Goal: Transaction & Acquisition: Purchase product/service

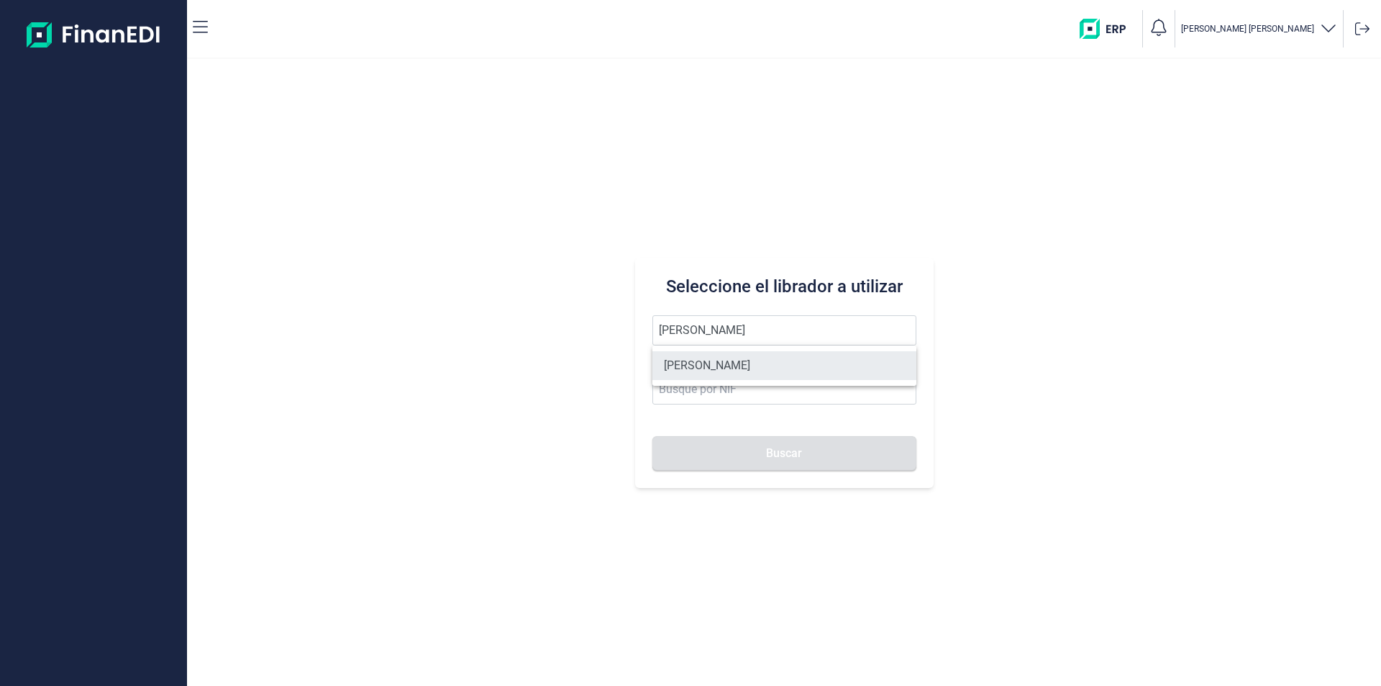
click at [739, 363] on li "ABEL EXPOSITO GONZALEZ" at bounding box center [784, 365] width 264 height 29
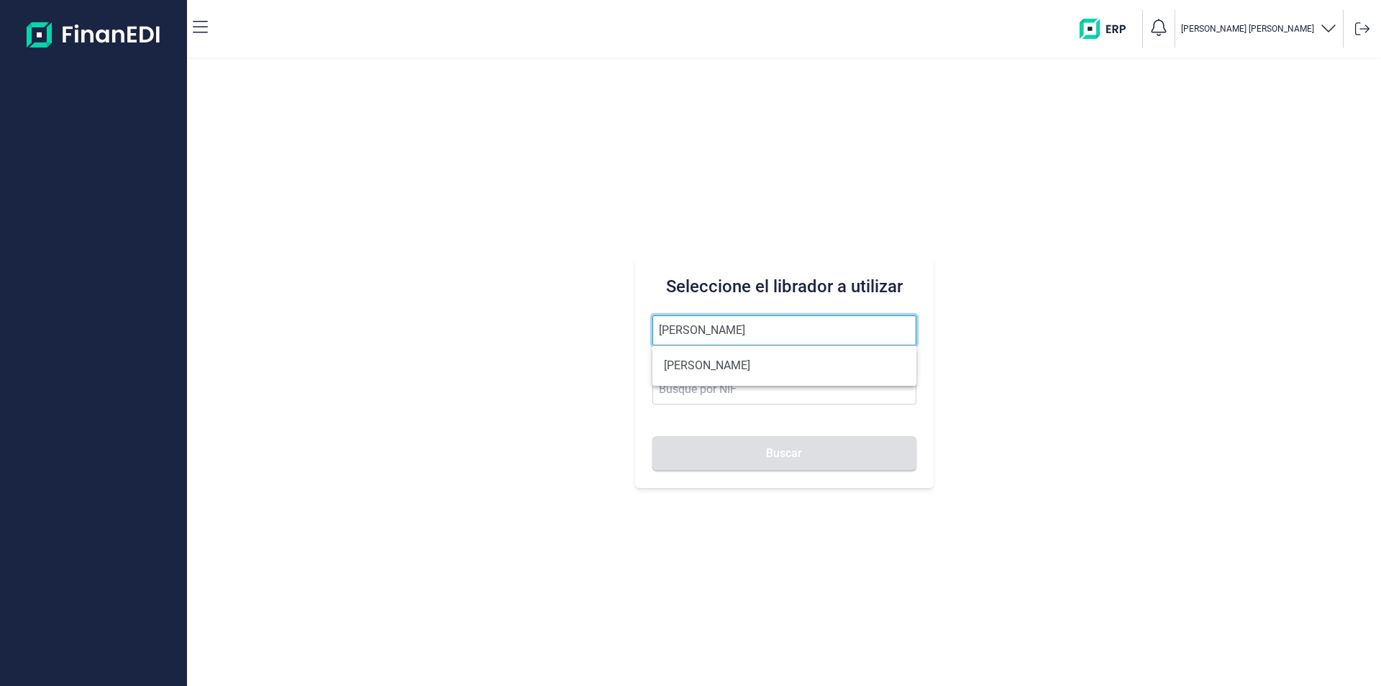
type input "ABEL EXPOSITO GONZALEZ"
type input "60520338R"
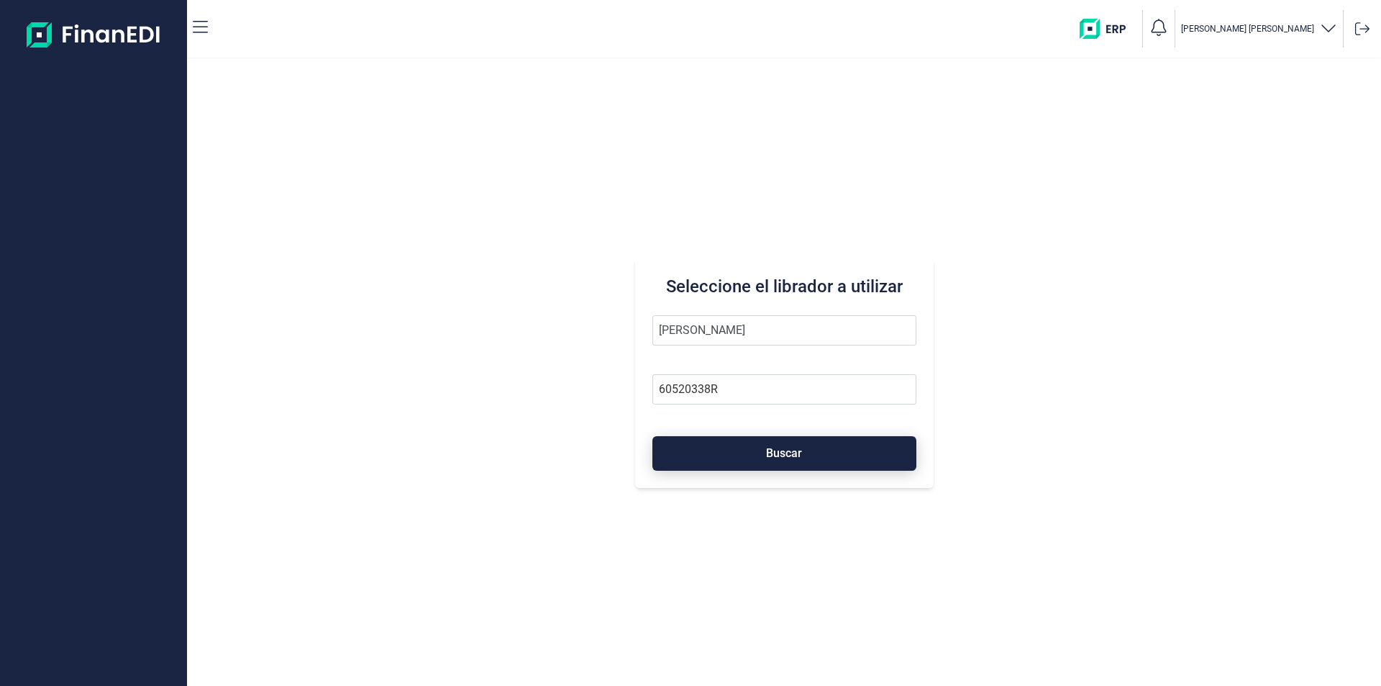
click at [766, 452] on span "Buscar" at bounding box center [784, 452] width 36 height 11
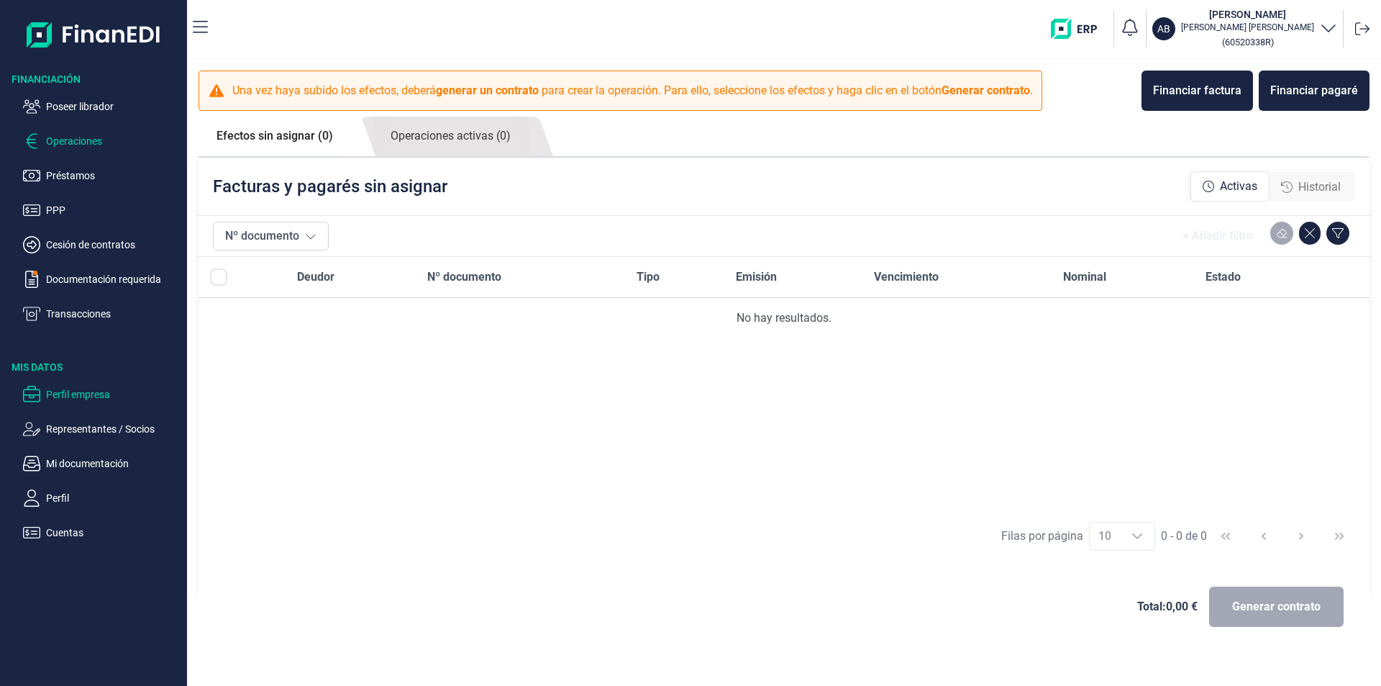
click at [95, 392] on p "Perfil empresa" at bounding box center [113, 394] width 135 height 17
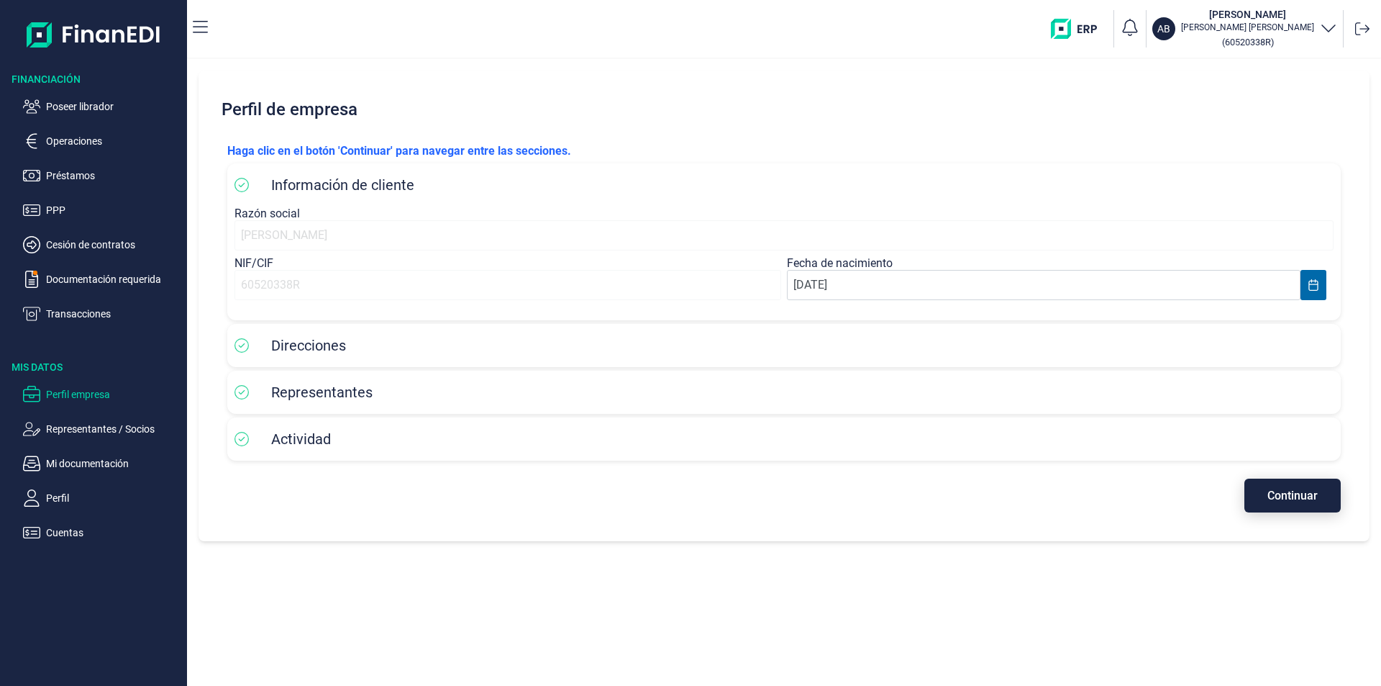
click at [1306, 494] on span "Continuar" at bounding box center [1292, 495] width 50 height 11
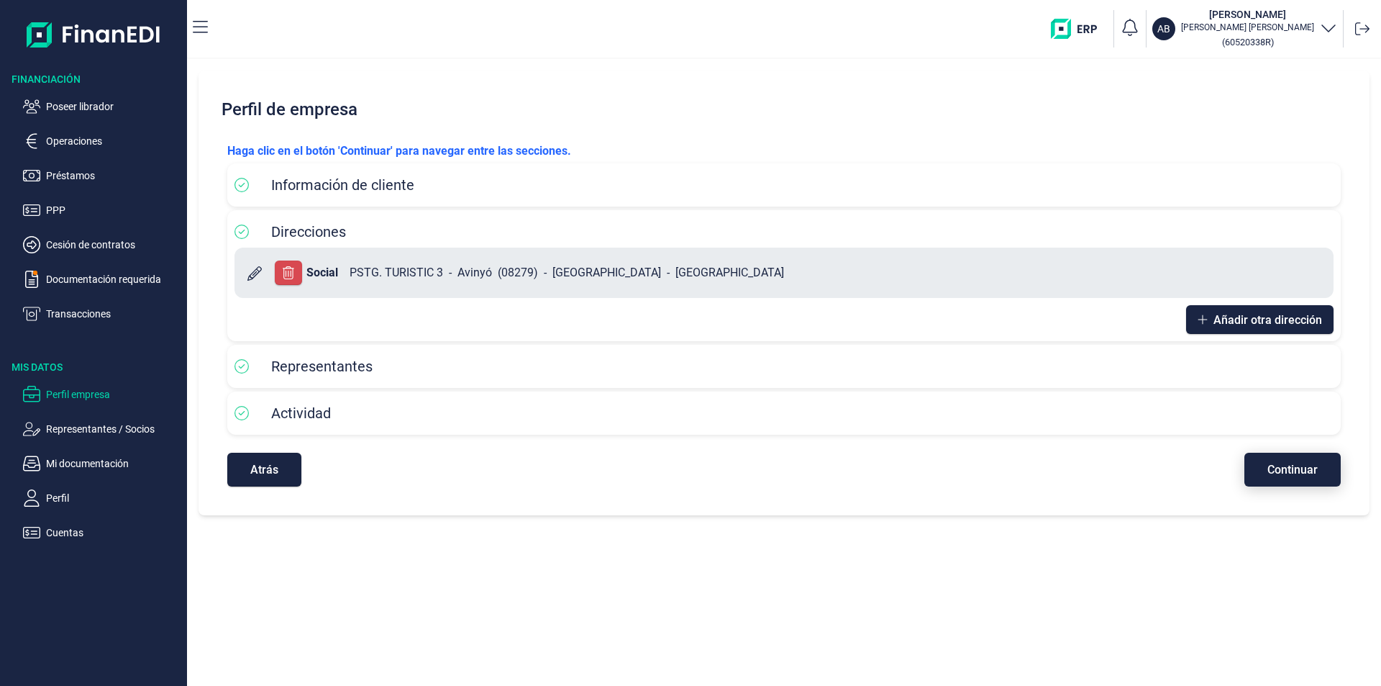
click at [1280, 471] on span "Continuar" at bounding box center [1292, 469] width 50 height 11
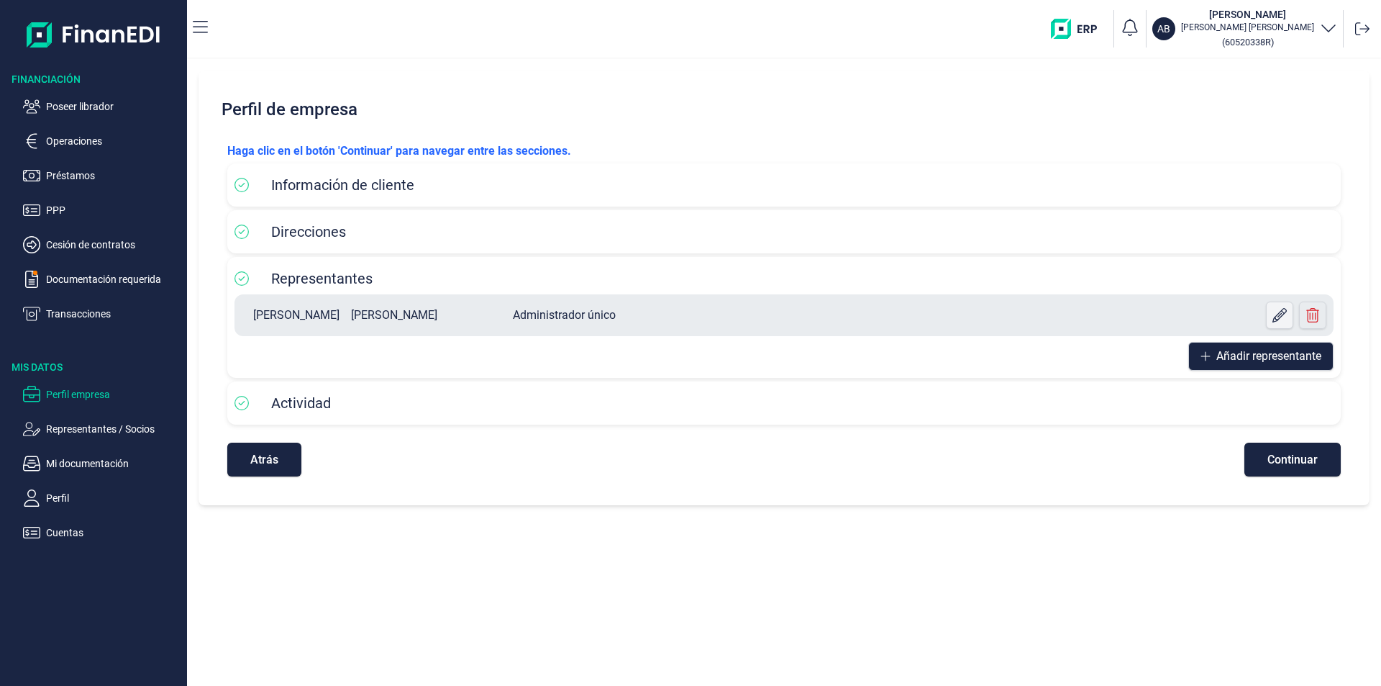
click at [1281, 312] on icon at bounding box center [1279, 315] width 14 height 14
select select "ES"
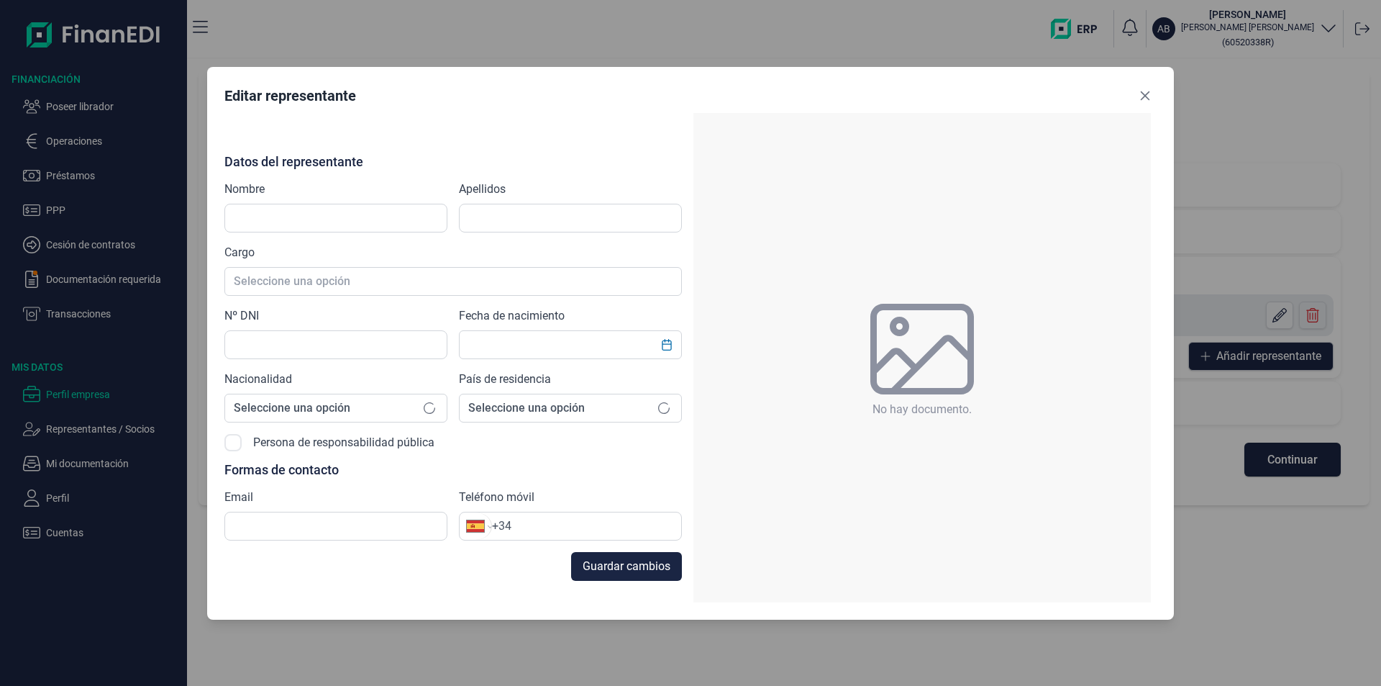
type input "ABEL"
type input "EXPOSITO GONZALEZ"
type input "60520338R"
type input "vijuesca@staff-plus.es"
type input "+34 637 48 09 93"
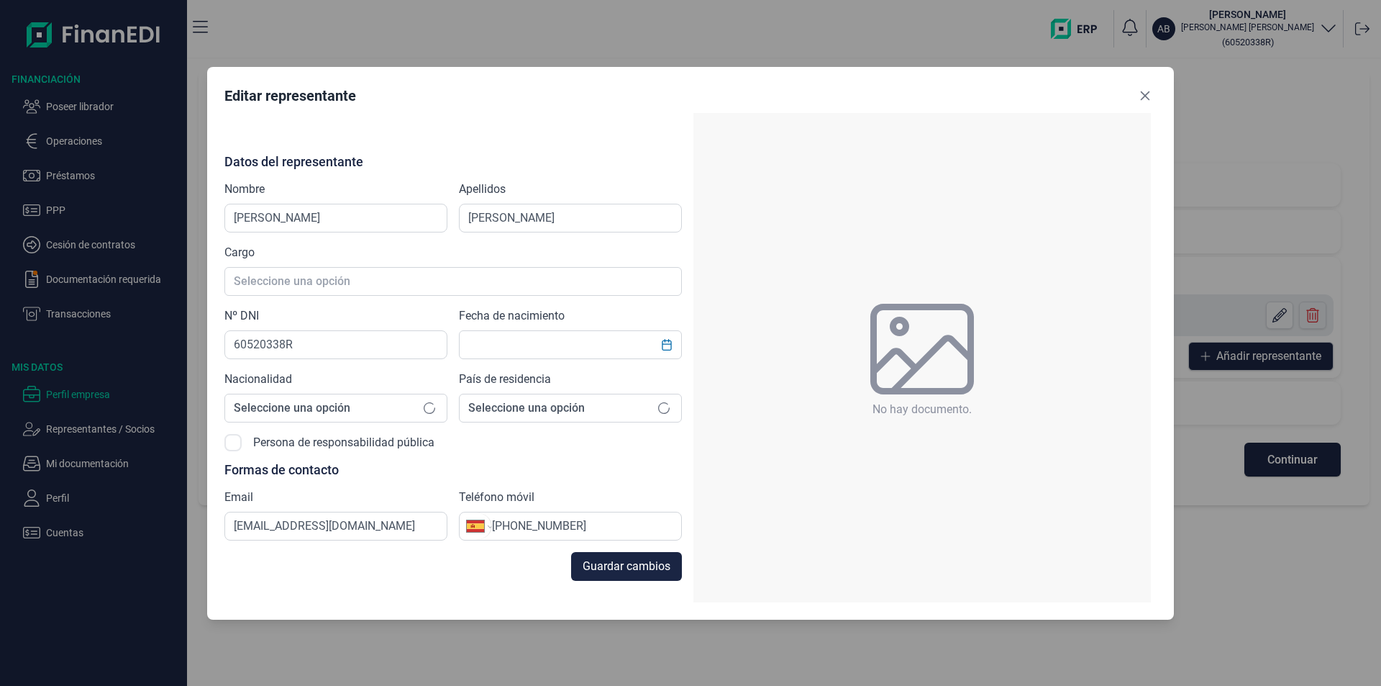
type input "27/06/1977"
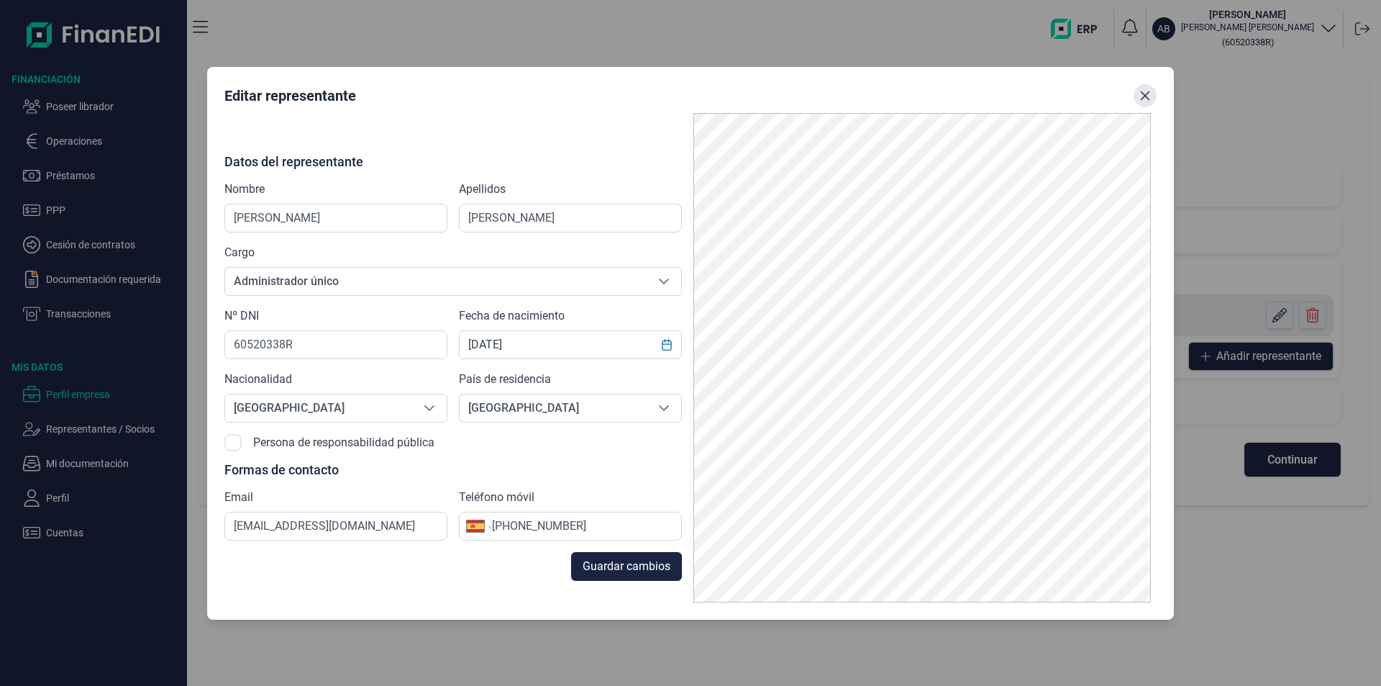
click at [1149, 97] on icon "Close" at bounding box center [1145, 96] width 12 height 12
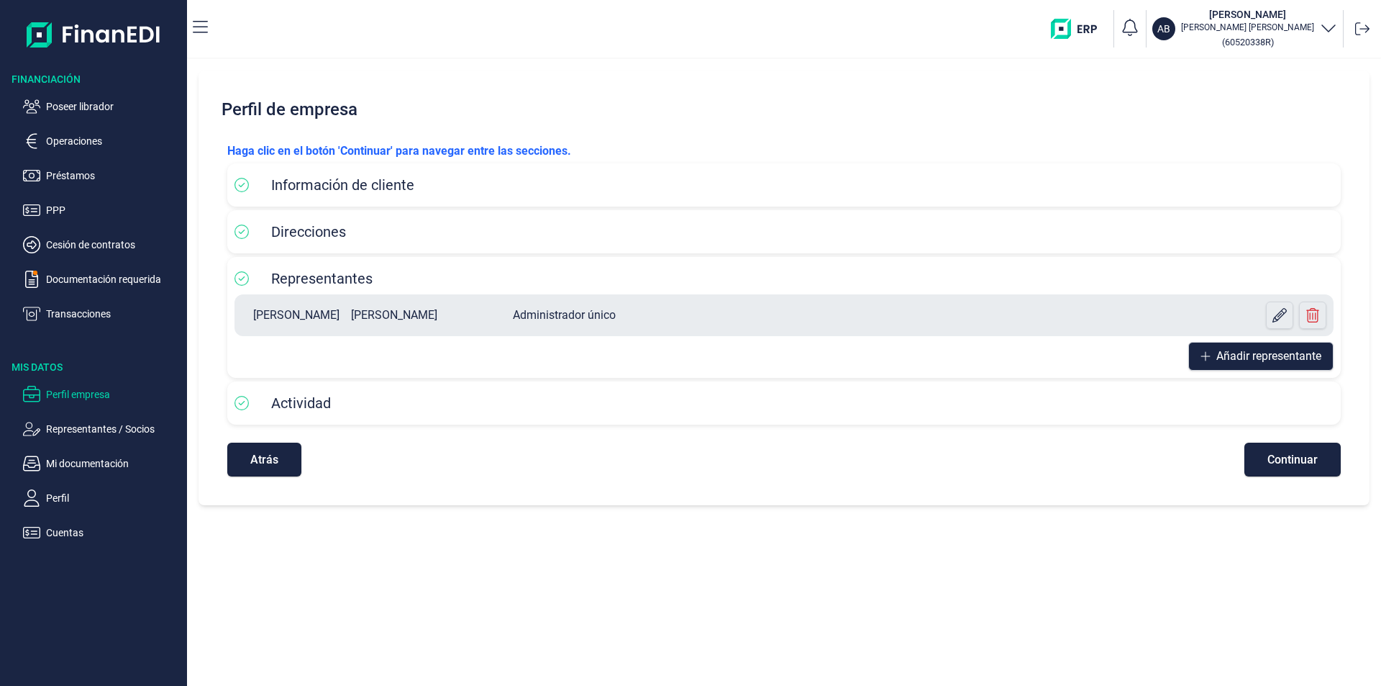
click at [793, 230] on div "Direcciones" at bounding box center [783, 232] width 1099 height 22
click at [283, 458] on button "Atrás" at bounding box center [264, 459] width 74 height 34
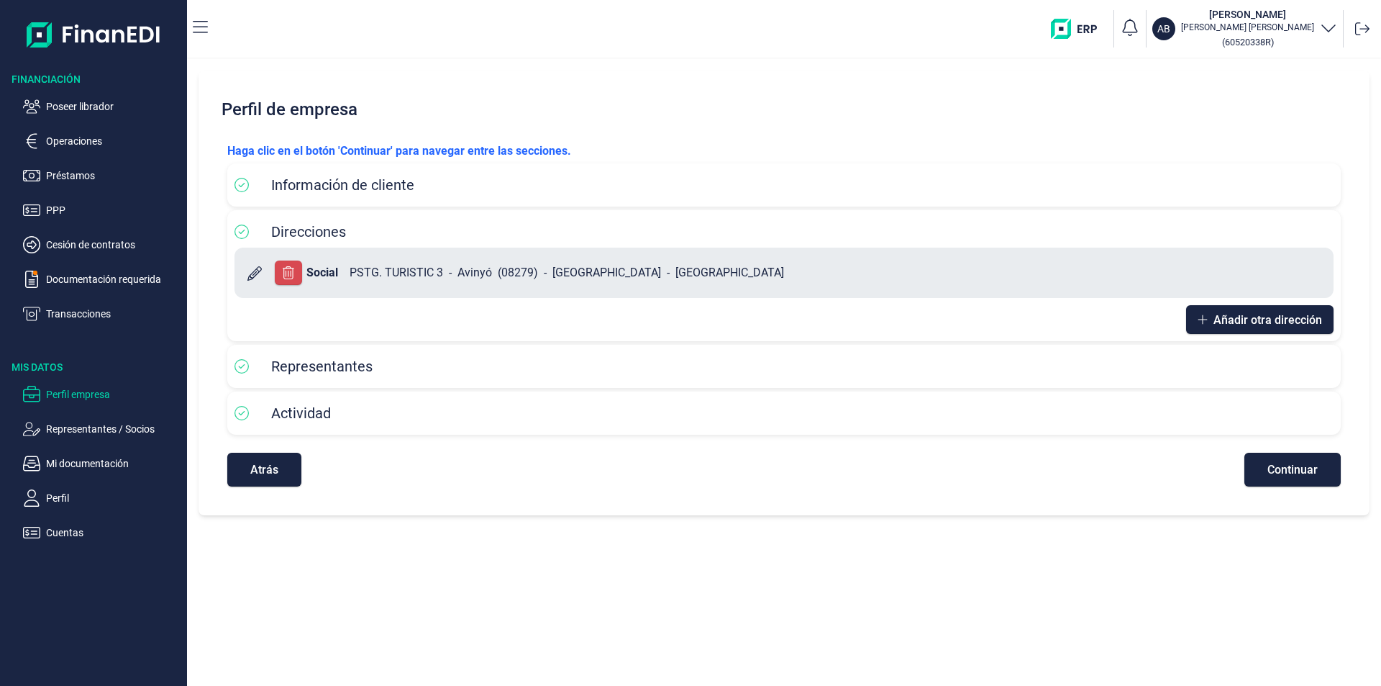
click at [257, 270] on icon at bounding box center [254, 273] width 14 height 14
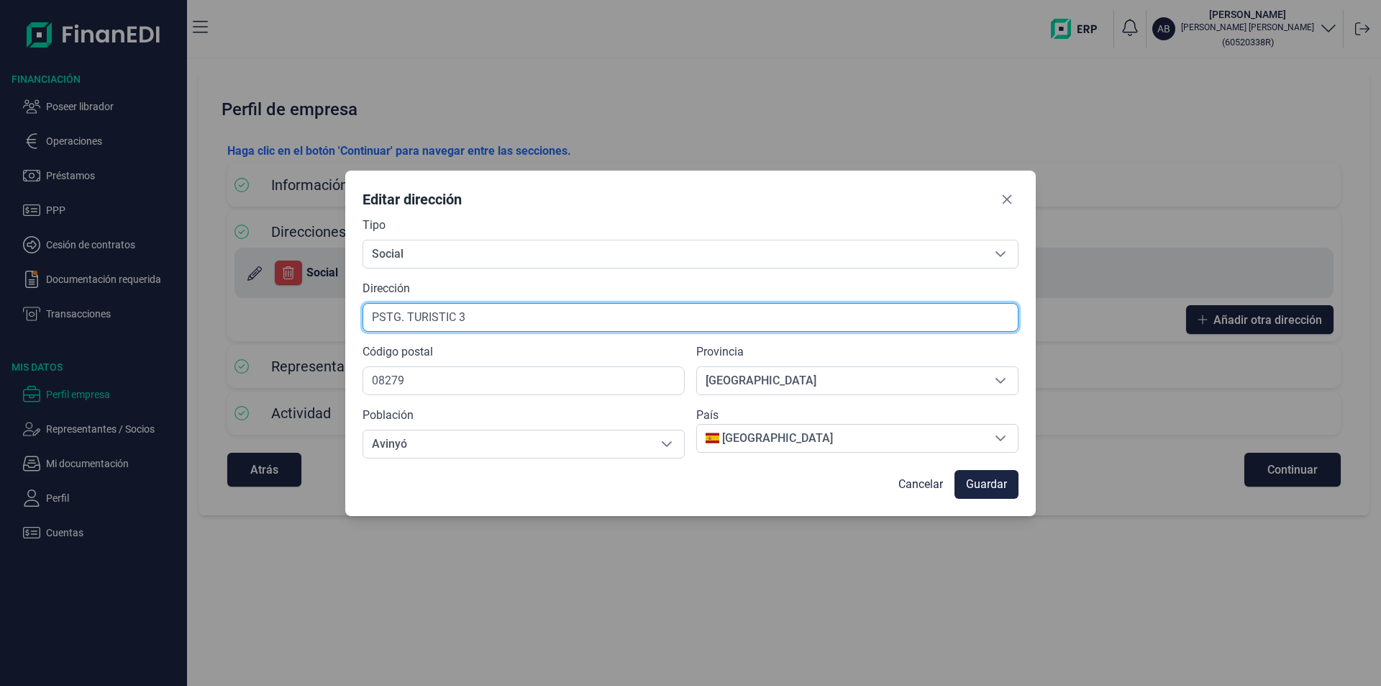
click at [479, 314] on input "PSTG. TURISTIC 3" at bounding box center [691, 317] width 656 height 29
drag, startPoint x: 470, startPoint y: 314, endPoint x: 369, endPoint y: 315, distance: 100.7
click at [369, 315] on input "PSTG. TURISTIC 3" at bounding box center [691, 317] width 656 height 29
click at [378, 315] on input "calle Passatge Maragall 1 piso 3 puerta 3" at bounding box center [691, 317] width 656 height 29
type input "Calle Passatge Maragall 1 piso 3 puerta 3"
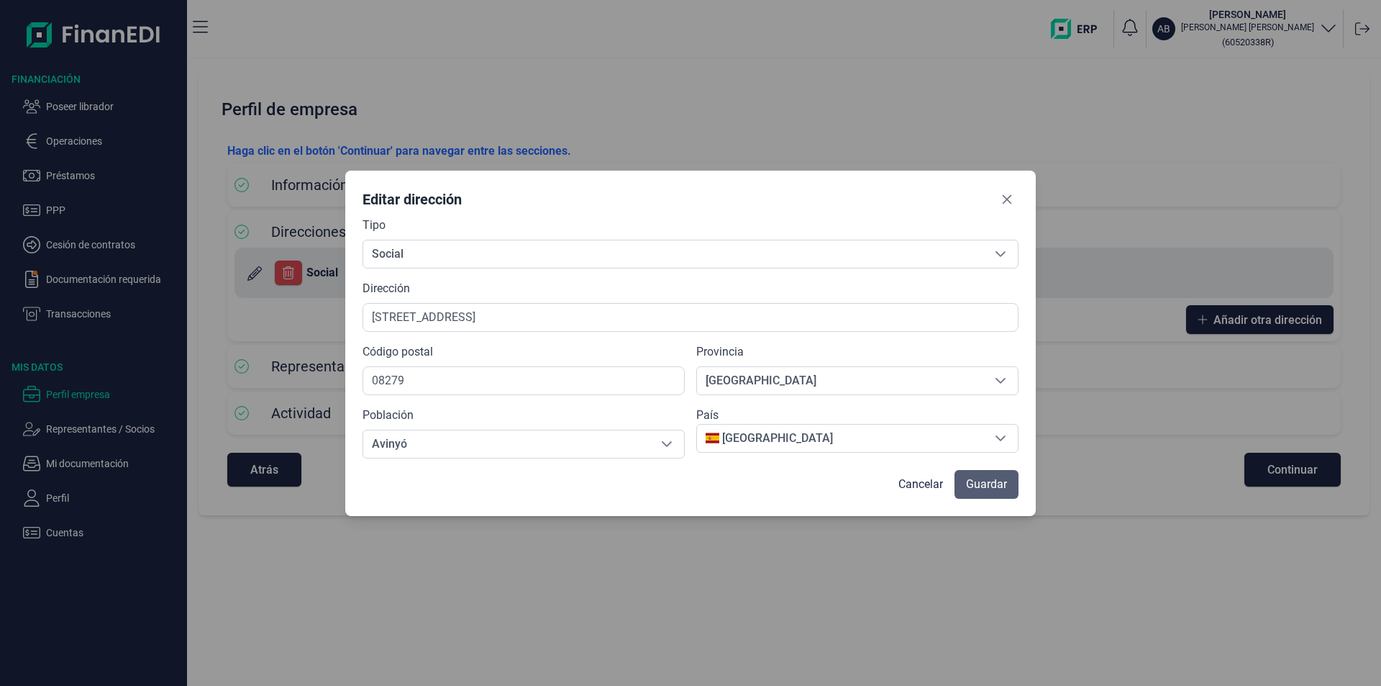
click at [983, 486] on span "Guardar" at bounding box center [986, 483] width 41 height 17
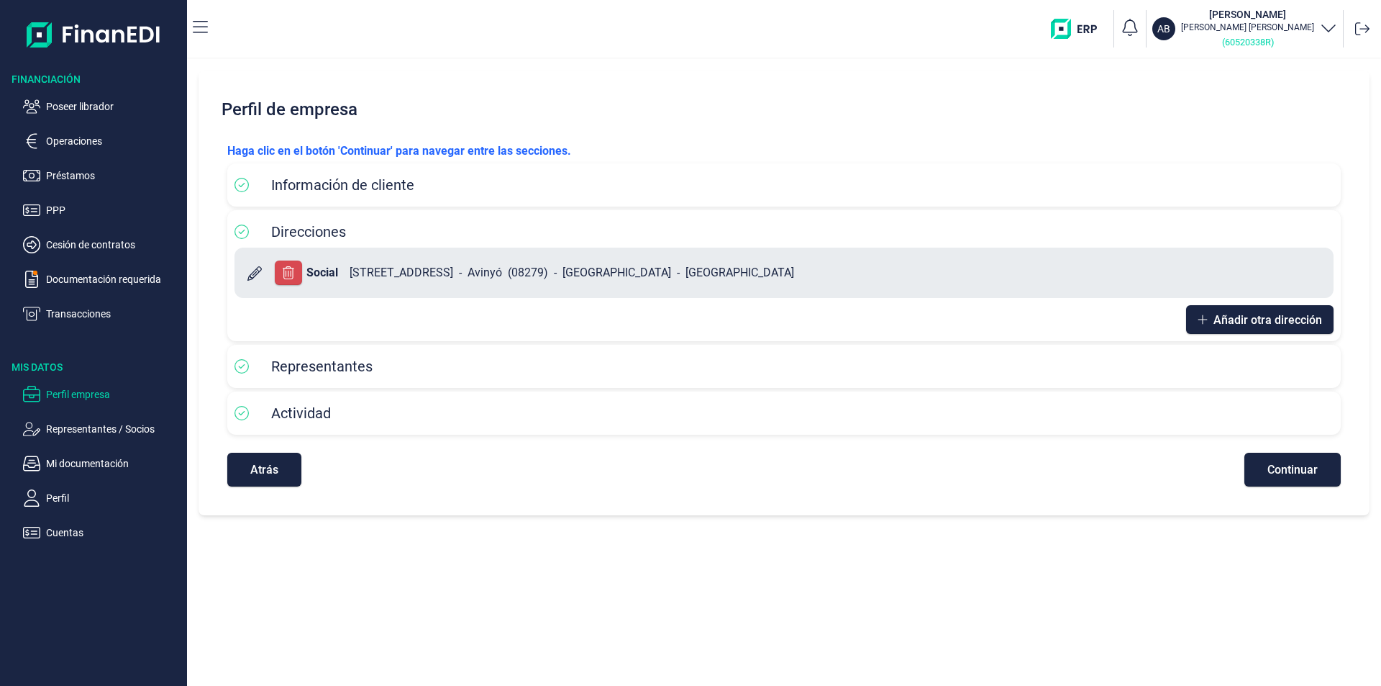
click at [1244, 43] on small "( 60520338R )" at bounding box center [1248, 42] width 52 height 11
click at [1272, 478] on button "Continuar" at bounding box center [1292, 469] width 96 height 34
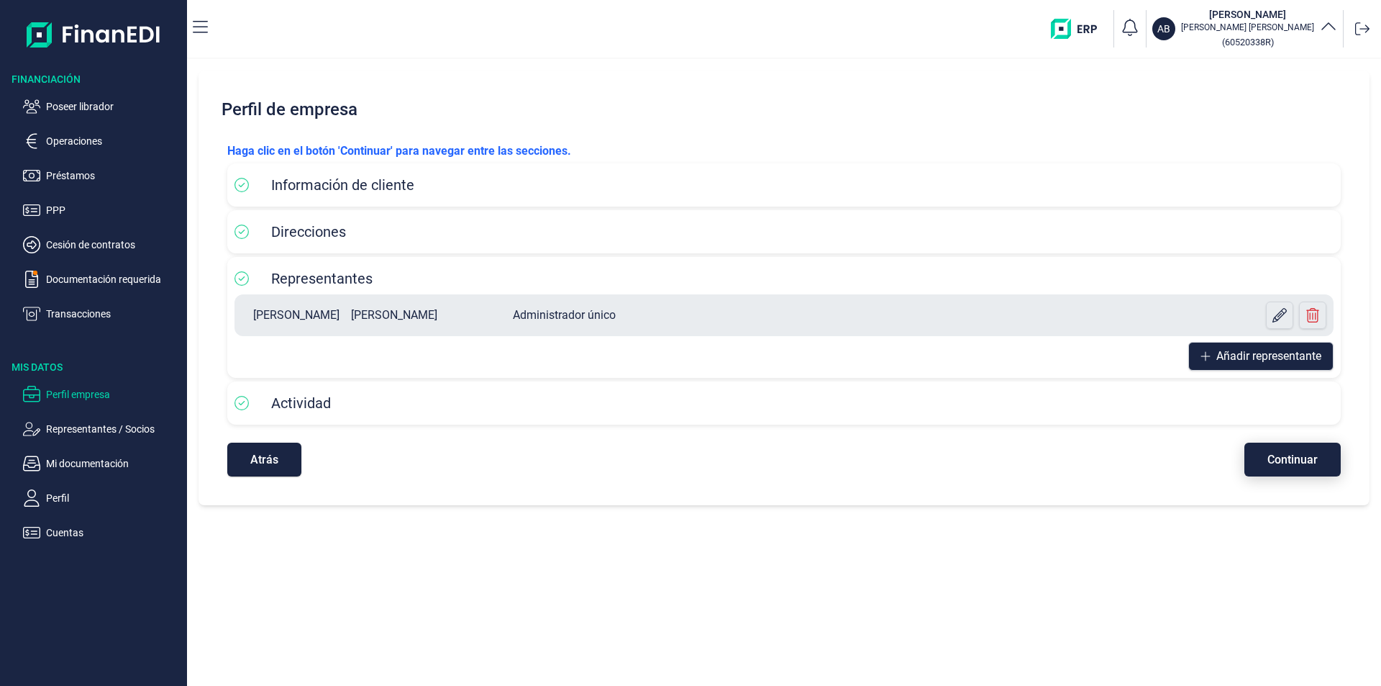
click at [1275, 464] on span "Continuar" at bounding box center [1292, 459] width 50 height 11
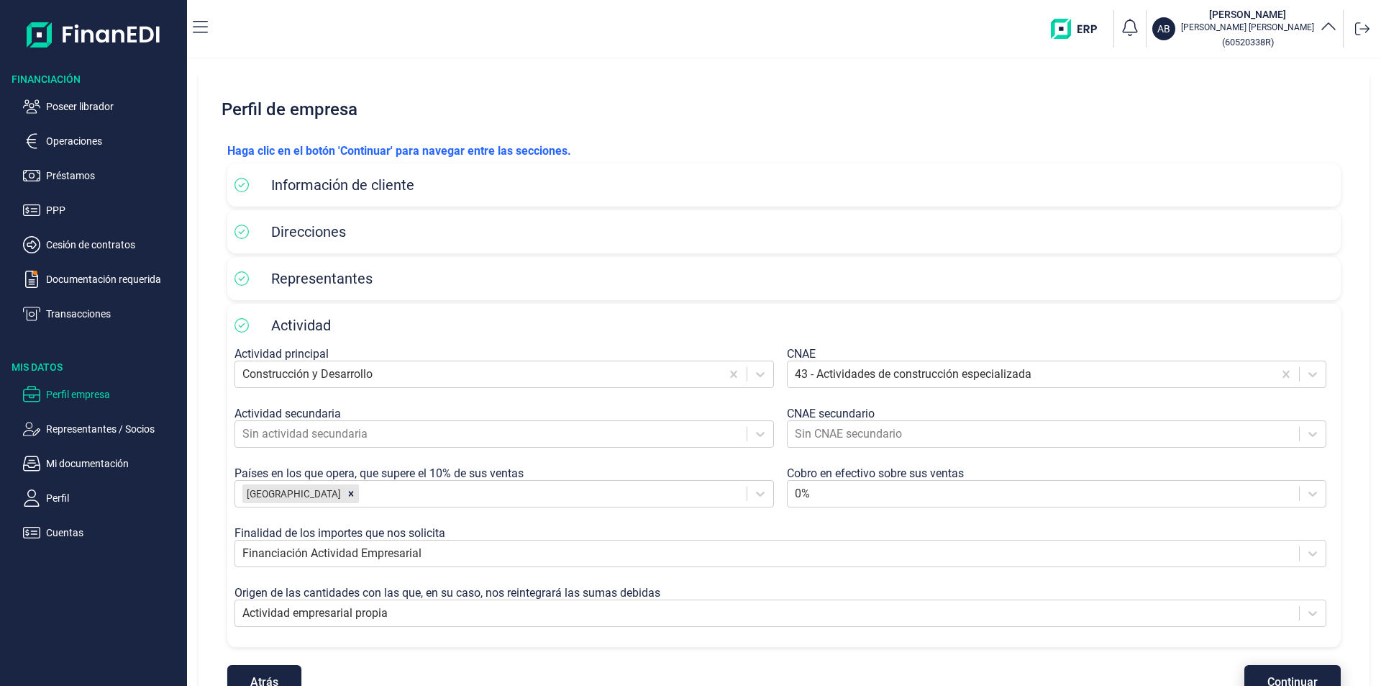
click at [1270, 677] on span "Continuar" at bounding box center [1292, 681] width 50 height 11
click at [101, 110] on p "Poseer librador" at bounding box center [113, 106] width 135 height 17
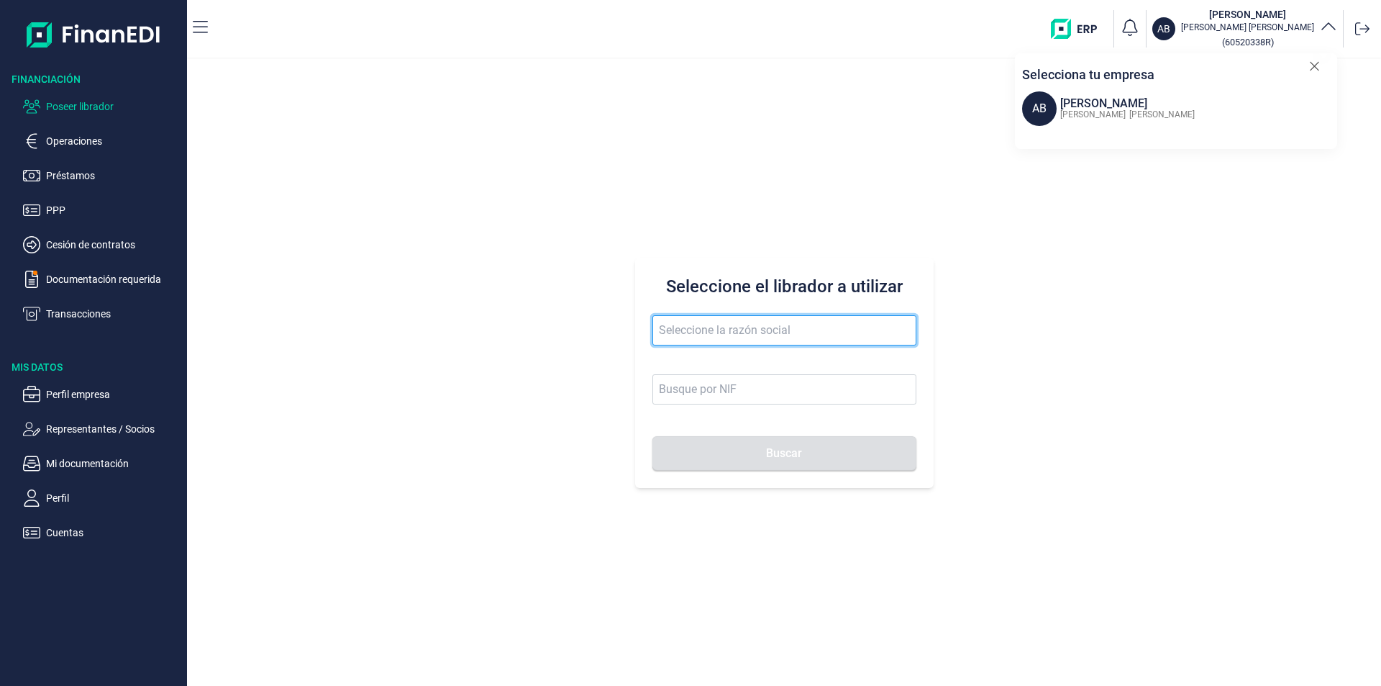
click at [668, 331] on input "text" at bounding box center [784, 330] width 264 height 30
drag, startPoint x: 726, startPoint y: 327, endPoint x: 657, endPoint y: 326, distance: 69.1
click at [657, 326] on input "enico gest" at bounding box center [784, 330] width 264 height 30
click at [721, 328] on input "enico gest" at bounding box center [784, 330] width 264 height 30
drag, startPoint x: 743, startPoint y: 331, endPoint x: 652, endPoint y: 322, distance: 91.8
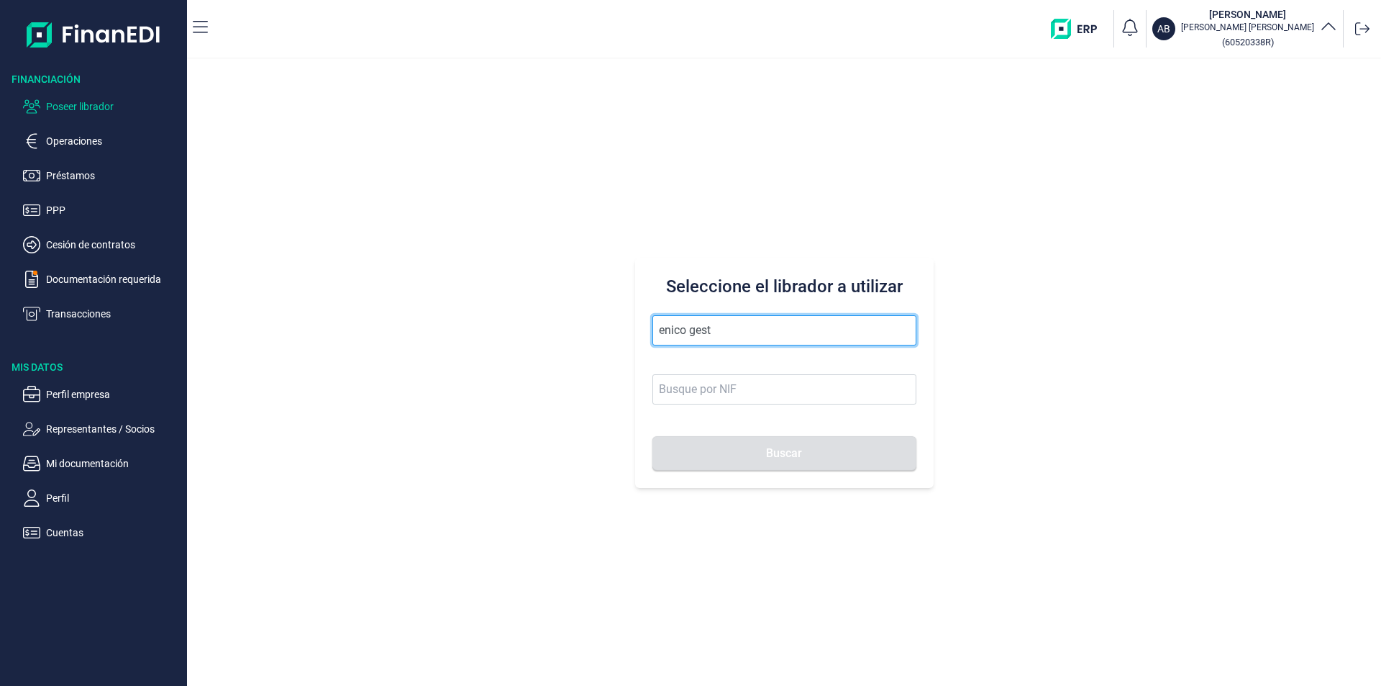
click at [652, 322] on input "enico gest" at bounding box center [784, 330] width 264 height 30
click at [721, 331] on input "enico gest" at bounding box center [784, 330] width 264 height 30
drag, startPoint x: 722, startPoint y: 330, endPoint x: 640, endPoint y: 327, distance: 82.1
click at [640, 327] on div "Seleccione el librador a utilizar enico gest Buscar" at bounding box center [784, 373] width 299 height 230
click at [674, 330] on input "gren white" at bounding box center [784, 330] width 264 height 30
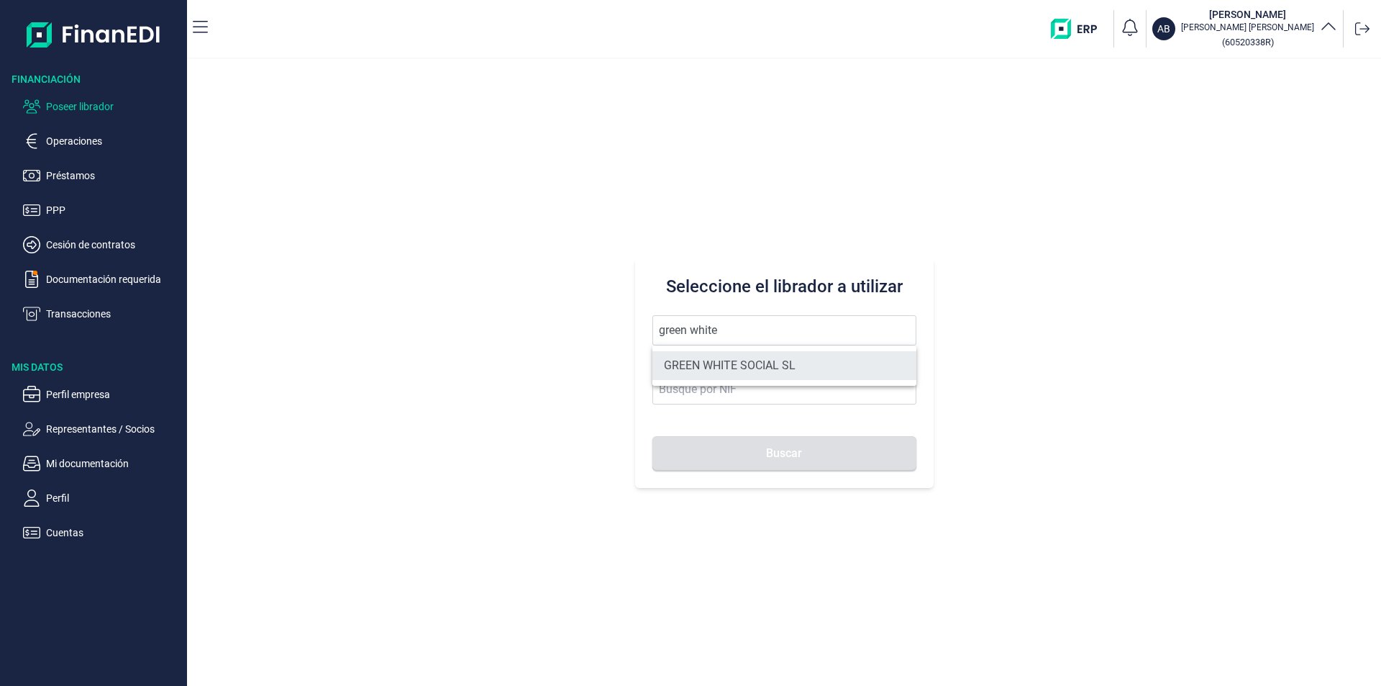
click at [742, 362] on li "GREEN WHITE SOCIAL SL" at bounding box center [784, 365] width 264 height 29
type input "GREEN WHITE SOCIAL SL"
type input "B09842113"
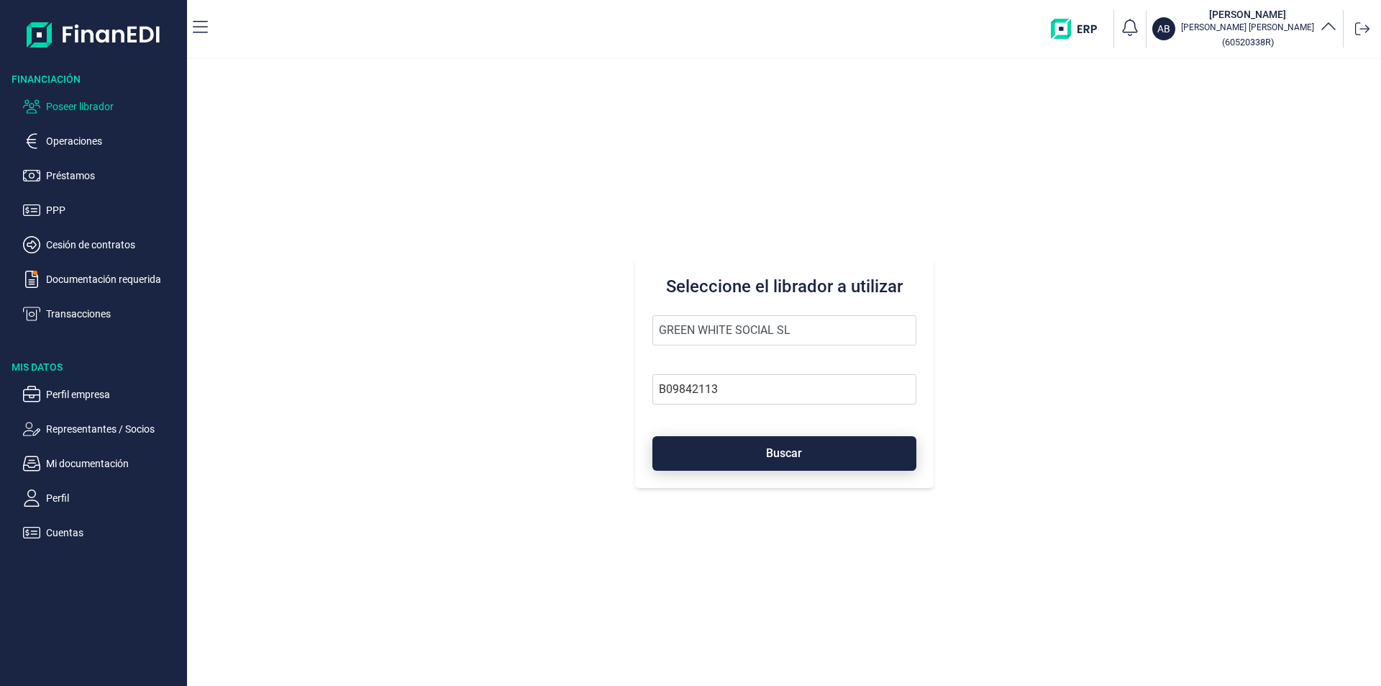
click at [768, 450] on span "Buscar" at bounding box center [784, 452] width 36 height 11
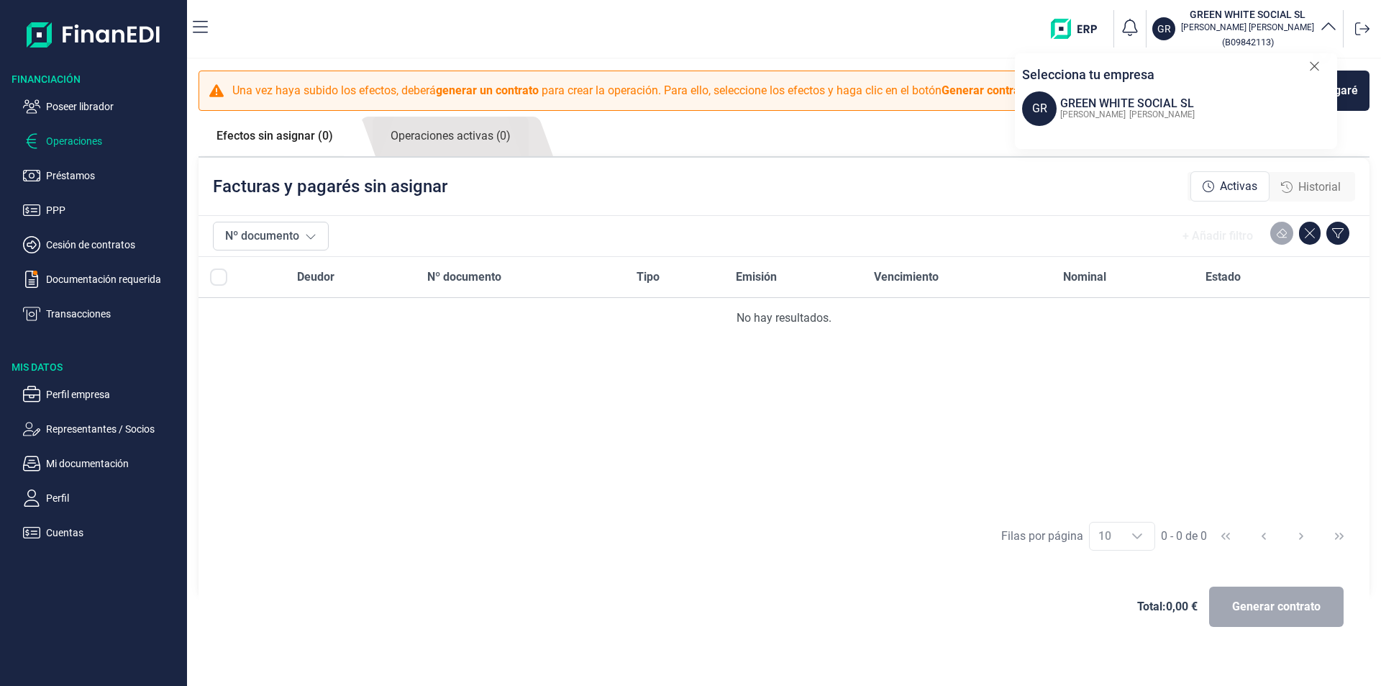
click at [1321, 186] on span "Historial" at bounding box center [1319, 186] width 42 height 17
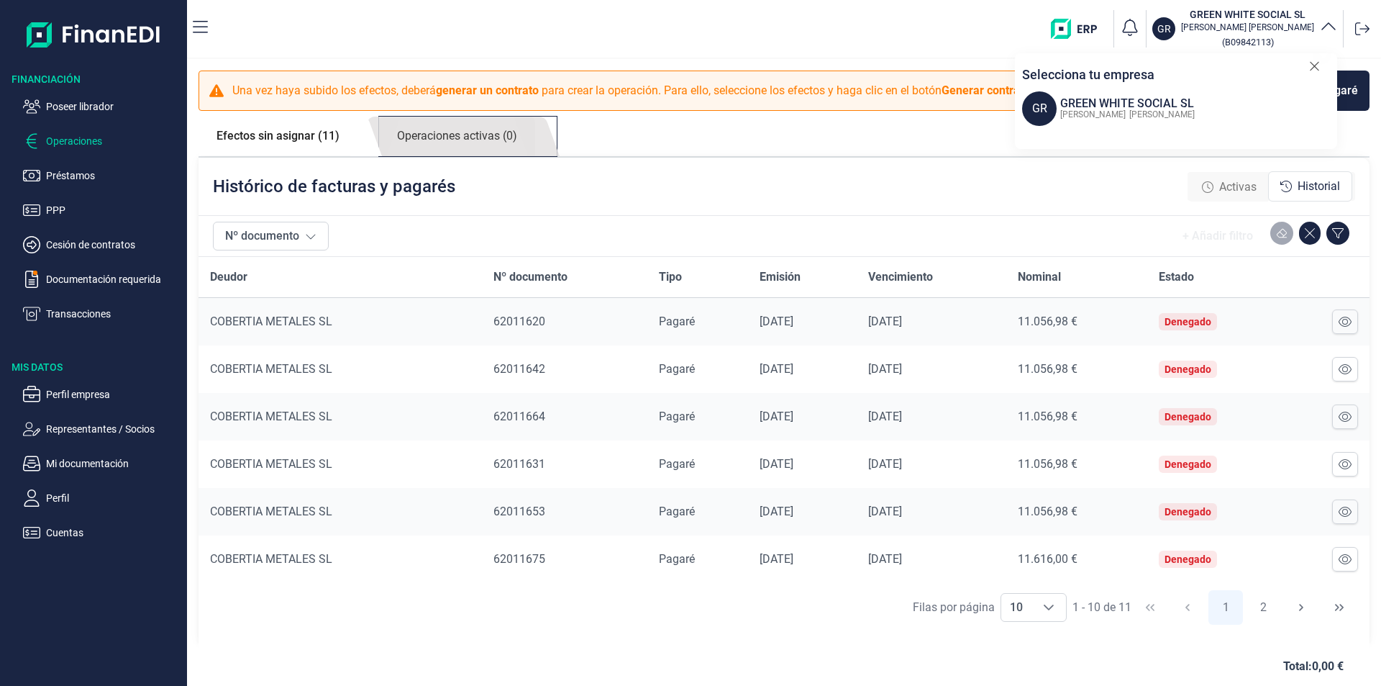
click at [485, 138] on link "Operaciones activas (0)" at bounding box center [457, 137] width 156 height 40
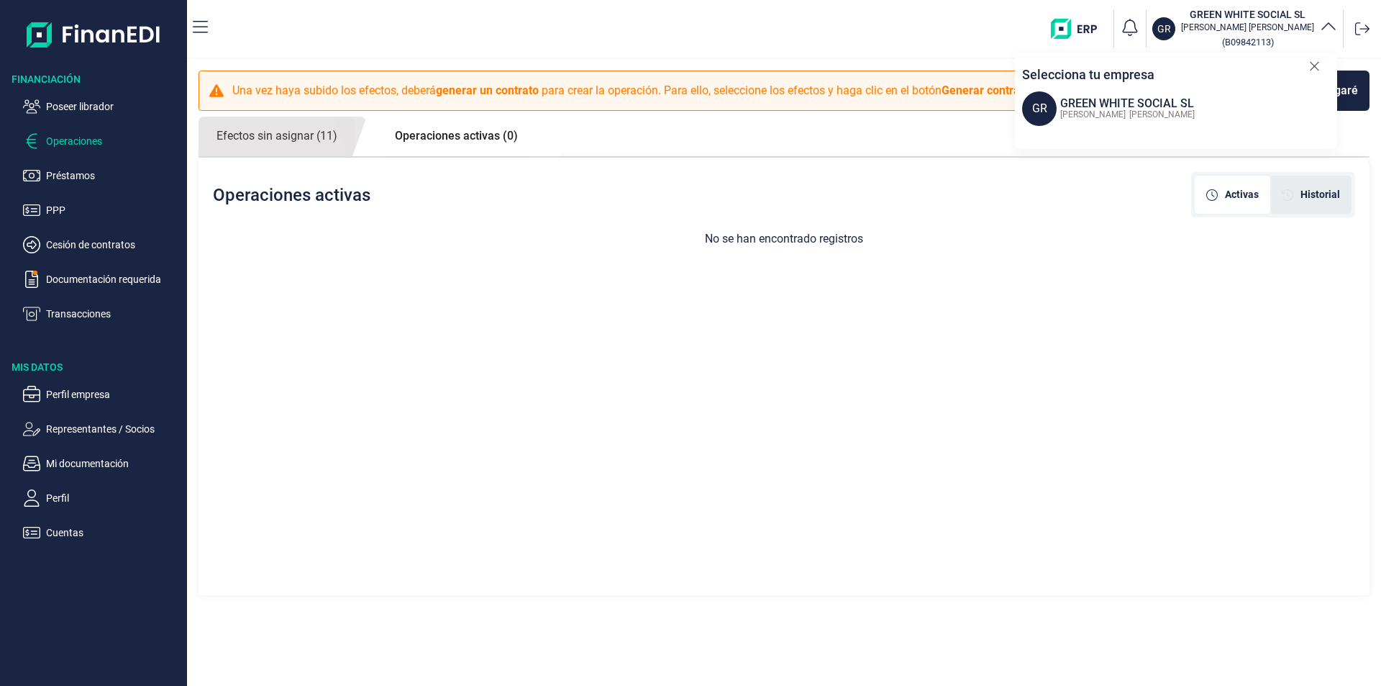
click at [1324, 183] on div "Historial" at bounding box center [1310, 195] width 81 height 38
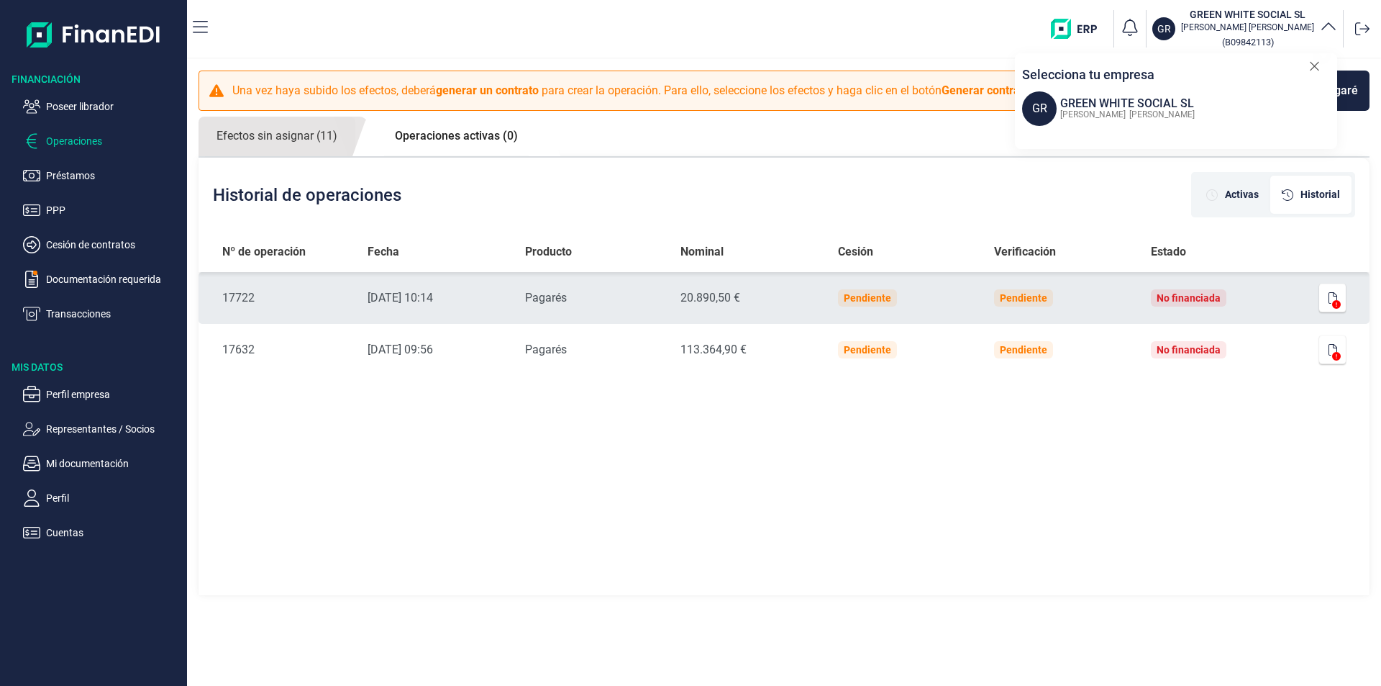
click at [1231, 300] on td "No financiada" at bounding box center [1218, 298] width 158 height 52
click at [1207, 294] on div "No financiada" at bounding box center [1189, 298] width 64 height 12
click at [1327, 297] on button "button" at bounding box center [1332, 297] width 27 height 29
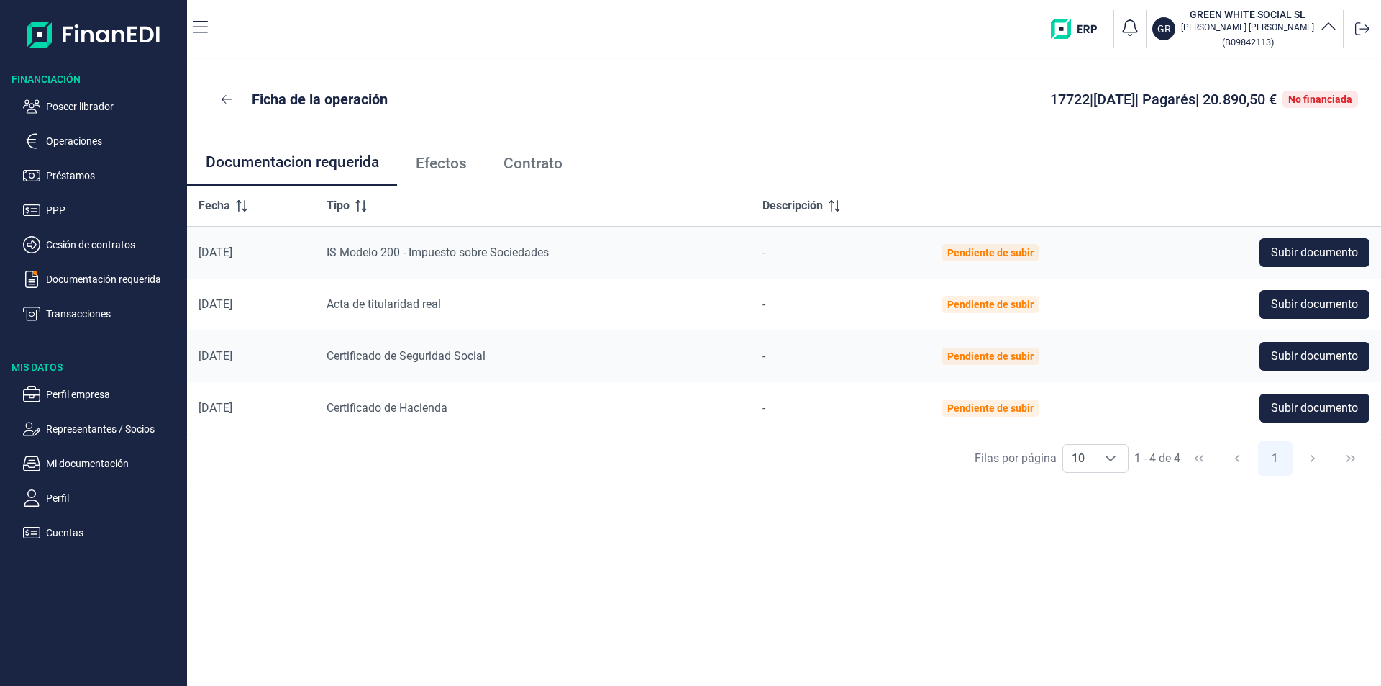
click at [449, 163] on span "Efectos" at bounding box center [441, 163] width 51 height 15
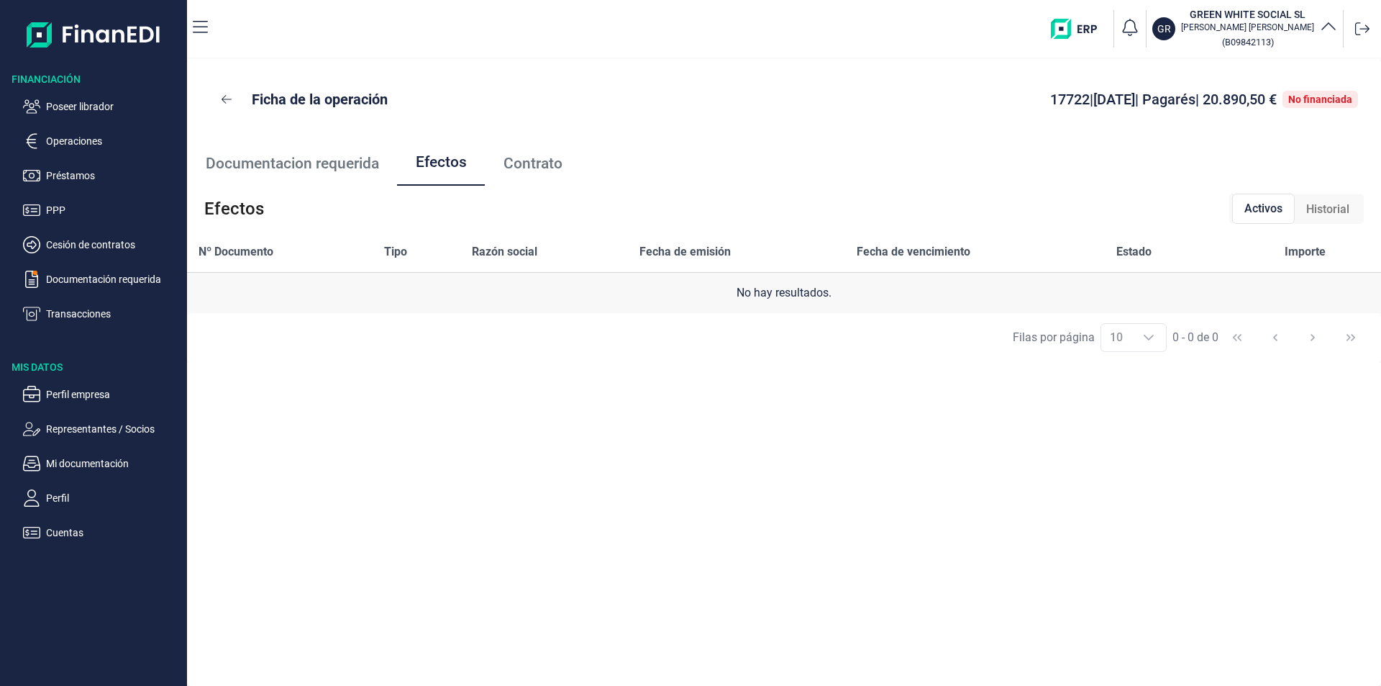
click at [1327, 204] on span "Historial" at bounding box center [1327, 209] width 43 height 17
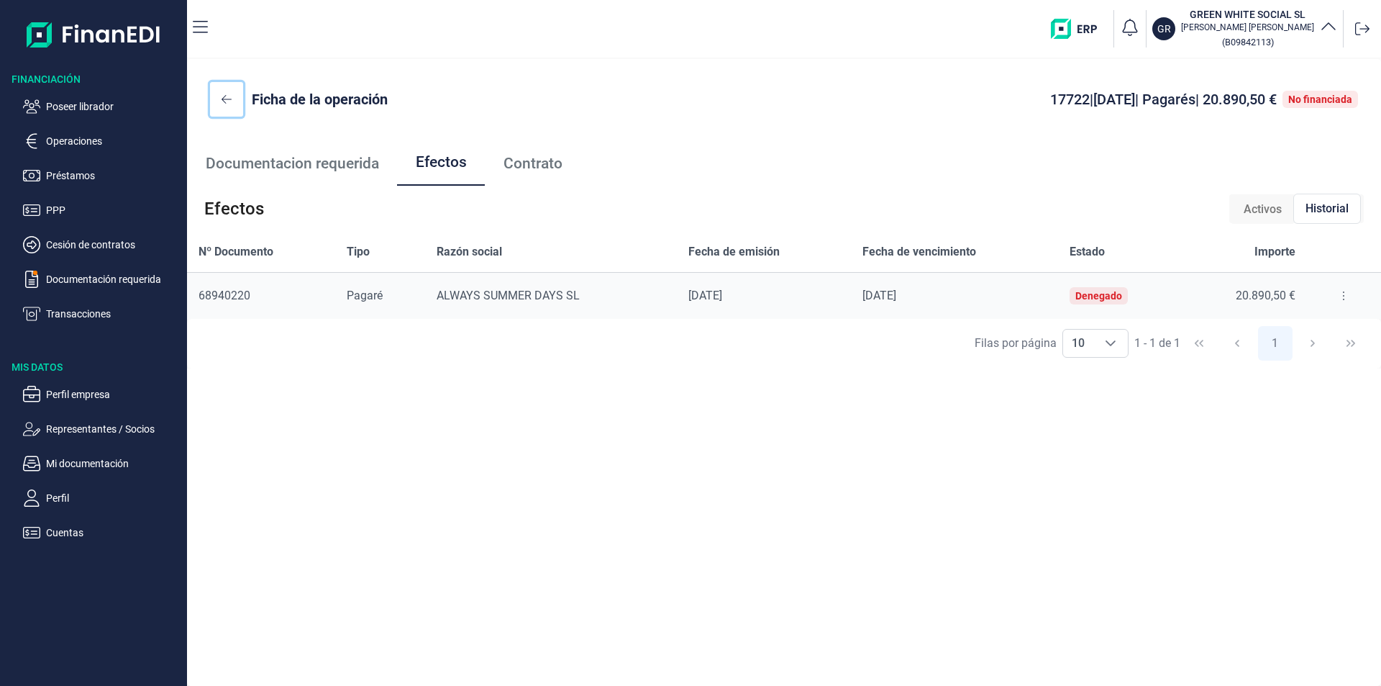
click at [227, 96] on icon at bounding box center [227, 100] width 10 height 12
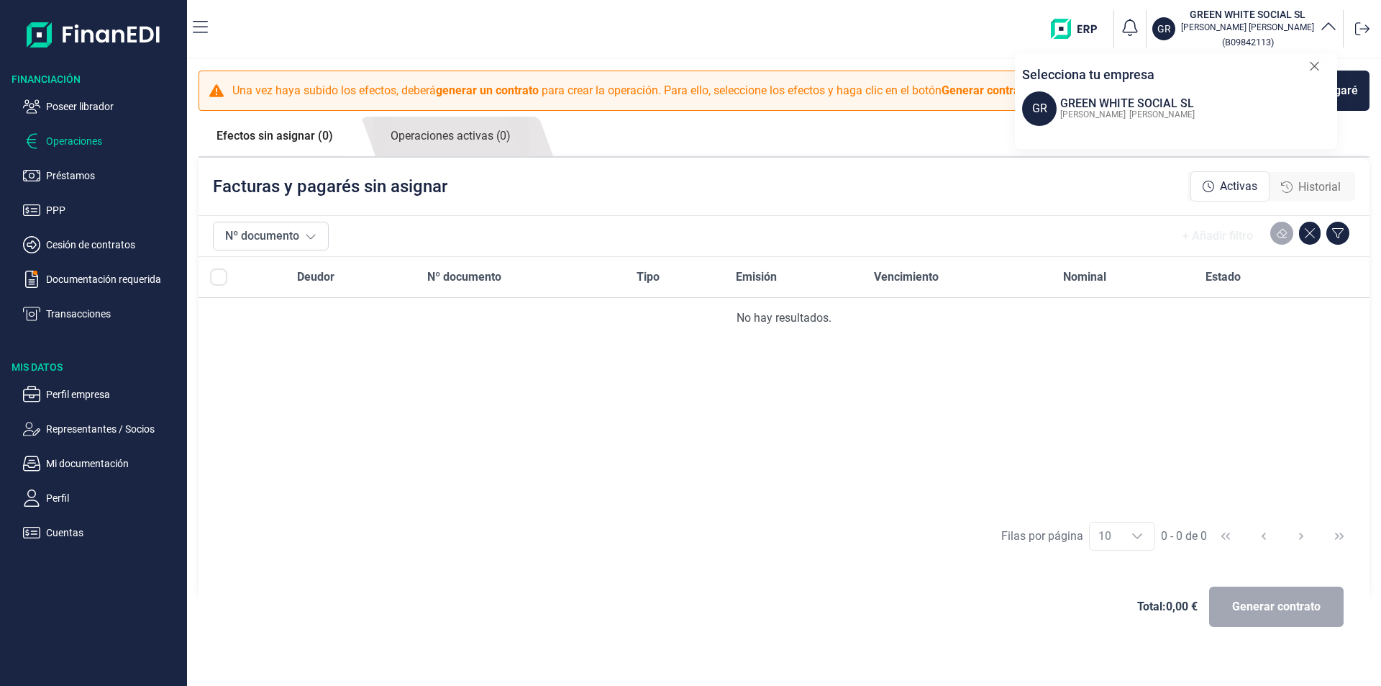
click at [1311, 190] on span "Historial" at bounding box center [1319, 186] width 42 height 17
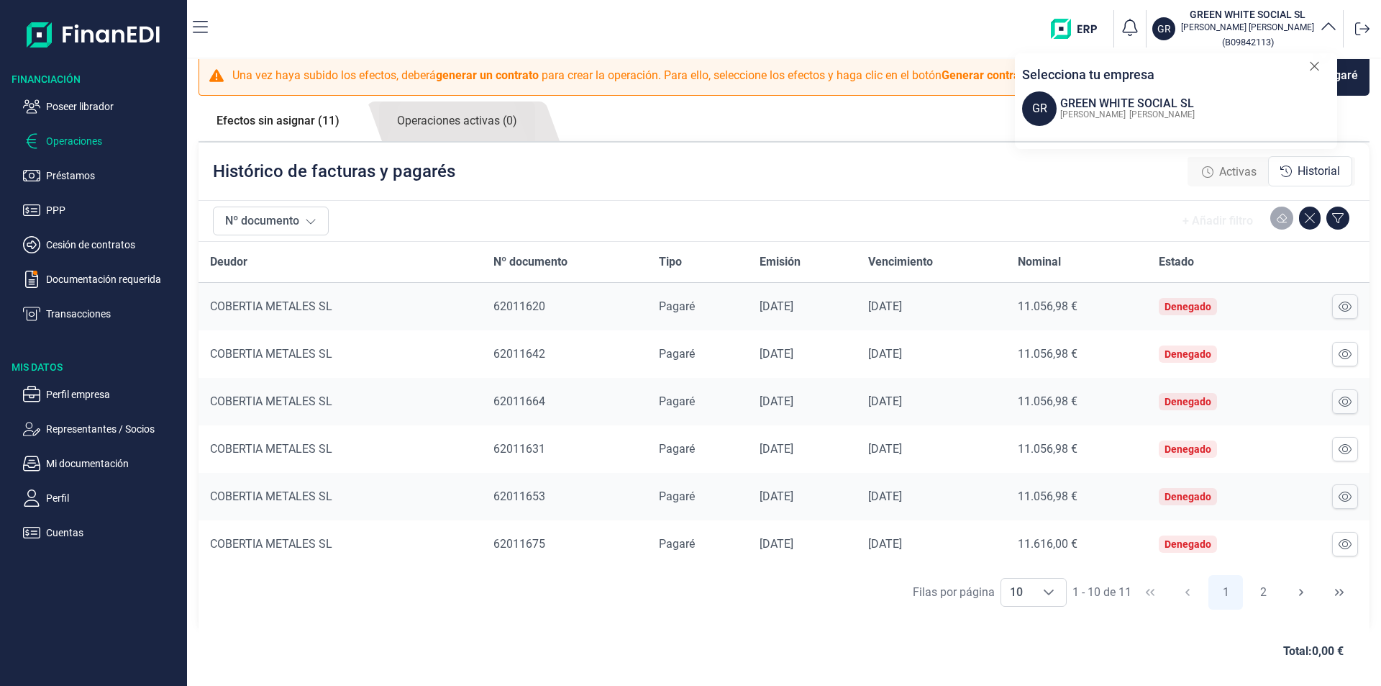
click at [271, 124] on link "Efectos sin asignar (11)" at bounding box center [278, 120] width 159 height 39
click at [450, 119] on link "Operaciones activas (0)" at bounding box center [457, 121] width 156 height 40
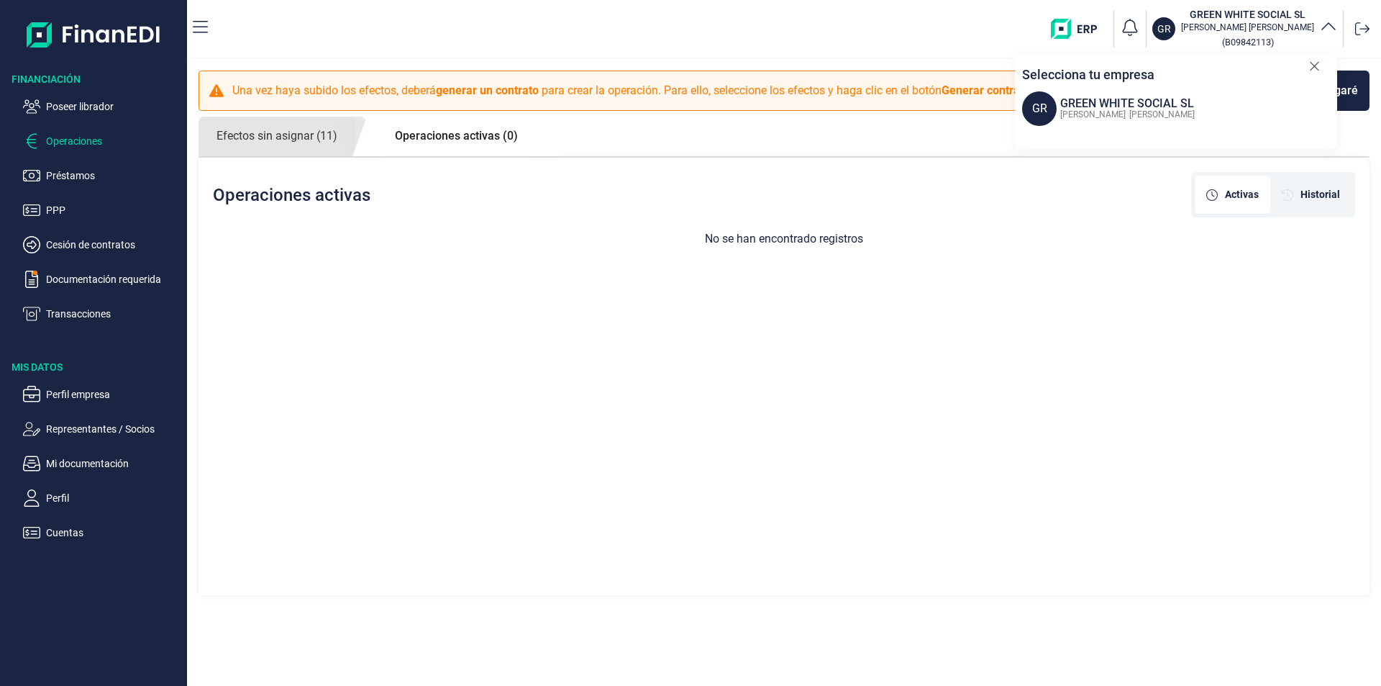
click at [485, 135] on link "Operaciones activas (0)" at bounding box center [456, 136] width 159 height 39
click at [1327, 201] on span "Historial" at bounding box center [1321, 194] width 40 height 15
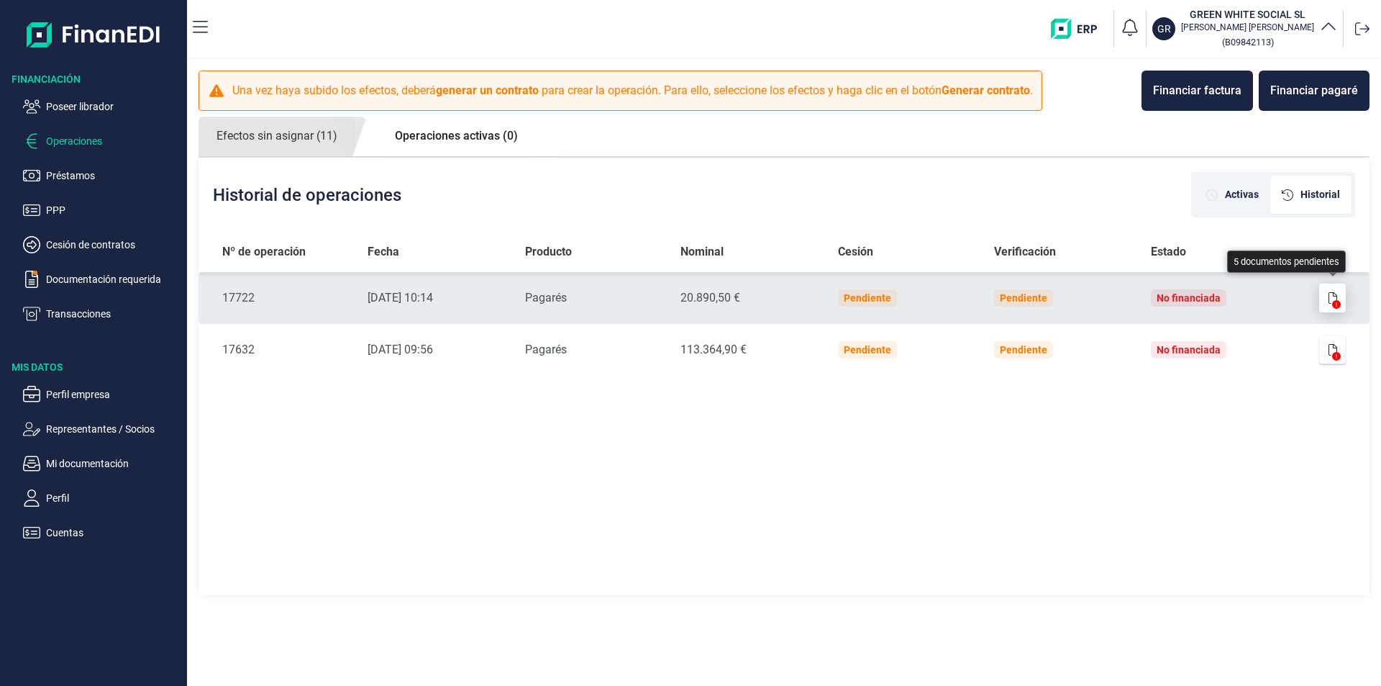
click at [1327, 298] on button "button" at bounding box center [1332, 297] width 27 height 29
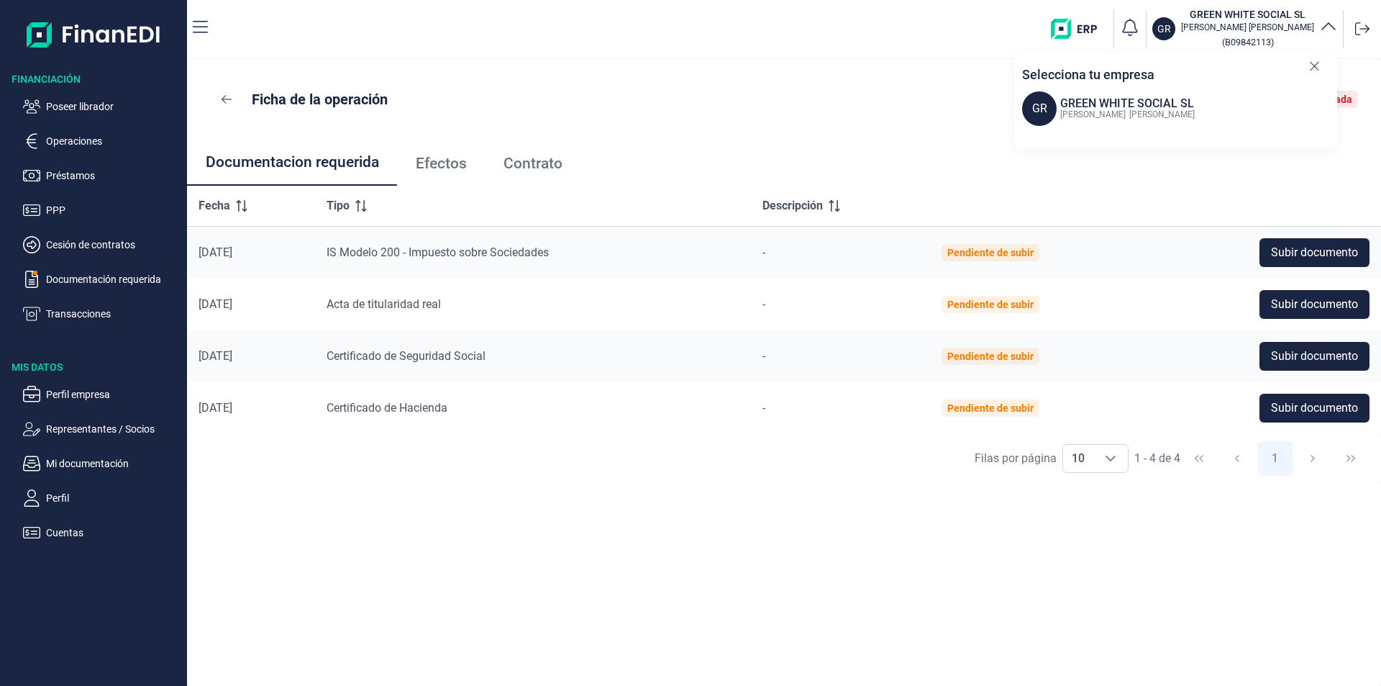
click at [441, 160] on span "Efectos" at bounding box center [441, 163] width 51 height 15
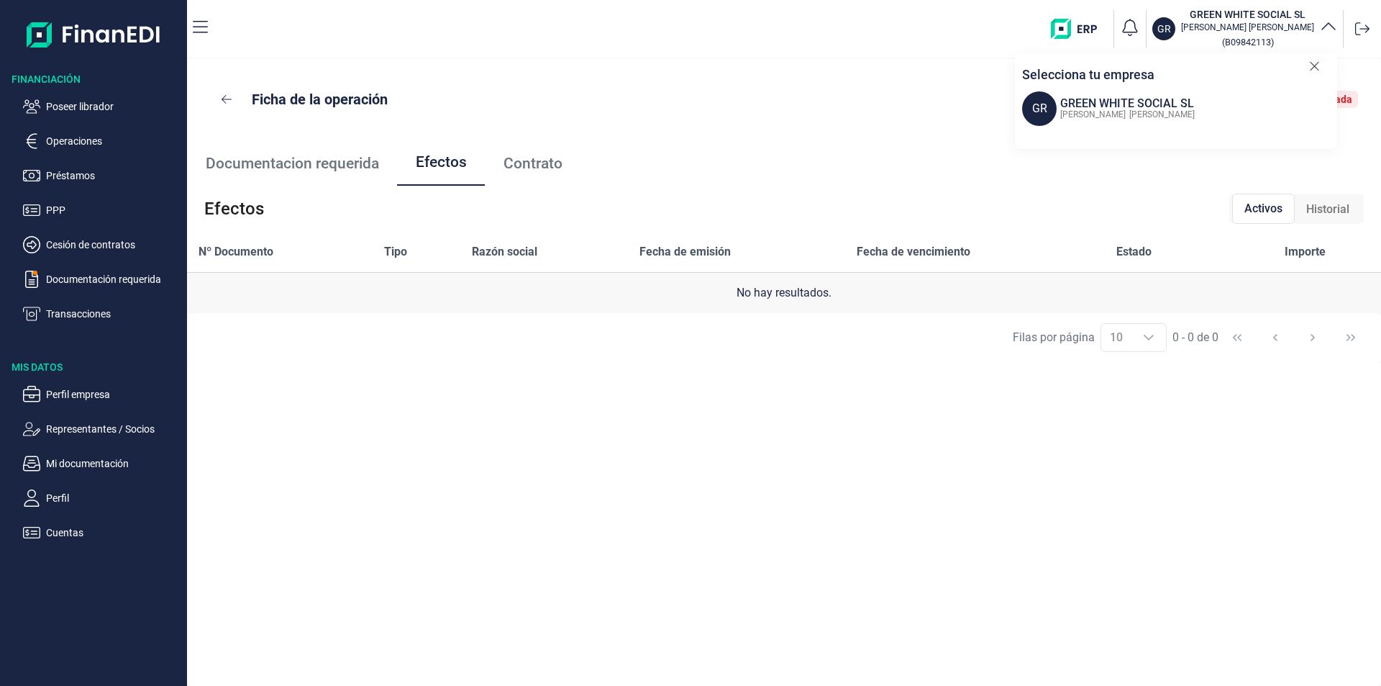
click at [1329, 206] on span "Historial" at bounding box center [1327, 209] width 43 height 17
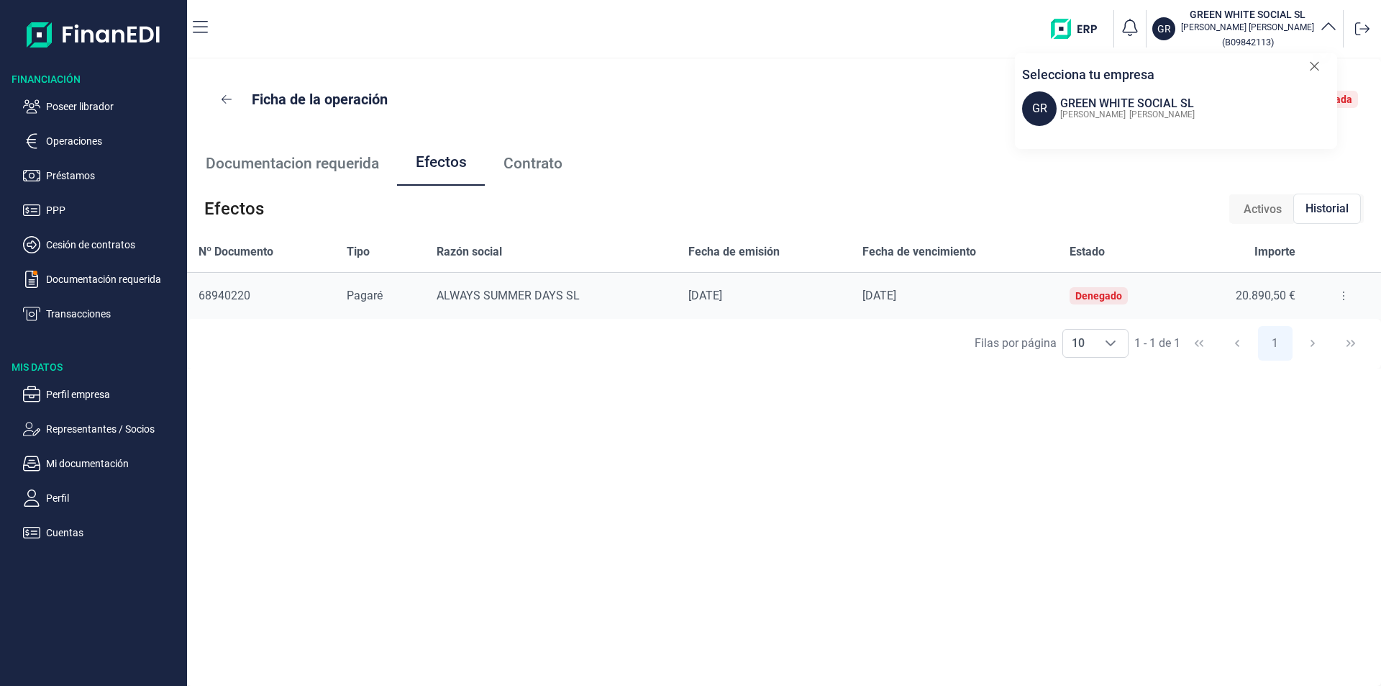
click at [1336, 295] on button at bounding box center [1344, 295] width 26 height 23
click at [1305, 329] on span "Detalles efecto" at bounding box center [1295, 331] width 65 height 14
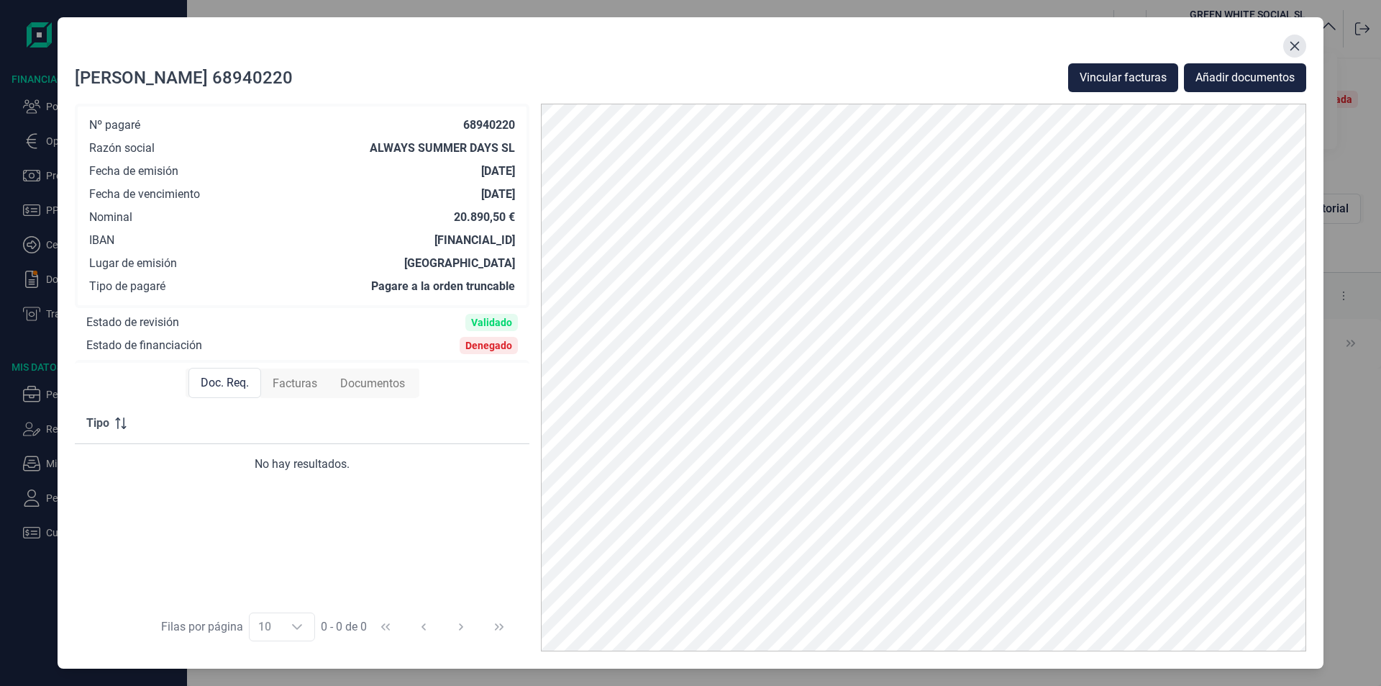
click at [1290, 45] on icon "Close" at bounding box center [1295, 46] width 12 height 12
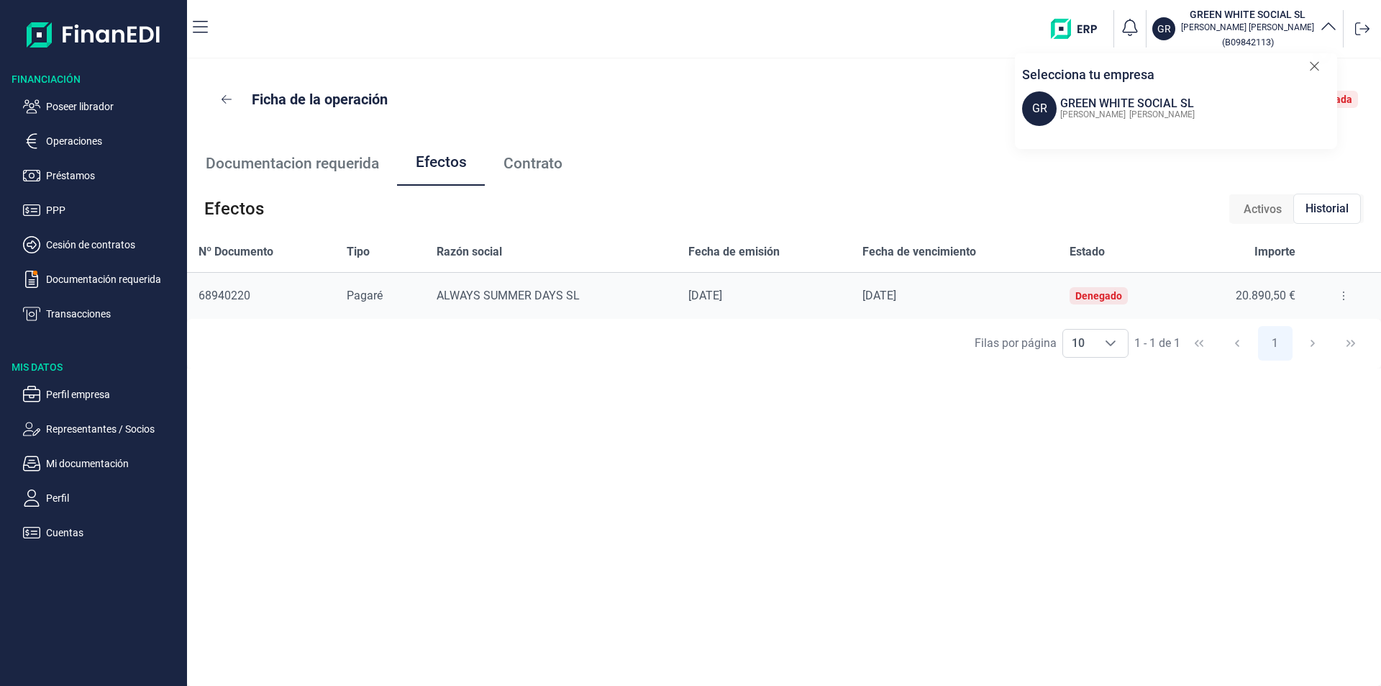
click at [1101, 27] on img "button" at bounding box center [1079, 29] width 57 height 20
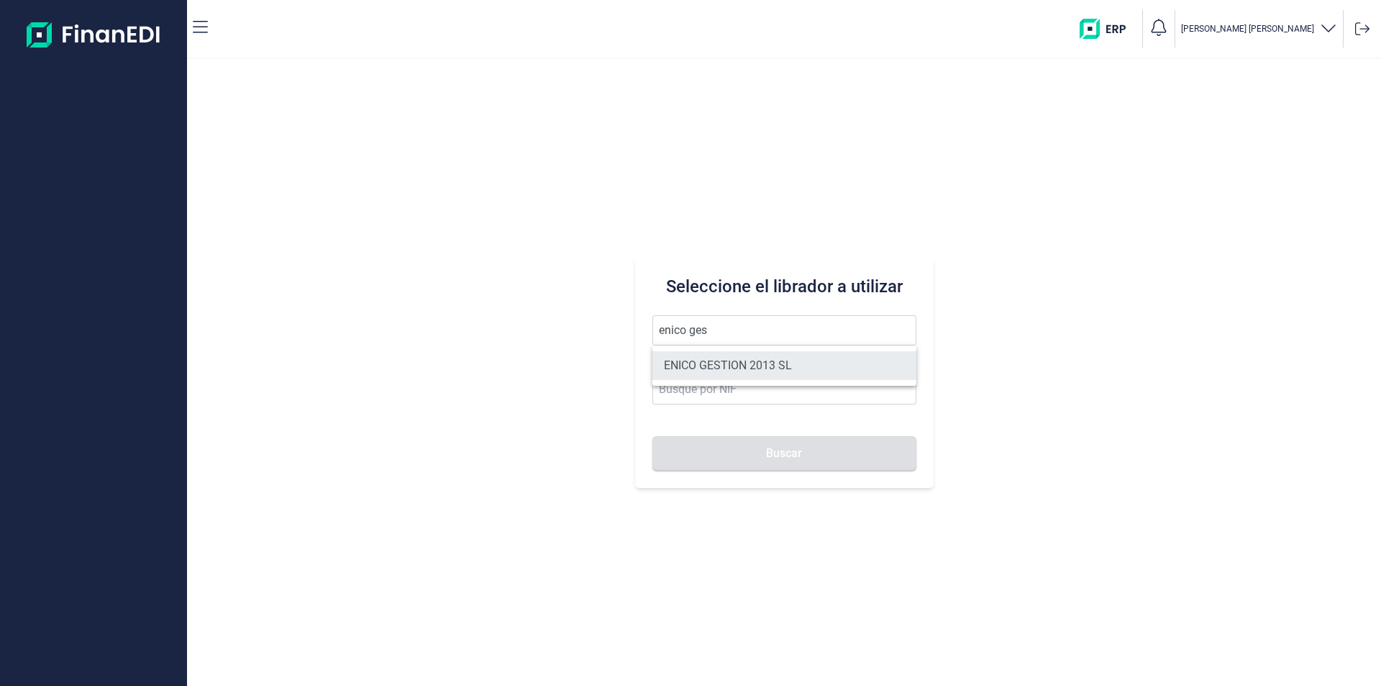
click at [709, 362] on li "ENICO GESTION 2013 SL" at bounding box center [784, 365] width 264 height 29
type input "ENICO GESTION 2013 SL"
type input "B23727506"
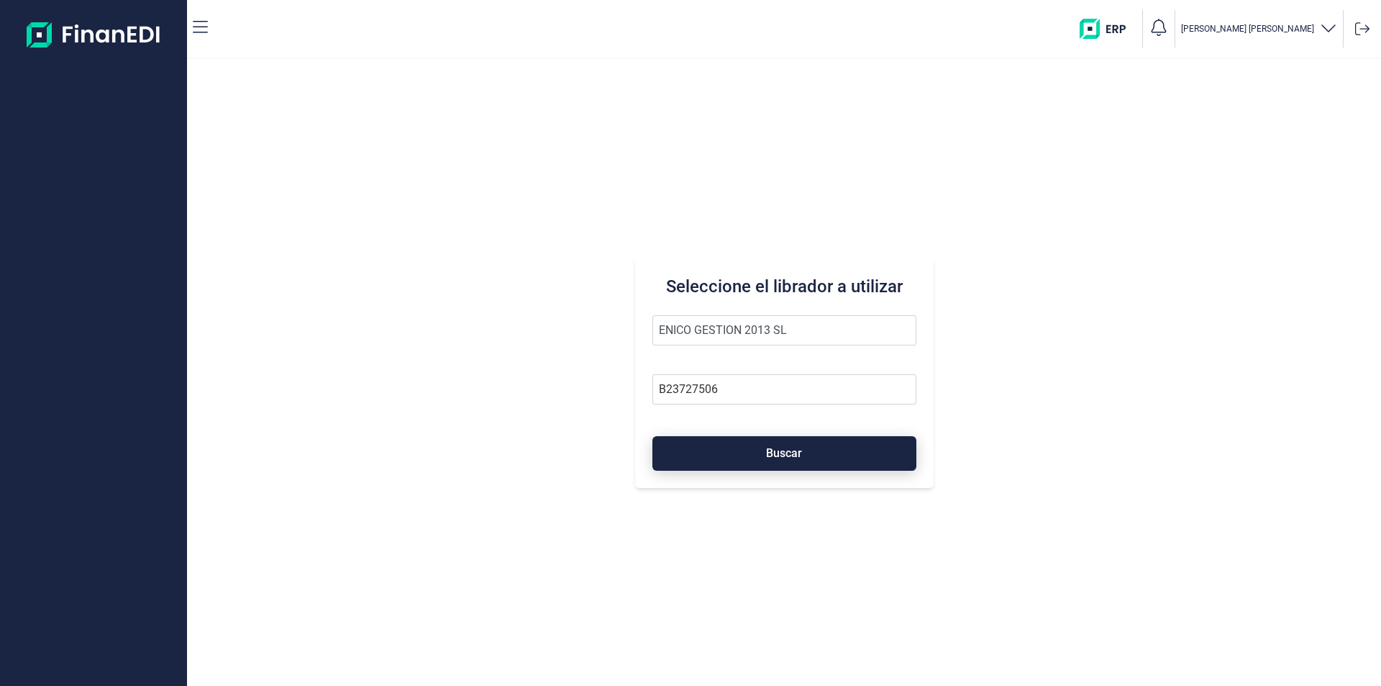
click at [756, 456] on button "Buscar" at bounding box center [784, 453] width 264 height 35
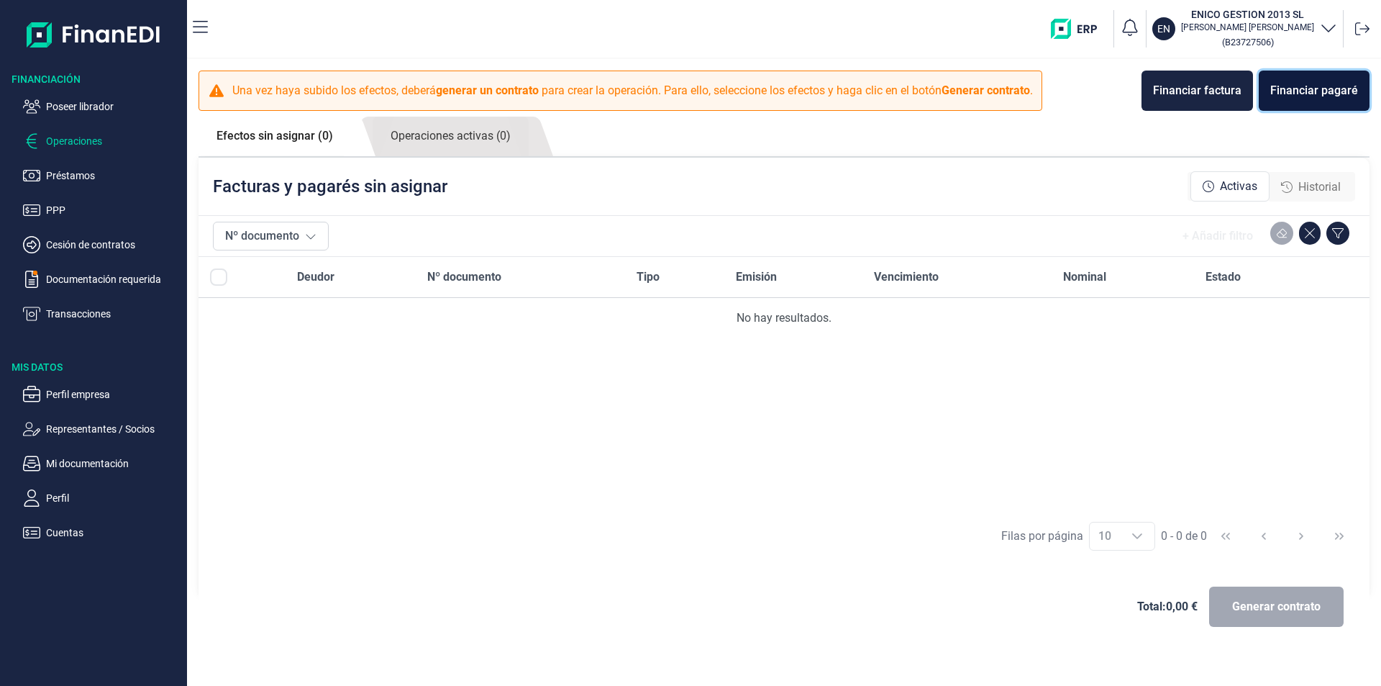
click at [1301, 92] on div "Financiar pagaré" at bounding box center [1314, 90] width 88 height 17
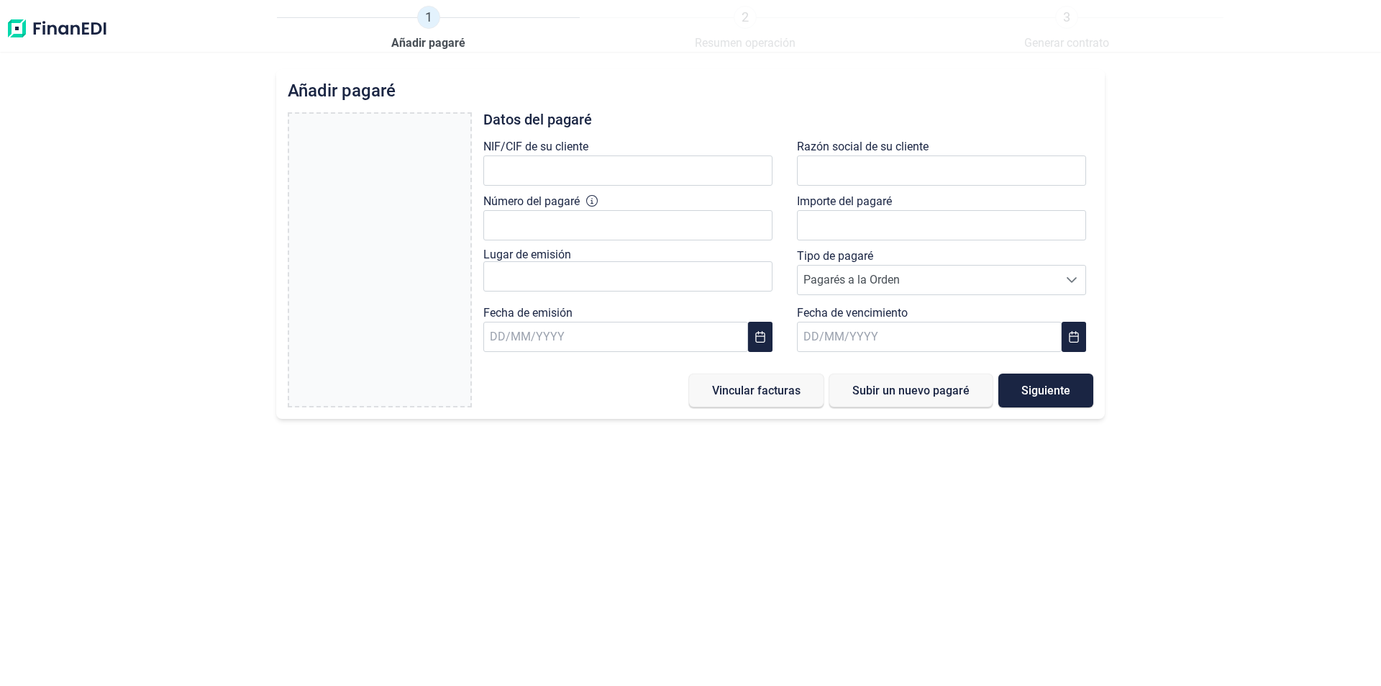
type input "0,00 €"
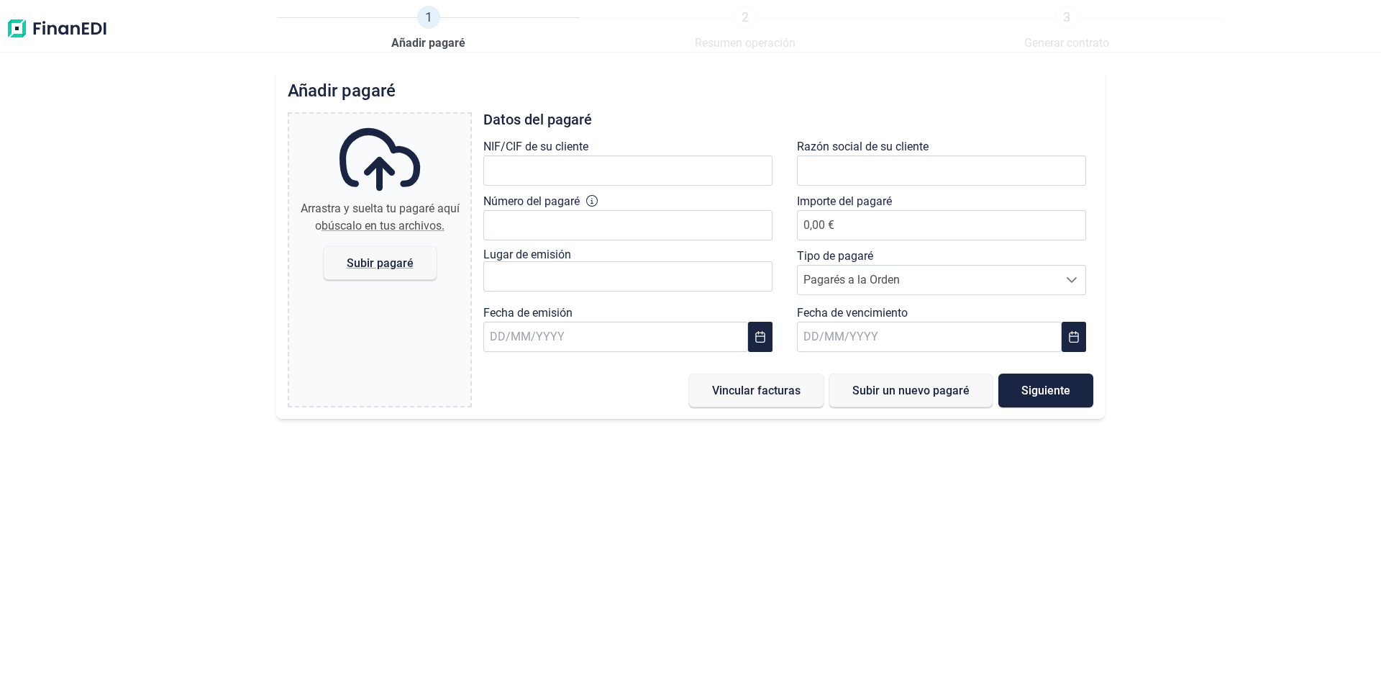
click at [34, 29] on img at bounding box center [57, 29] width 102 height 46
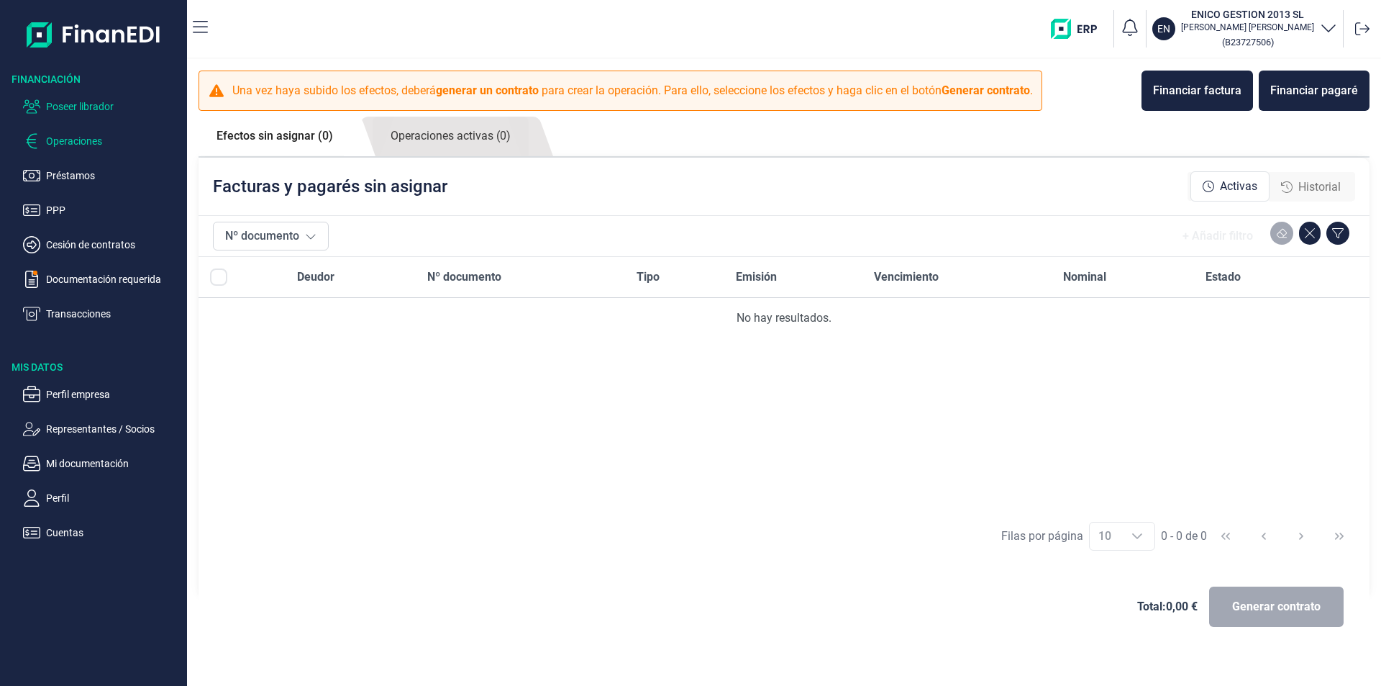
drag, startPoint x: 76, startPoint y: 109, endPoint x: 181, endPoint y: 149, distance: 113.2
click at [78, 107] on p "Poseer librador" at bounding box center [113, 106] width 135 height 17
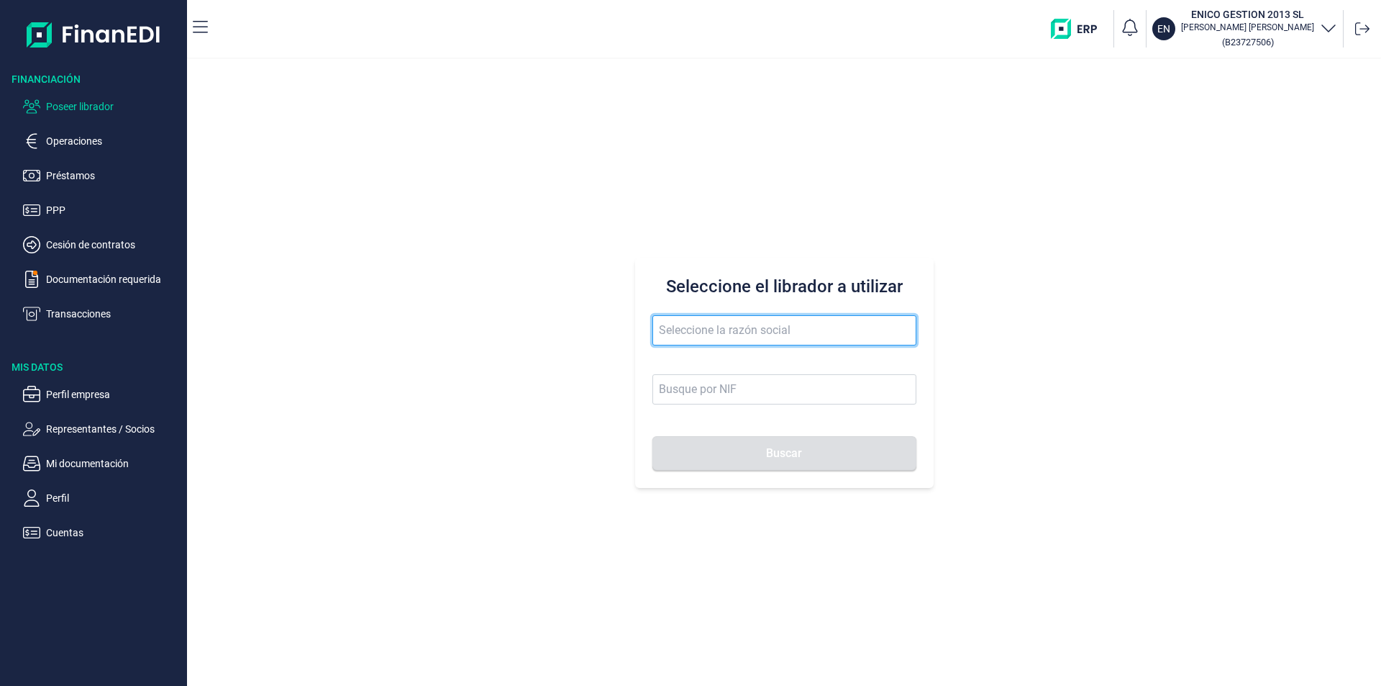
click at [686, 326] on input "text" at bounding box center [784, 330] width 264 height 30
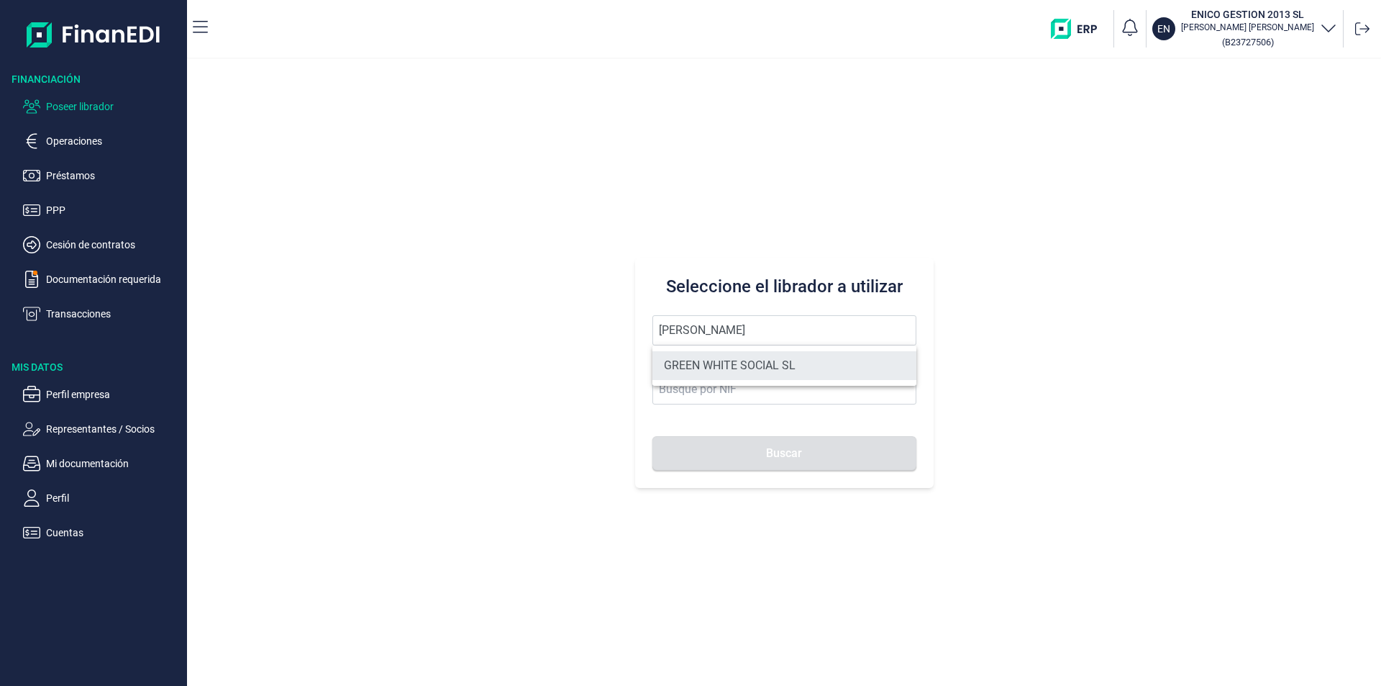
click at [720, 359] on li "GREEN WHITE SOCIAL SL" at bounding box center [784, 365] width 264 height 29
type input "GREEN WHITE SOCIAL SL"
type input "B09842113"
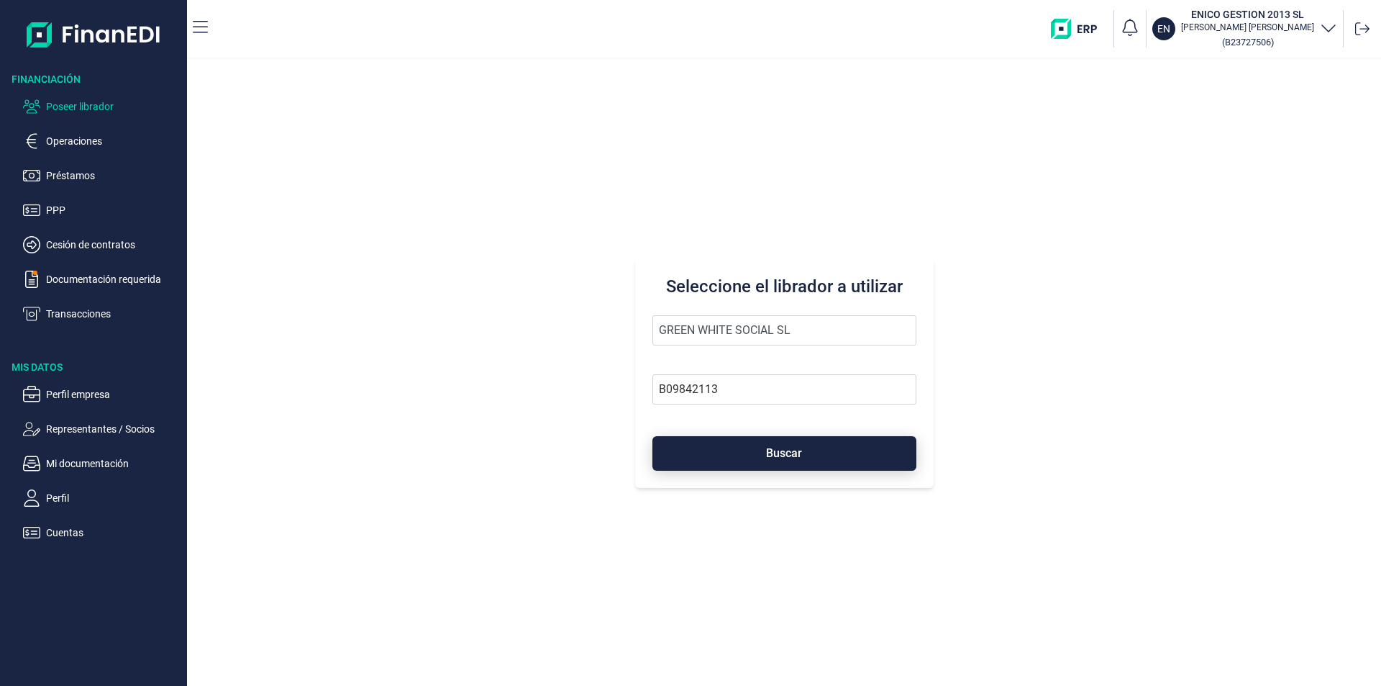
click at [755, 440] on button "Buscar" at bounding box center [784, 453] width 264 height 35
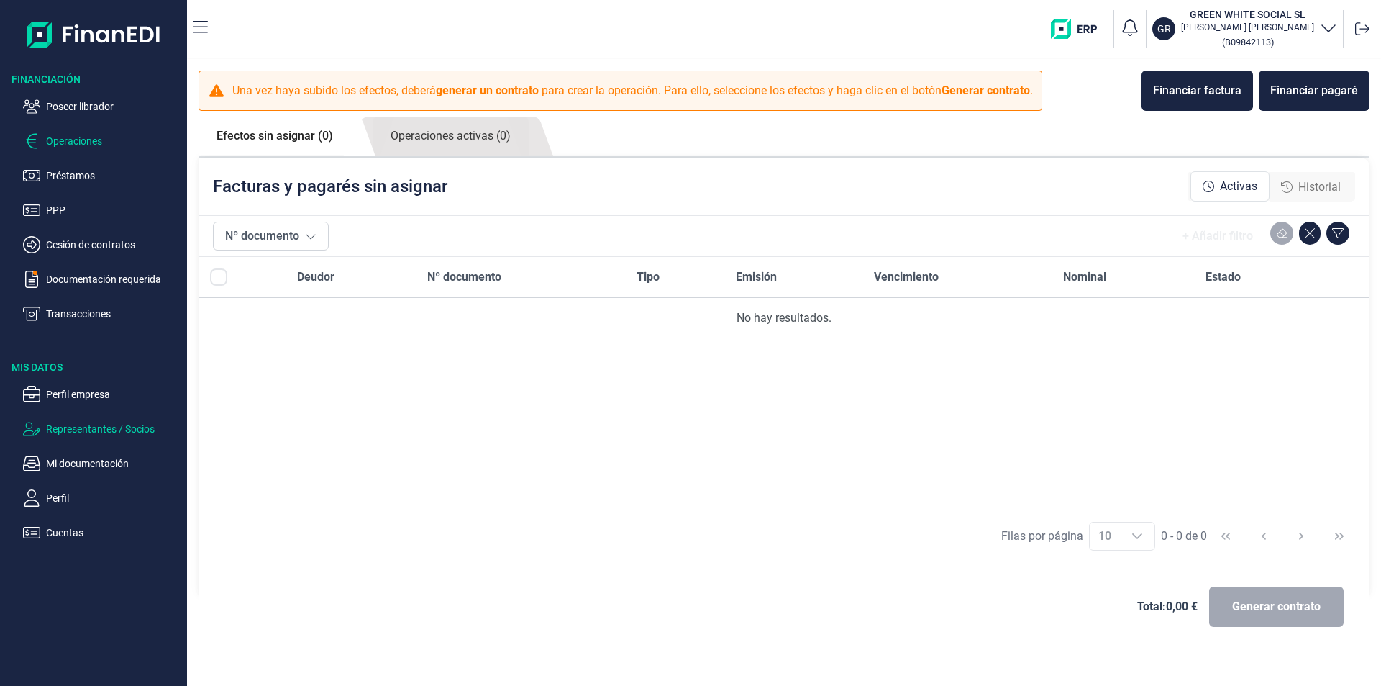
click at [87, 428] on p "Representantes / Socios" at bounding box center [113, 428] width 135 height 17
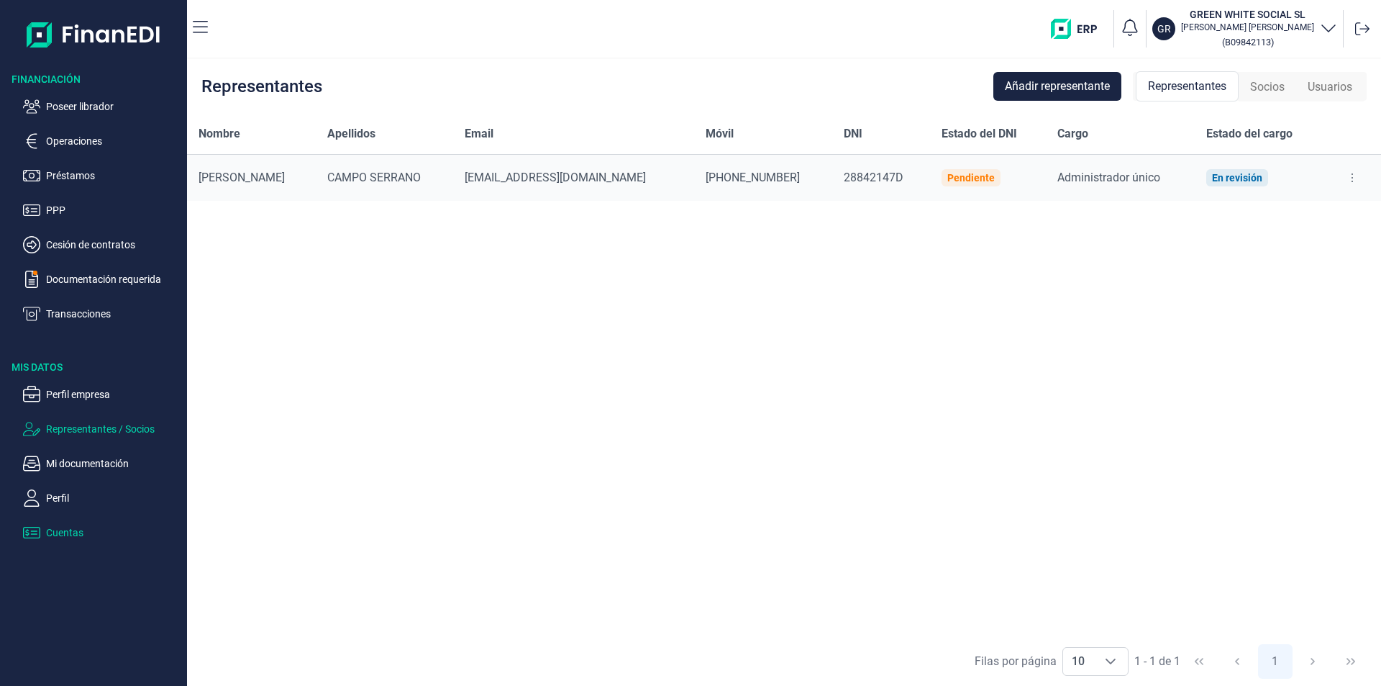
click at [69, 530] on p "Cuentas" at bounding box center [113, 532] width 135 height 17
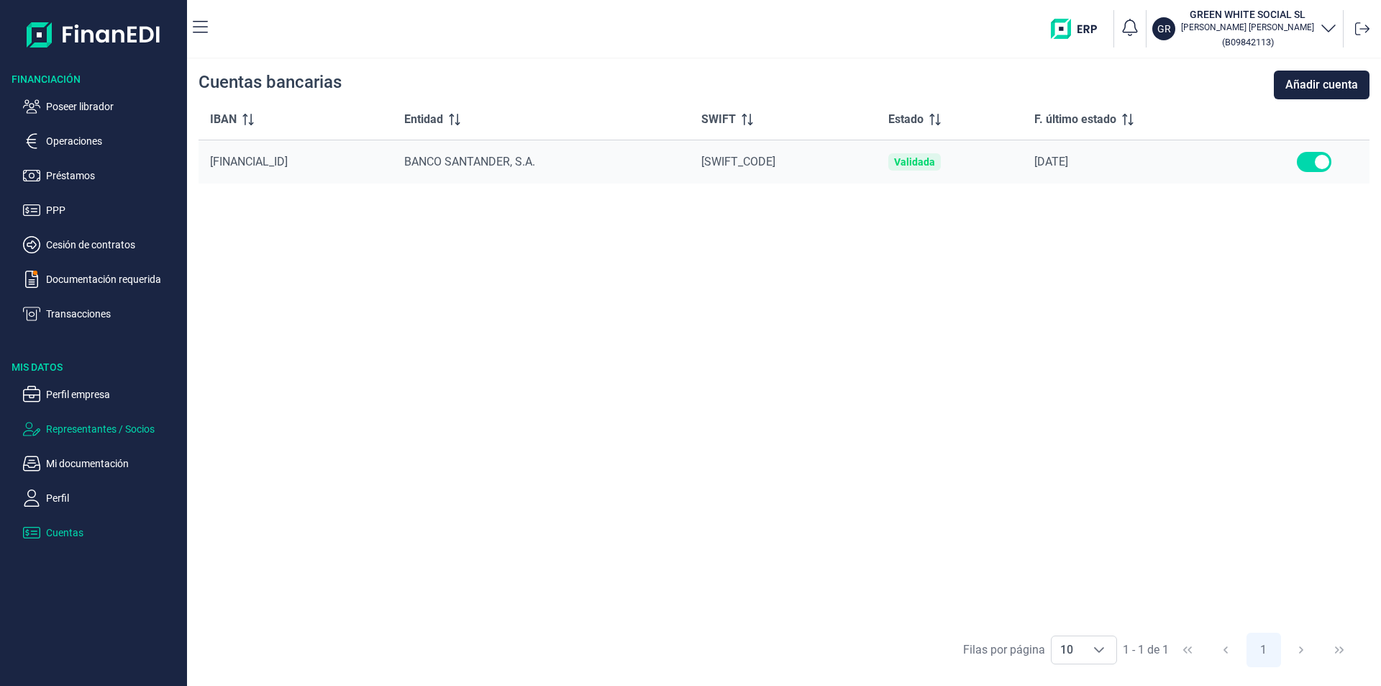
click at [86, 429] on p "Representantes / Socios" at bounding box center [113, 428] width 135 height 17
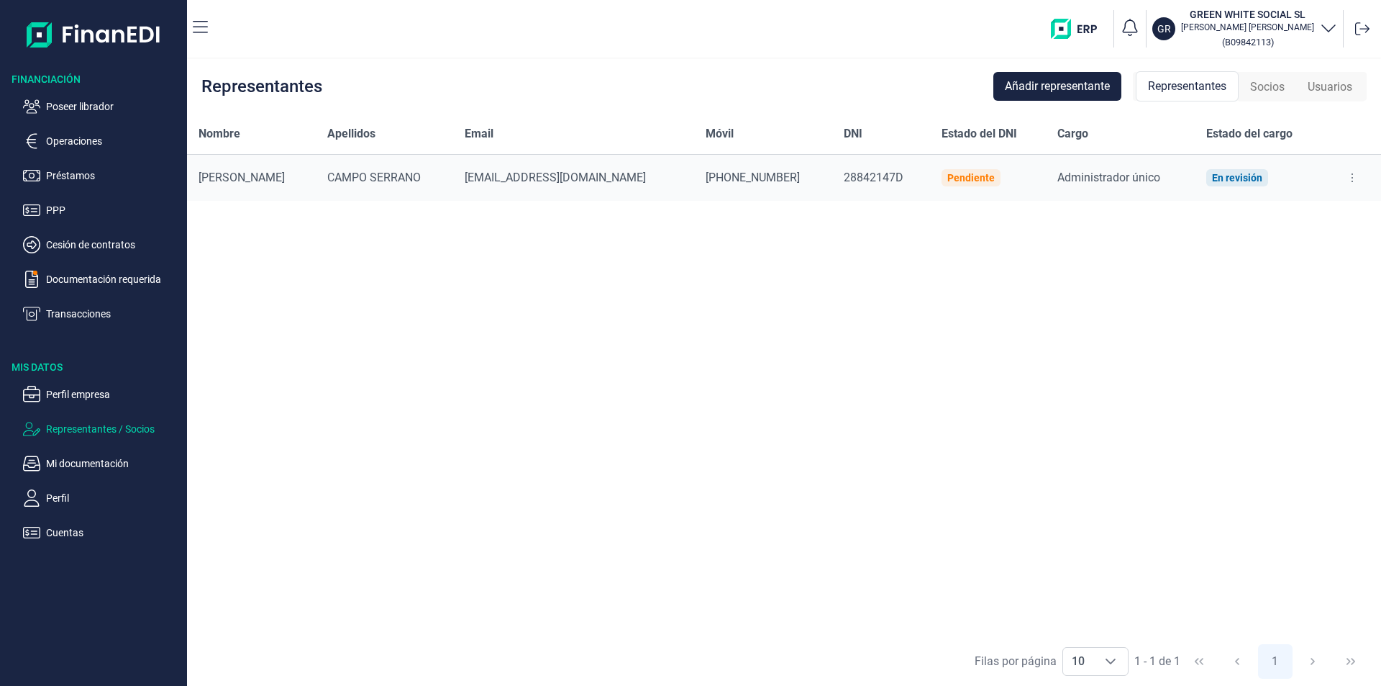
click at [1351, 175] on button at bounding box center [1352, 177] width 26 height 23
click at [1351, 175] on icon at bounding box center [1352, 178] width 3 height 12
click at [78, 96] on ul "Poseer librador Operaciones Préstamos PPP Cesión de contratos Documentación req…" at bounding box center [93, 204] width 187 height 236
click at [111, 104] on p "Poseer librador" at bounding box center [113, 106] width 135 height 17
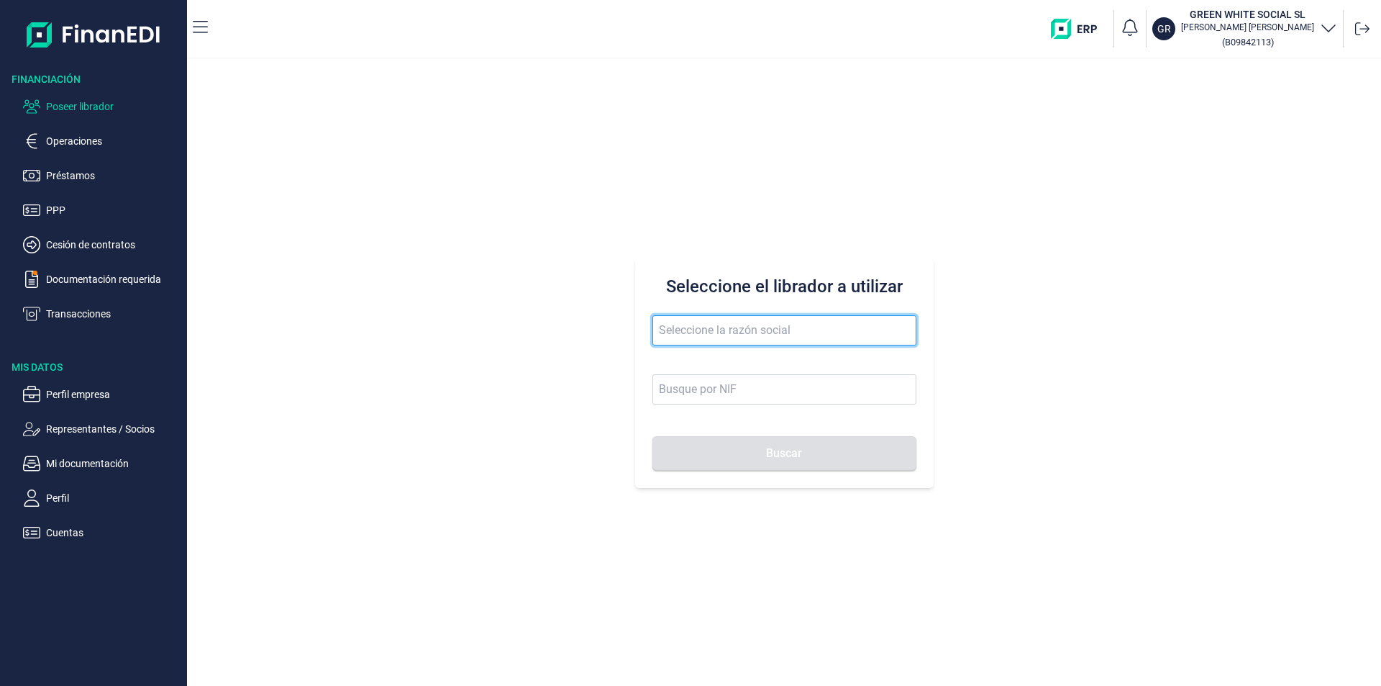
click at [680, 326] on input "text" at bounding box center [784, 330] width 264 height 30
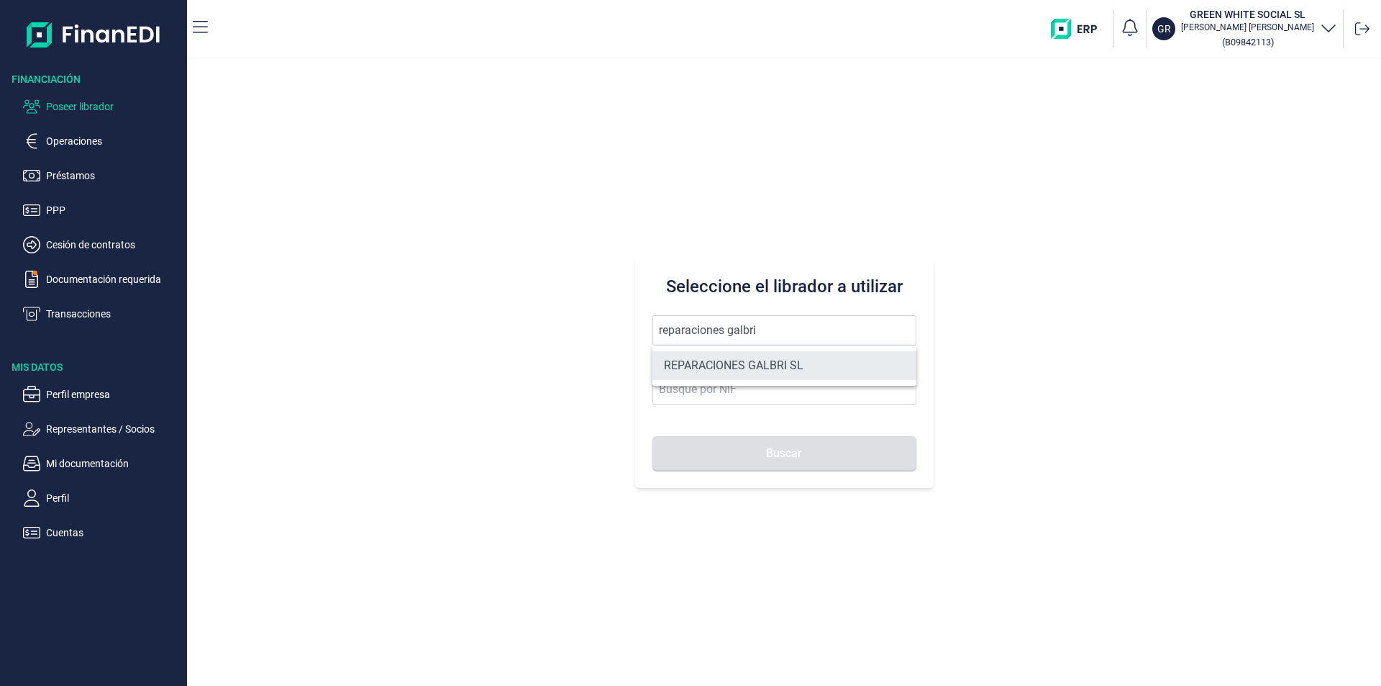
click at [758, 358] on li "REPARACIONES GALBRI SL" at bounding box center [784, 365] width 264 height 29
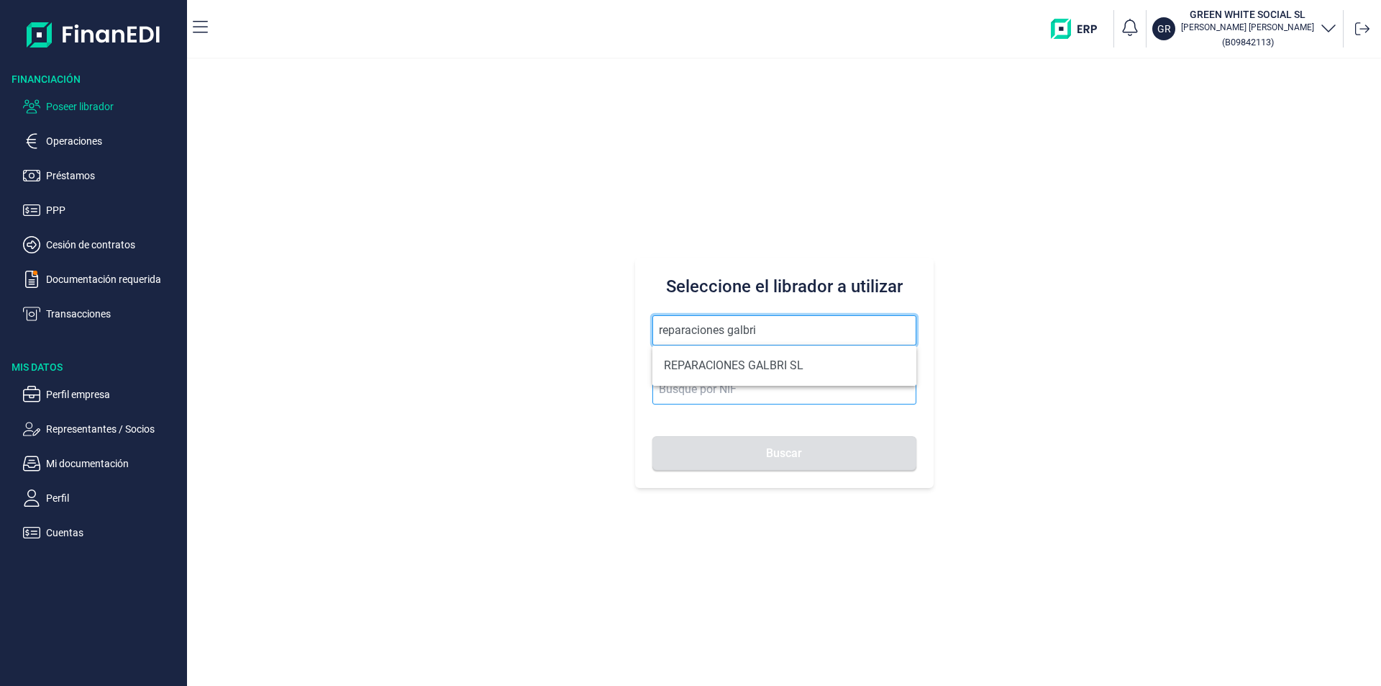
type input "REPARACIONES GALBRI SL"
type input "B70942362"
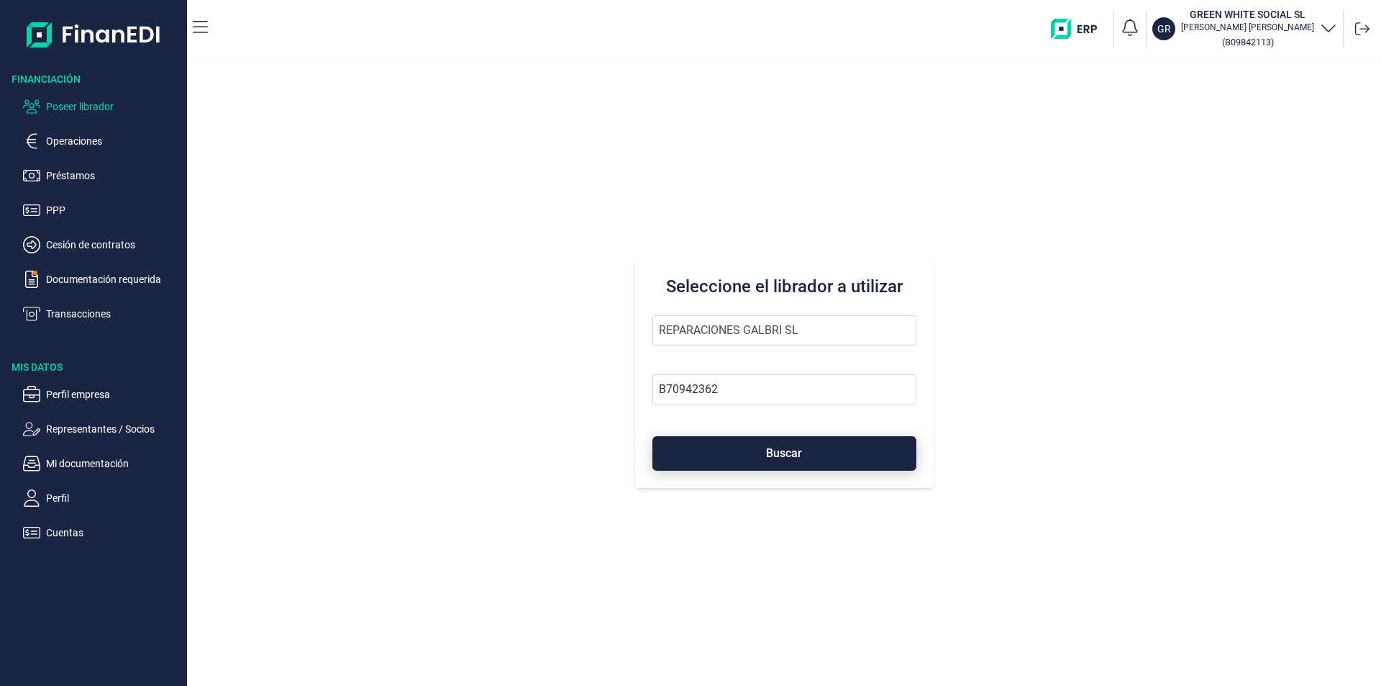
click at [788, 460] on button "Buscar" at bounding box center [784, 453] width 264 height 35
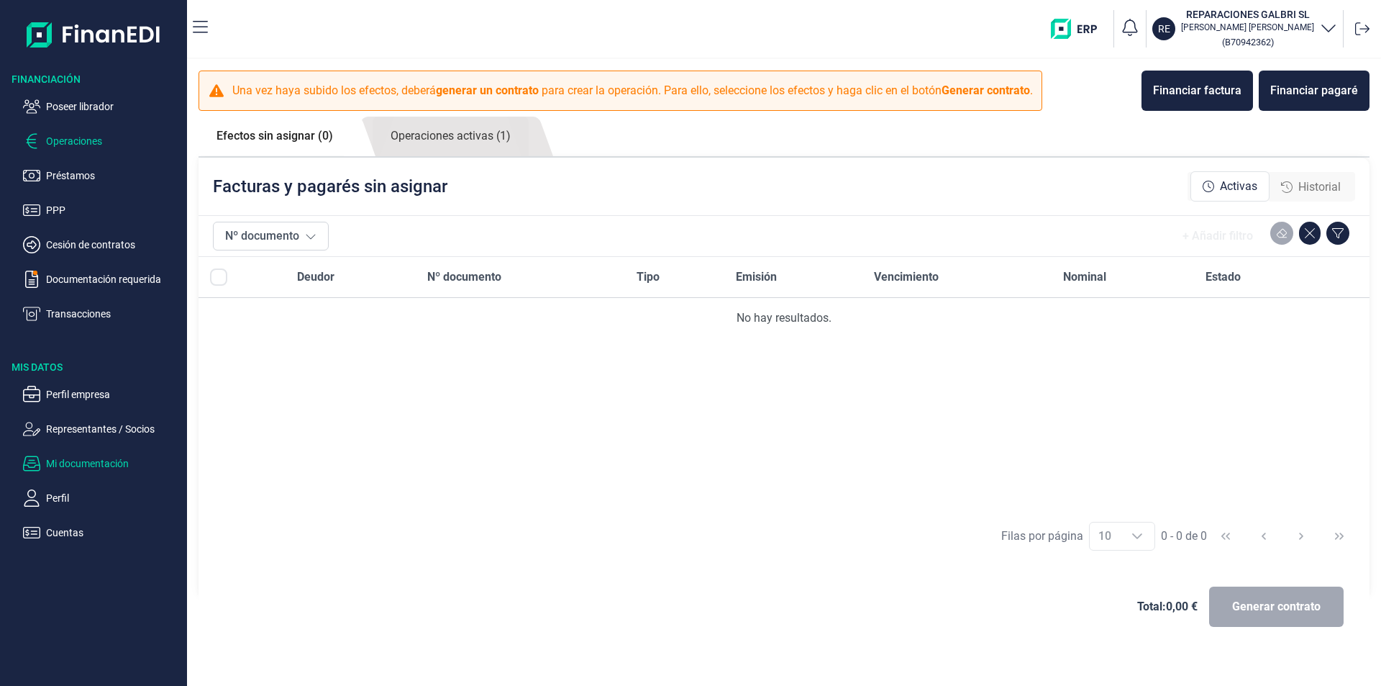
click at [96, 459] on p "Mi documentación" at bounding box center [113, 463] width 135 height 17
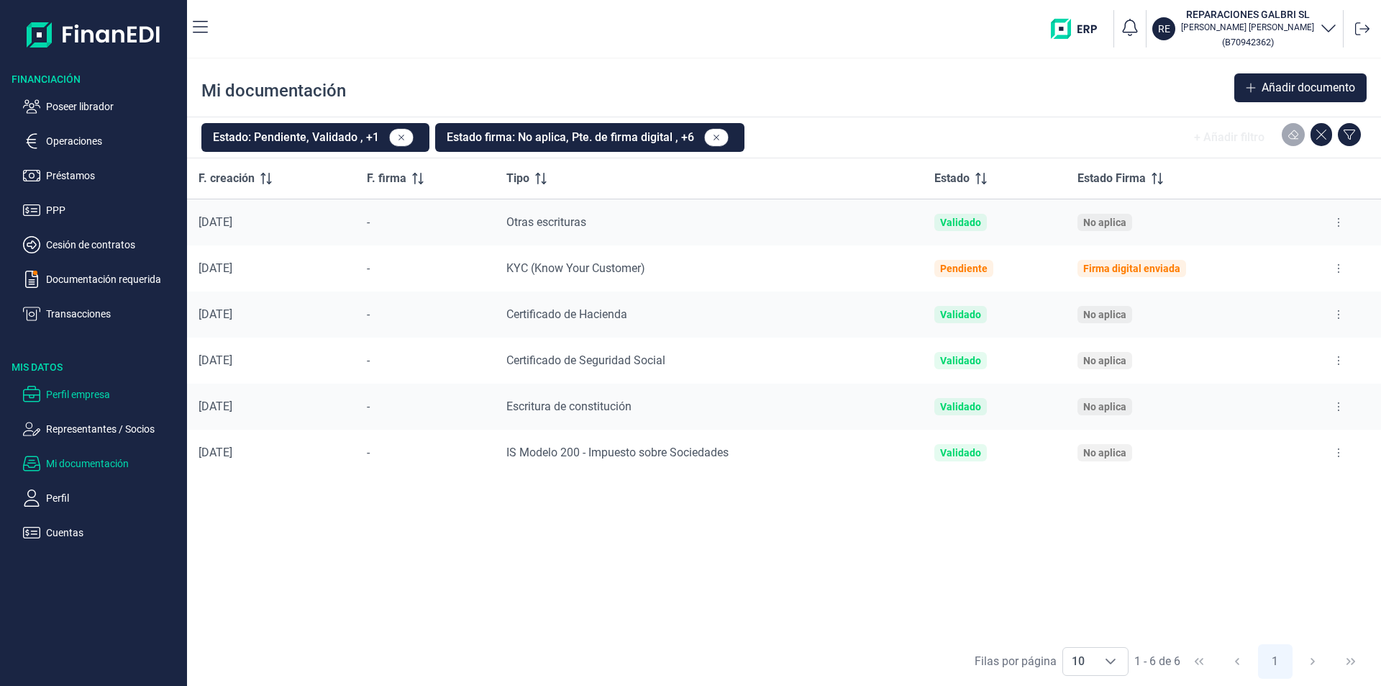
click at [99, 394] on p "Perfil empresa" at bounding box center [113, 394] width 135 height 17
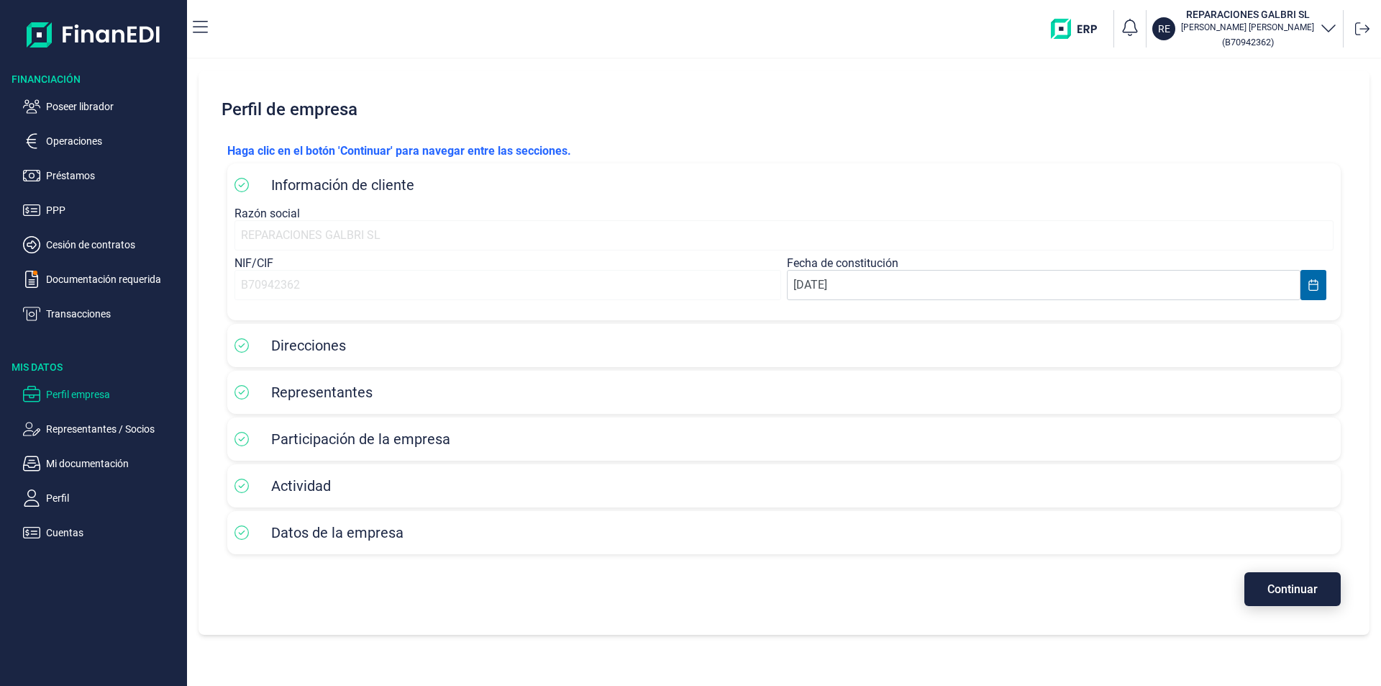
click at [1274, 589] on span "Continuar" at bounding box center [1292, 588] width 50 height 11
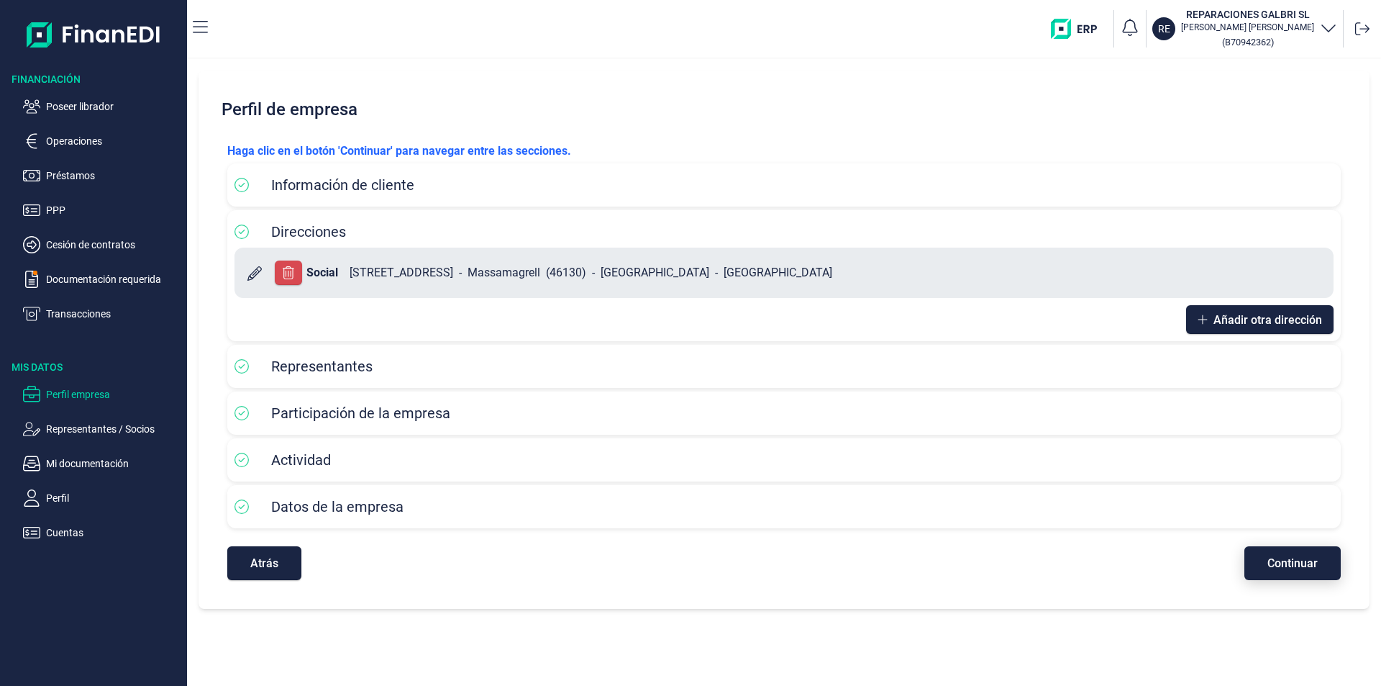
click at [1282, 557] on span "Continuar" at bounding box center [1292, 562] width 50 height 11
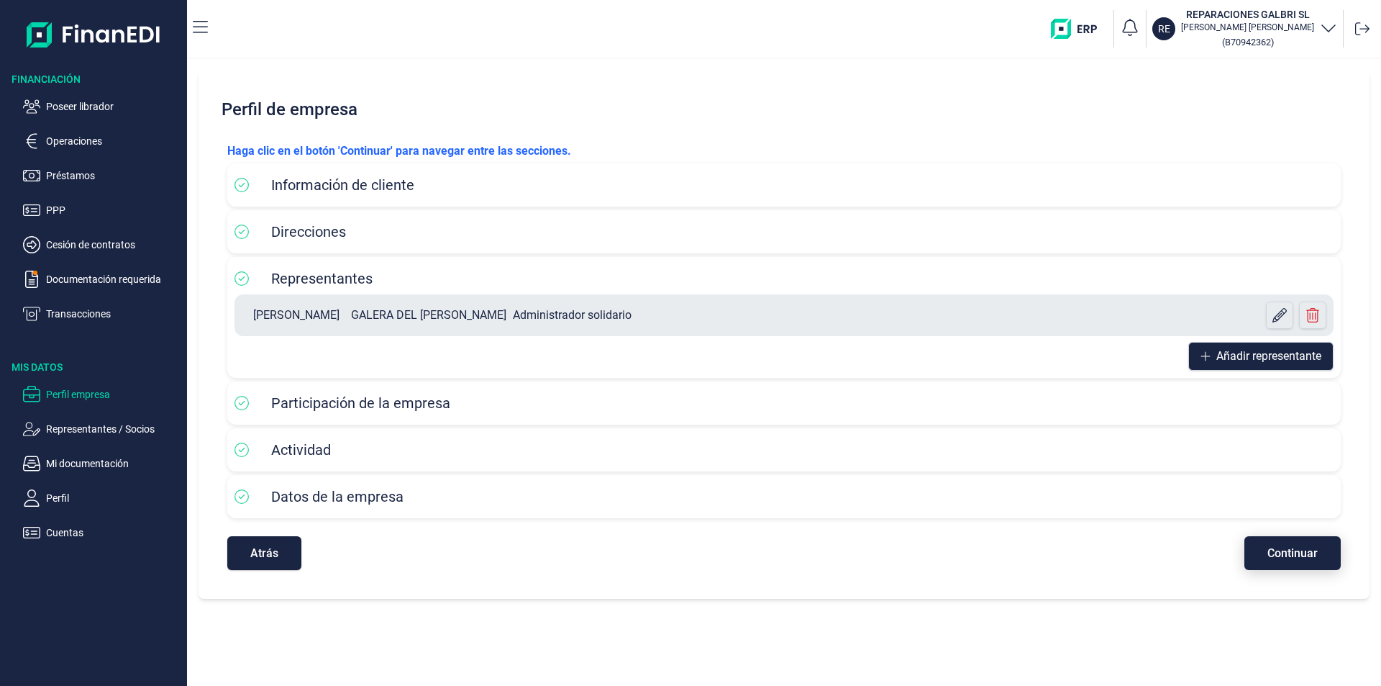
click at [1281, 552] on span "Continuar" at bounding box center [1292, 552] width 50 height 11
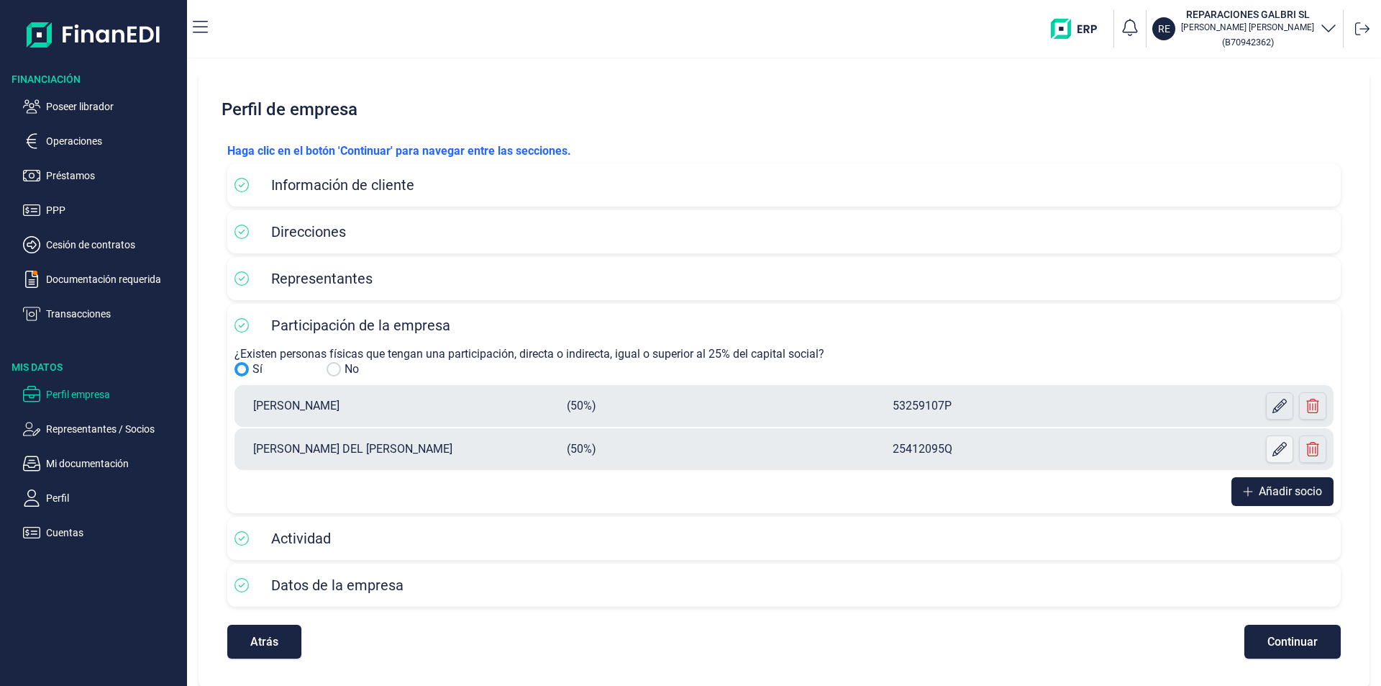
click at [1275, 445] on icon at bounding box center [1279, 449] width 14 height 14
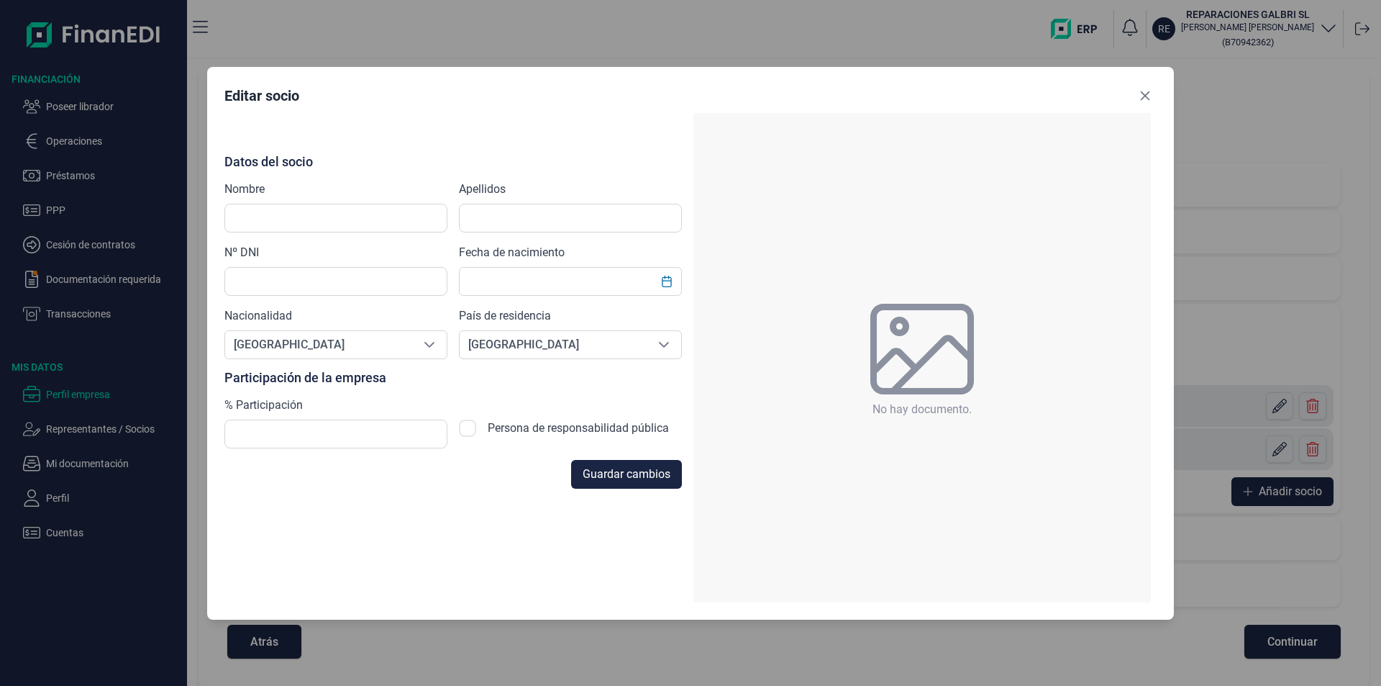
type input "[PERSON_NAME]"
type input "GALERA DEL [PERSON_NAME]"
type input "25412095Q"
type input "[DATE]"
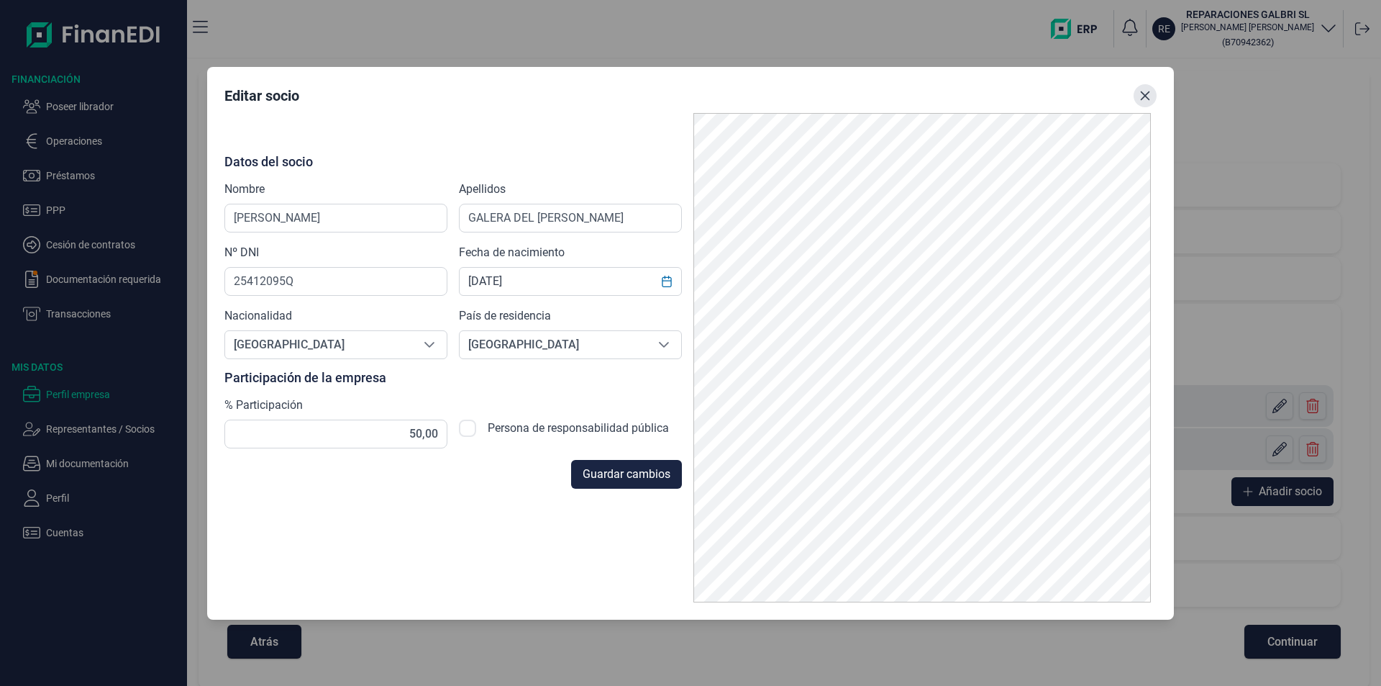
click at [1144, 94] on icon "Close" at bounding box center [1145, 96] width 12 height 12
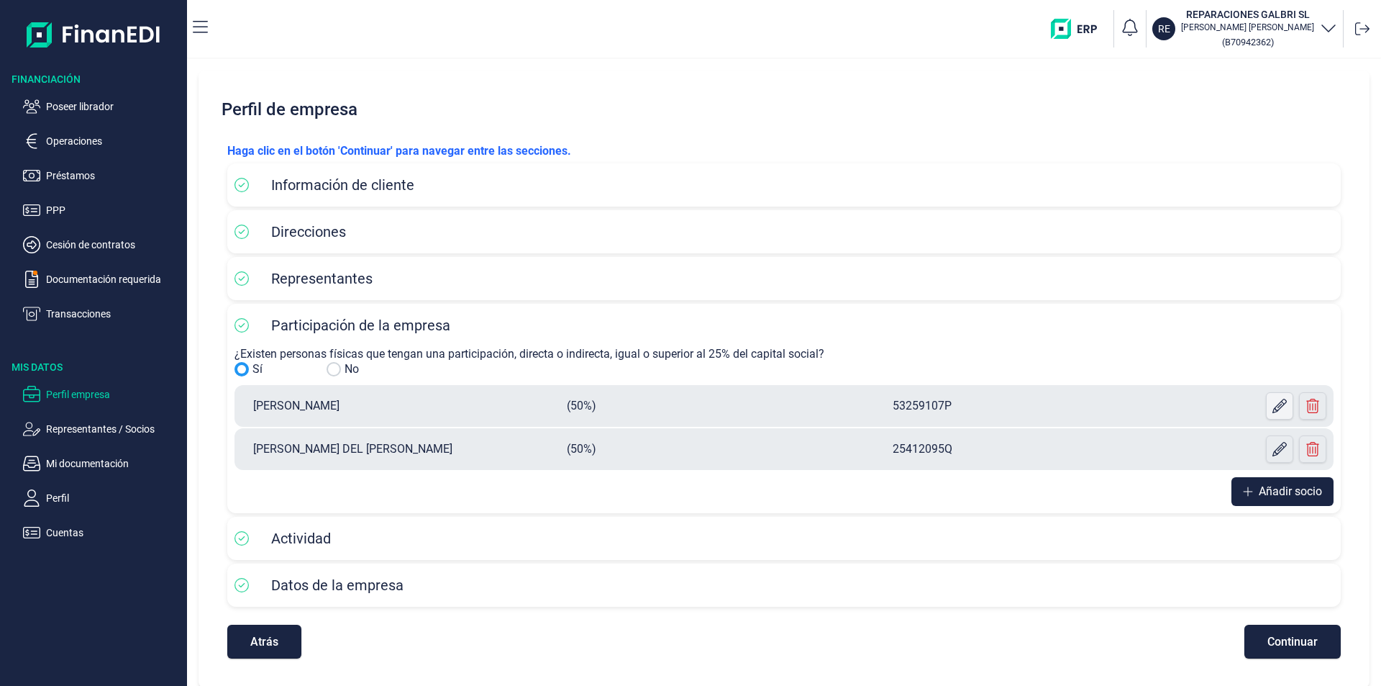
click at [1266, 404] on button at bounding box center [1279, 405] width 27 height 27
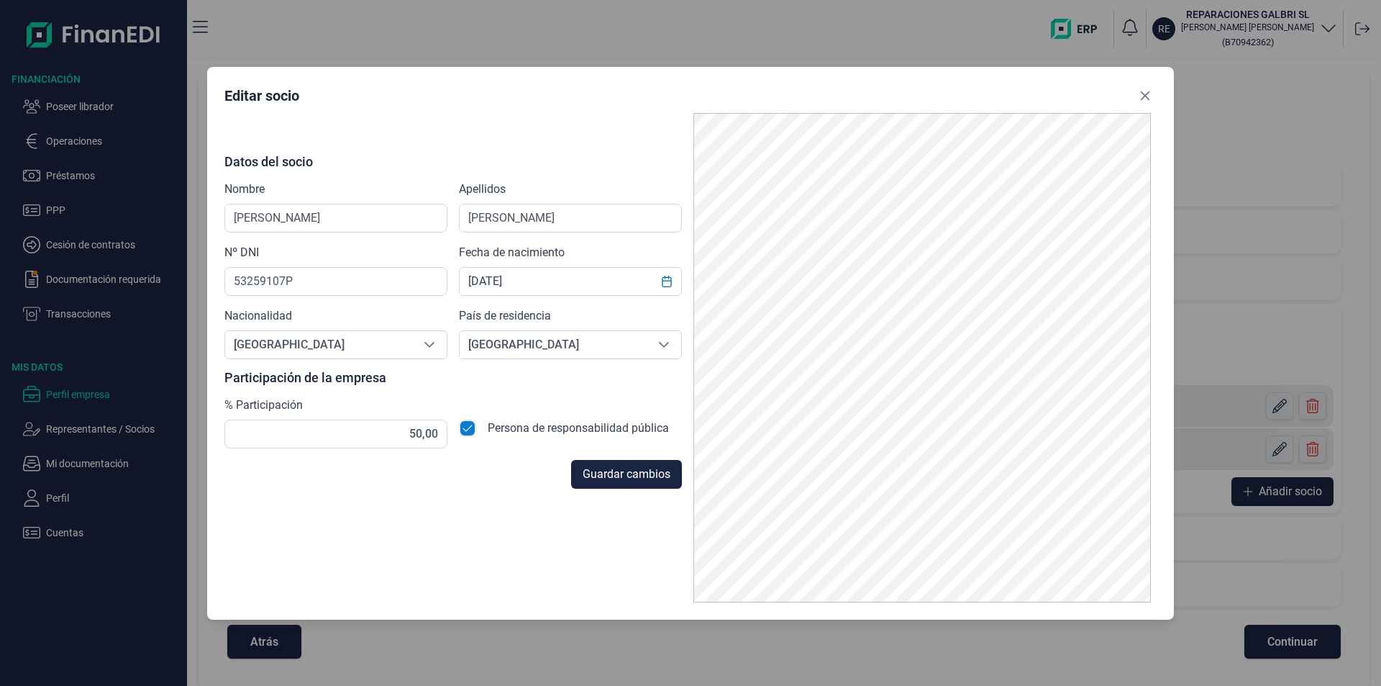
click at [465, 425] on input "checkbox" at bounding box center [467, 427] width 17 height 17
checkbox input "false"
click at [611, 472] on span "Guardar cambios" at bounding box center [627, 473] width 88 height 17
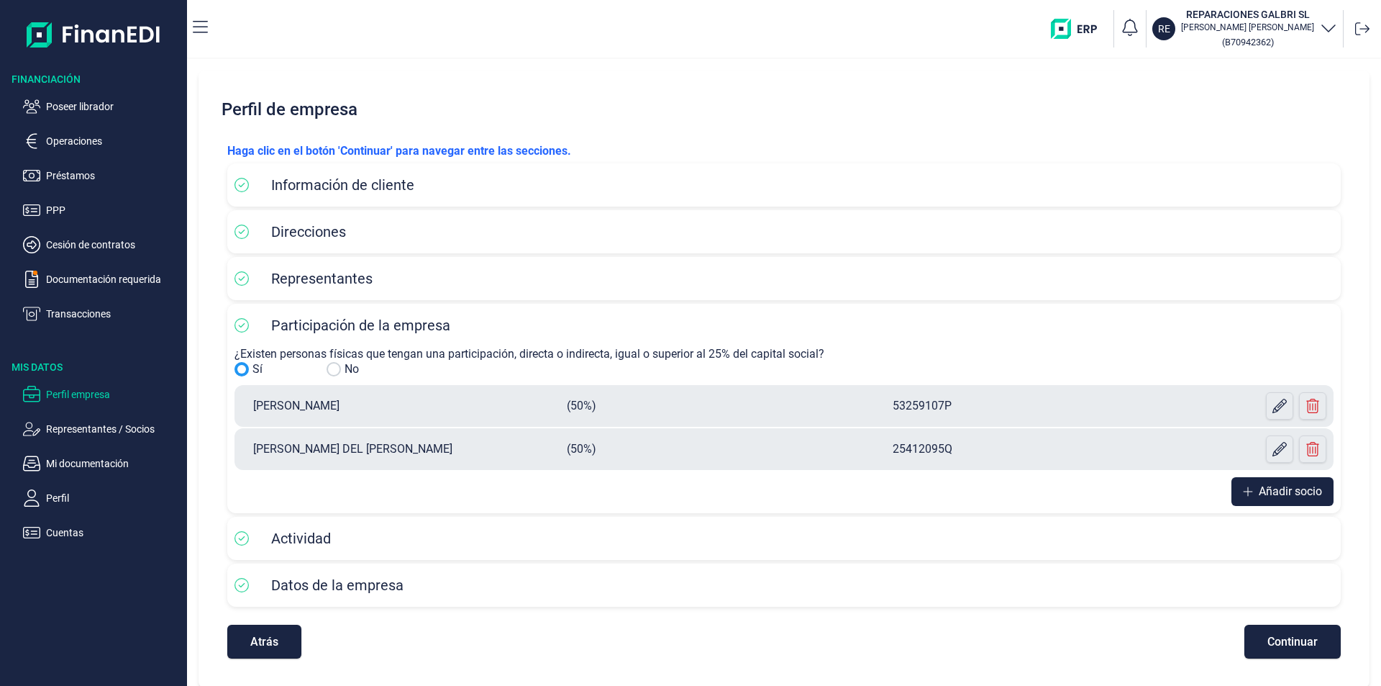
scroll to position [1, 0]
click at [65, 245] on p "Cesión de contratos" at bounding box center [113, 244] width 135 height 17
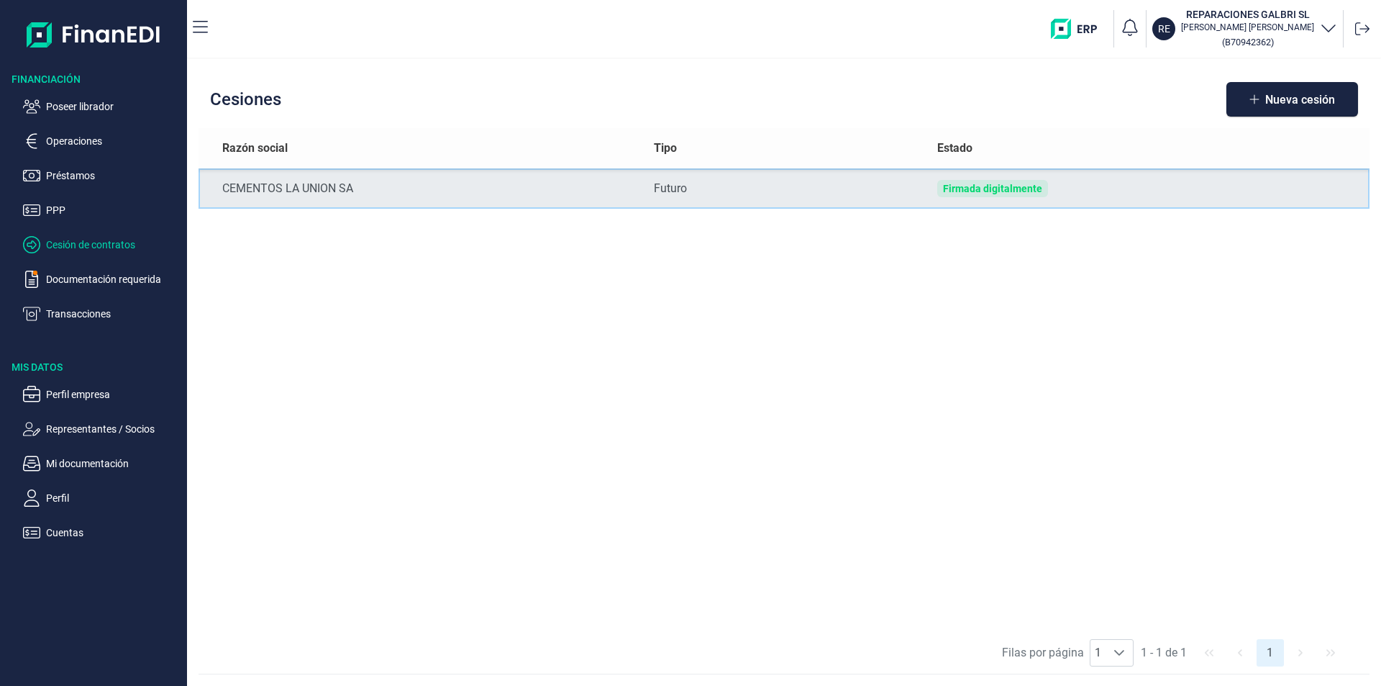
click at [995, 191] on div "Firmada digitalmente" at bounding box center [992, 189] width 99 height 12
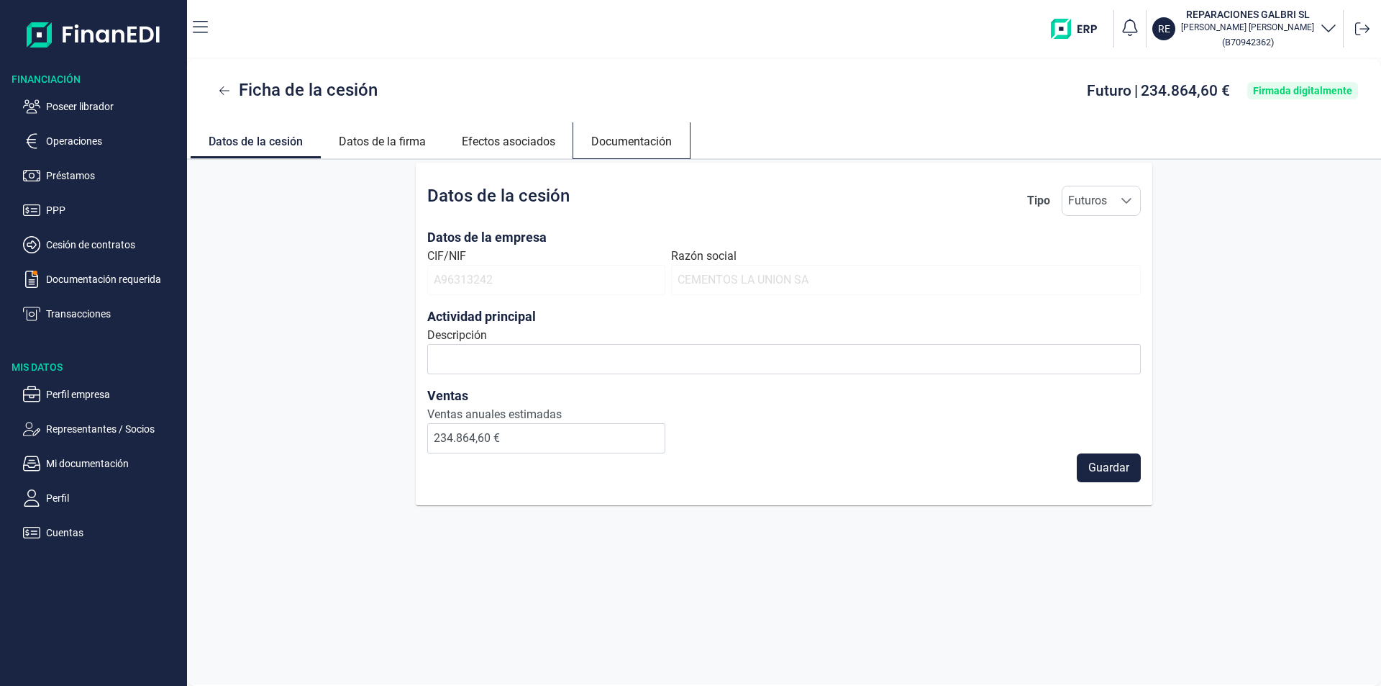
click at [616, 142] on link "Documentación" at bounding box center [631, 139] width 117 height 35
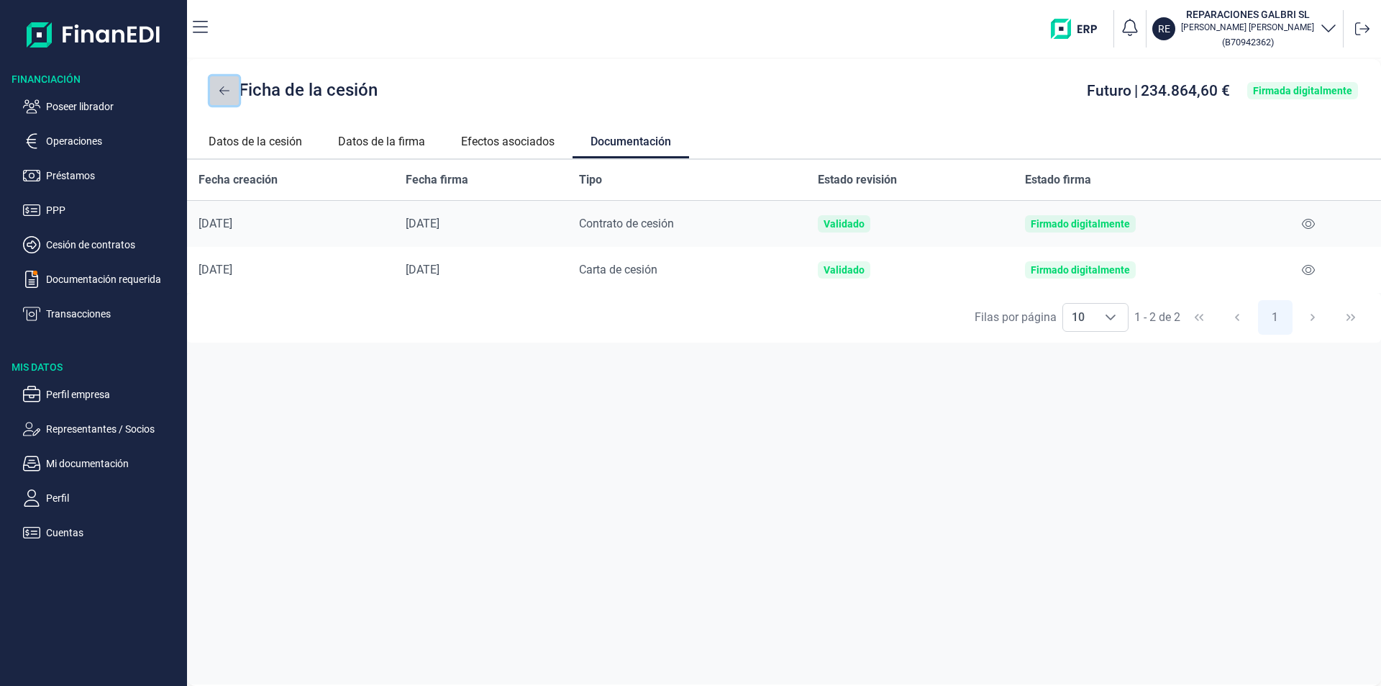
click at [221, 91] on icon at bounding box center [224, 90] width 10 height 9
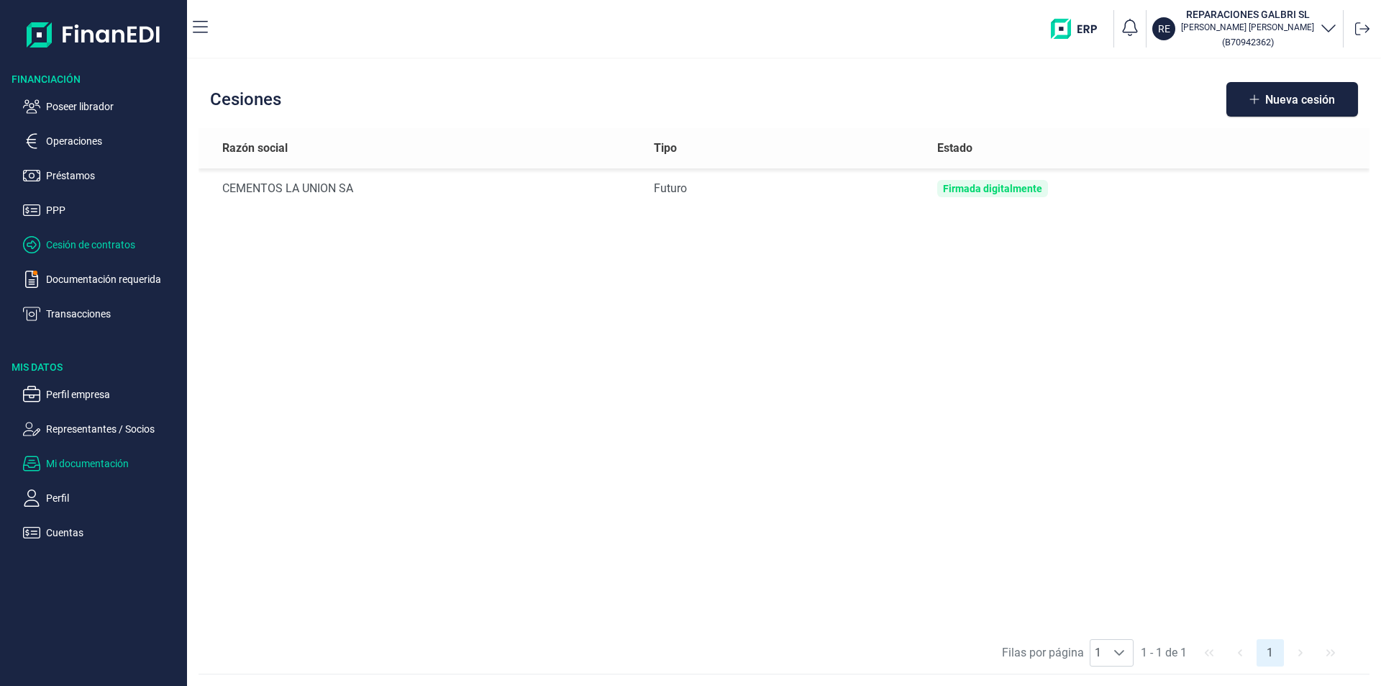
click at [80, 467] on p "Mi documentación" at bounding box center [113, 463] width 135 height 17
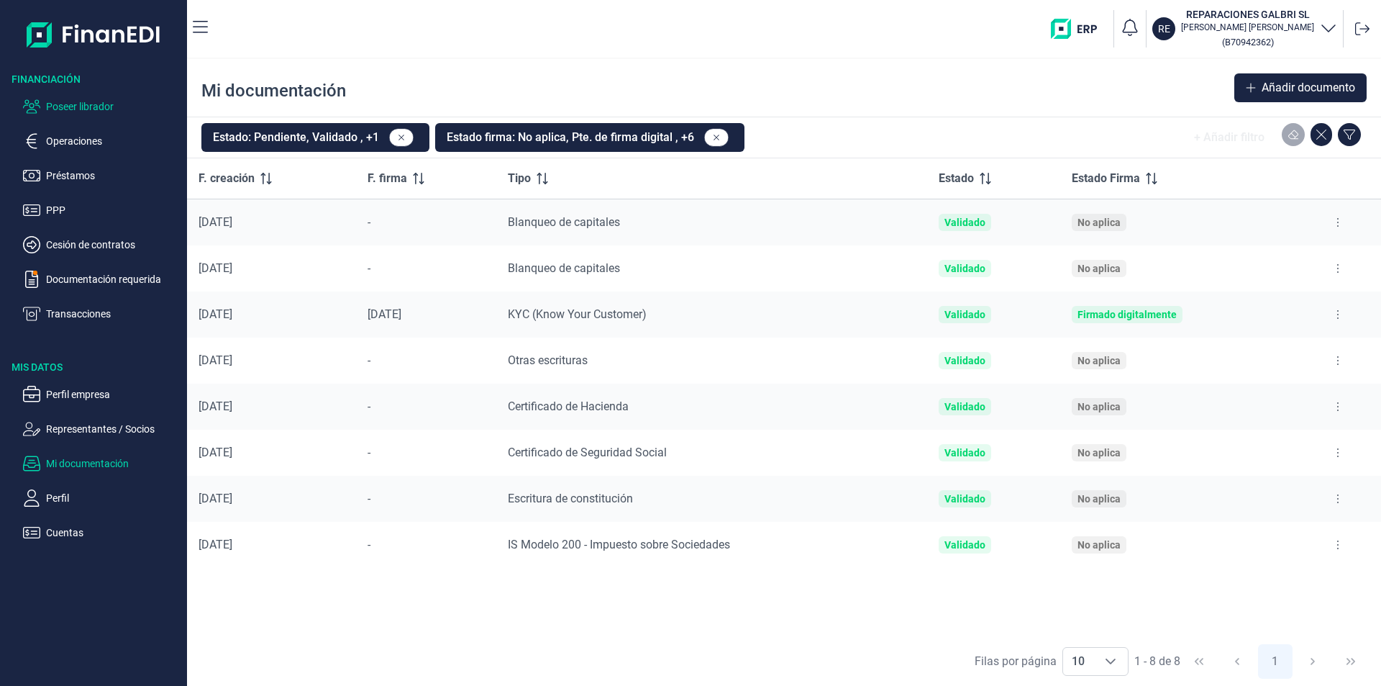
click at [109, 109] on p "Poseer librador" at bounding box center [113, 106] width 135 height 17
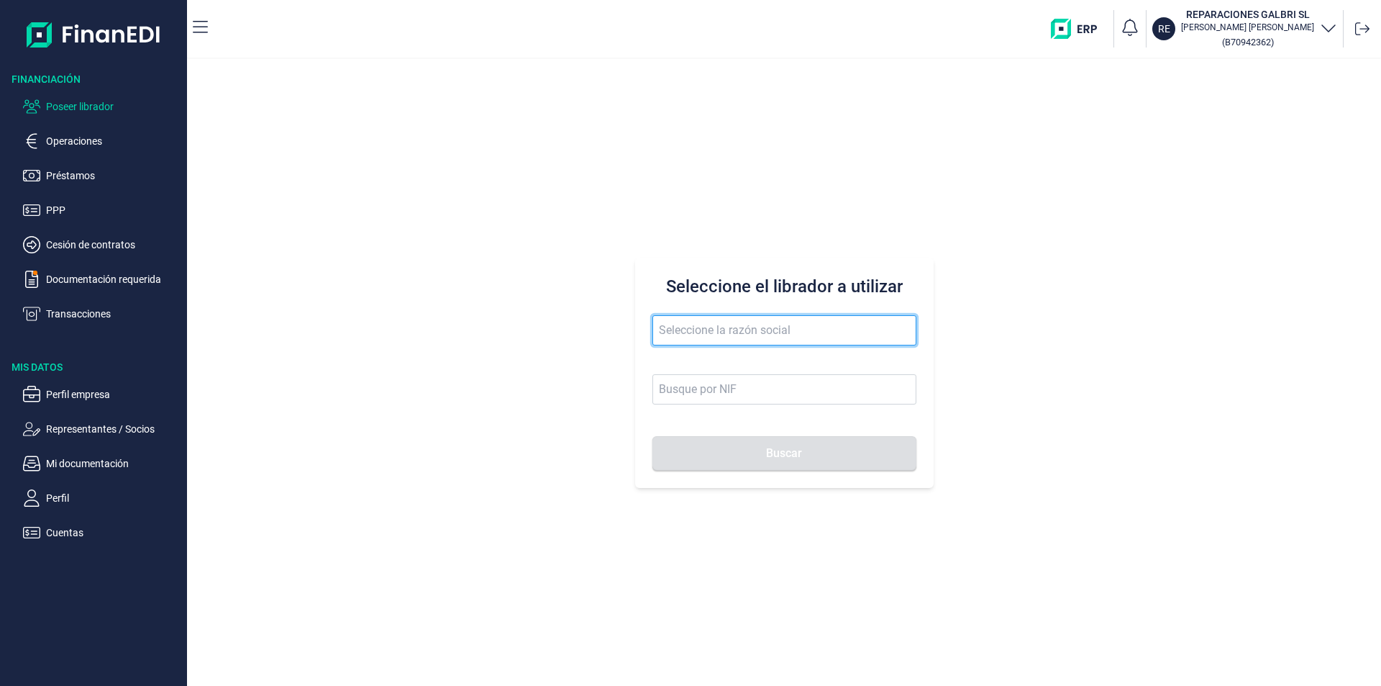
click at [677, 331] on input "text" at bounding box center [784, 330] width 264 height 30
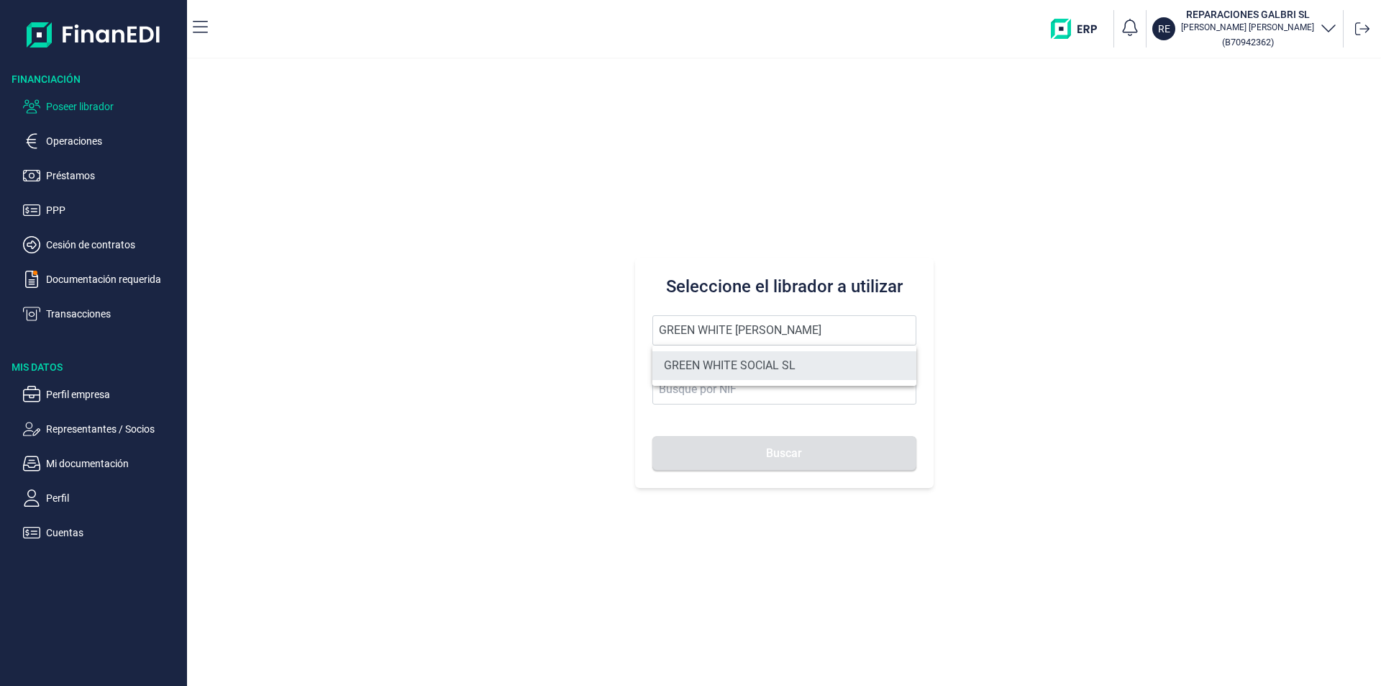
click at [729, 370] on li "GREEN WHITE SOCIAL SL" at bounding box center [784, 365] width 264 height 29
type input "GREEN WHITE SOCIAL SL"
type input "B09842113"
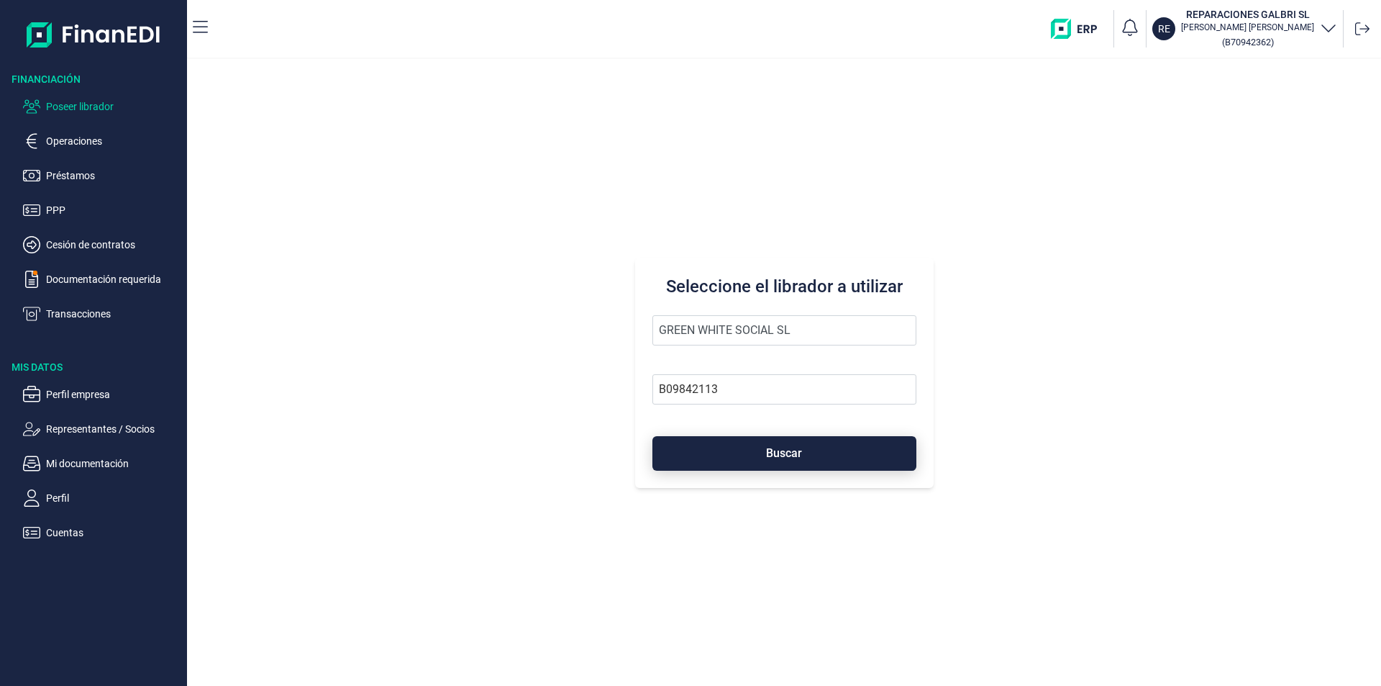
click at [767, 451] on span "Buscar" at bounding box center [784, 452] width 36 height 11
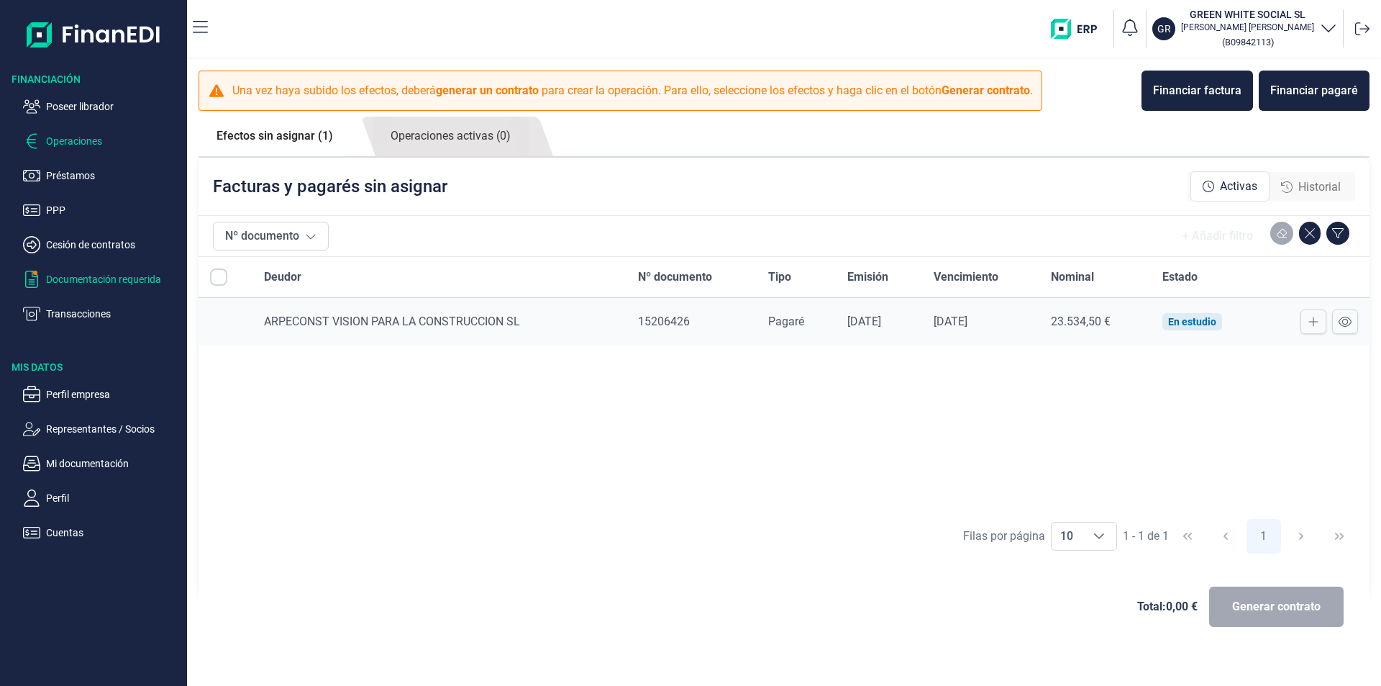
click at [135, 281] on p "Documentación requerida" at bounding box center [113, 278] width 135 height 17
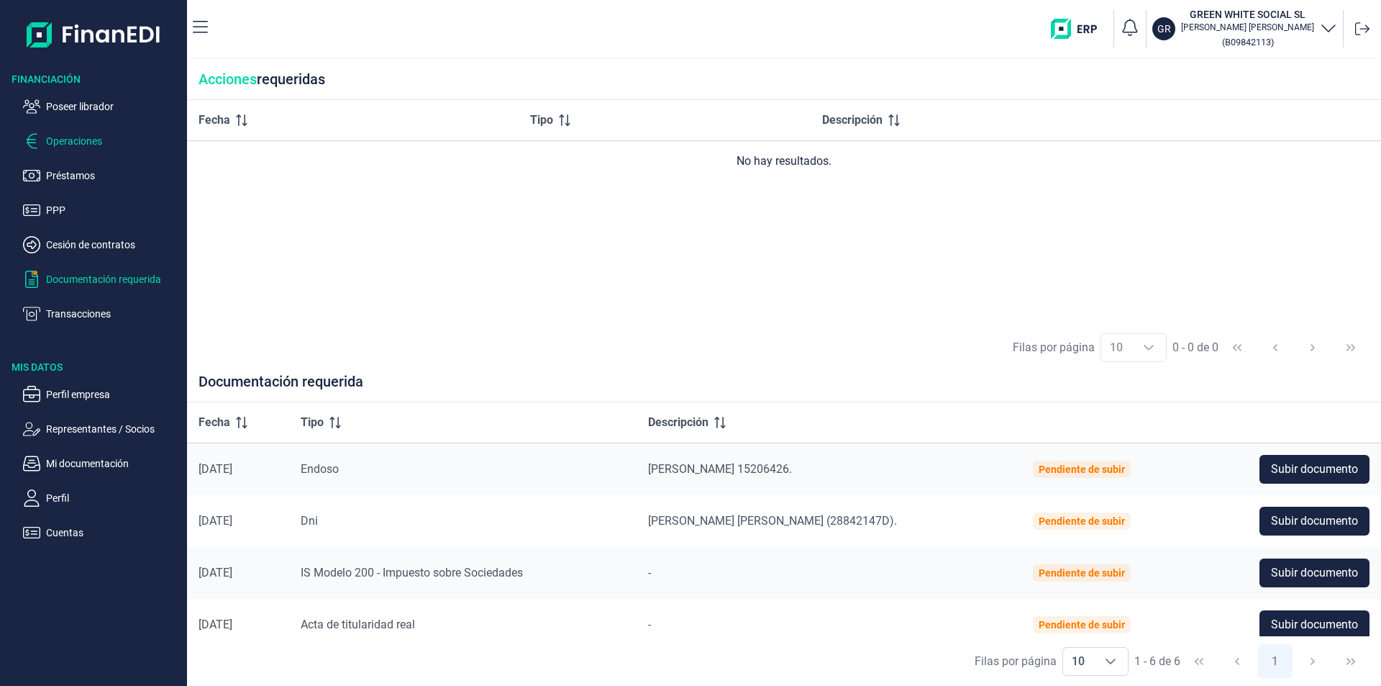
click at [83, 142] on p "Operaciones" at bounding box center [113, 140] width 135 height 17
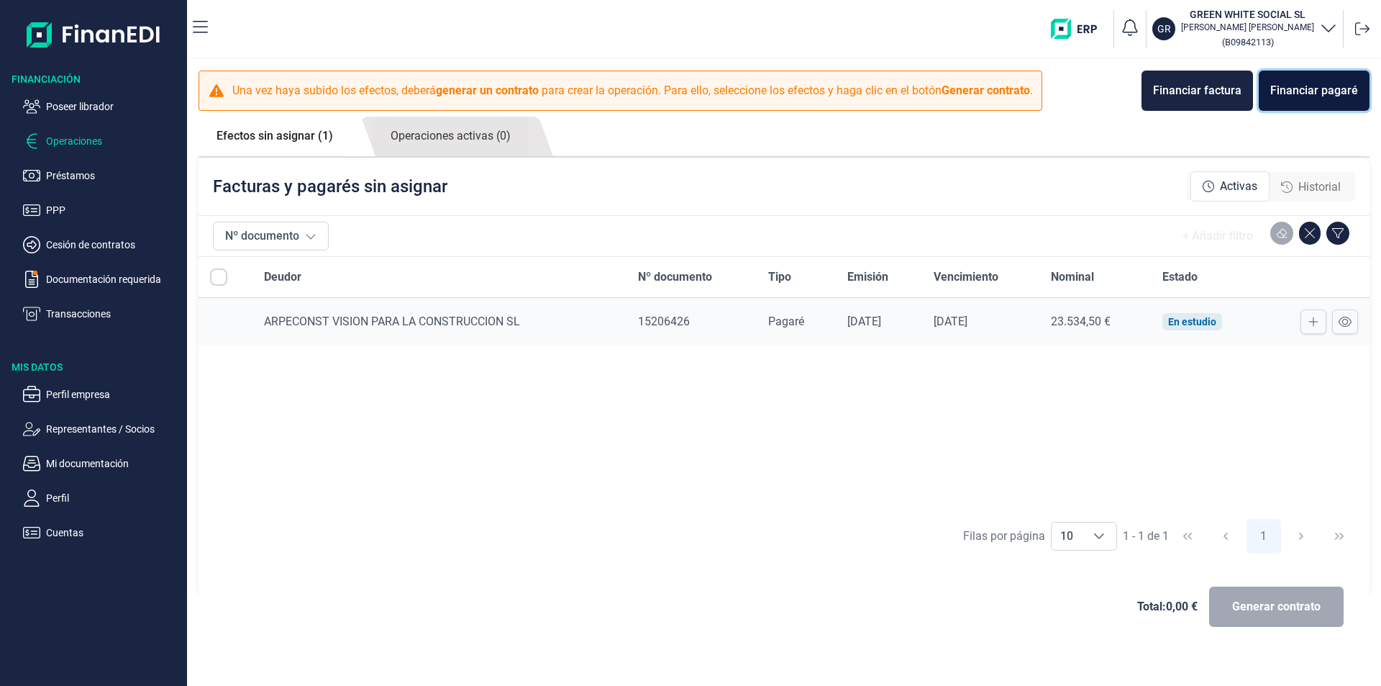
click at [1311, 91] on div "Financiar pagaré" at bounding box center [1314, 90] width 88 height 17
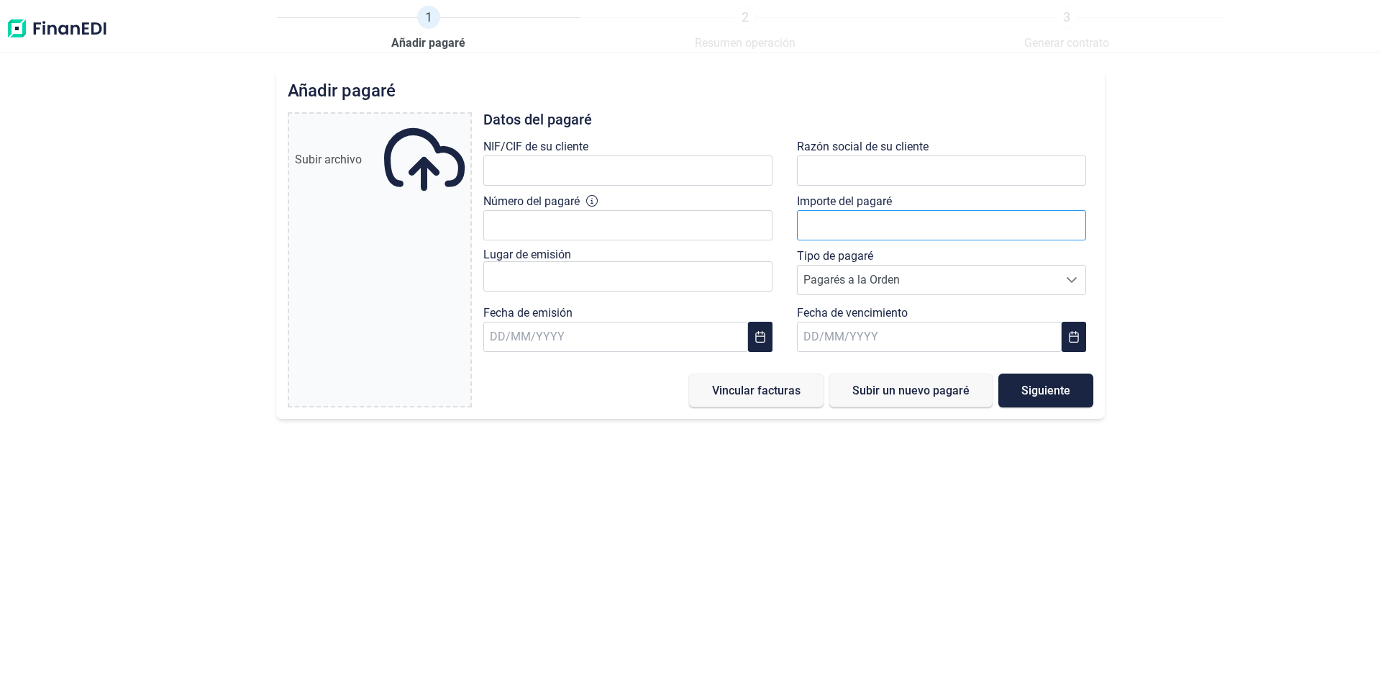
type input "0,00 €"
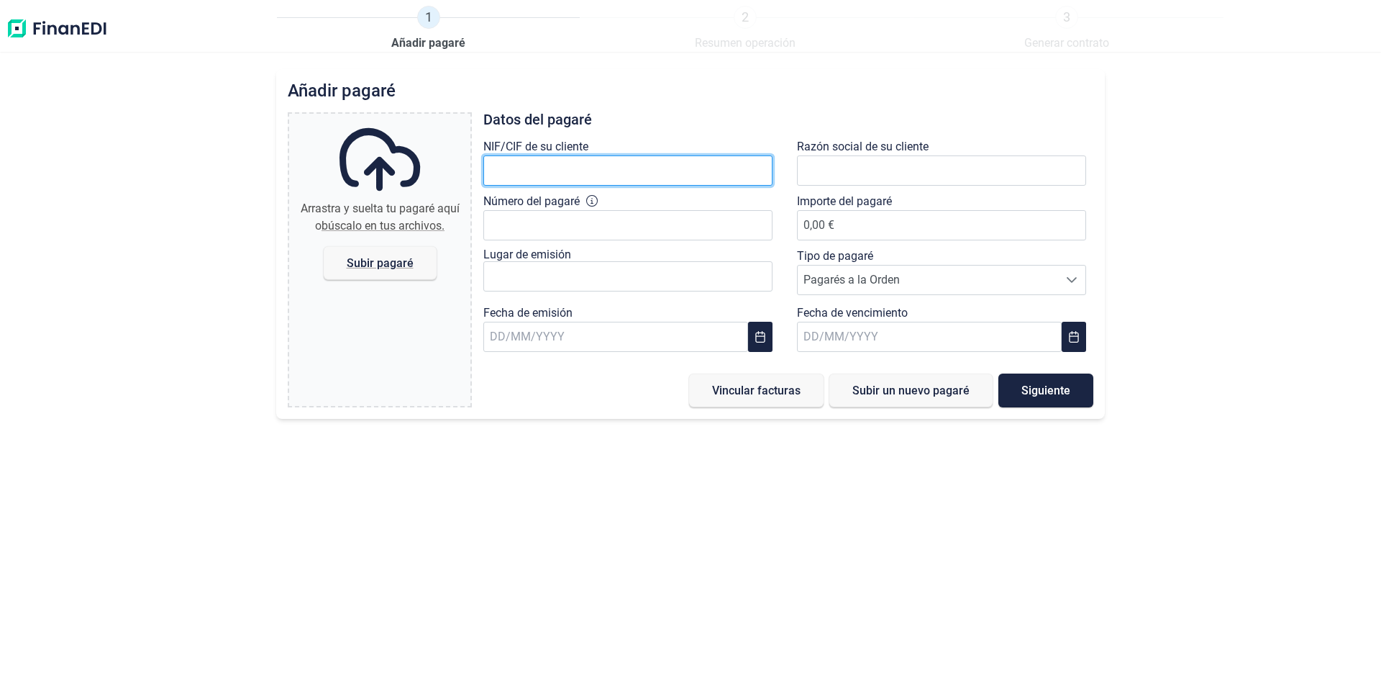
click at [510, 173] on input "text" at bounding box center [627, 170] width 289 height 30
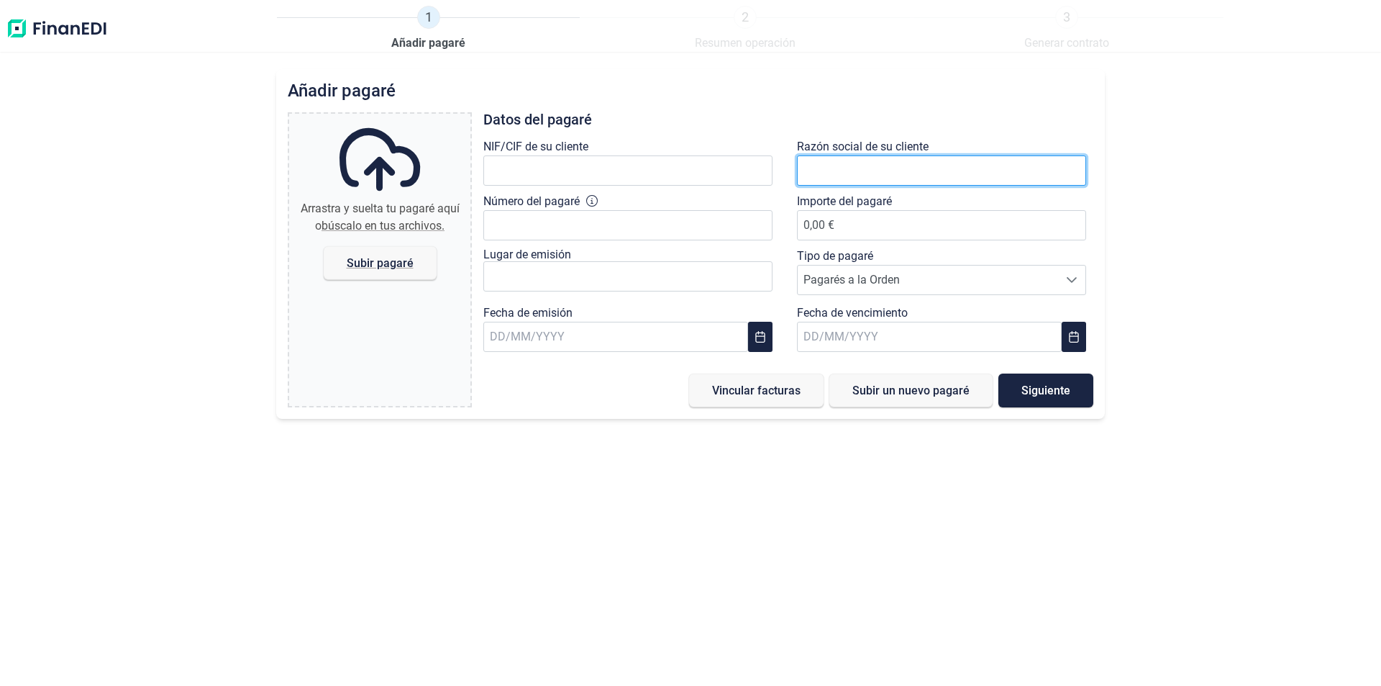
click at [864, 173] on input "text" at bounding box center [941, 170] width 289 height 30
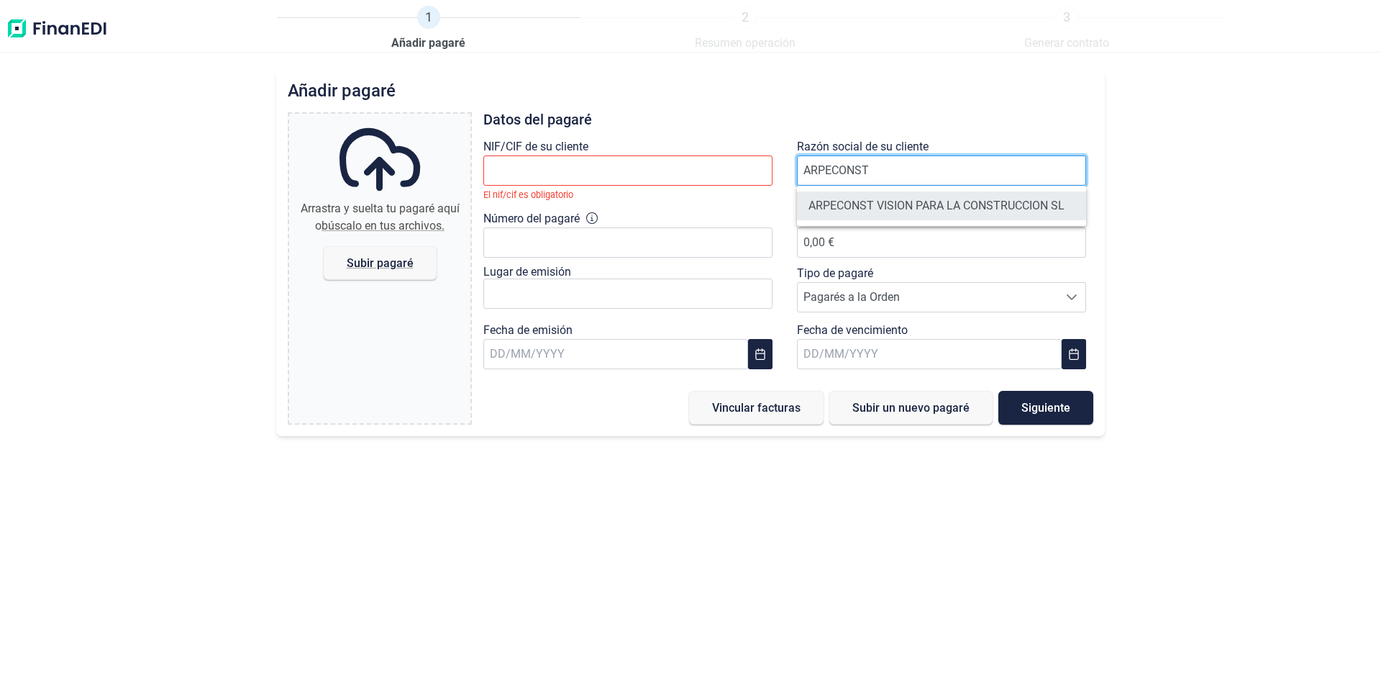
type input "ARPECONST"
click at [916, 207] on li "ARPECONST VISION PARA LA CONSTRUCCION SL" at bounding box center [941, 205] width 289 height 29
type input "B90447285"
type input "ARPECONST VISION PARA LA CONSTRUCCION SL"
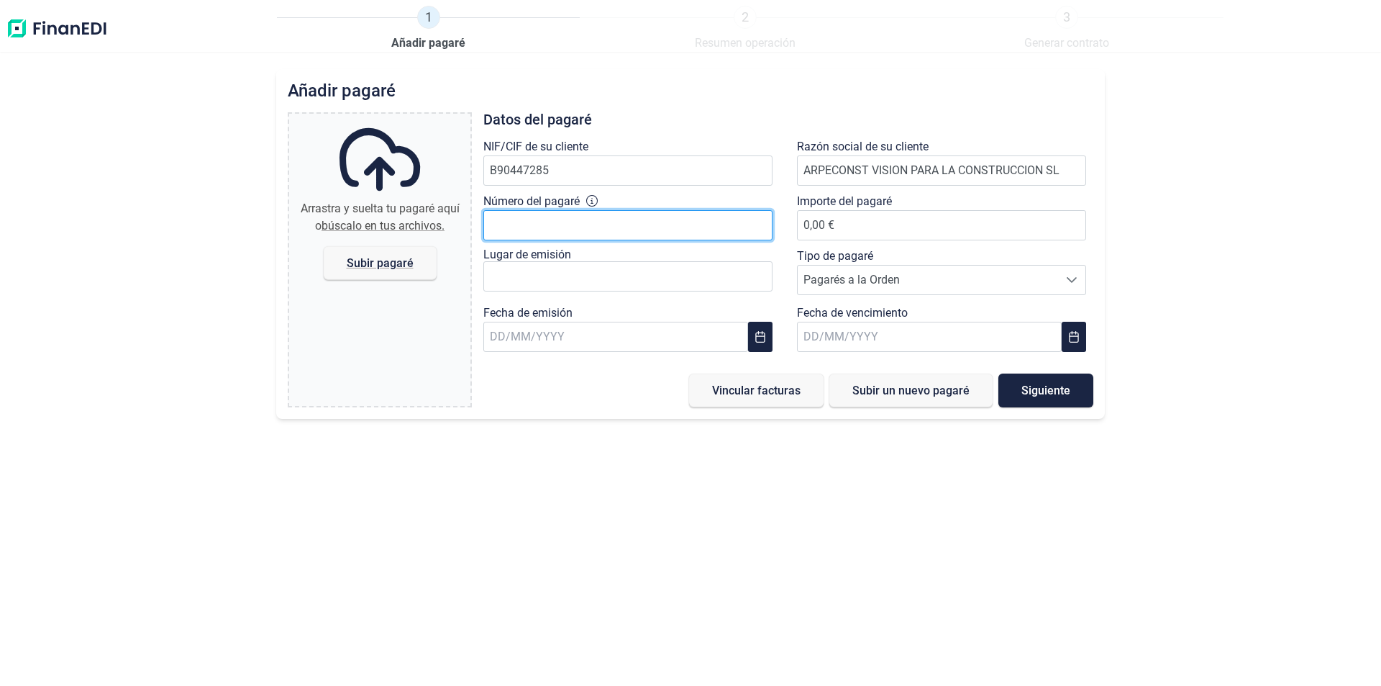
click at [549, 224] on input "Número del pagaré" at bounding box center [627, 225] width 289 height 30
type input "15206430"
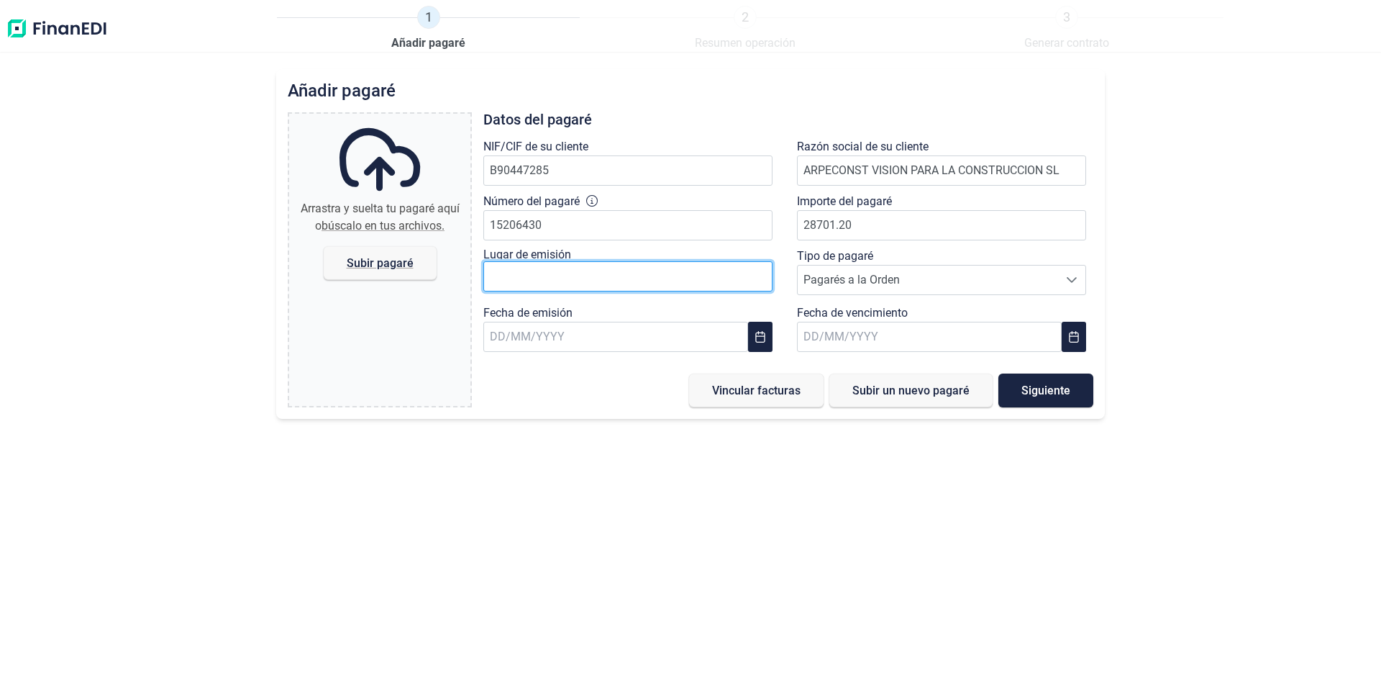
type input "28.701,20 €"
click at [509, 273] on input "text" at bounding box center [627, 276] width 289 height 30
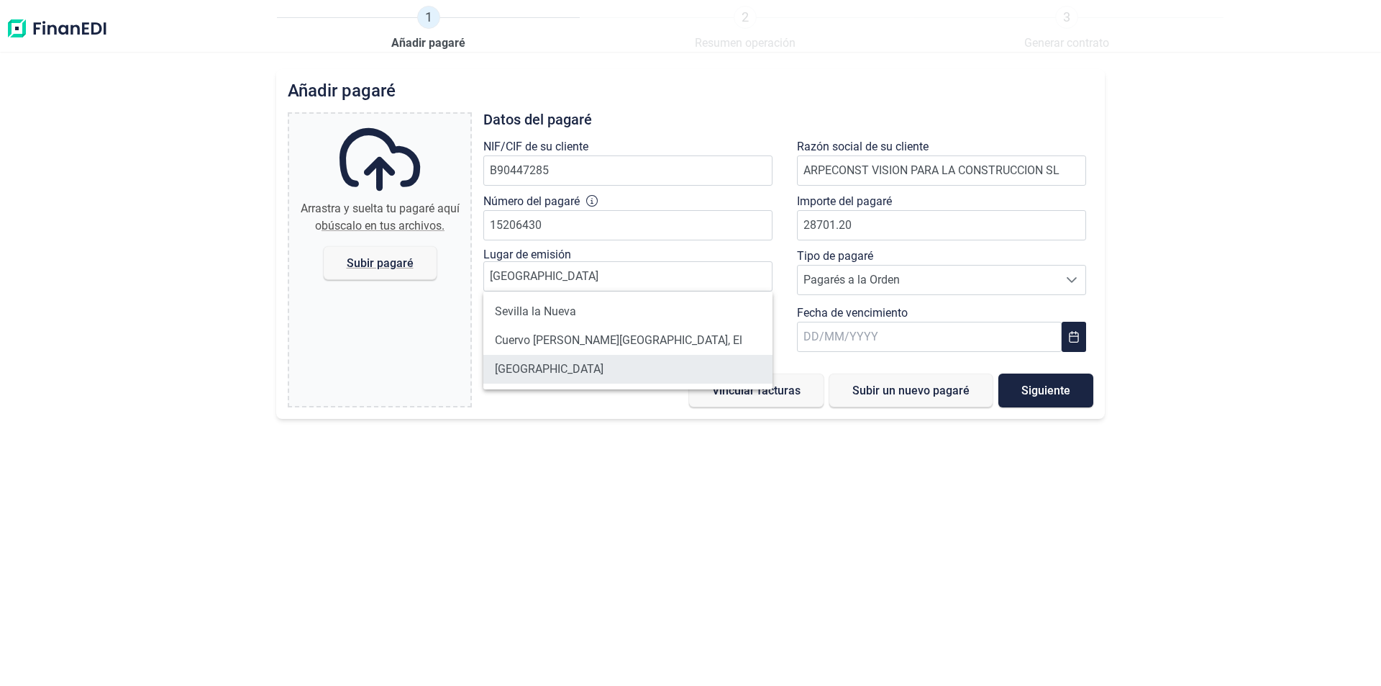
click at [529, 370] on li "[GEOGRAPHIC_DATA]" at bounding box center [627, 369] width 289 height 29
type input "[GEOGRAPHIC_DATA]"
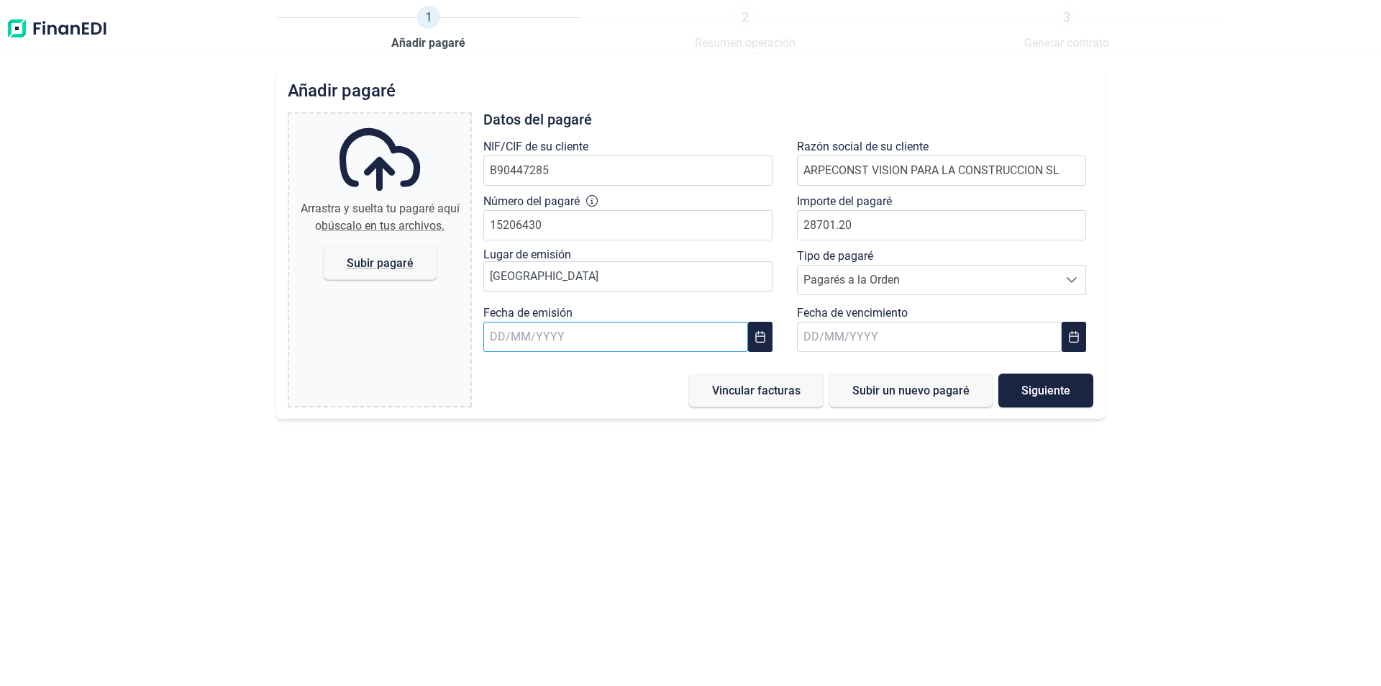
click at [527, 335] on input "text" at bounding box center [615, 337] width 265 height 30
click at [506, 527] on span "11" at bounding box center [509, 528] width 29 height 29
type input "[DATE]"
click at [816, 333] on input "text" at bounding box center [929, 337] width 265 height 30
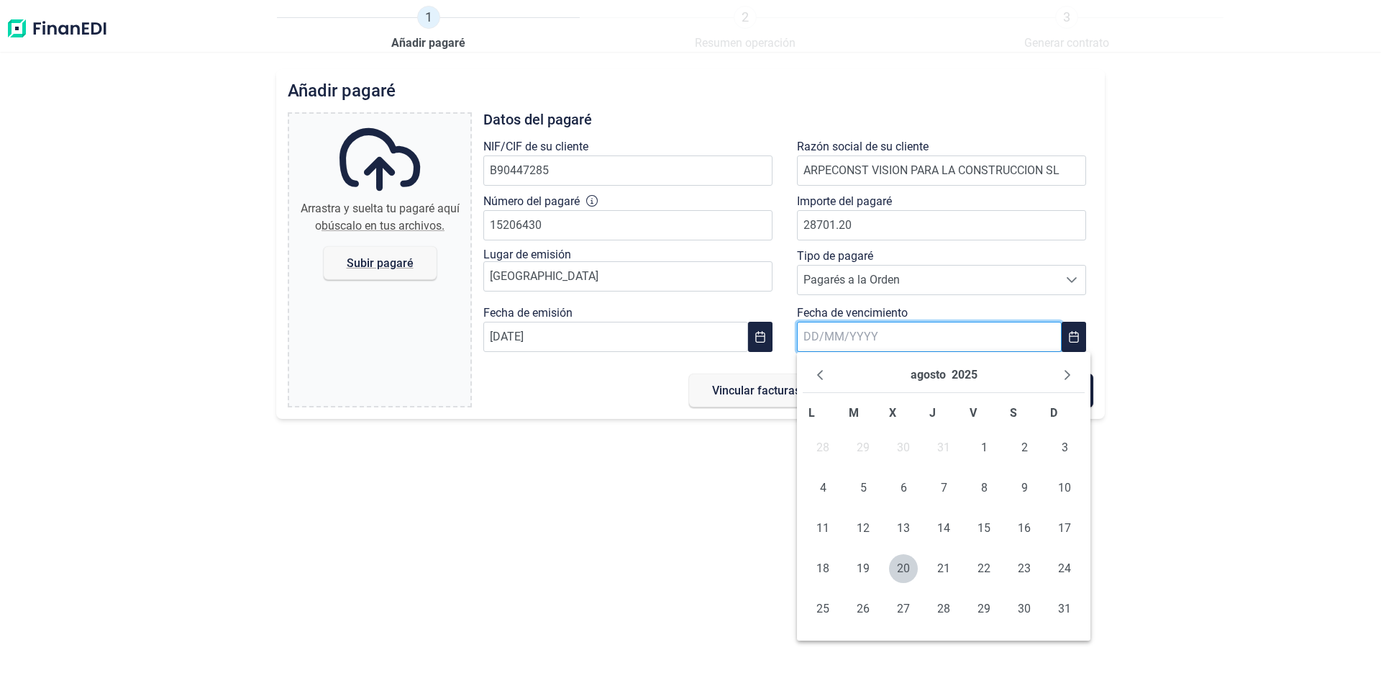
click at [816, 334] on input "text" at bounding box center [929, 337] width 265 height 30
click at [862, 525] on span "16" at bounding box center [863, 528] width 29 height 29
type input "[DATE]"
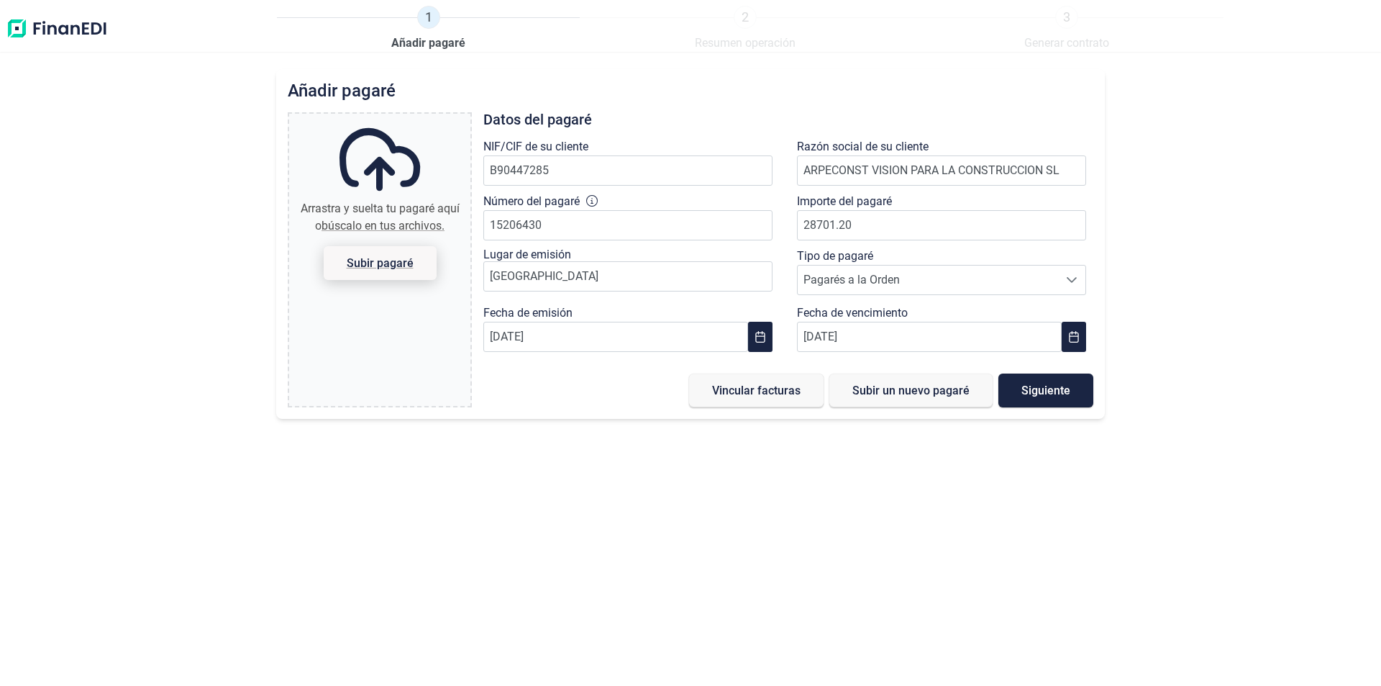
click at [394, 265] on span "Subir pagaré" at bounding box center [380, 263] width 67 height 11
click at [394, 118] on input "Arrastra y suelta tu pagaré aquí o búscalo en tus archivos. Subir pagaré" at bounding box center [379, 116] width 181 height 4
type input "C:\fakepath\green white.pdf"
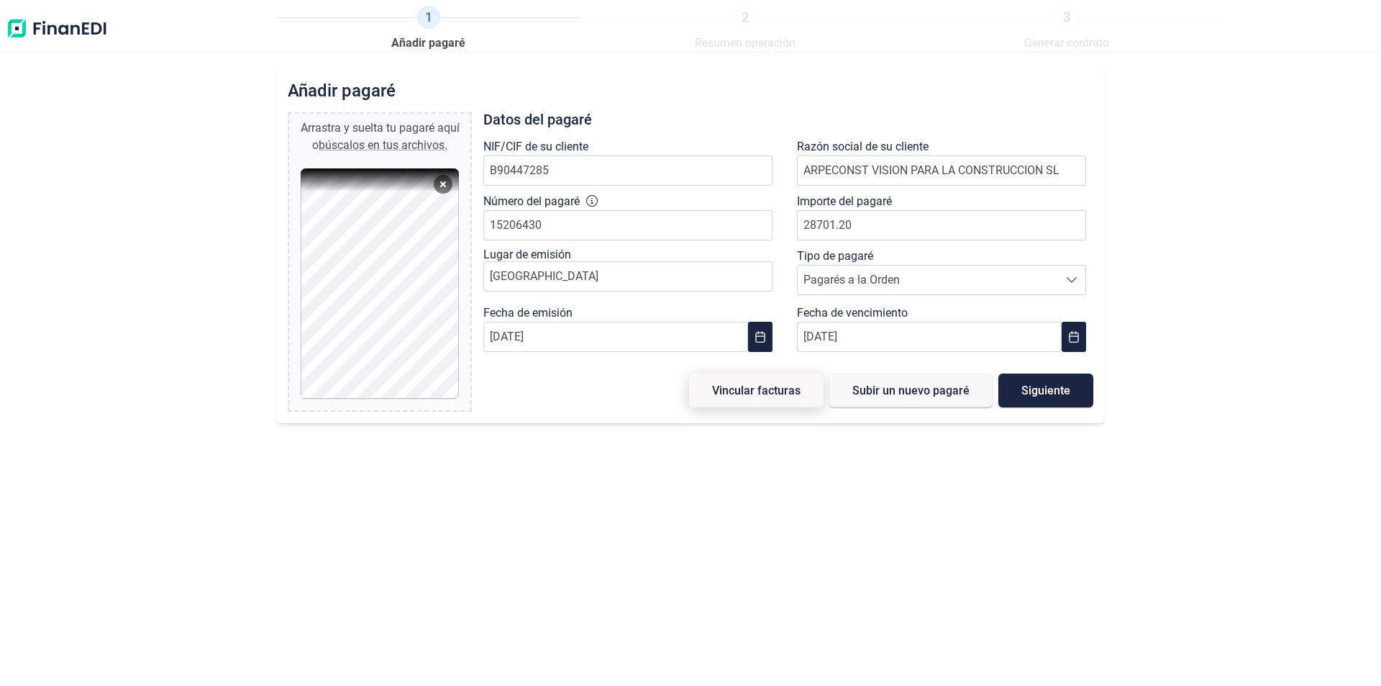
click at [779, 389] on span "Vincular facturas" at bounding box center [756, 390] width 88 height 11
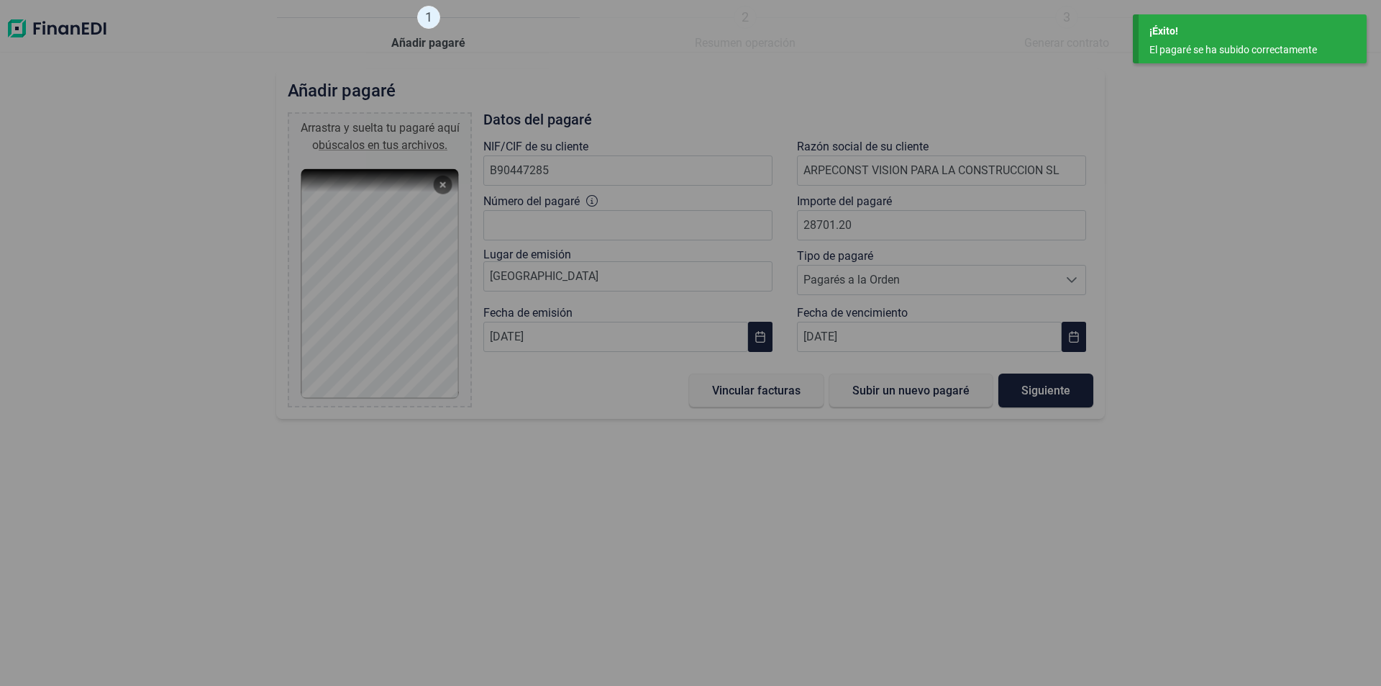
type input "0,00 €"
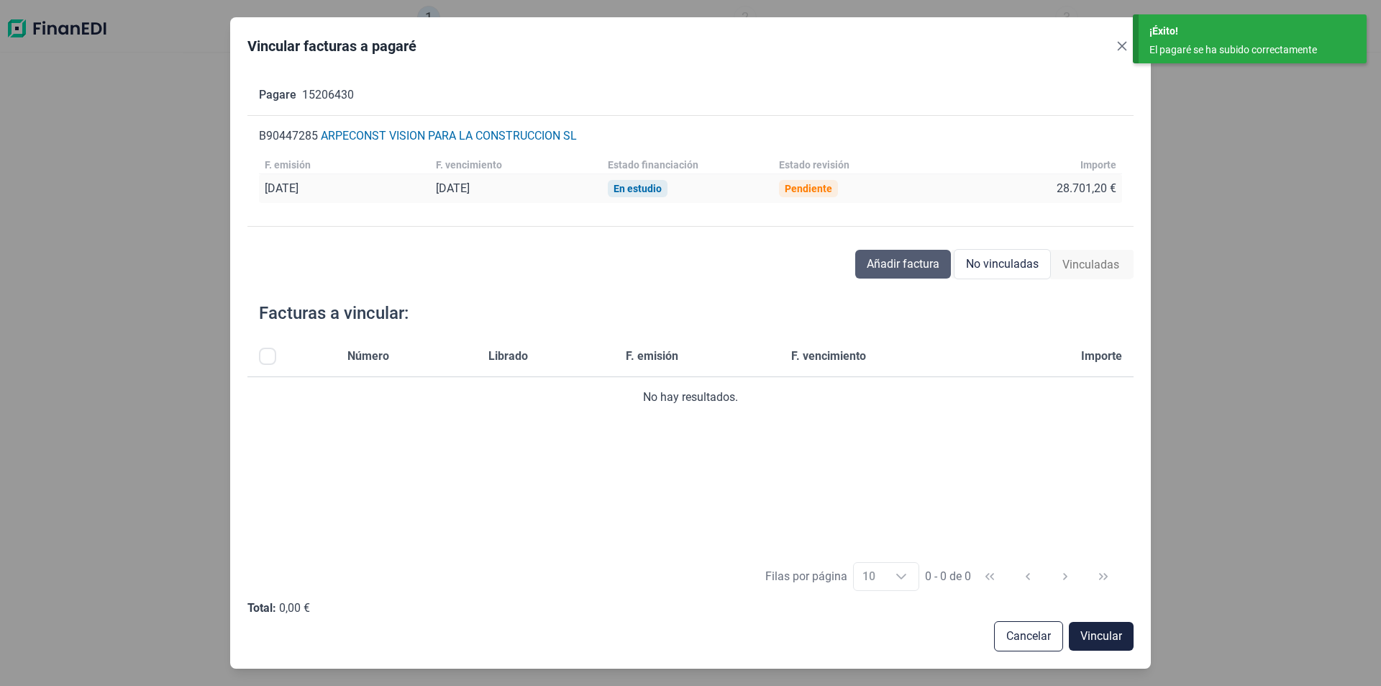
click at [908, 268] on span "Añadir factura" at bounding box center [903, 263] width 73 height 17
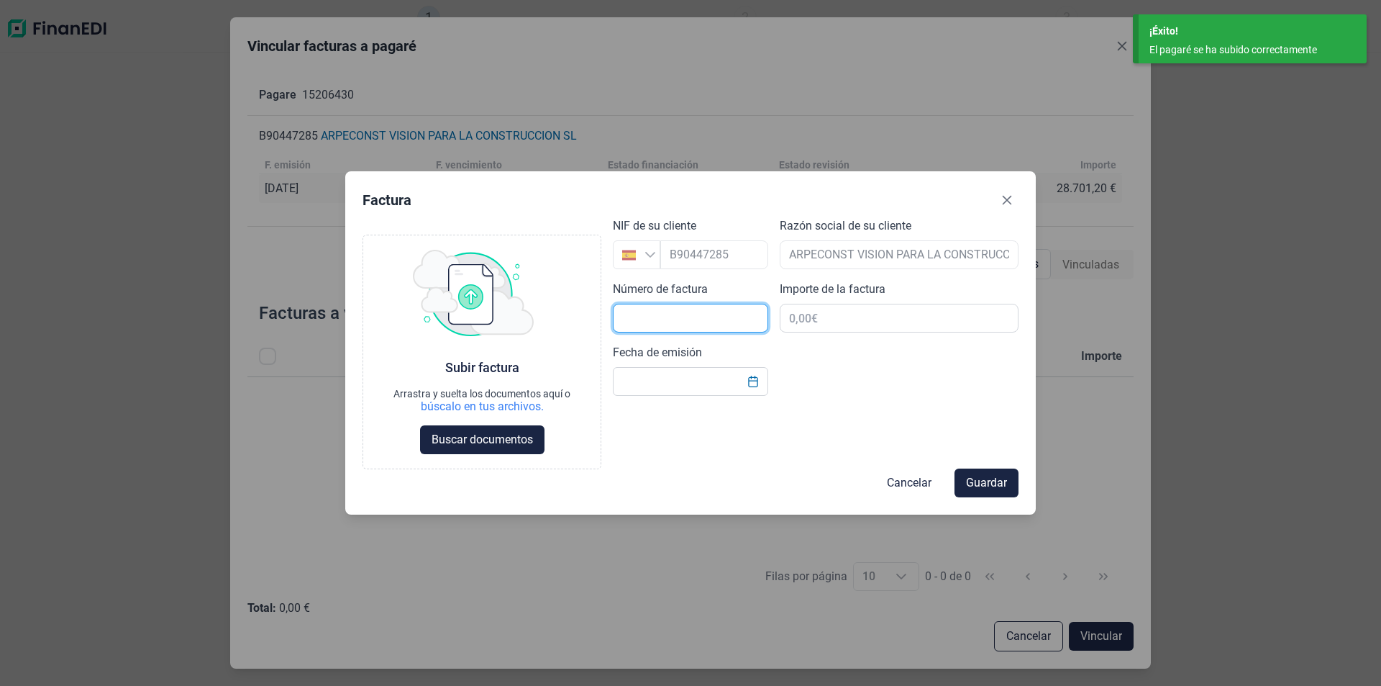
click at [658, 322] on input "text" at bounding box center [690, 318] width 155 height 29
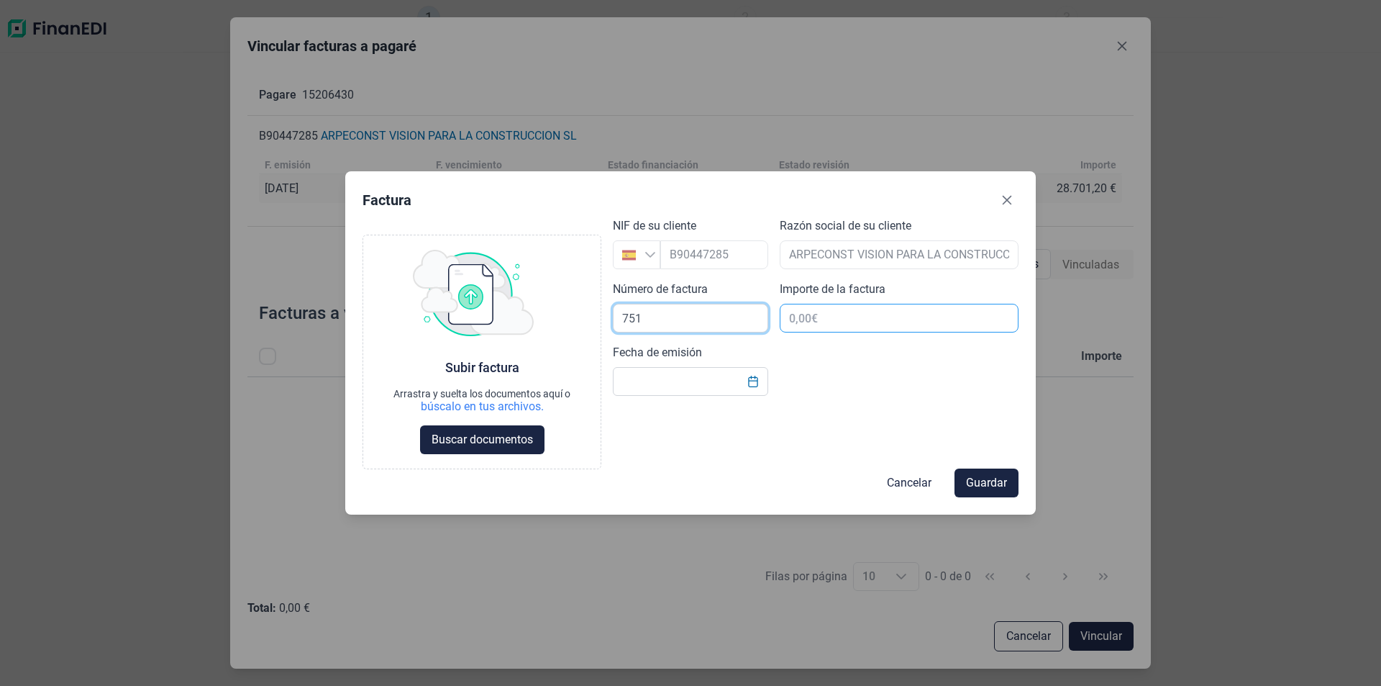
type input "751"
click at [817, 322] on input "text" at bounding box center [899, 318] width 239 height 29
click at [662, 386] on input "Fecha de emisión" at bounding box center [690, 381] width 155 height 29
type input "[DATE]"
click at [805, 318] on input "text" at bounding box center [899, 318] width 239 height 29
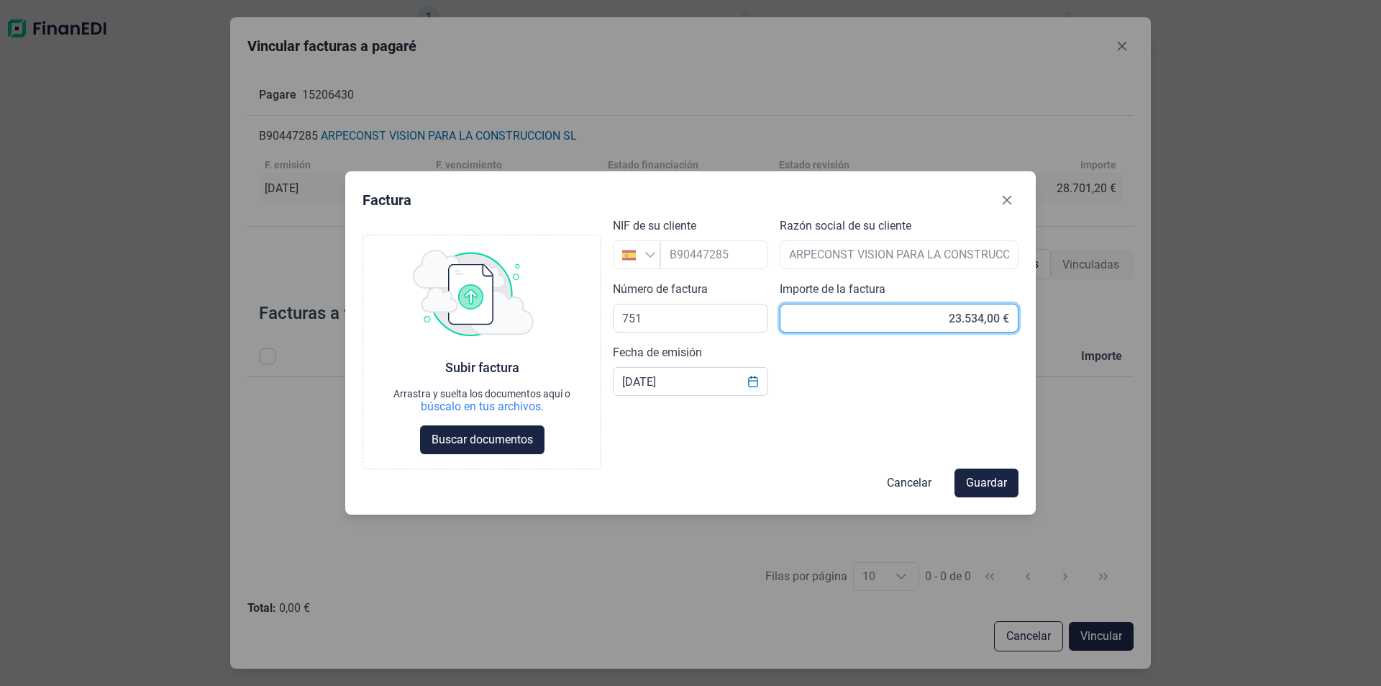
type input "23.534,50 €"
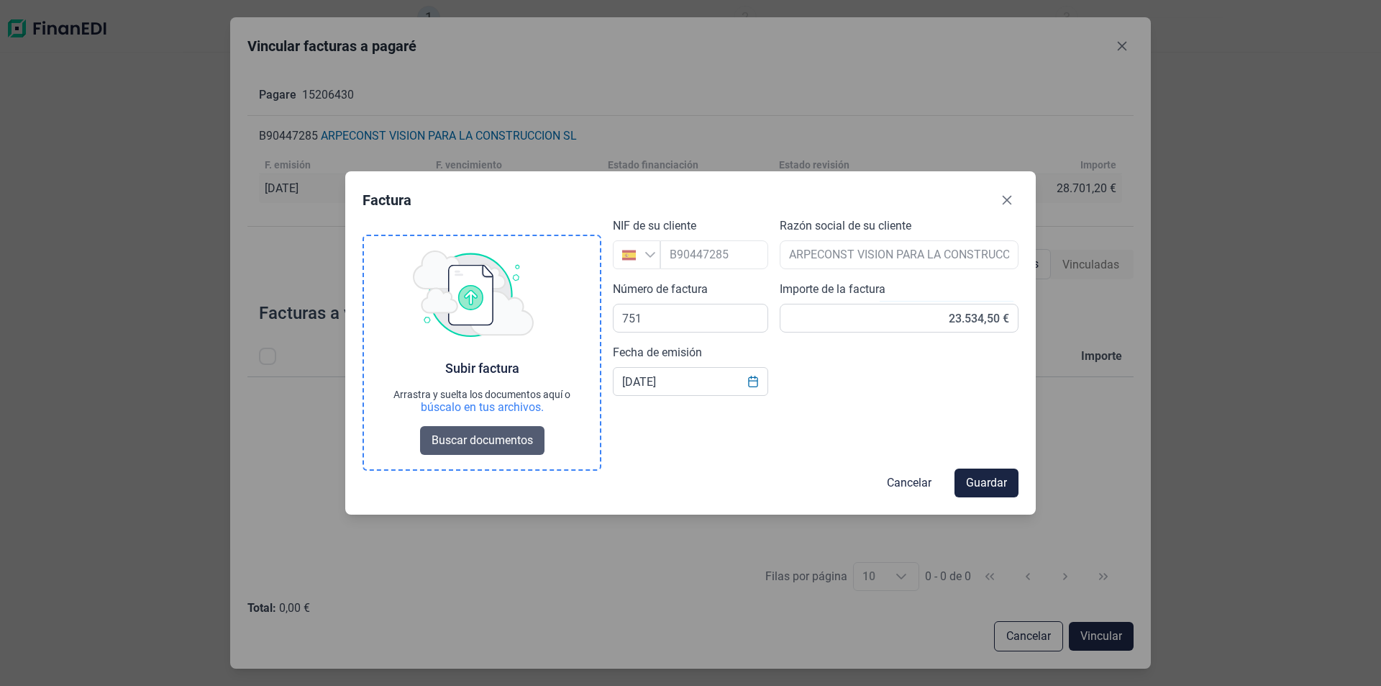
click at [477, 444] on span "Buscar documentos" at bounding box center [482, 440] width 101 height 17
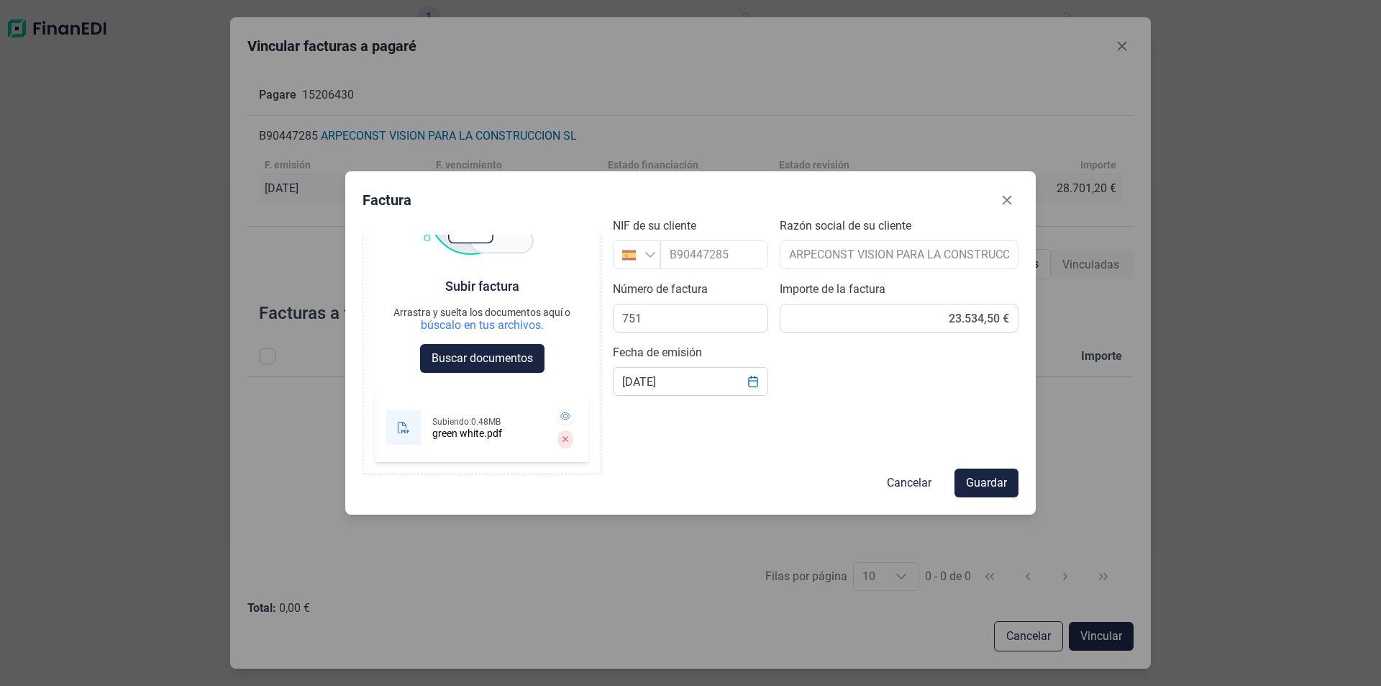
scroll to position [81, 0]
click at [974, 482] on span "Guardar" at bounding box center [986, 482] width 41 height 17
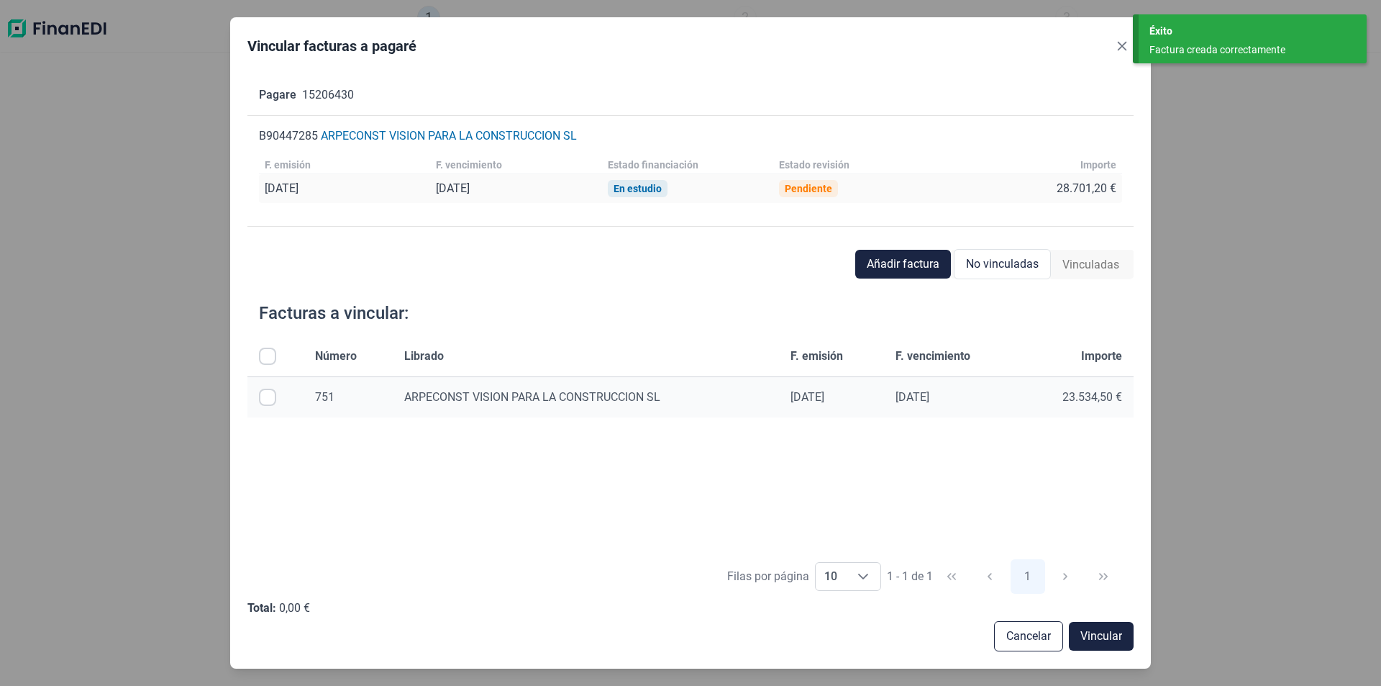
drag, startPoint x: 275, startPoint y: 398, endPoint x: 355, endPoint y: 435, distance: 88.2
click at [276, 399] on input "Row Selected null" at bounding box center [267, 396] width 17 height 17
checkbox input "true"
click at [1086, 632] on span "Vincular" at bounding box center [1101, 635] width 42 height 17
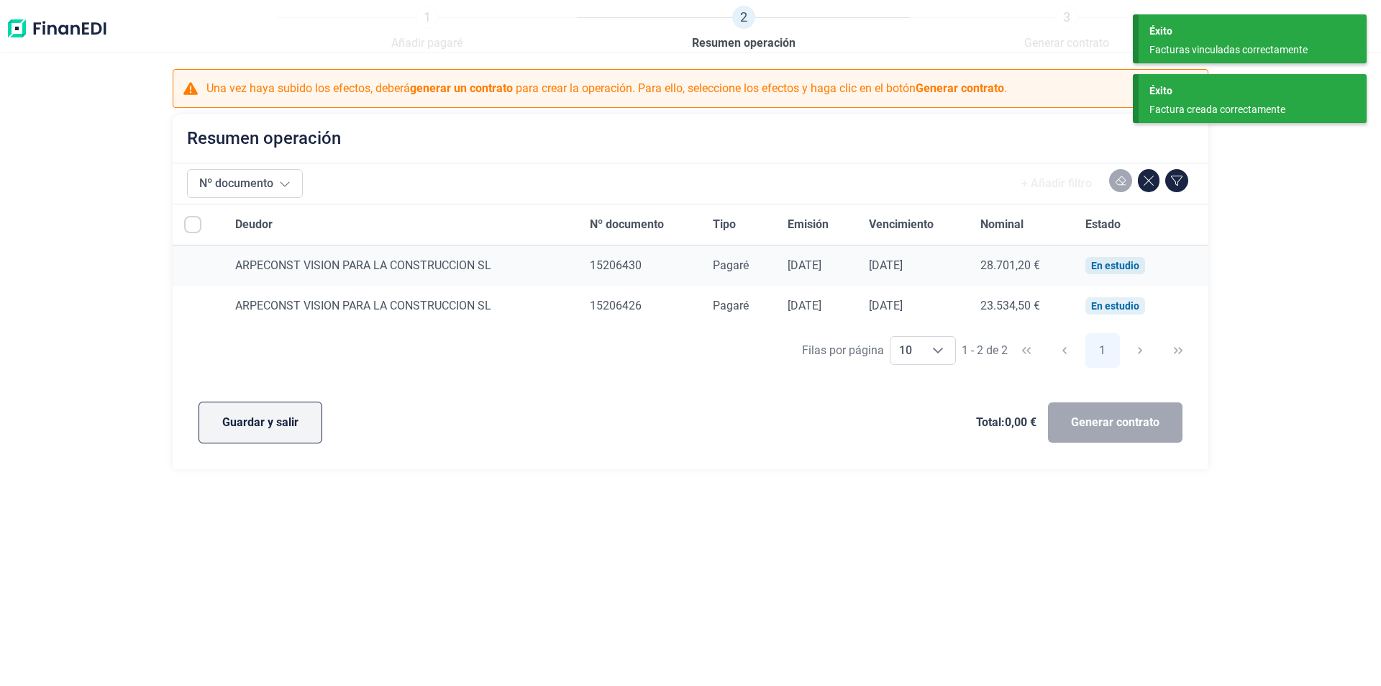
click at [299, 419] on button "Guardar y salir" at bounding box center [261, 422] width 124 height 42
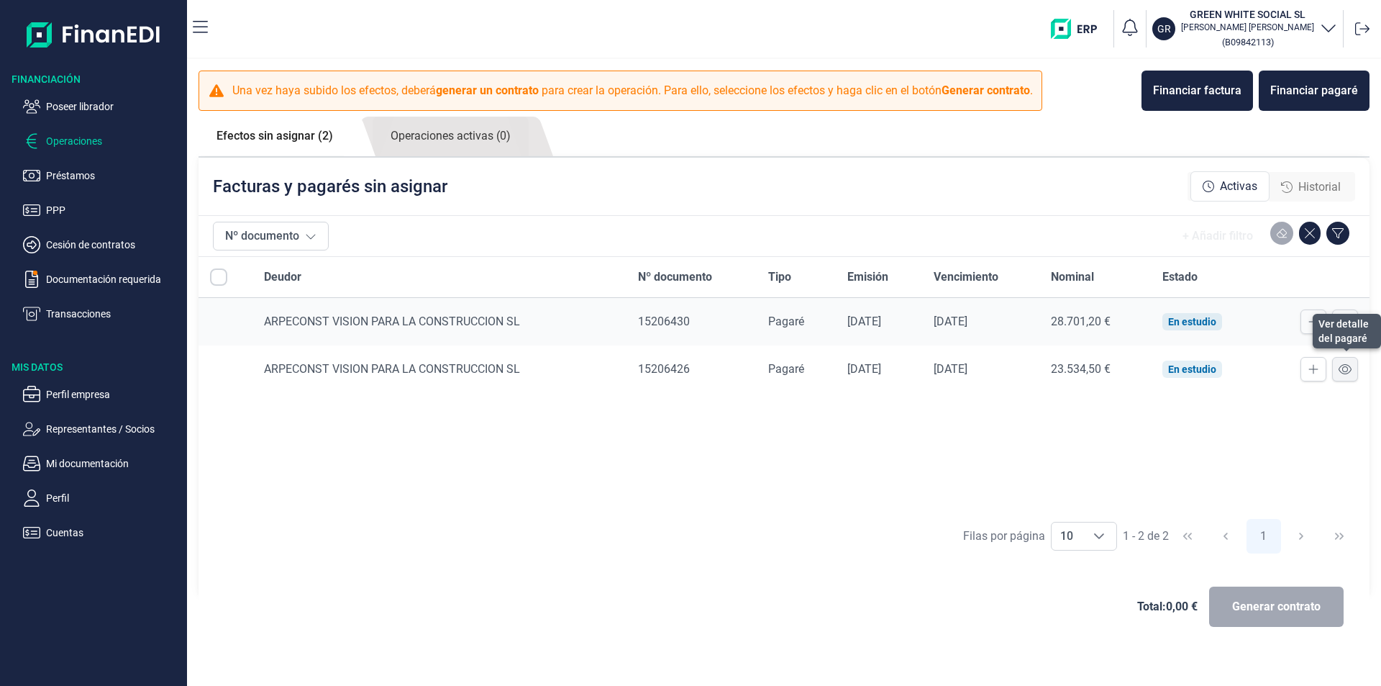
click at [1349, 373] on icon at bounding box center [1345, 369] width 13 height 10
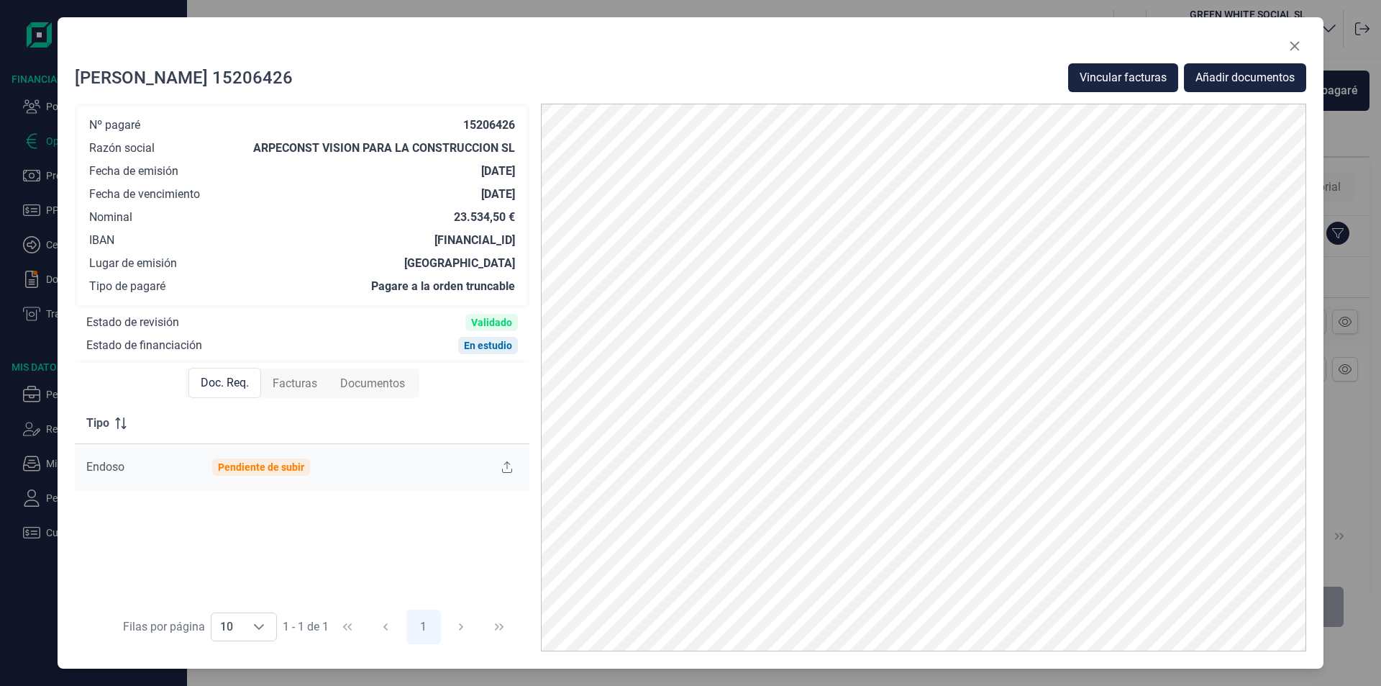
click at [299, 376] on span "Facturas" at bounding box center [295, 383] width 45 height 17
click at [1298, 44] on icon "Close" at bounding box center [1295, 46] width 12 height 12
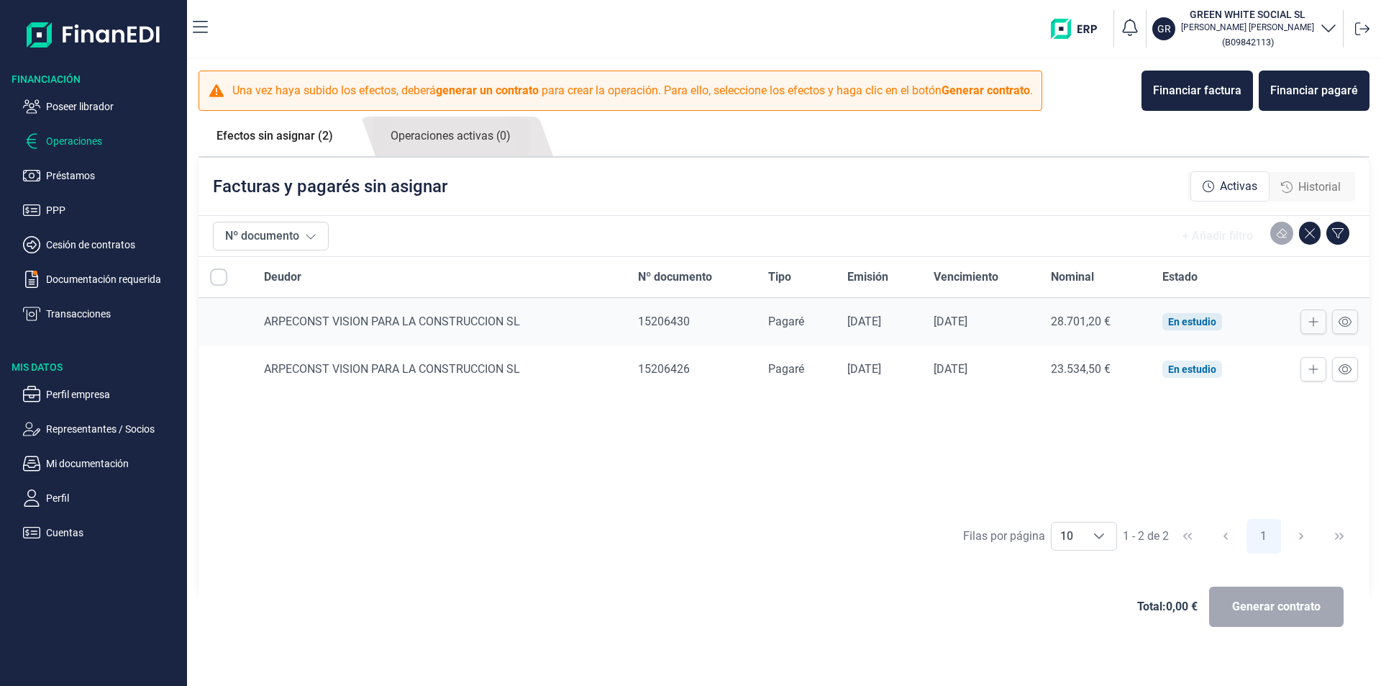
drag, startPoint x: 455, startPoint y: 399, endPoint x: 606, endPoint y: 405, distance: 151.2
click at [456, 399] on div "Deudor Nº documento Tipo Emisión Vencimiento Nominal Estado ARPECONST VISION PA…" at bounding box center [784, 384] width 1171 height 254
click at [769, 433] on div "Deudor Nº documento Tipo Emisión Vencimiento Nominal Estado ARPECONST VISION PA…" at bounding box center [784, 384] width 1171 height 254
click at [97, 106] on p "Poseer librador" at bounding box center [113, 106] width 135 height 17
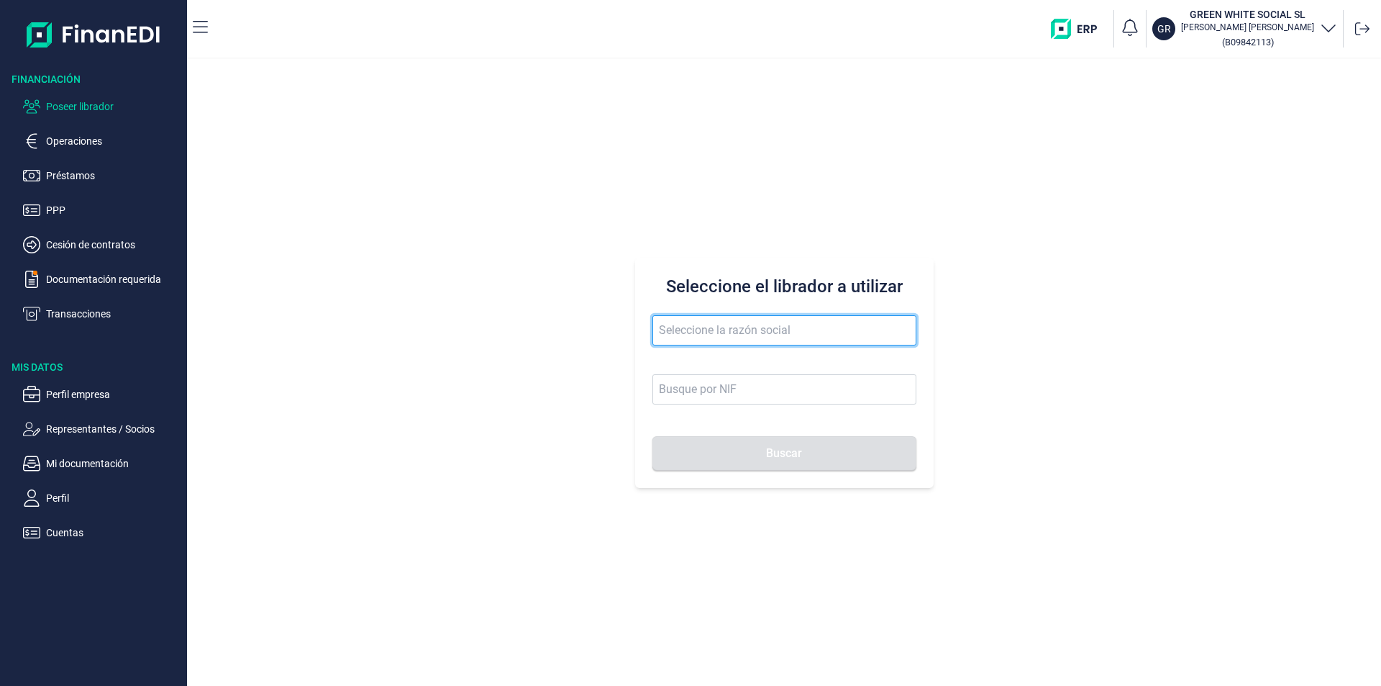
click at [662, 333] on input "text" at bounding box center [784, 330] width 264 height 30
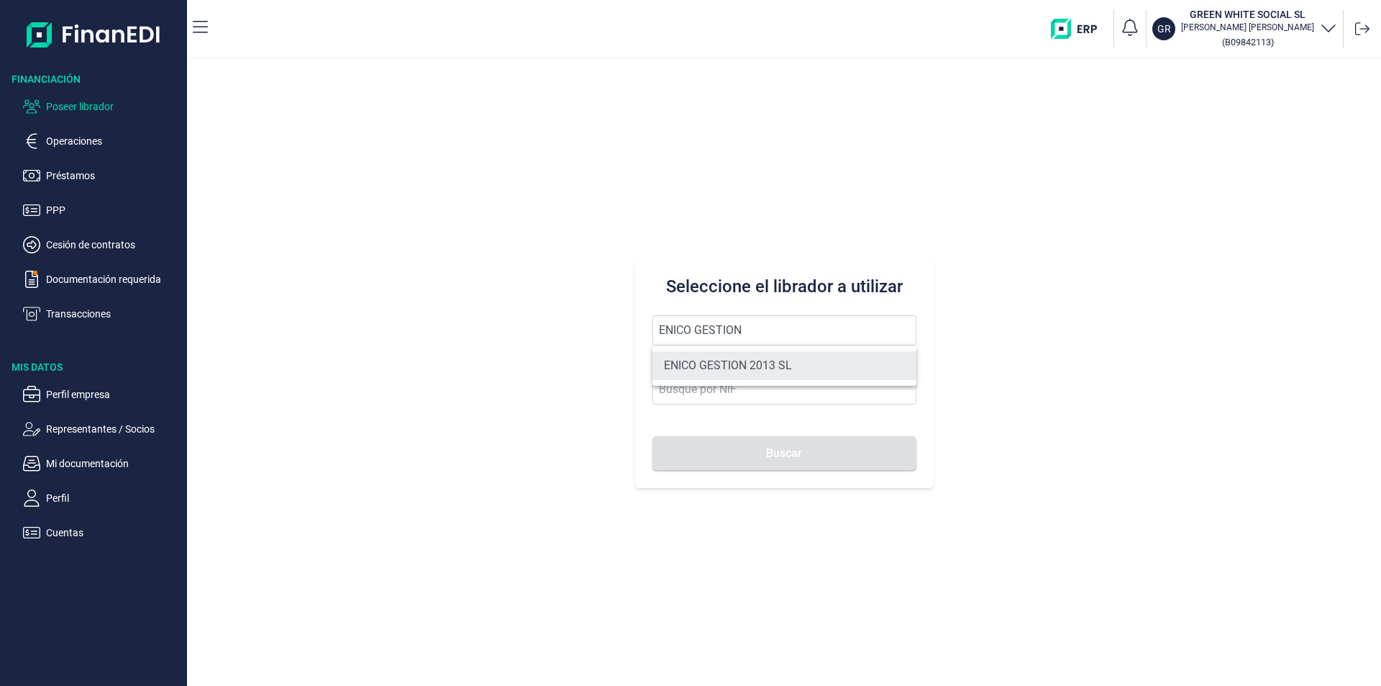
click at [732, 368] on li "ENICO GESTION 2013 SL" at bounding box center [784, 365] width 264 height 29
type input "ENICO GESTION 2013 SL"
type input "B23727506"
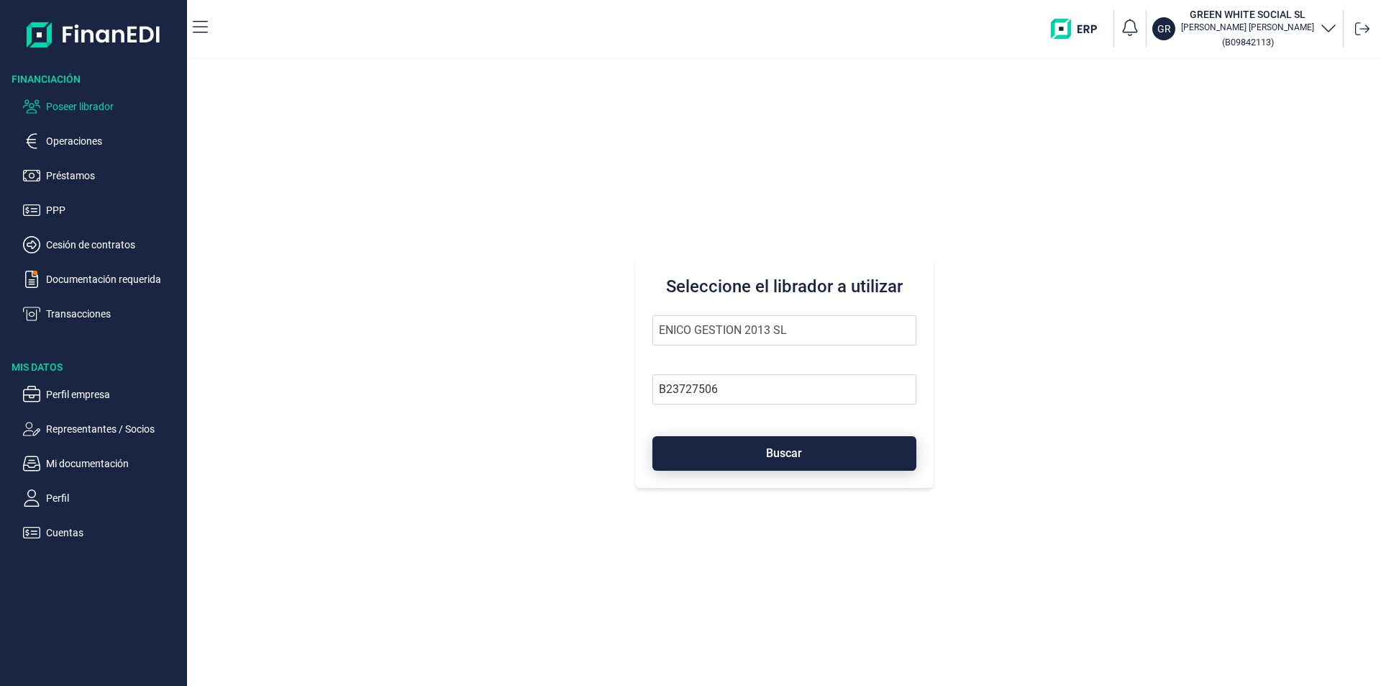
click at [752, 453] on button "Buscar" at bounding box center [784, 453] width 264 height 35
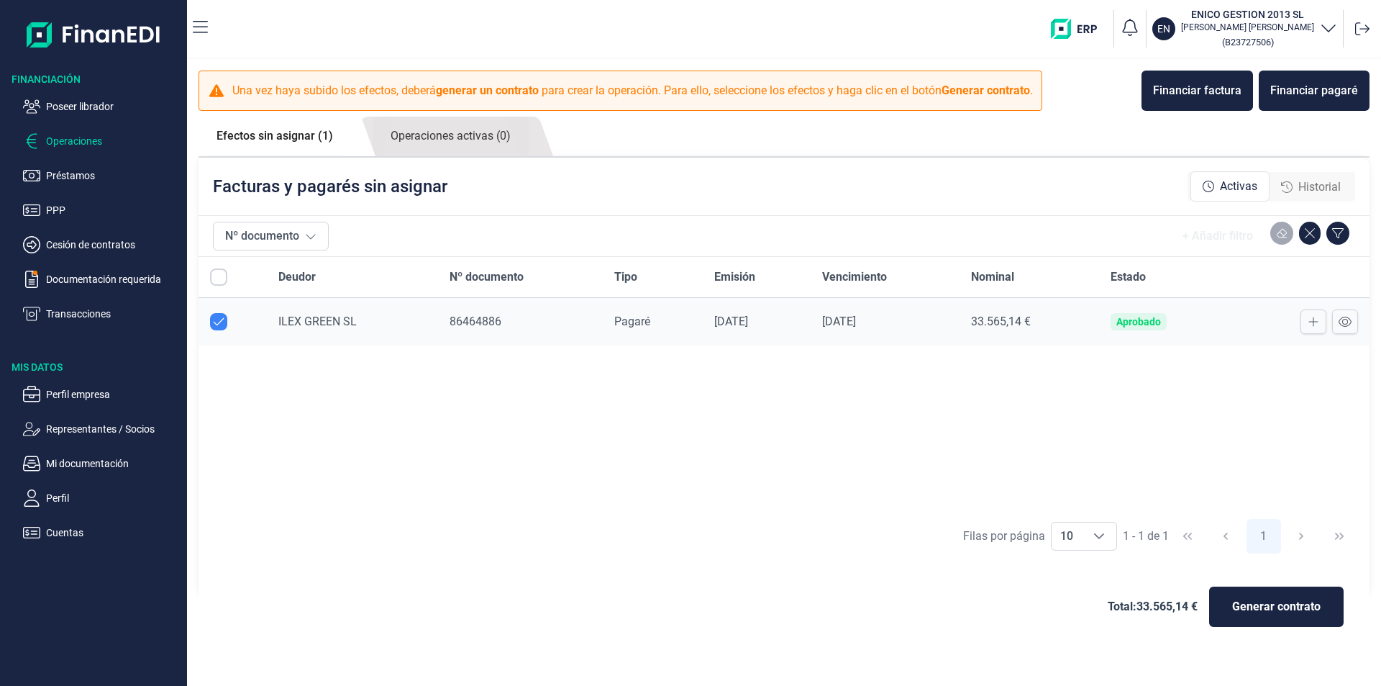
checkbox input "true"
click at [1306, 87] on div "Financiar pagaré" at bounding box center [1314, 90] width 88 height 17
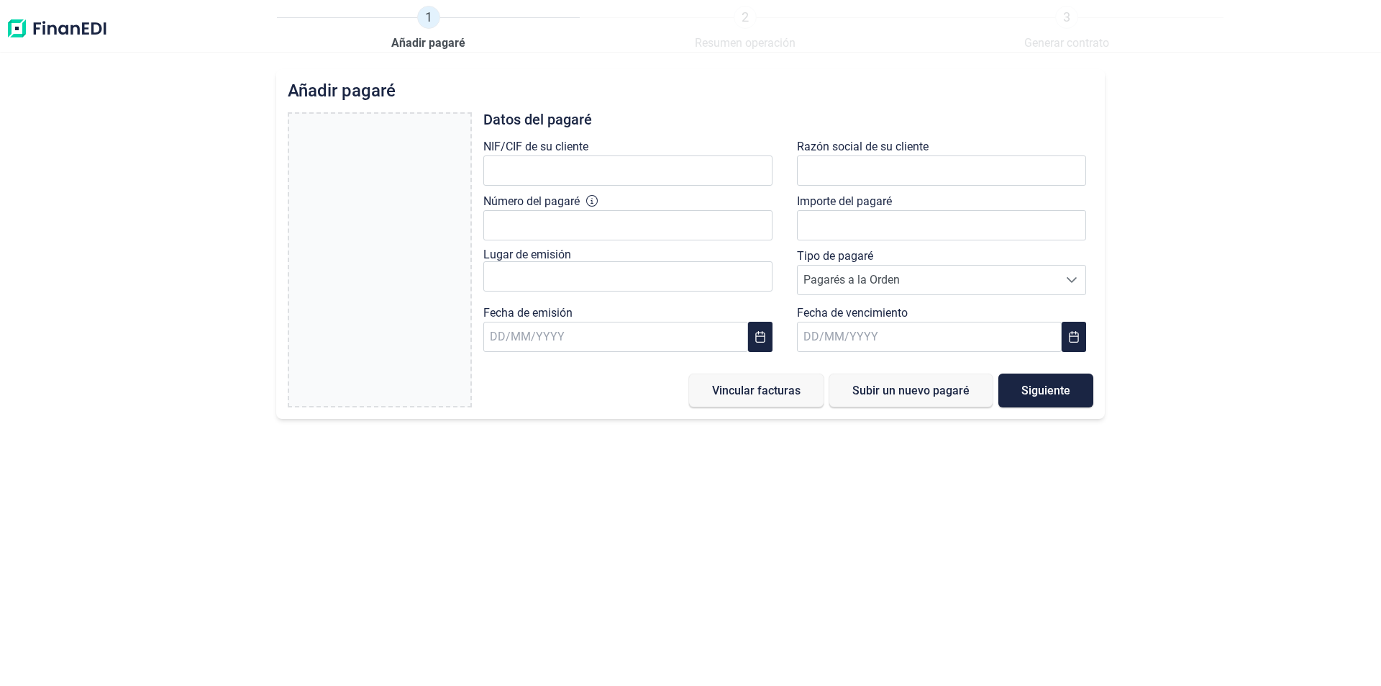
type input "0,00 €"
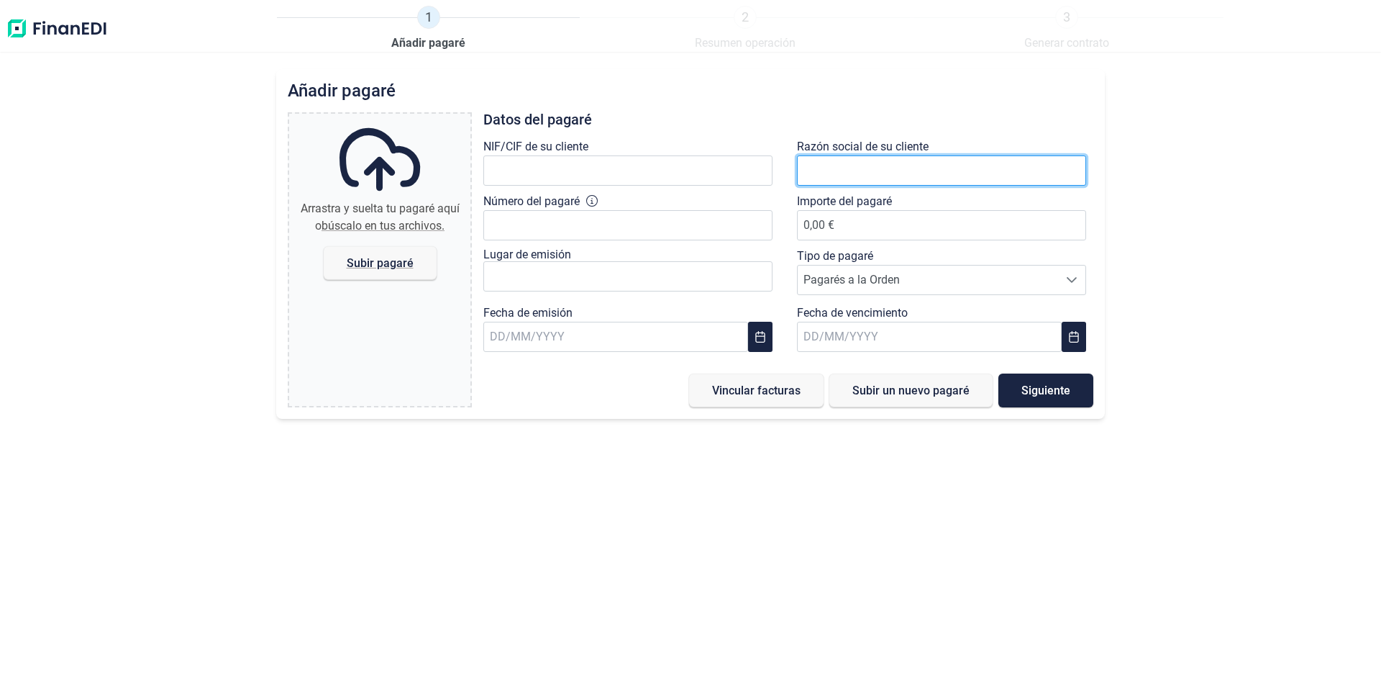
click at [817, 169] on input "text" at bounding box center [941, 170] width 289 height 30
type input "ILEX GREE"
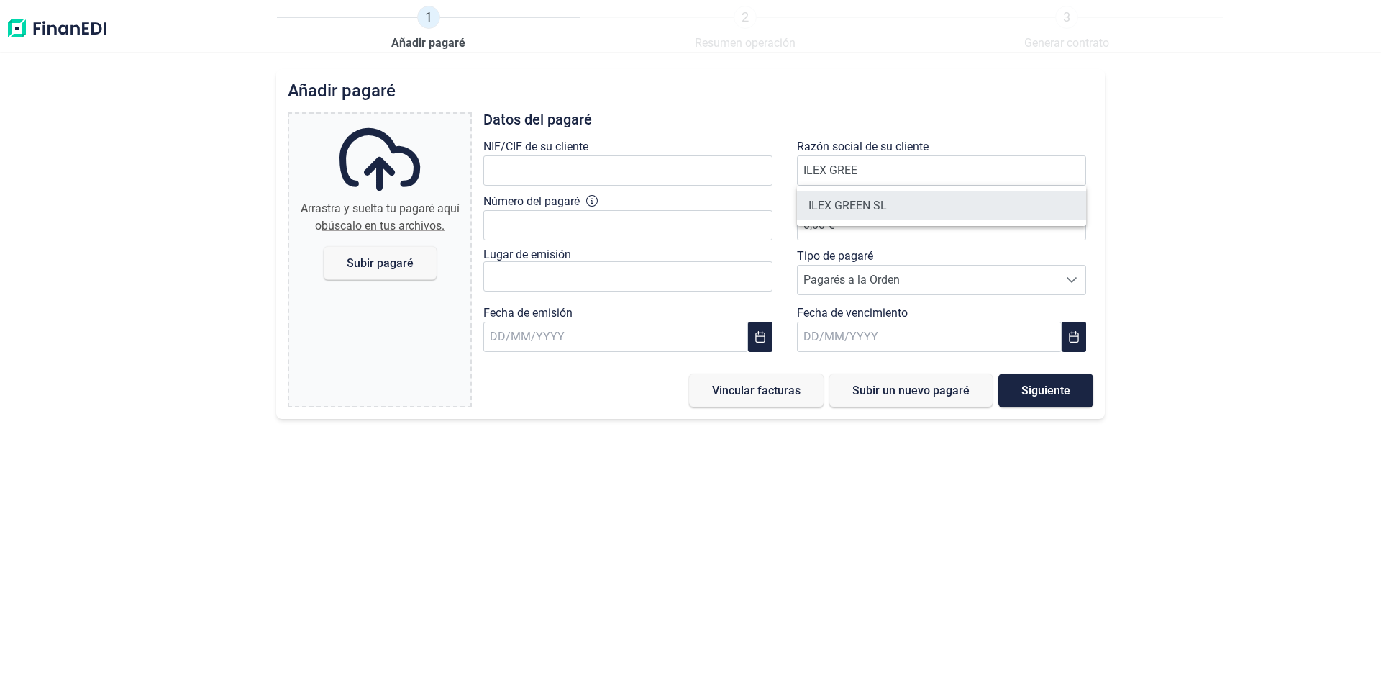
click at [853, 203] on li "ILEX GREEN SL" at bounding box center [941, 205] width 289 height 29
type input "B06728489"
type input "ILEX GREEN SL"
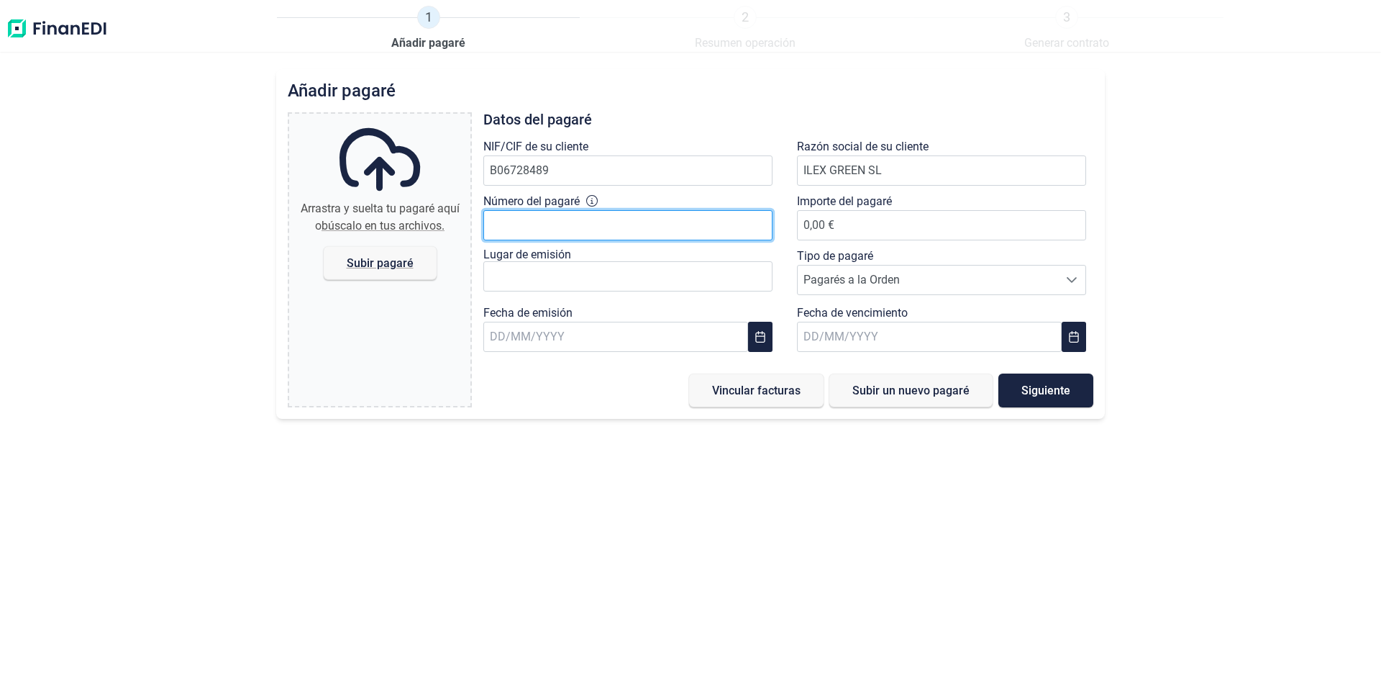
click at [504, 227] on input "Número del pagaré" at bounding box center [627, 225] width 289 height 30
type input "86464886"
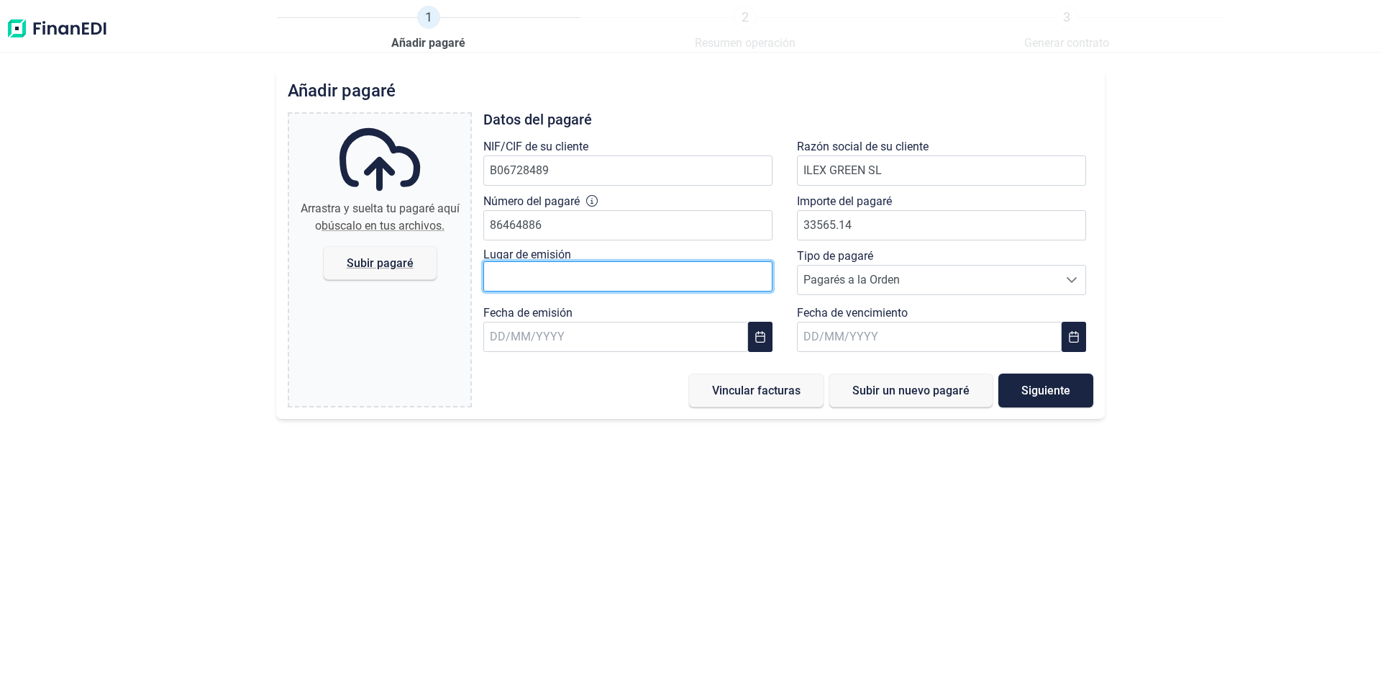
type input "33.565,14 €"
click at [557, 272] on input "text" at bounding box center [627, 276] width 289 height 30
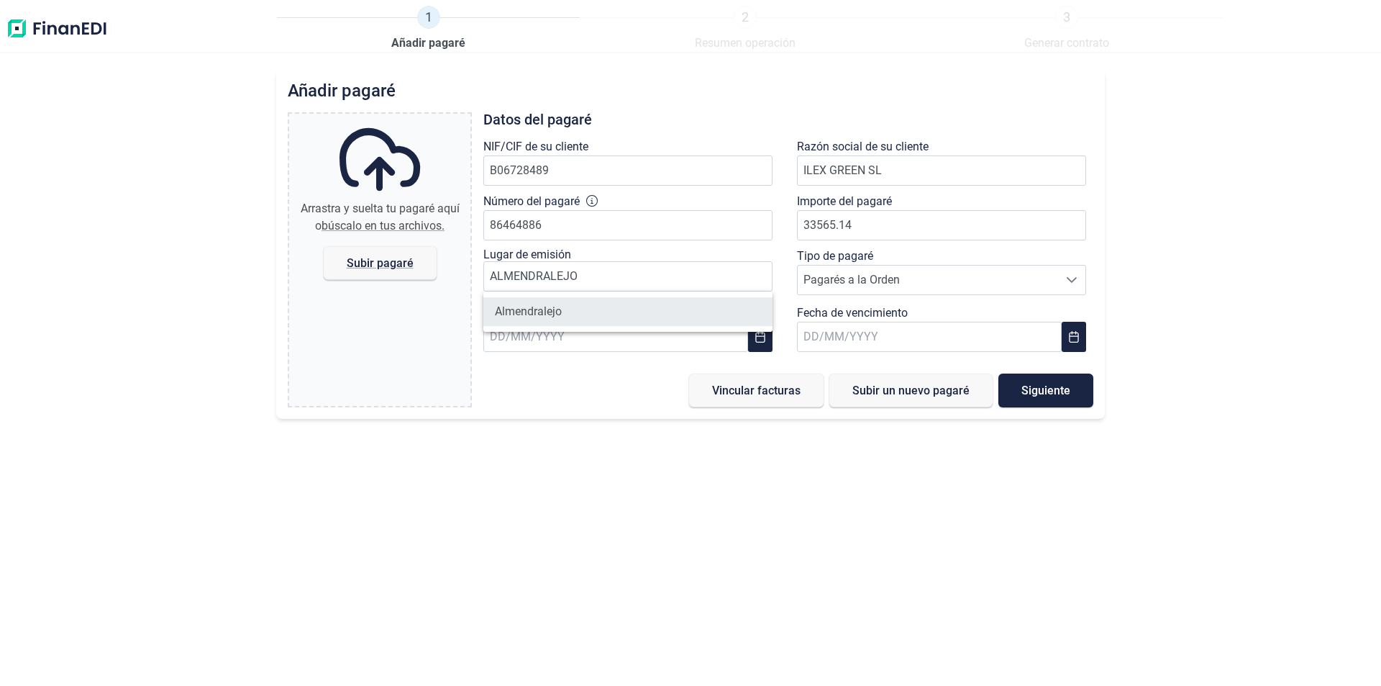
click at [555, 308] on li "Almendralejo" at bounding box center [627, 311] width 289 height 29
type input "Almendralejo"
click at [826, 281] on span "Pagarés a la Orden" at bounding box center [928, 279] width 260 height 29
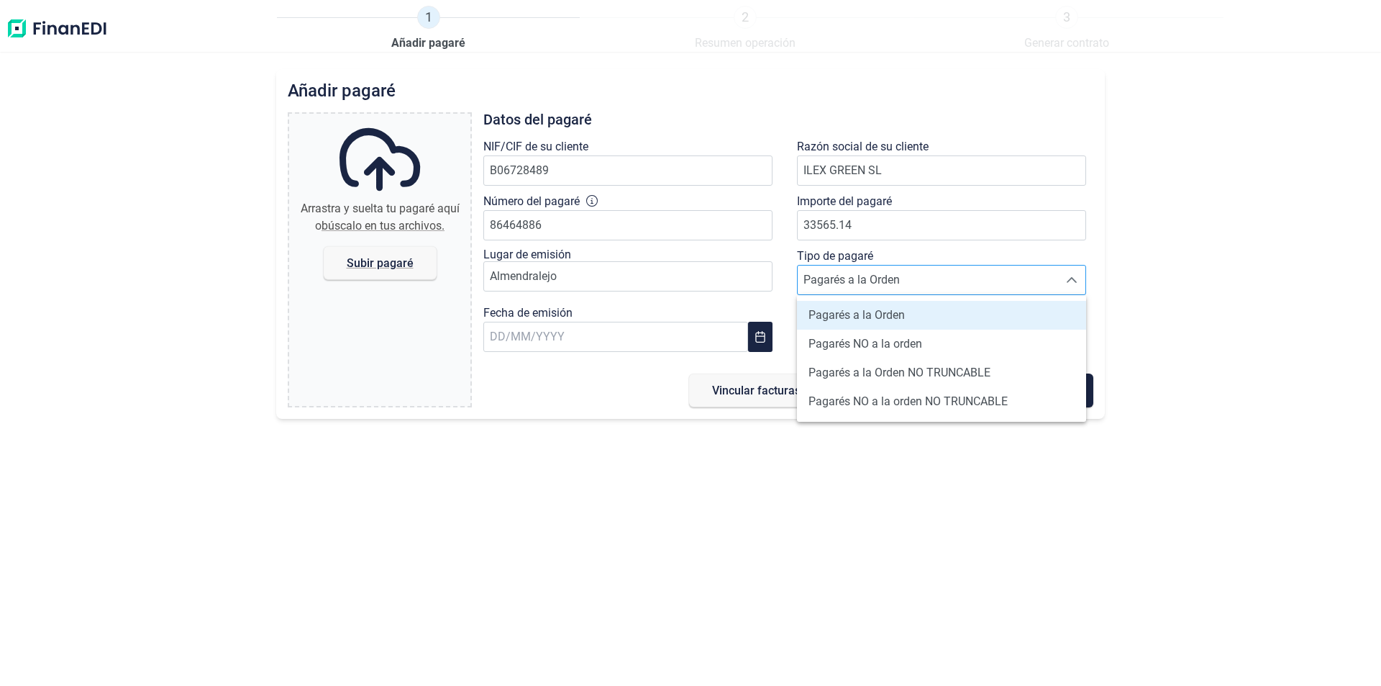
click at [826, 281] on span "Pagarés a la Orden" at bounding box center [928, 279] width 260 height 29
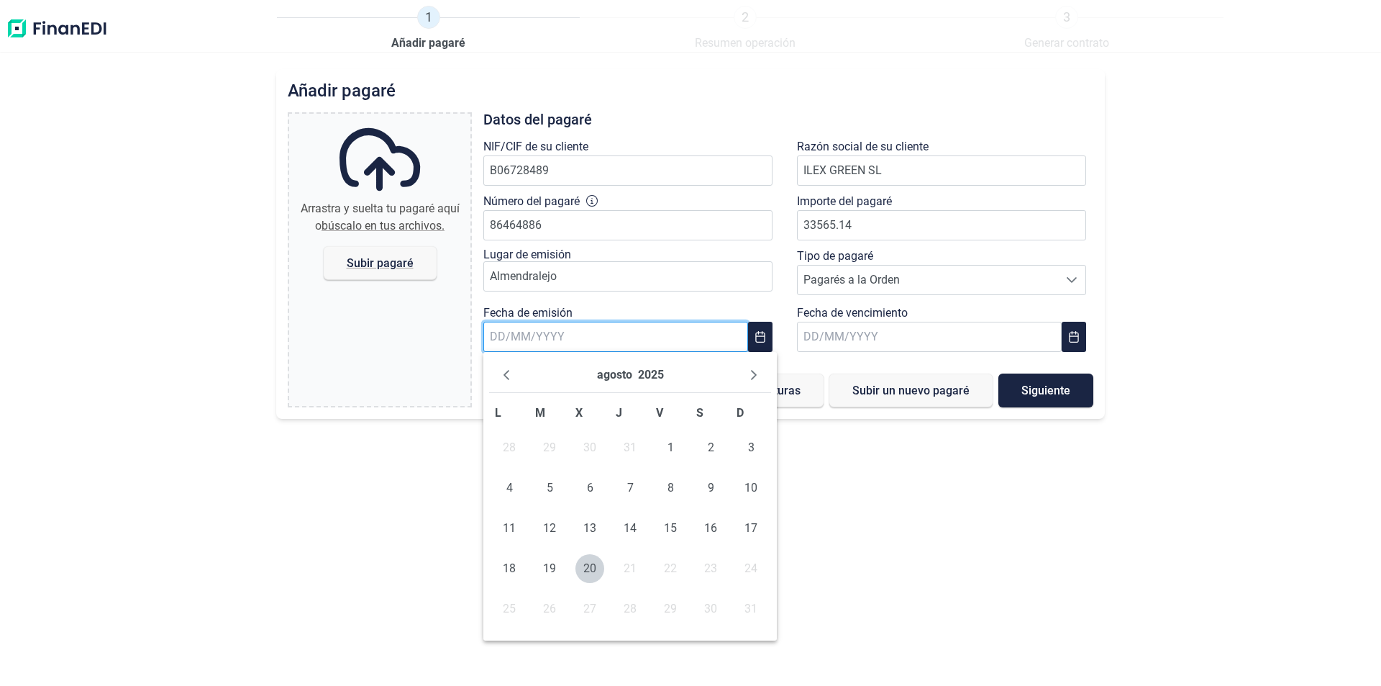
drag, startPoint x: 509, startPoint y: 337, endPoint x: 497, endPoint y: 339, distance: 12.4
click at [509, 337] on input "text" at bounding box center [615, 337] width 265 height 30
click at [498, 337] on input "text" at bounding box center [615, 337] width 265 height 30
type input "[DATE]"
click at [855, 330] on input "text" at bounding box center [929, 337] width 265 height 30
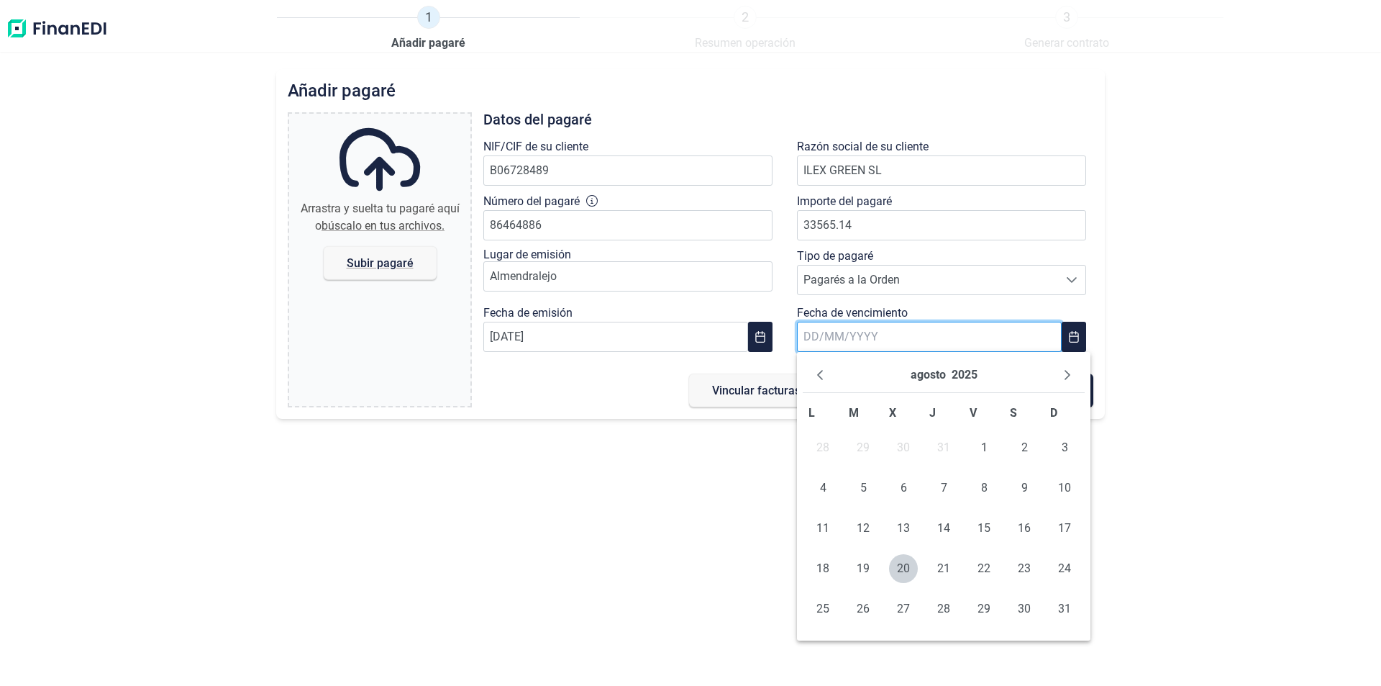
click at [843, 340] on input "text" at bounding box center [929, 337] width 265 height 30
type input "[DATE]"
click at [401, 255] on span "Subir pagaré" at bounding box center [380, 263] width 113 height 34
click at [401, 118] on input "Arrastra y suelta tu pagaré aquí o búscalo en tus archivos. Subir pagaré" at bounding box center [379, 116] width 181 height 4
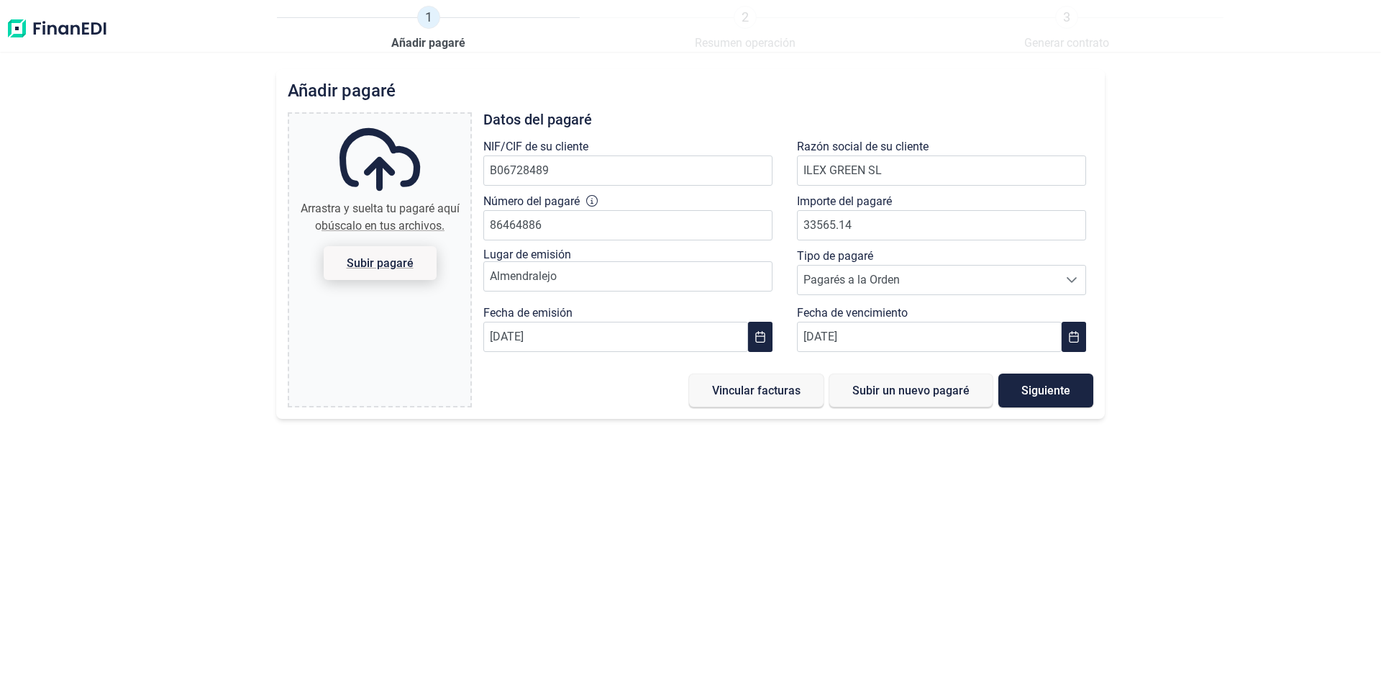
type input "C:\fakepath\enicogestion.pdf"
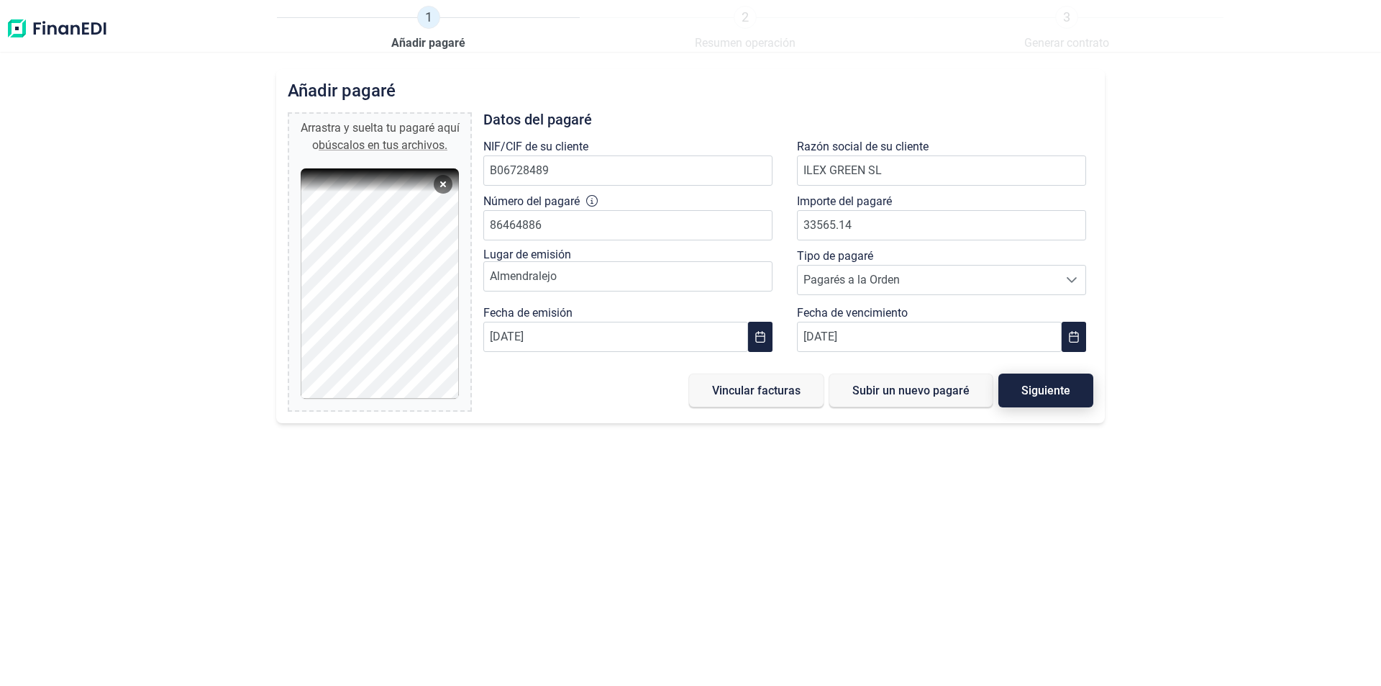
click at [1024, 383] on button "Siguiente" at bounding box center [1045, 390] width 95 height 34
click at [546, 226] on input "86464886" at bounding box center [627, 225] width 289 height 30
type input "86464396"
type input "3"
type input "30.331,93 €"
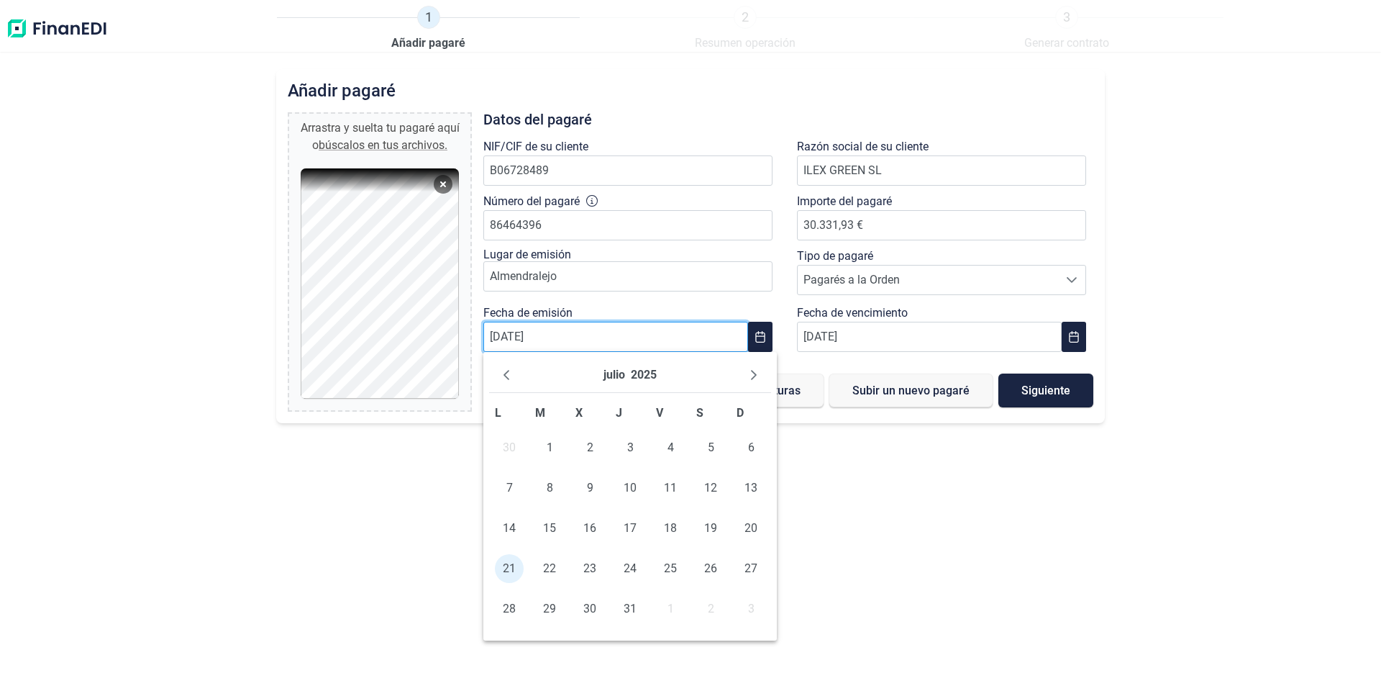
click at [502, 332] on input "[DATE]" at bounding box center [615, 337] width 265 height 30
click at [552, 565] on span "22" at bounding box center [549, 568] width 29 height 29
type input "[DATE]"
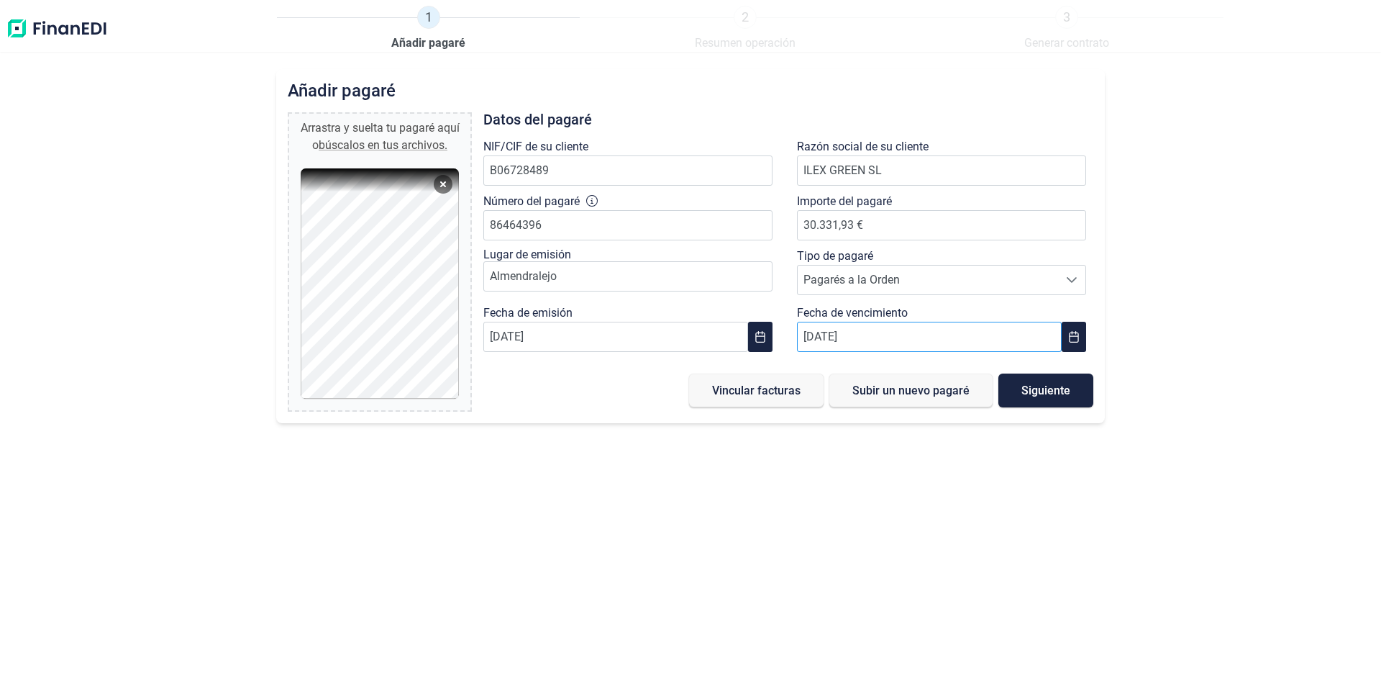
click at [815, 340] on input "[DATE]" at bounding box center [929, 337] width 265 height 30
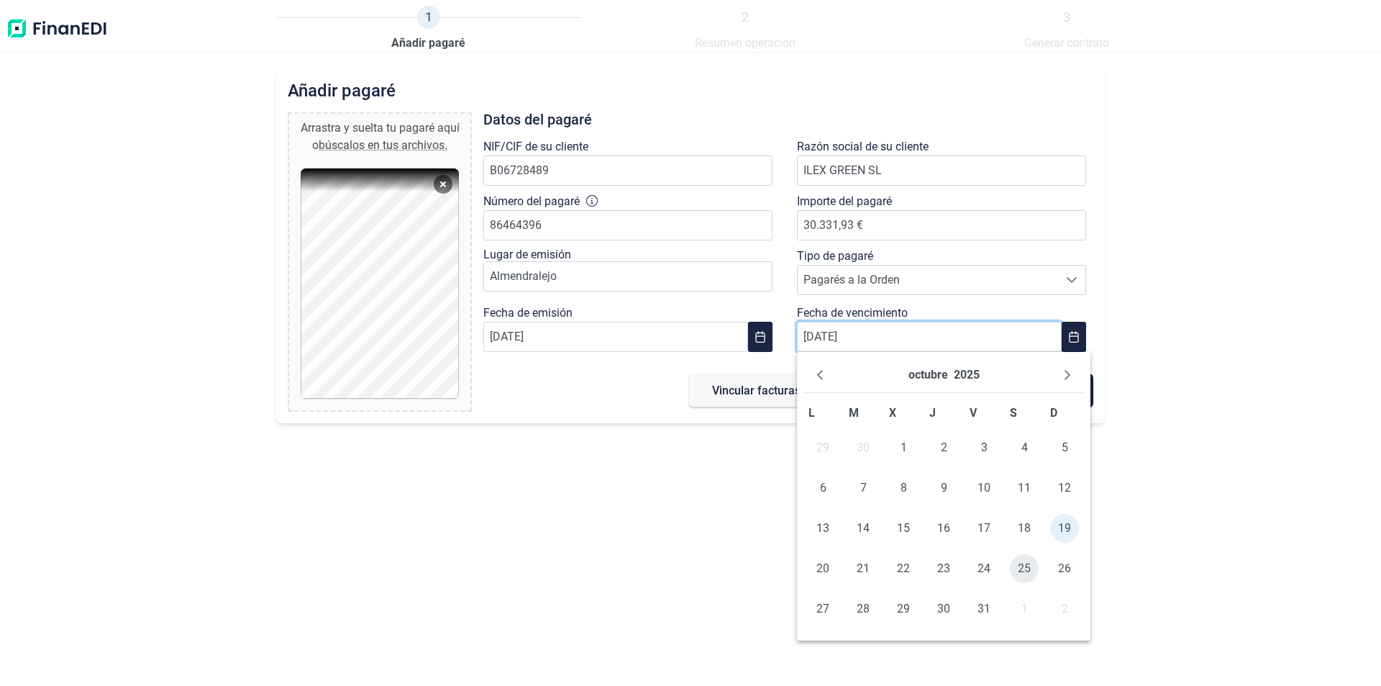
click at [1023, 568] on span "25" at bounding box center [1024, 568] width 29 height 29
type input "[DATE]"
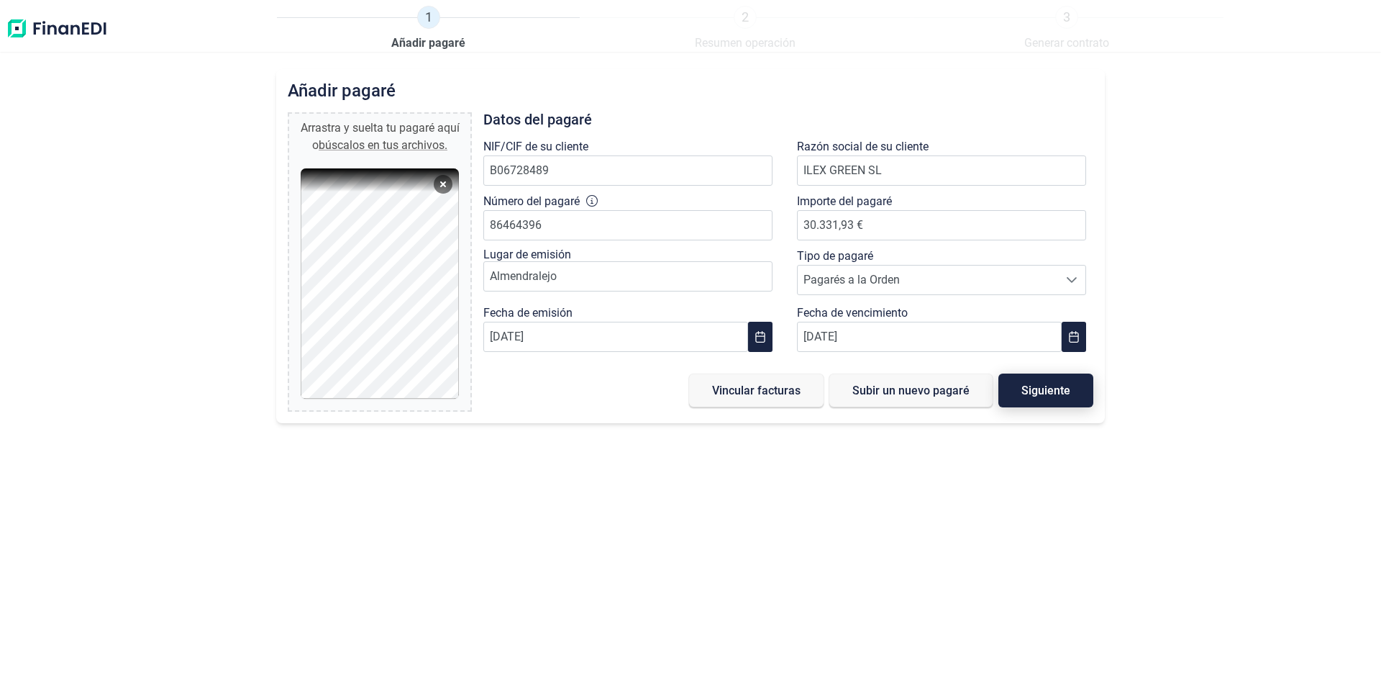
click at [1055, 390] on span "Siguiente" at bounding box center [1045, 390] width 49 height 11
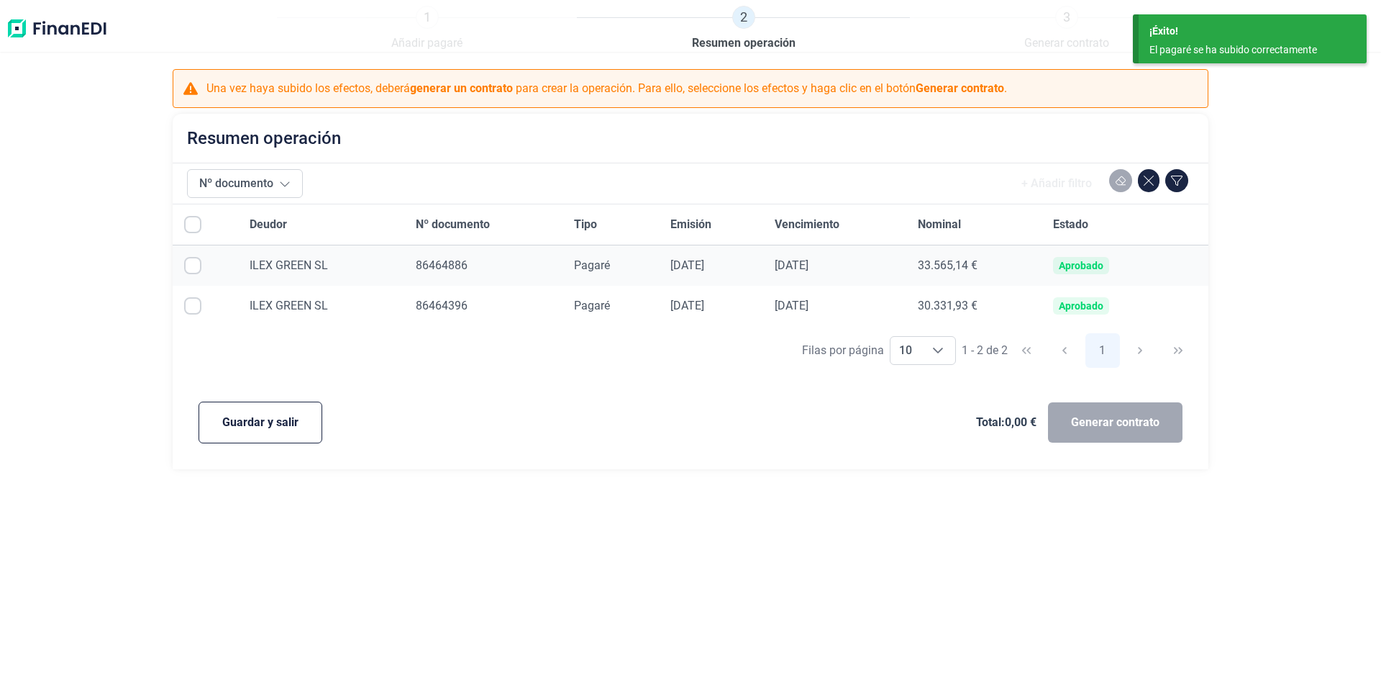
checkbox input "true"
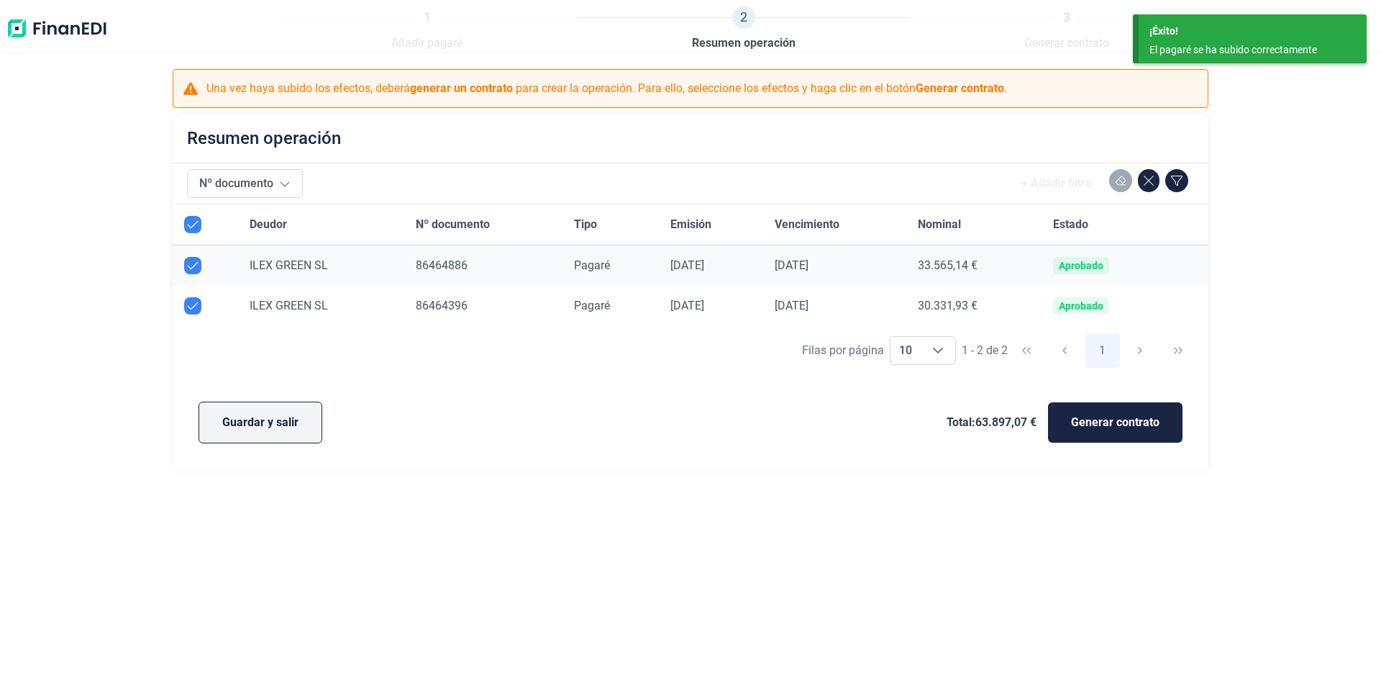
click at [276, 417] on span "Guardar y salir" at bounding box center [260, 422] width 76 height 17
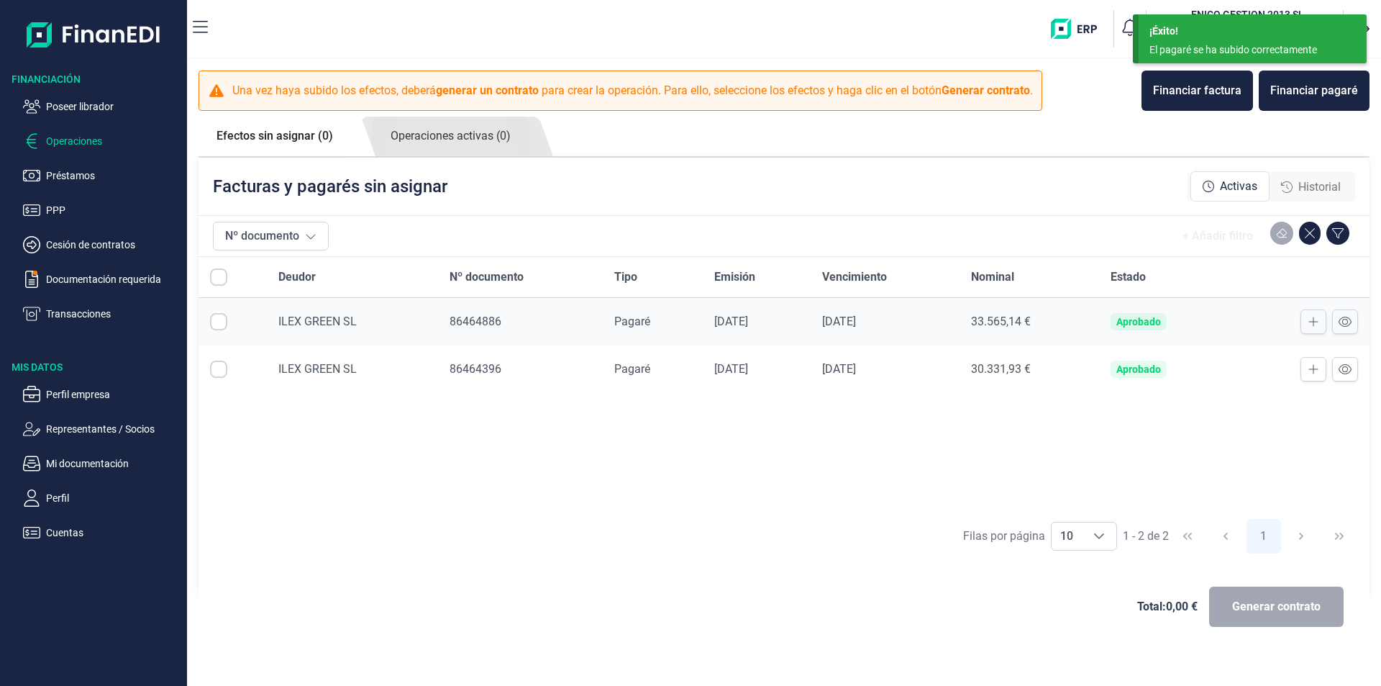
checkbox input "true"
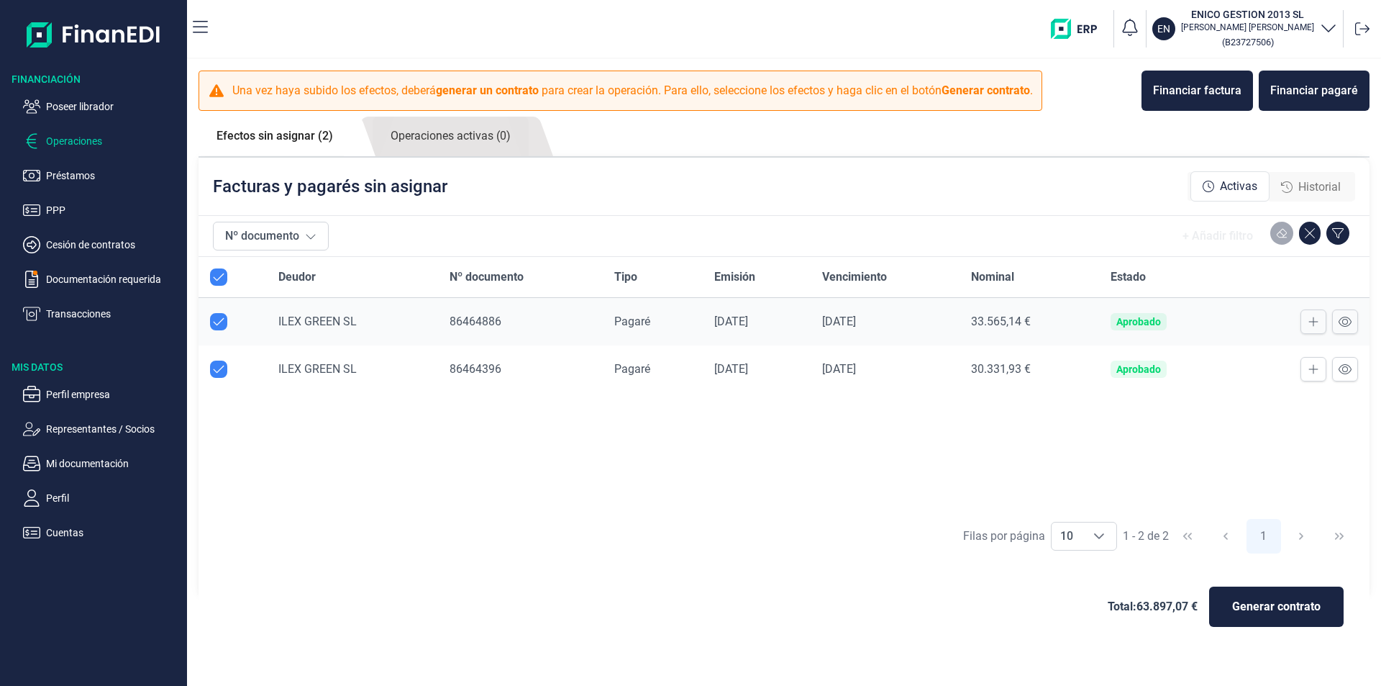
click at [562, 481] on div "Deudor Nº documento Tipo Emisión Vencimiento Nominal Estado ILEX [PERSON_NAME] …" at bounding box center [784, 384] width 1171 height 254
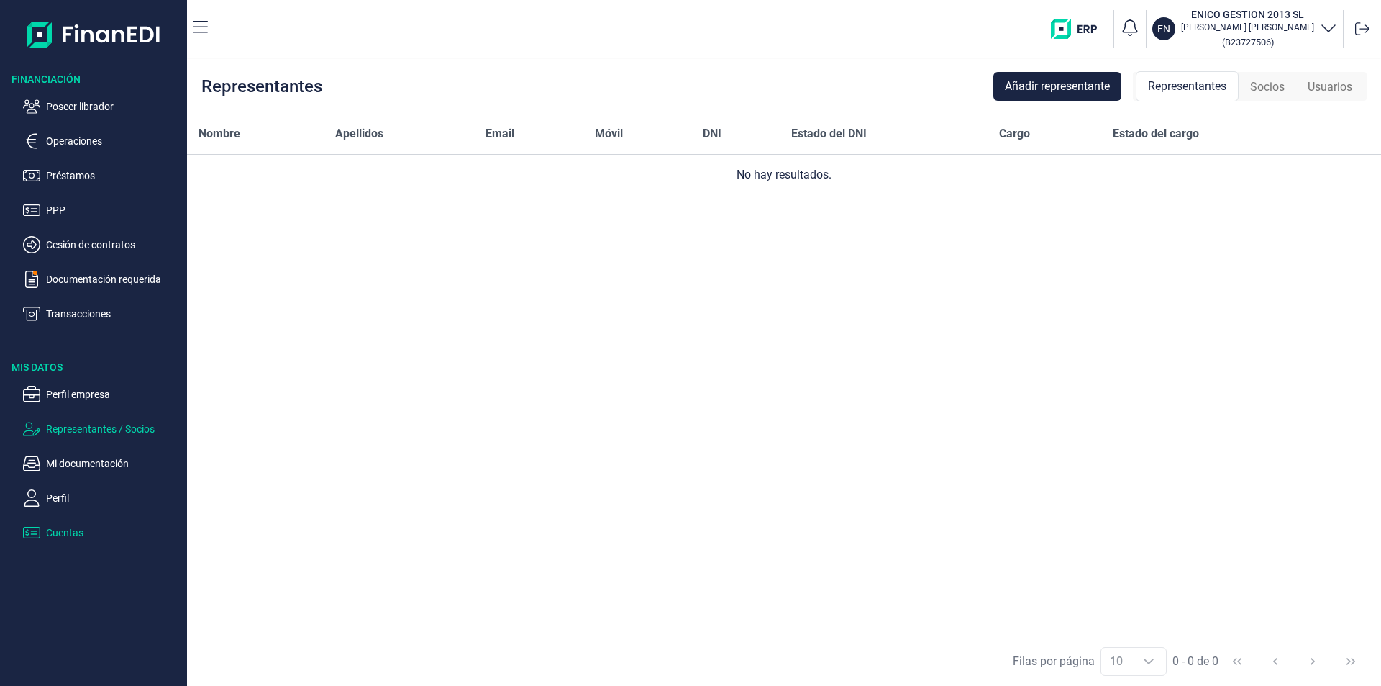
click at [66, 532] on p "Cuentas" at bounding box center [113, 532] width 135 height 17
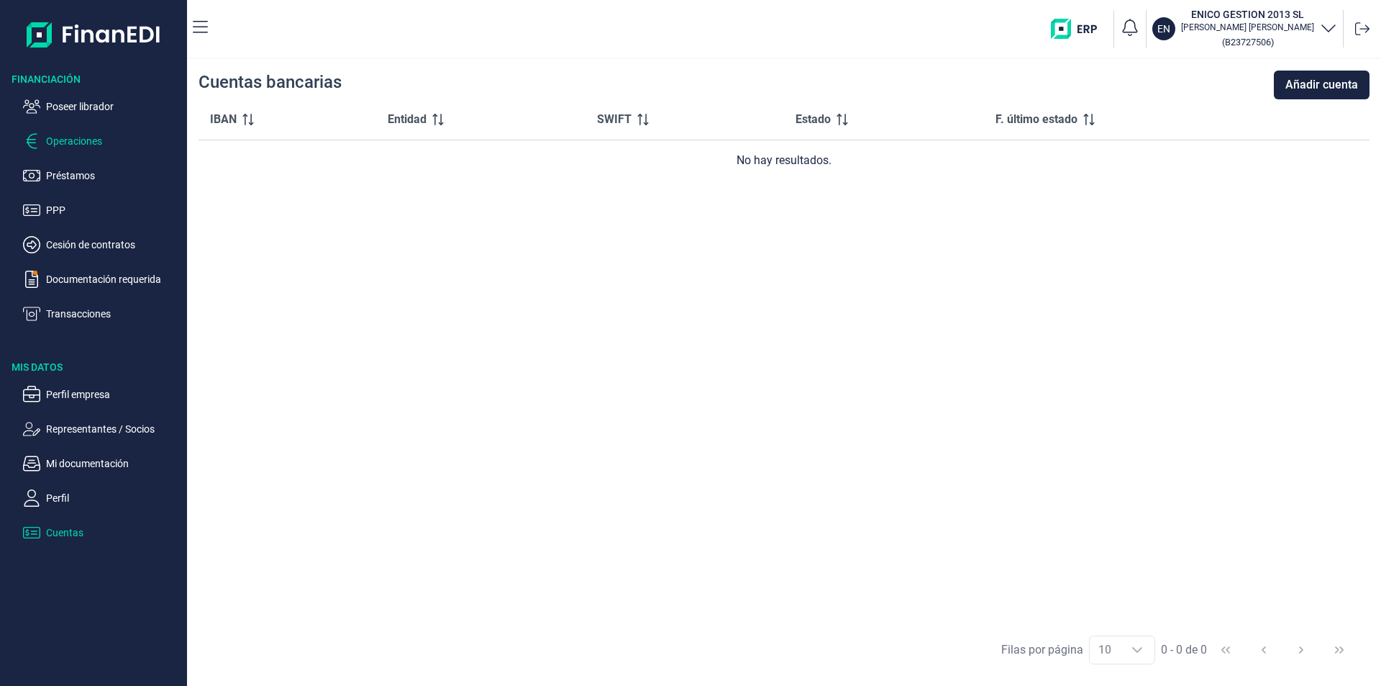
click at [88, 140] on p "Operaciones" at bounding box center [113, 140] width 135 height 17
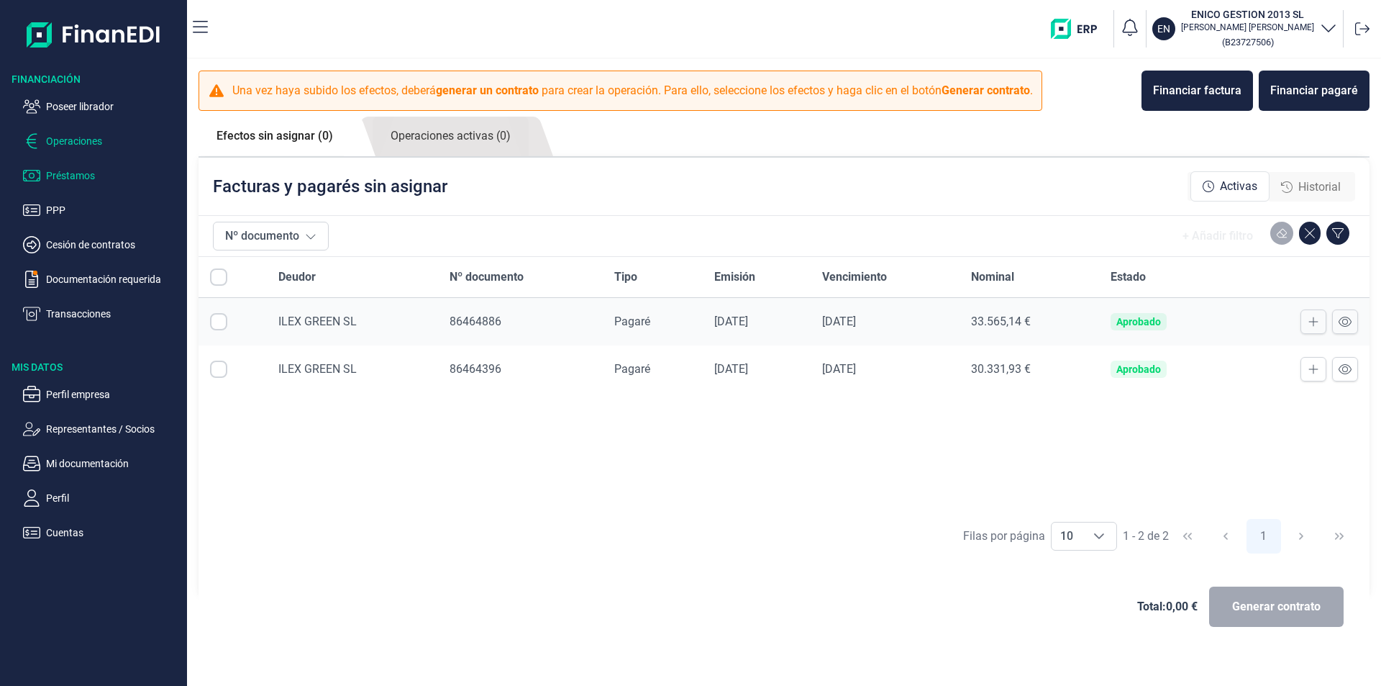
checkbox input "true"
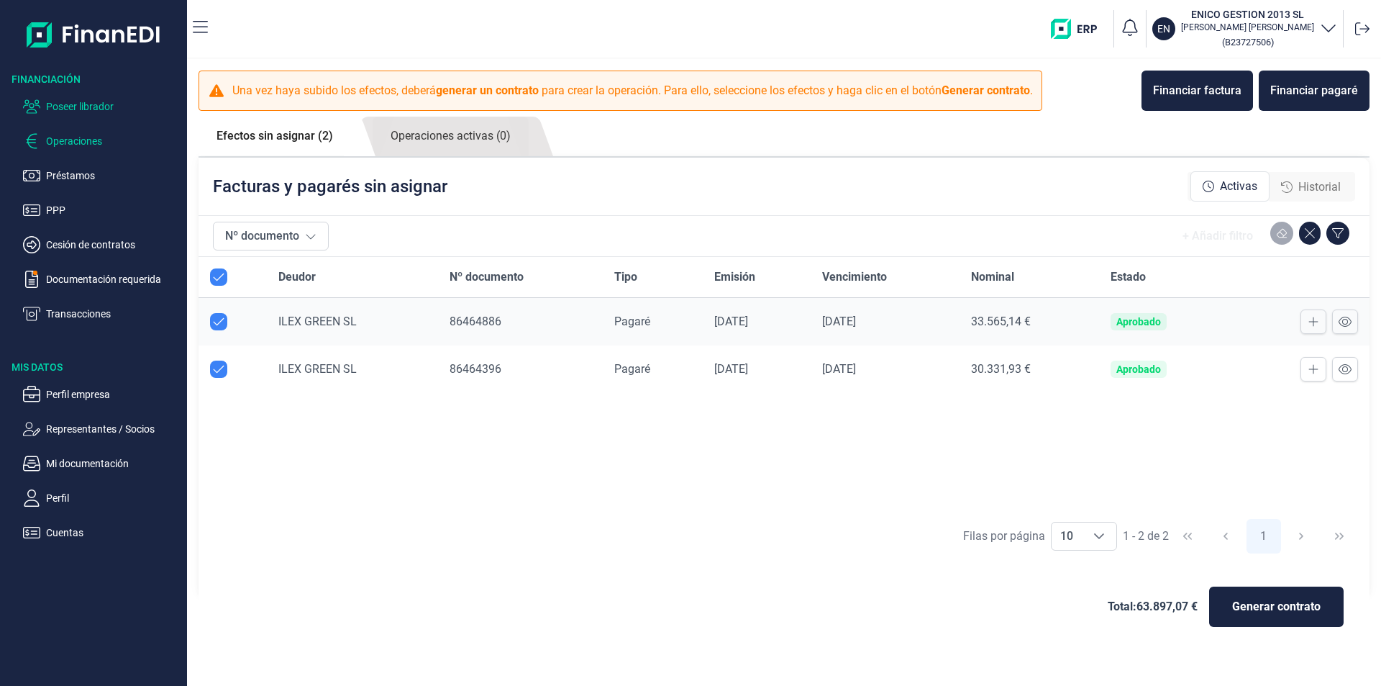
click at [99, 105] on p "Poseer librador" at bounding box center [113, 106] width 135 height 17
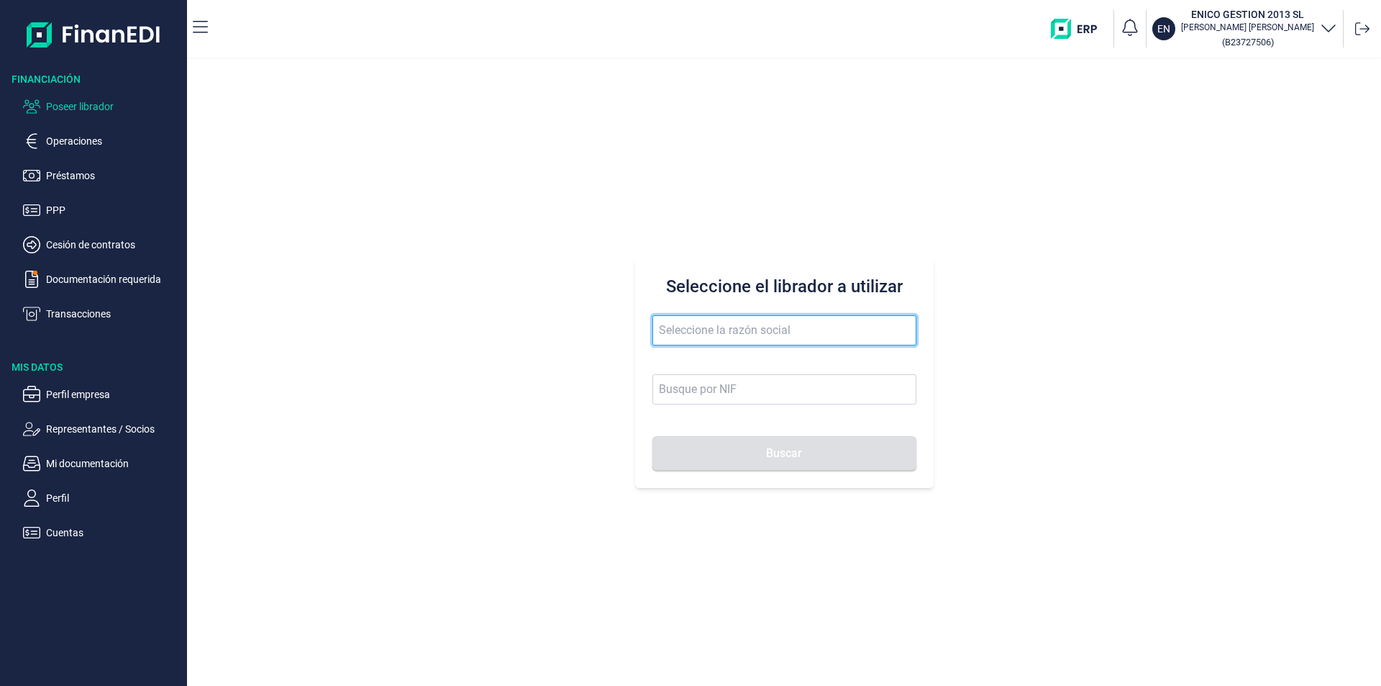
click at [675, 328] on input "text" at bounding box center [784, 330] width 264 height 30
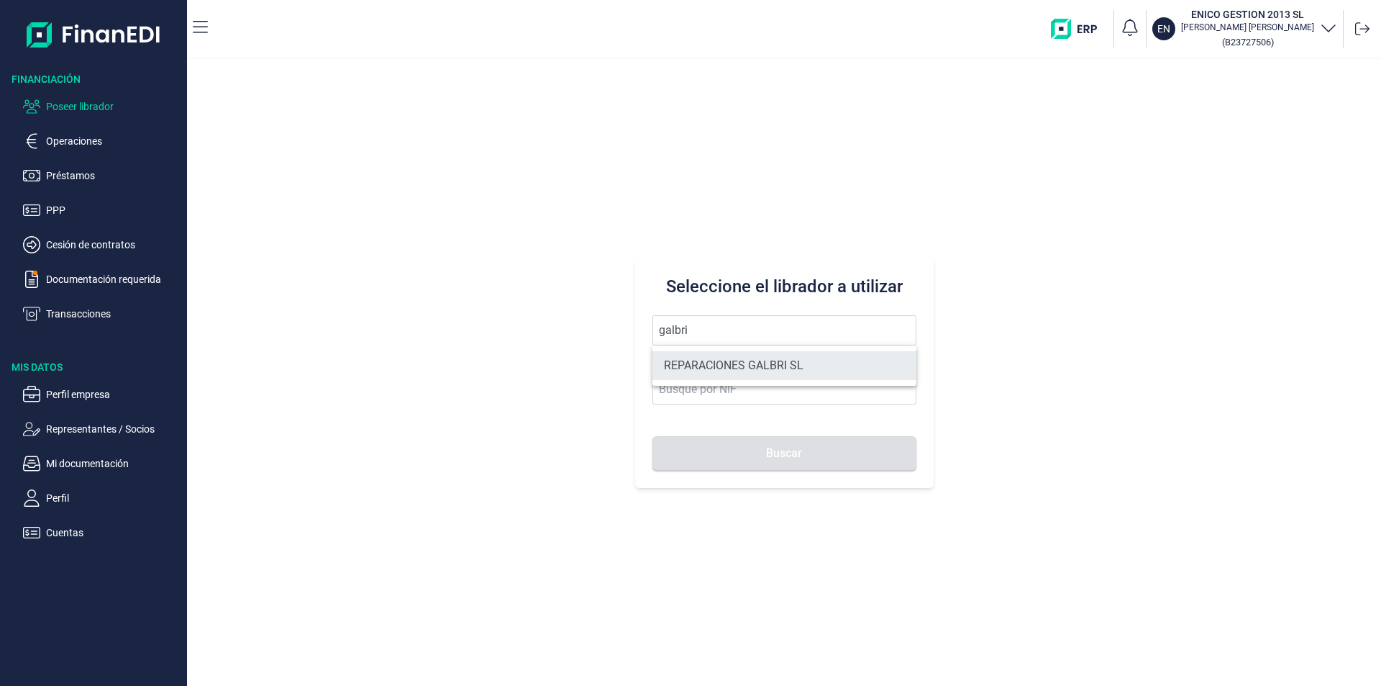
click at [736, 368] on li "REPARACIONES GALBRI SL" at bounding box center [784, 365] width 264 height 29
type input "REPARACIONES GALBRI SL"
type input "B70942362"
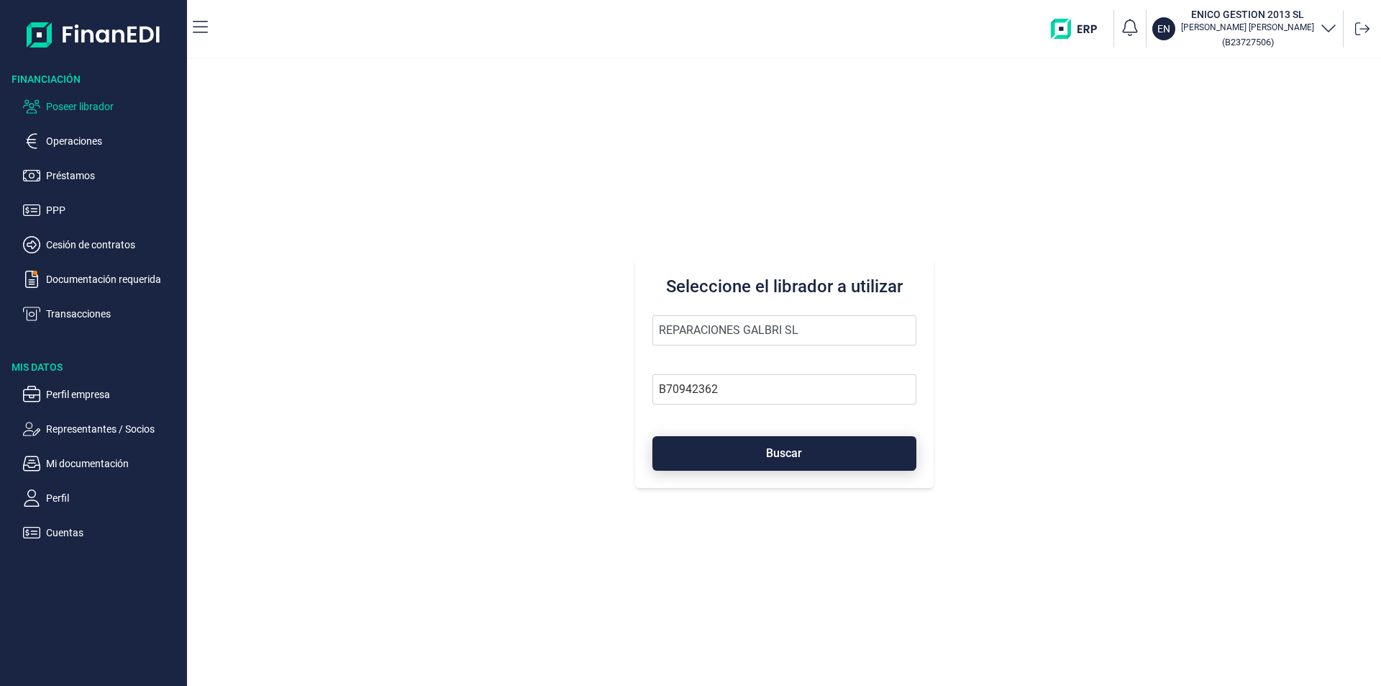
click at [773, 455] on span "Buscar" at bounding box center [784, 452] width 36 height 11
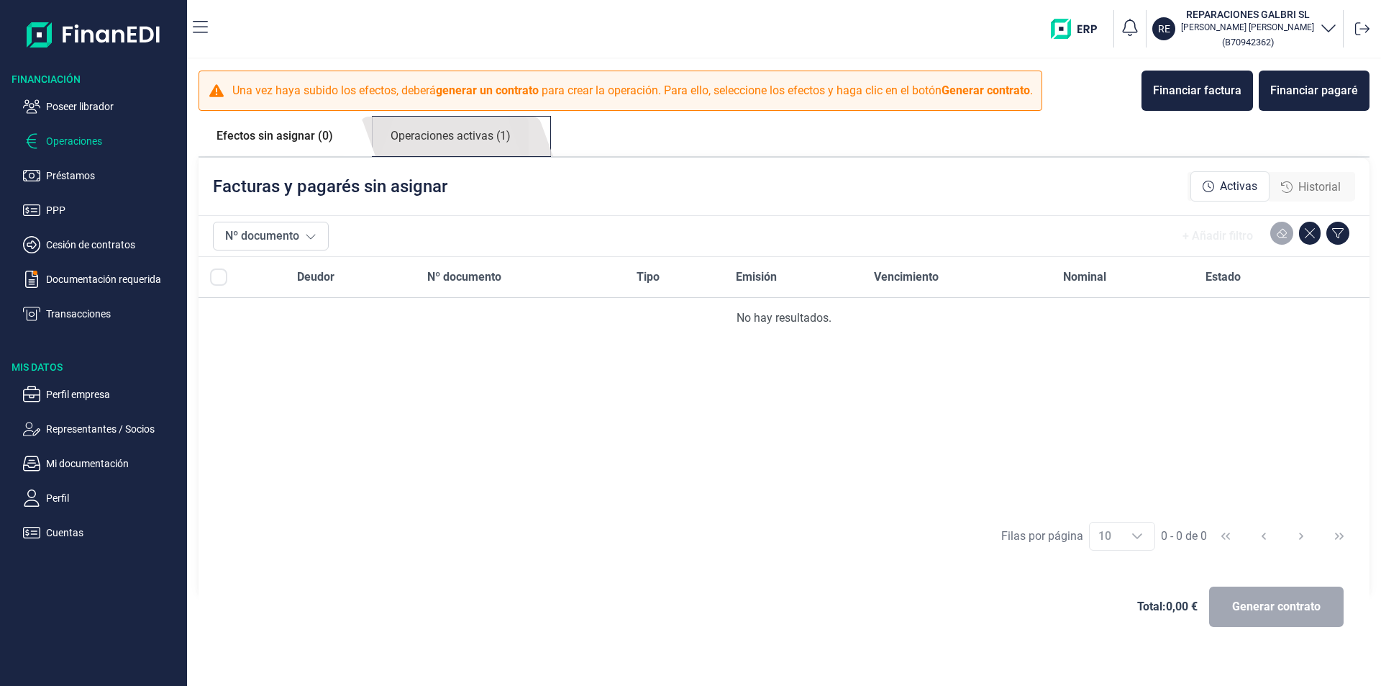
click at [499, 142] on link "Operaciones activas (1)" at bounding box center [451, 137] width 156 height 40
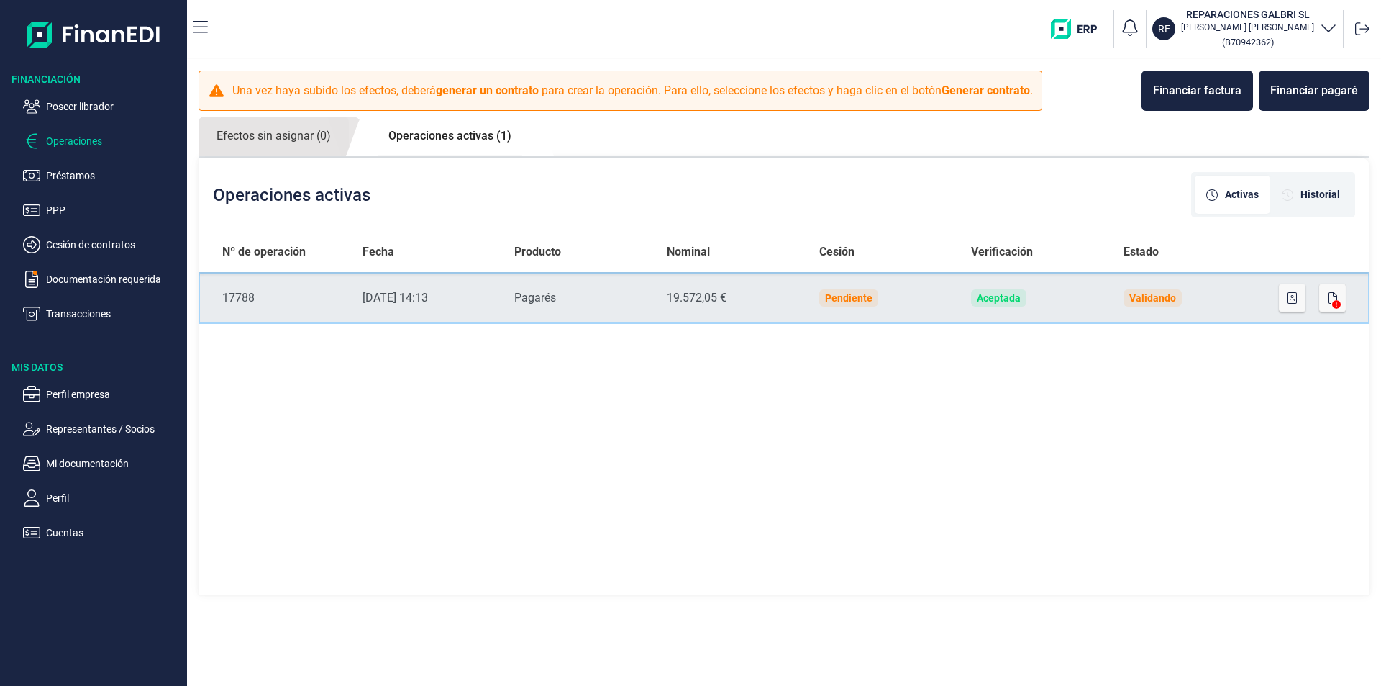
click at [1249, 299] on td "Validando" at bounding box center [1188, 298] width 152 height 52
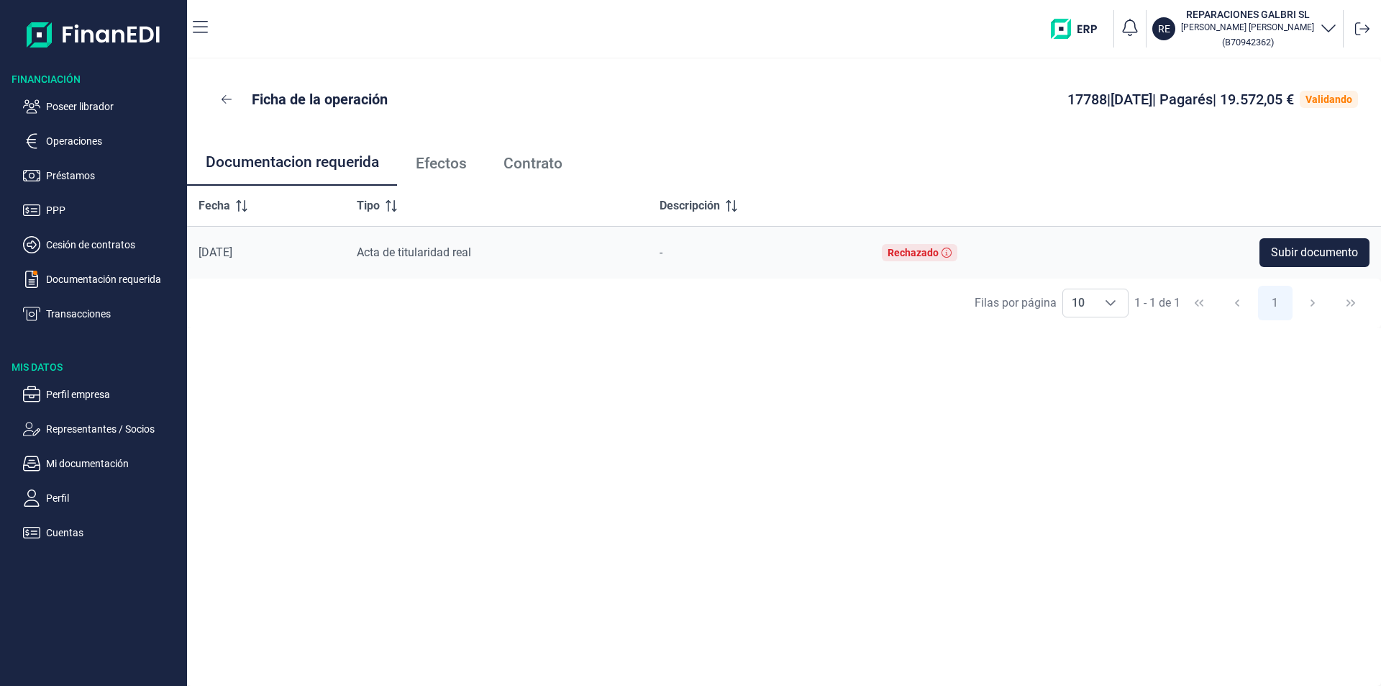
drag, startPoint x: 455, startPoint y: 159, endPoint x: 464, endPoint y: 163, distance: 10.3
click at [455, 159] on span "Efectos" at bounding box center [441, 163] width 51 height 15
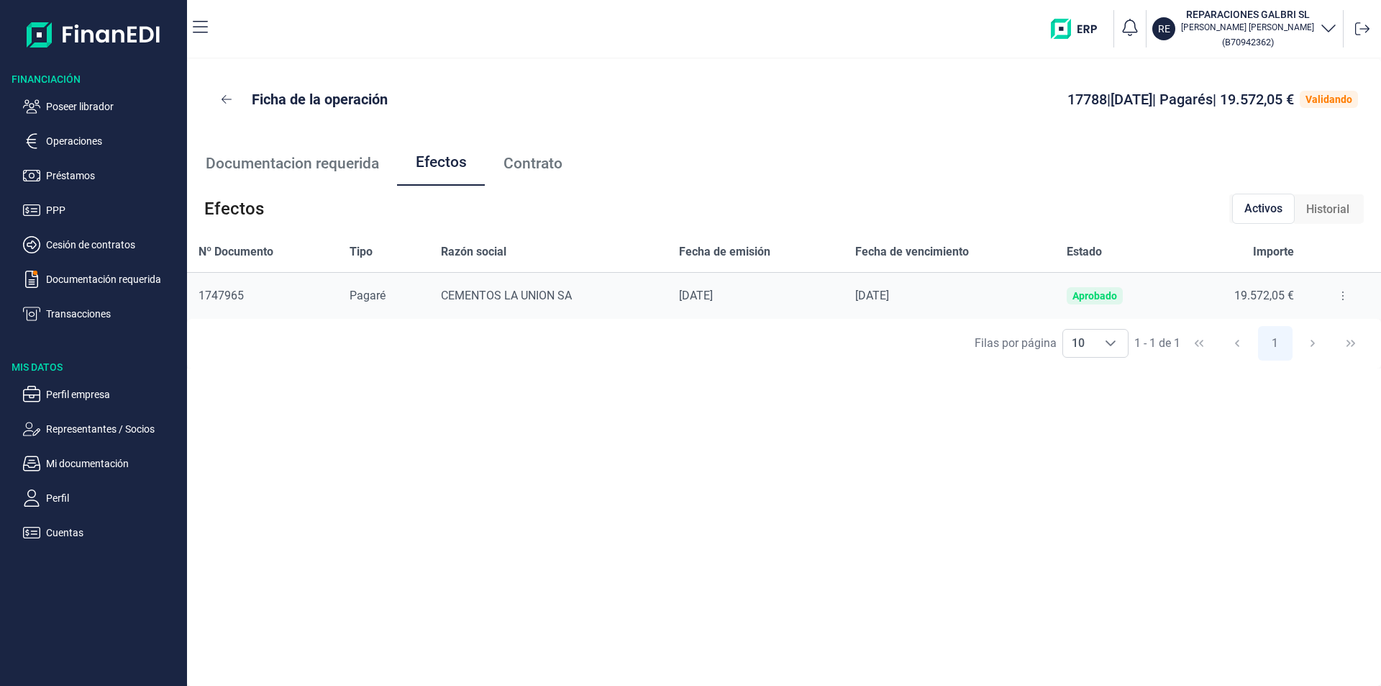
click at [1342, 296] on icon at bounding box center [1343, 296] width 3 height 12
click at [1296, 329] on span "Detalles efecto" at bounding box center [1295, 331] width 65 height 14
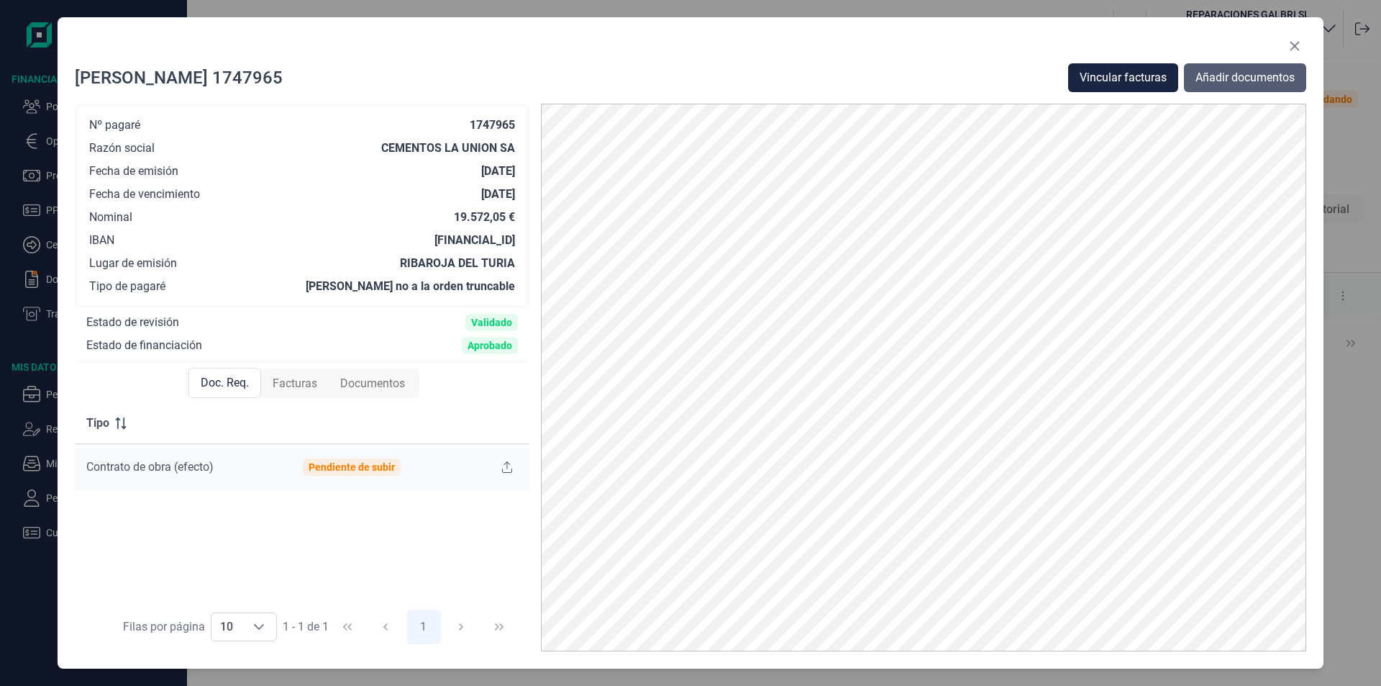
click at [1242, 84] on span "Añadir documentos" at bounding box center [1245, 77] width 99 height 17
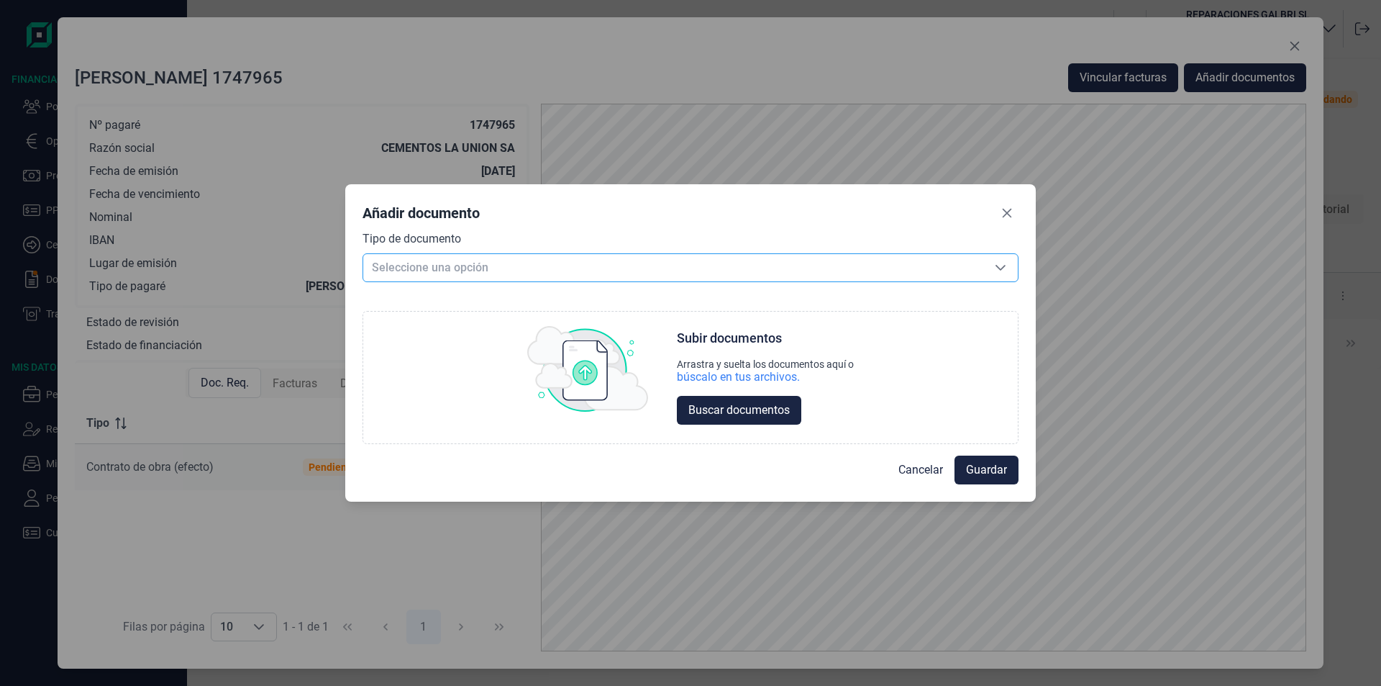
click at [450, 270] on span "Seleccione una opción" at bounding box center [673, 267] width 620 height 27
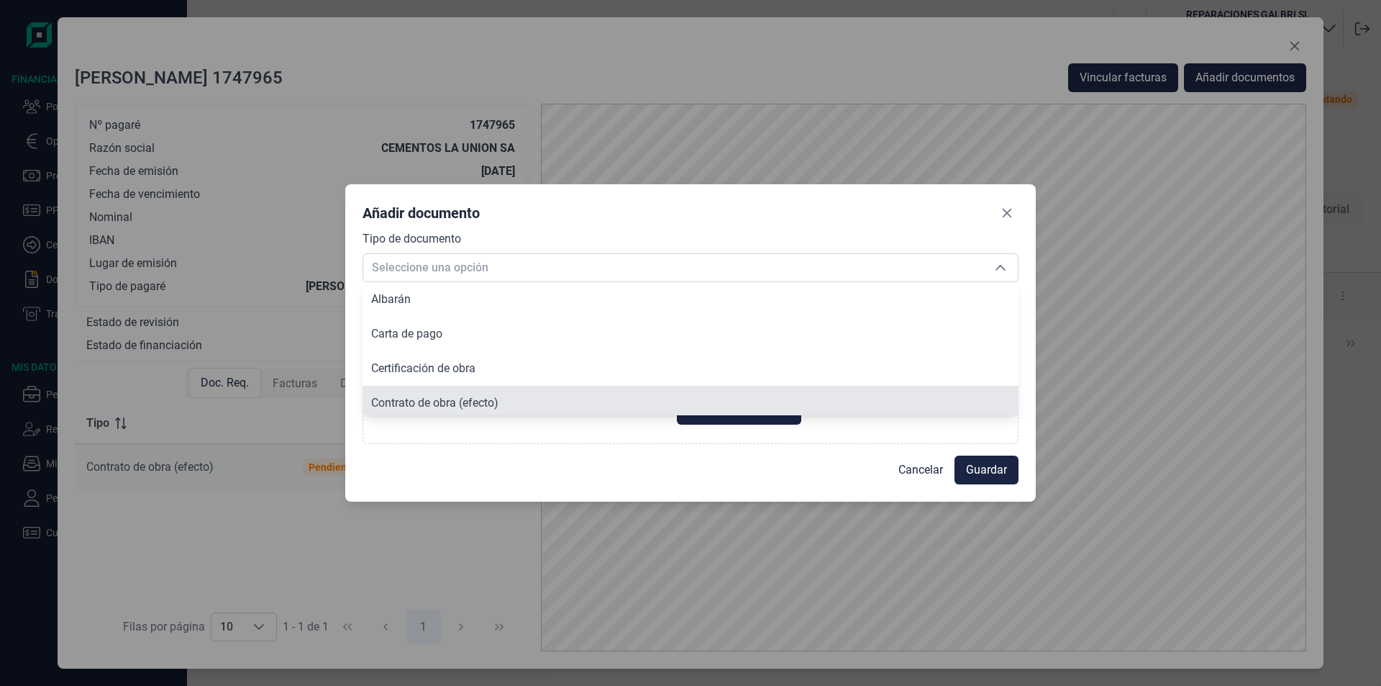
scroll to position [5, 0]
click at [470, 397] on span "Contrato de obra (efecto)" at bounding box center [434, 398] width 127 height 14
type input "Contrato de obra (efecto)"
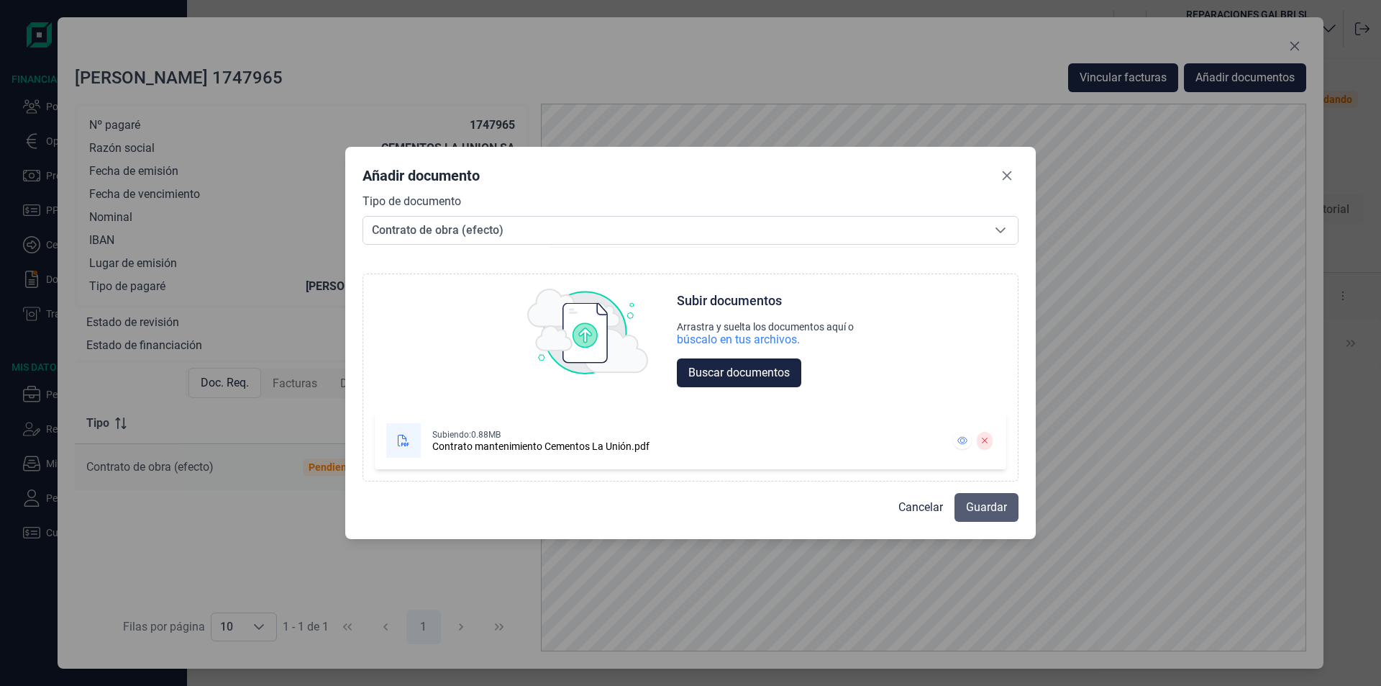
click at [994, 512] on span "Guardar" at bounding box center [986, 506] width 41 height 17
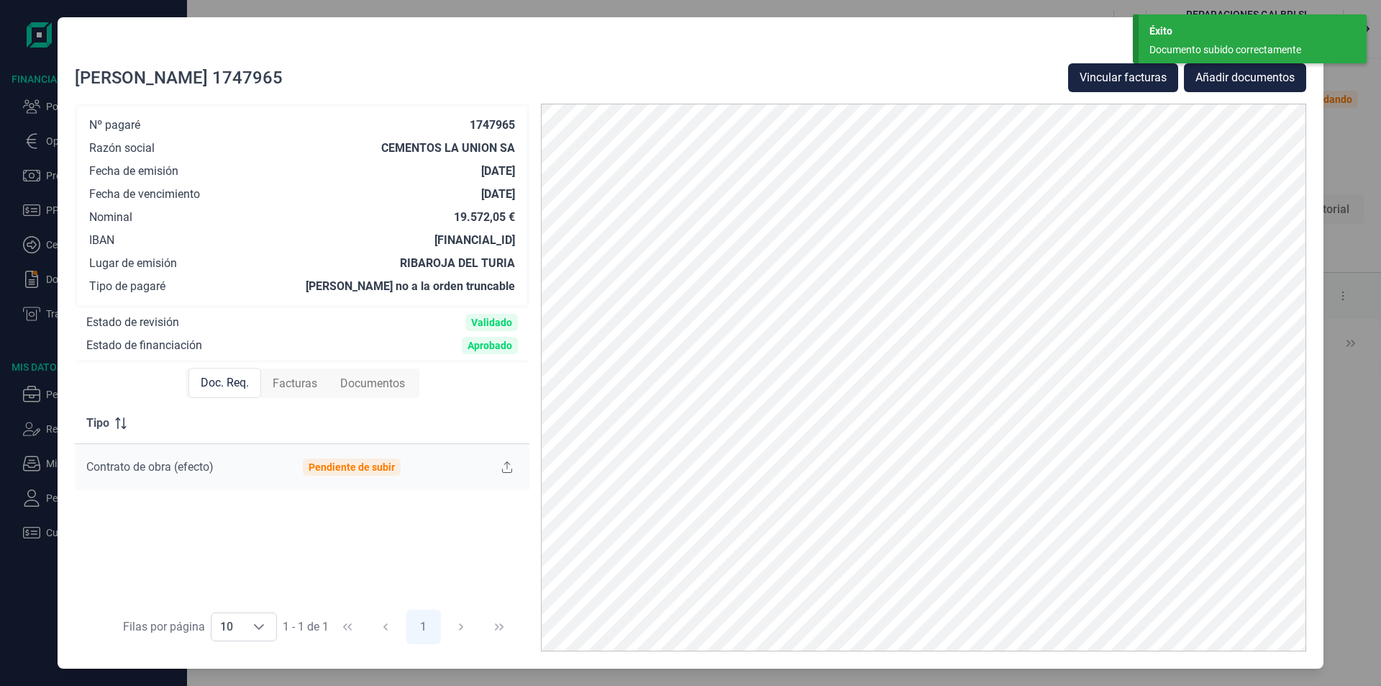
click at [1070, 48] on div at bounding box center [690, 49] width 1231 height 29
click at [1220, 45] on div "Documento subido correctamente" at bounding box center [1247, 49] width 196 height 15
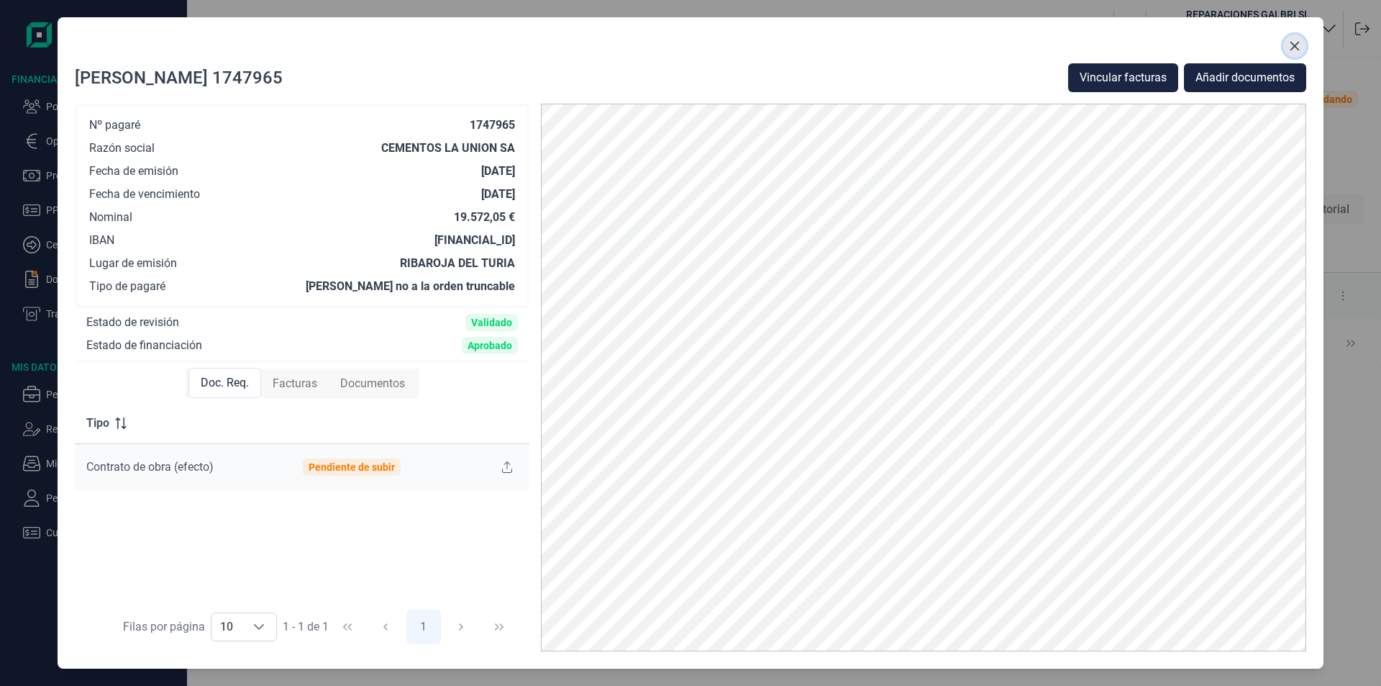
click at [1293, 45] on icon "Close" at bounding box center [1294, 46] width 9 height 9
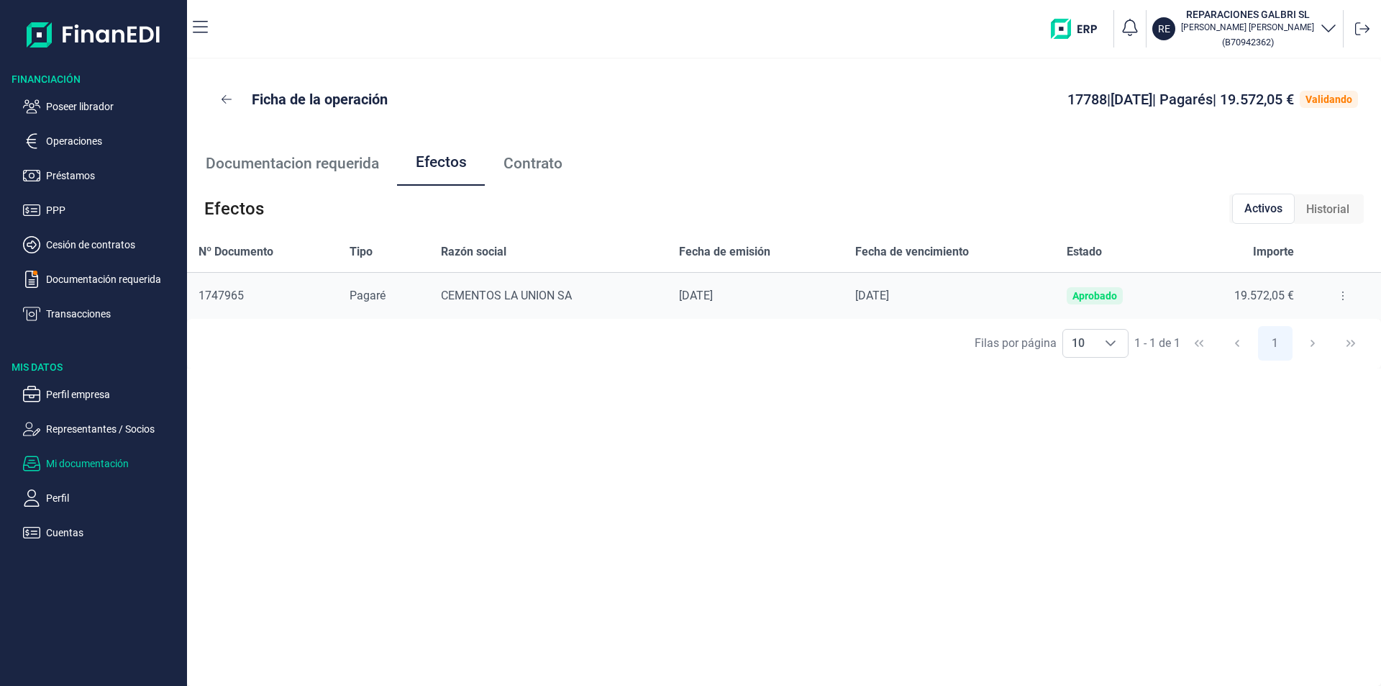
click at [99, 464] on p "Mi documentación" at bounding box center [113, 463] width 135 height 17
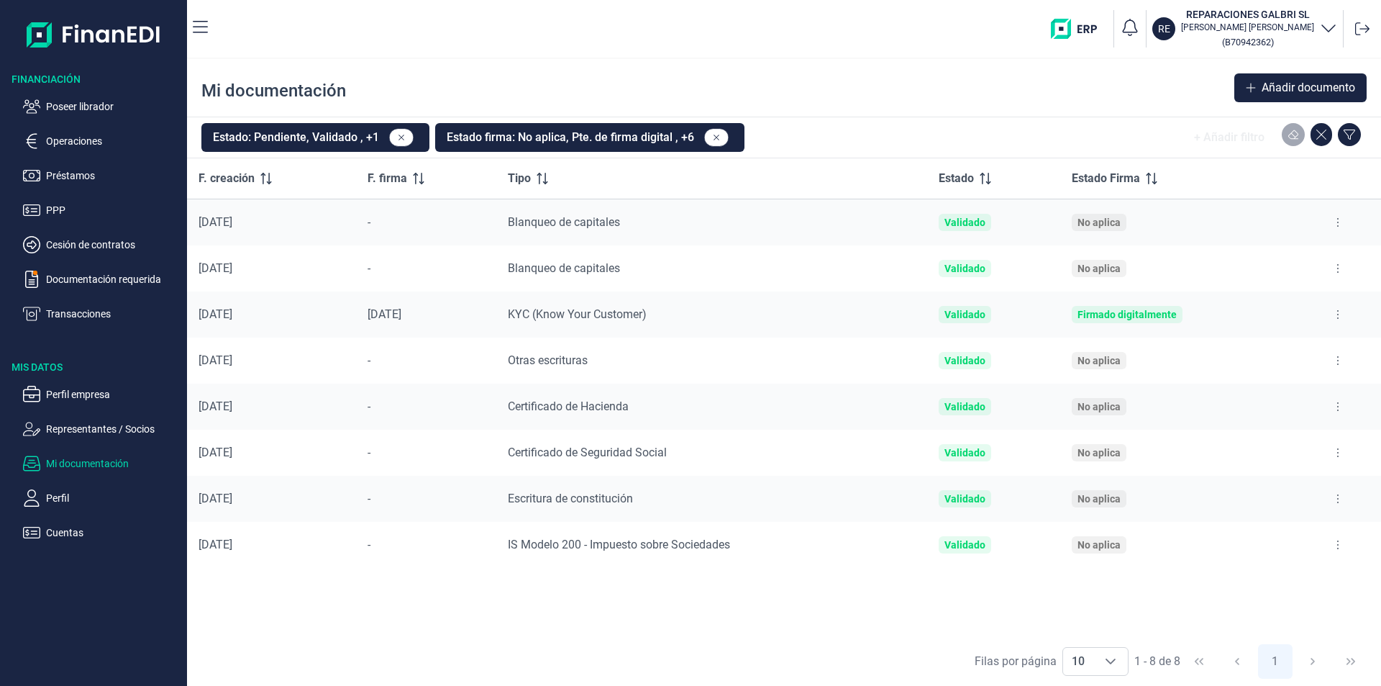
click at [1243, 621] on div "F. creación F. firma Tipo Estado Estado Firma 20/08/2025 - Blanqueo de capitale…" at bounding box center [784, 397] width 1194 height 478
drag, startPoint x: 80, startPoint y: 99, endPoint x: 171, endPoint y: 142, distance: 100.7
click at [82, 99] on p "Poseer librador" at bounding box center [113, 106] width 135 height 17
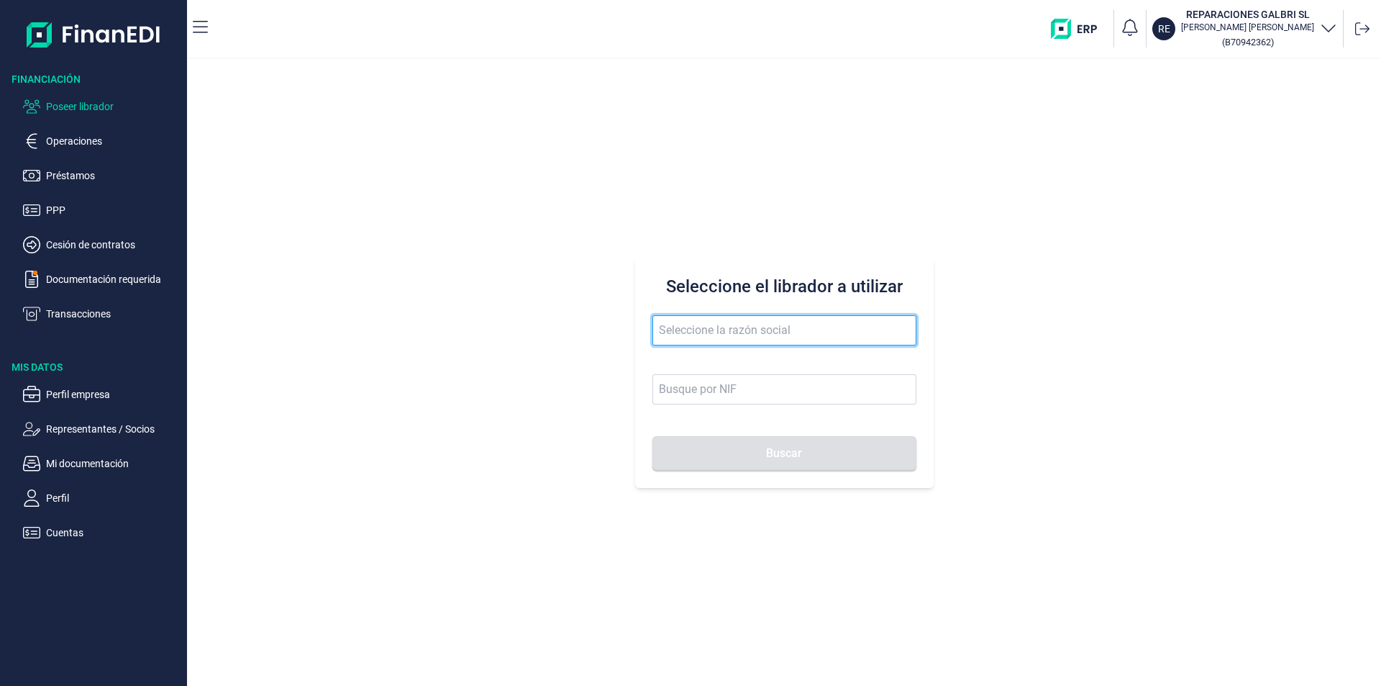
click at [668, 335] on input "text" at bounding box center [784, 330] width 264 height 30
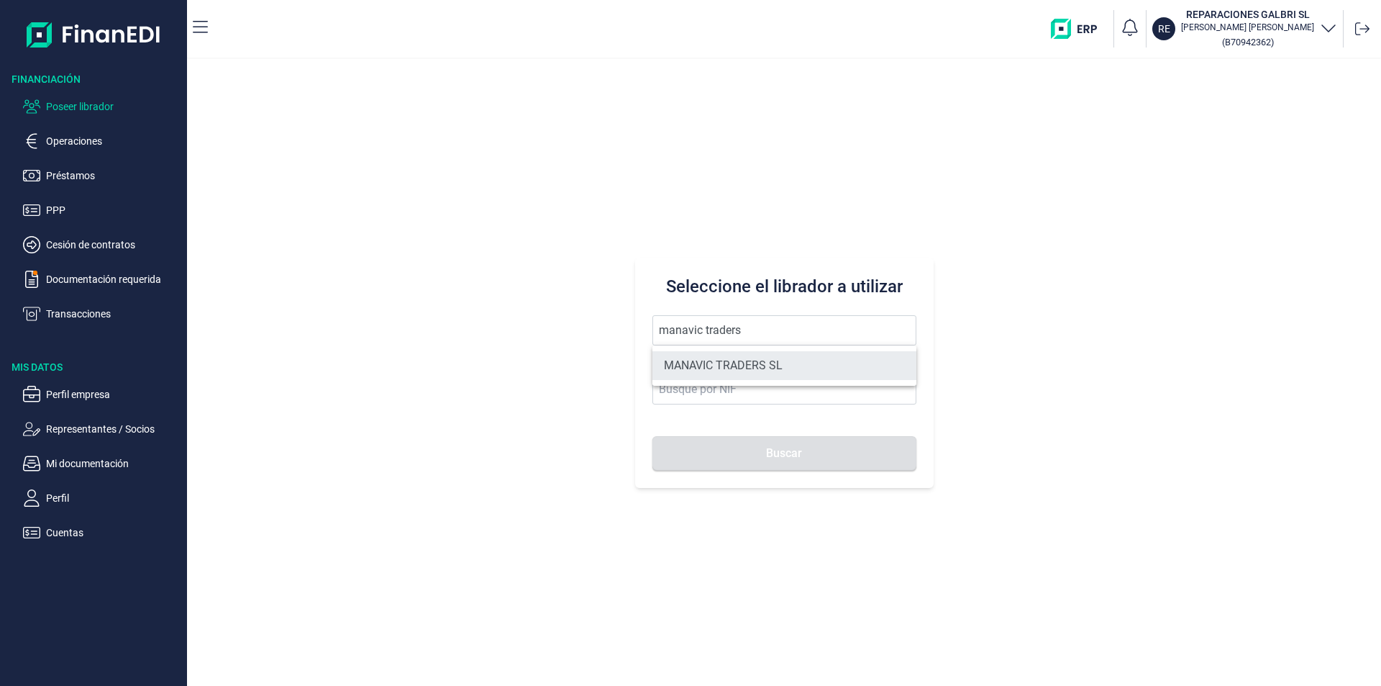
click at [722, 368] on li "MANAVIC TRADERS SL" at bounding box center [784, 365] width 264 height 29
type input "MANAVIC TRADERS SL"
type input "B42640540"
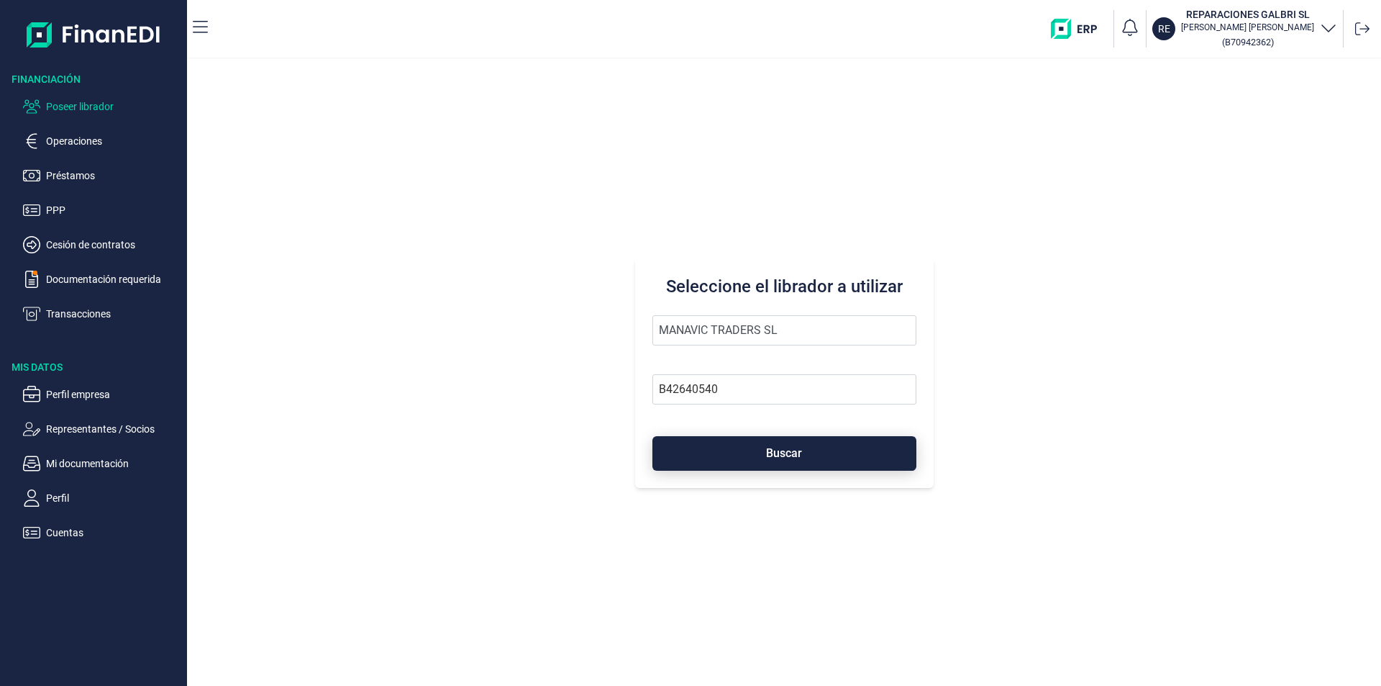
click at [736, 457] on button "Buscar" at bounding box center [784, 453] width 264 height 35
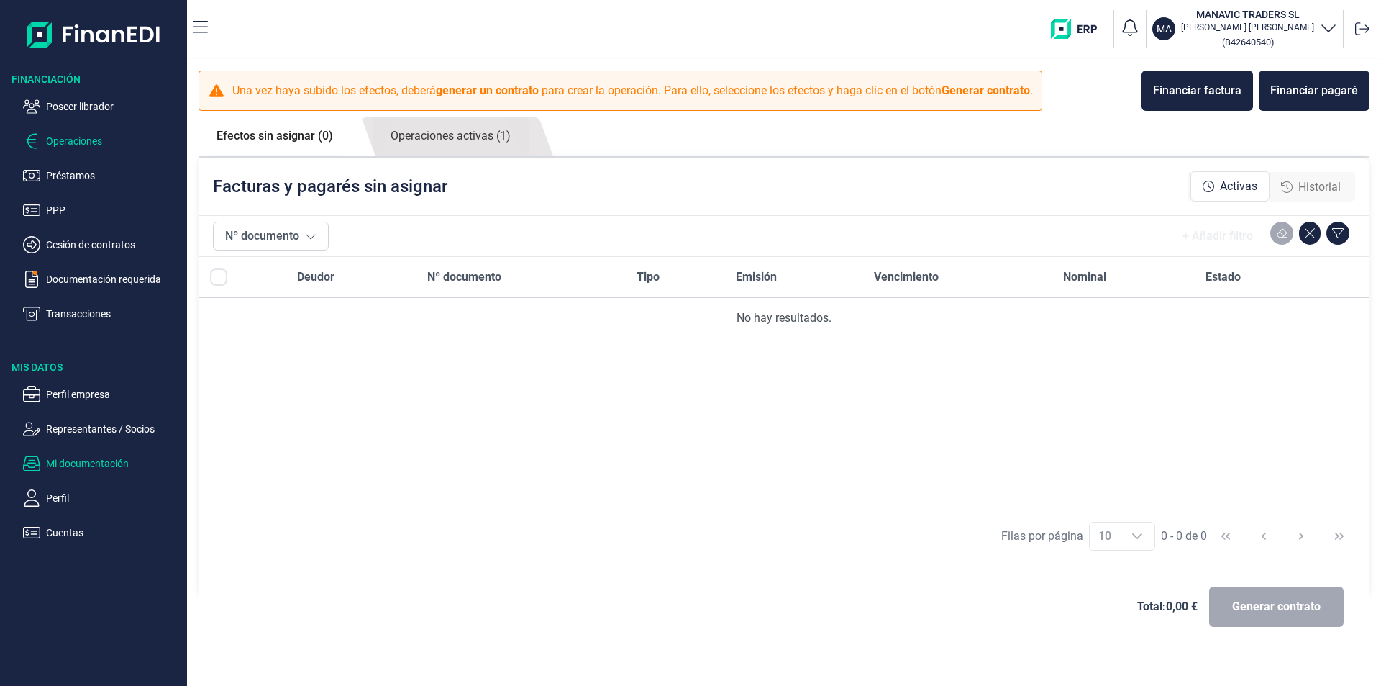
click at [105, 459] on p "Mi documentación" at bounding box center [113, 463] width 135 height 17
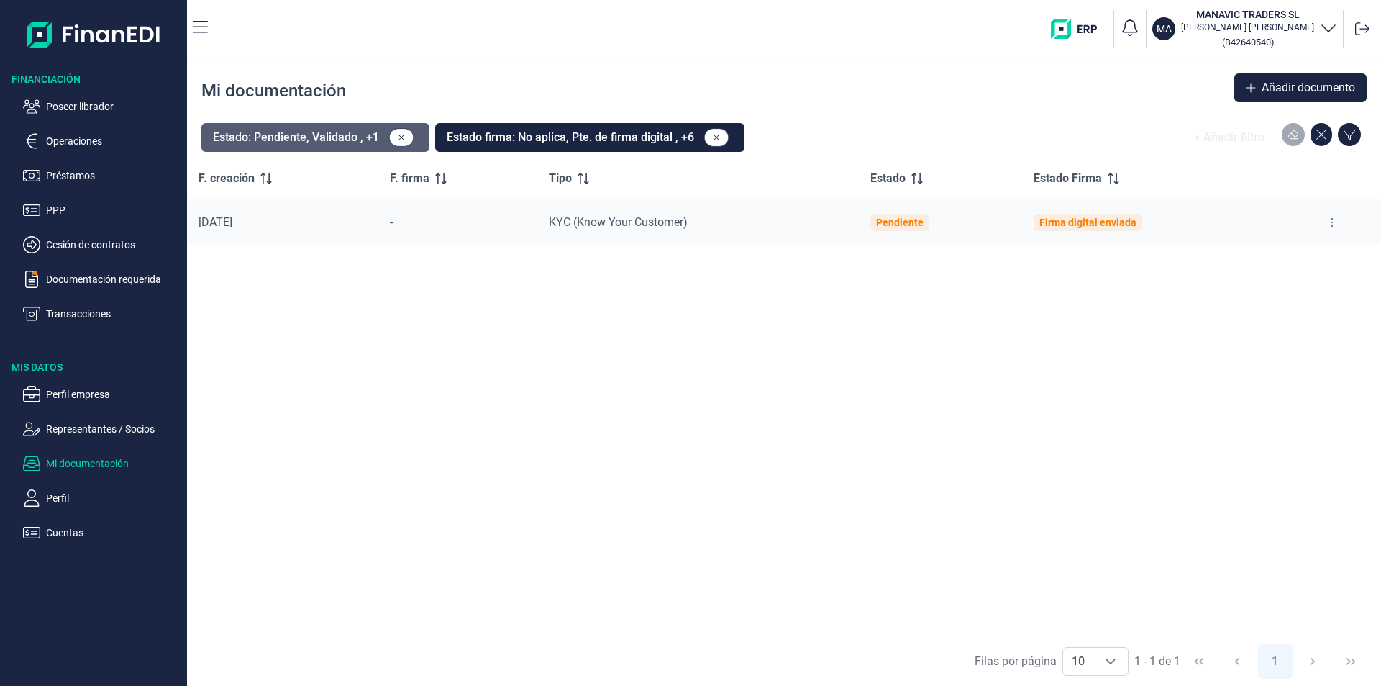
click at [365, 133] on button "Estado: Pendiente, Validado , +1" at bounding box center [315, 137] width 228 height 29
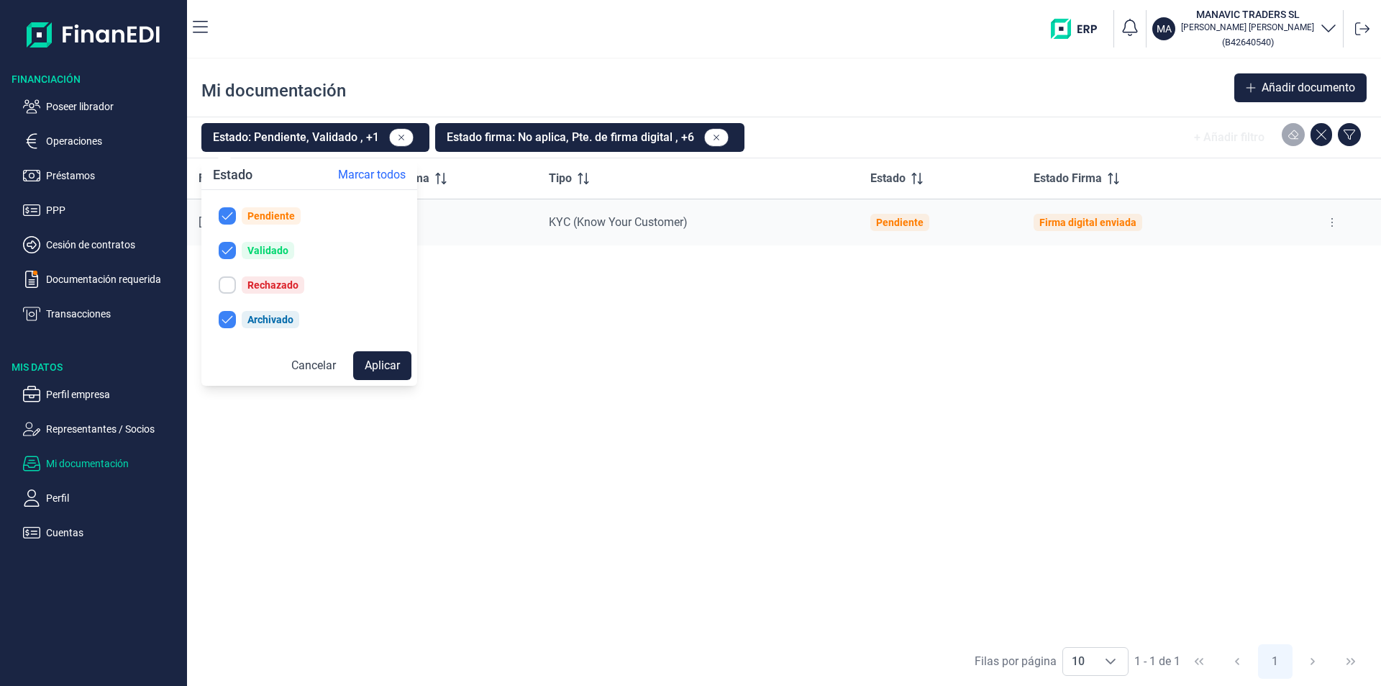
click at [227, 283] on input "checkbox" at bounding box center [227, 284] width 17 height 17
checkbox input "true"
click at [383, 363] on button "Aplicar" at bounding box center [382, 365] width 58 height 29
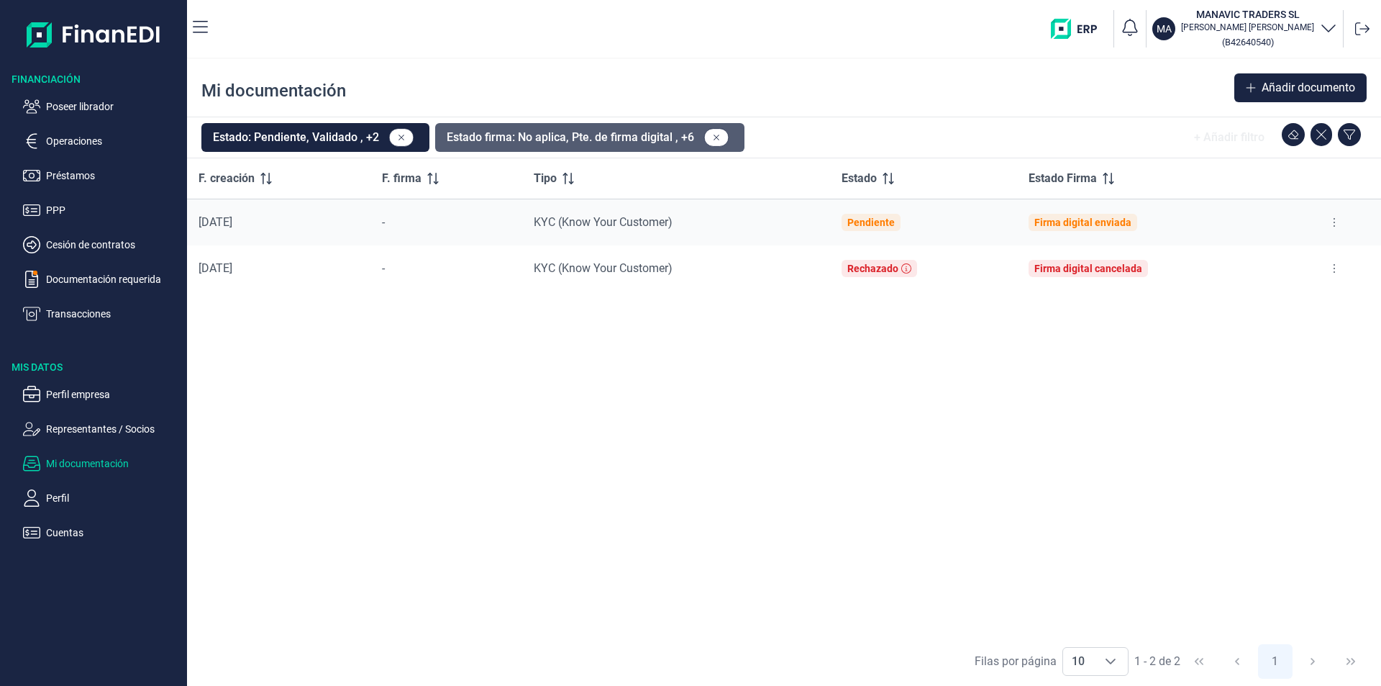
click at [657, 140] on button "Estado firma: No aplica, Pte. de firma digital , +6" at bounding box center [589, 137] width 309 height 29
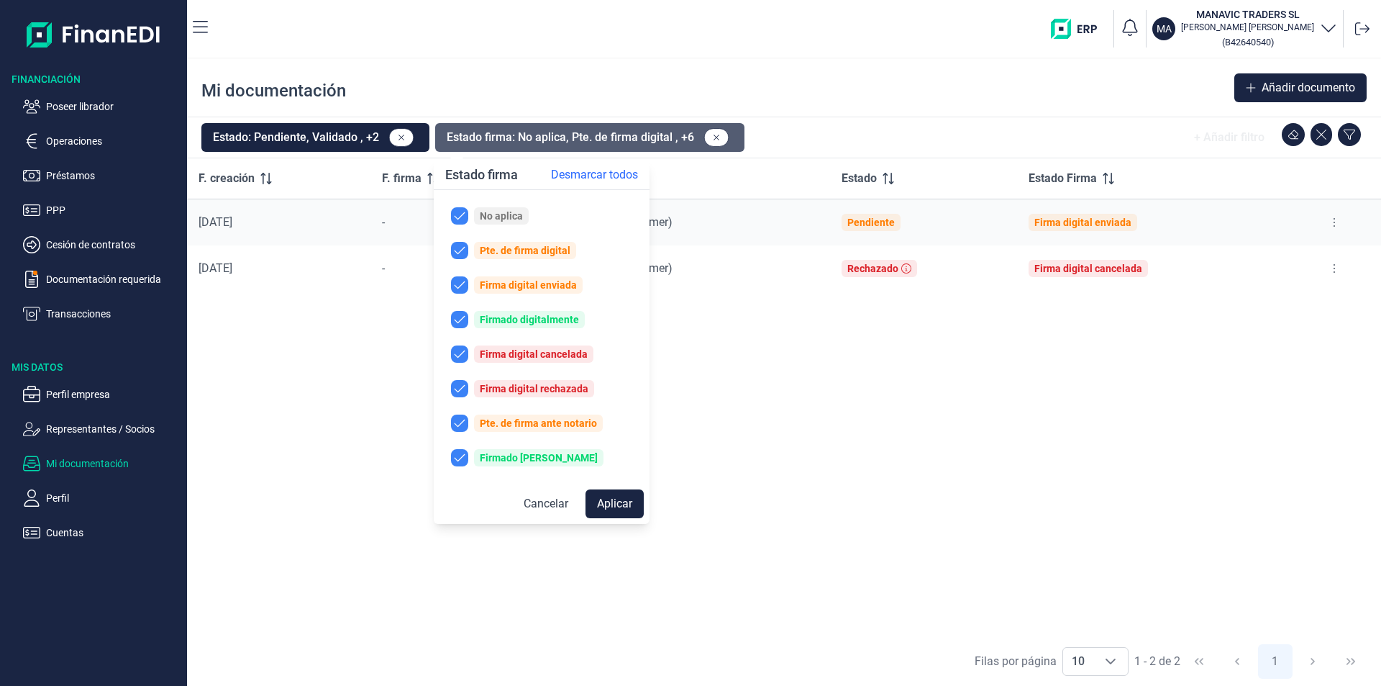
click at [657, 140] on button "Estado firma: No aplica, Pte. de firma digital , +6" at bounding box center [589, 137] width 309 height 29
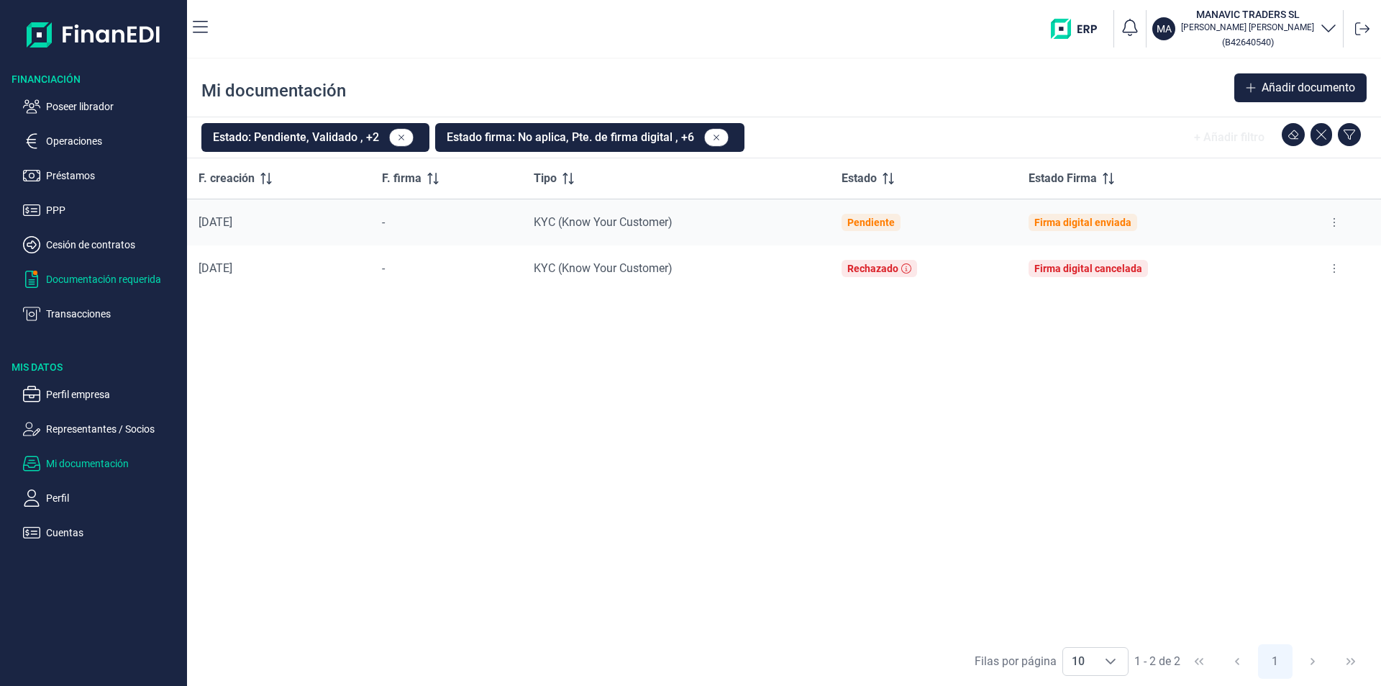
click at [119, 279] on p "Documentación requerida" at bounding box center [113, 278] width 135 height 17
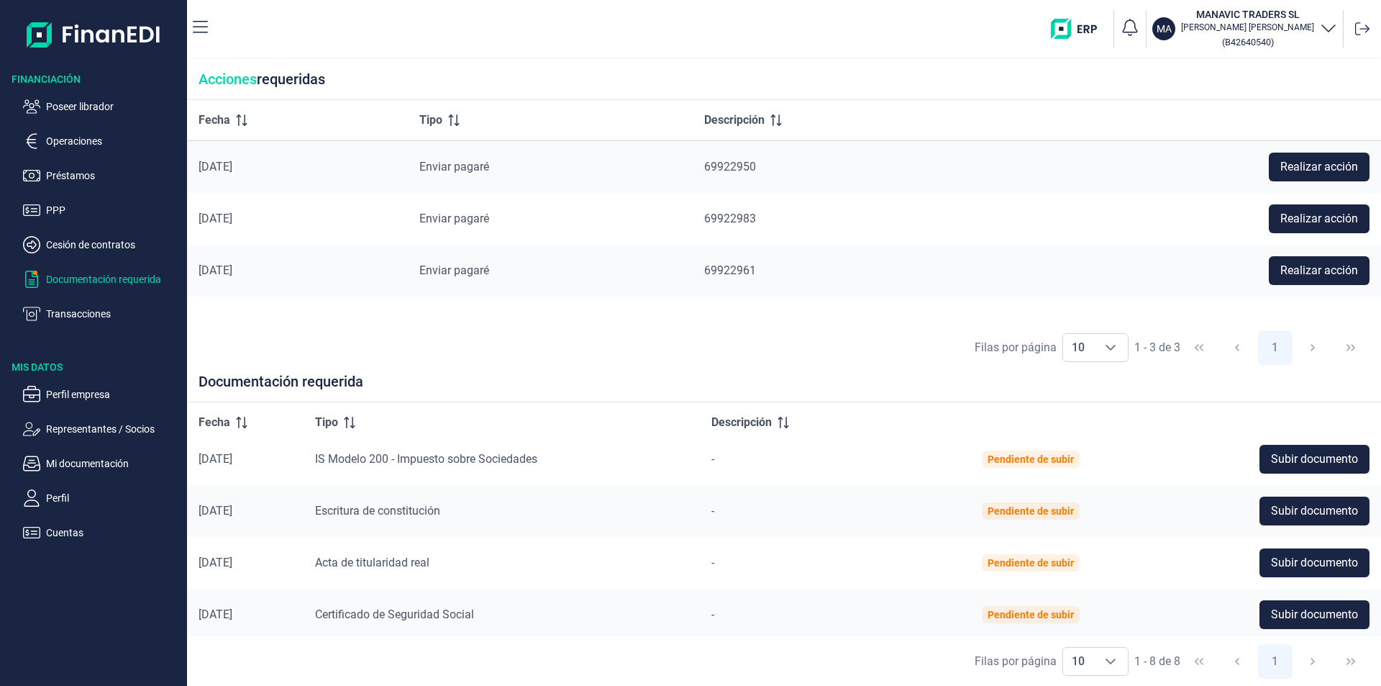
scroll to position [150, 0]
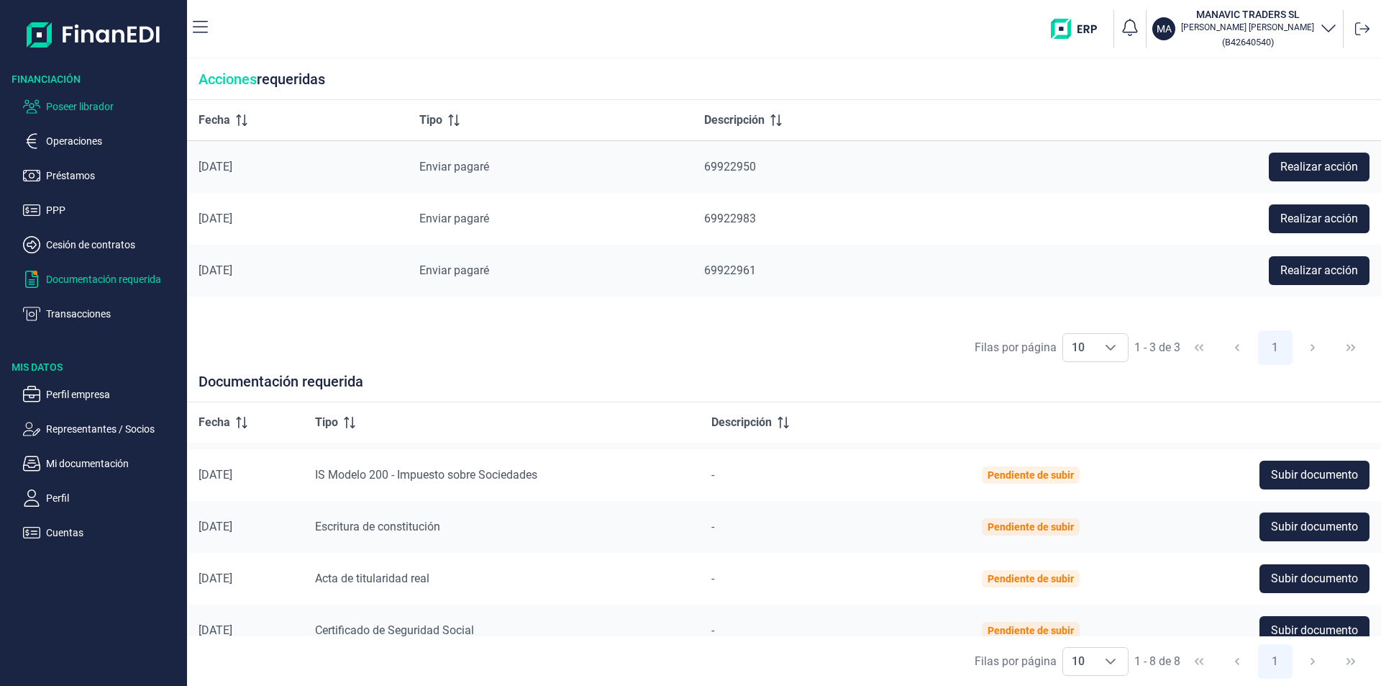
click at [94, 104] on p "Poseer librador" at bounding box center [113, 106] width 135 height 17
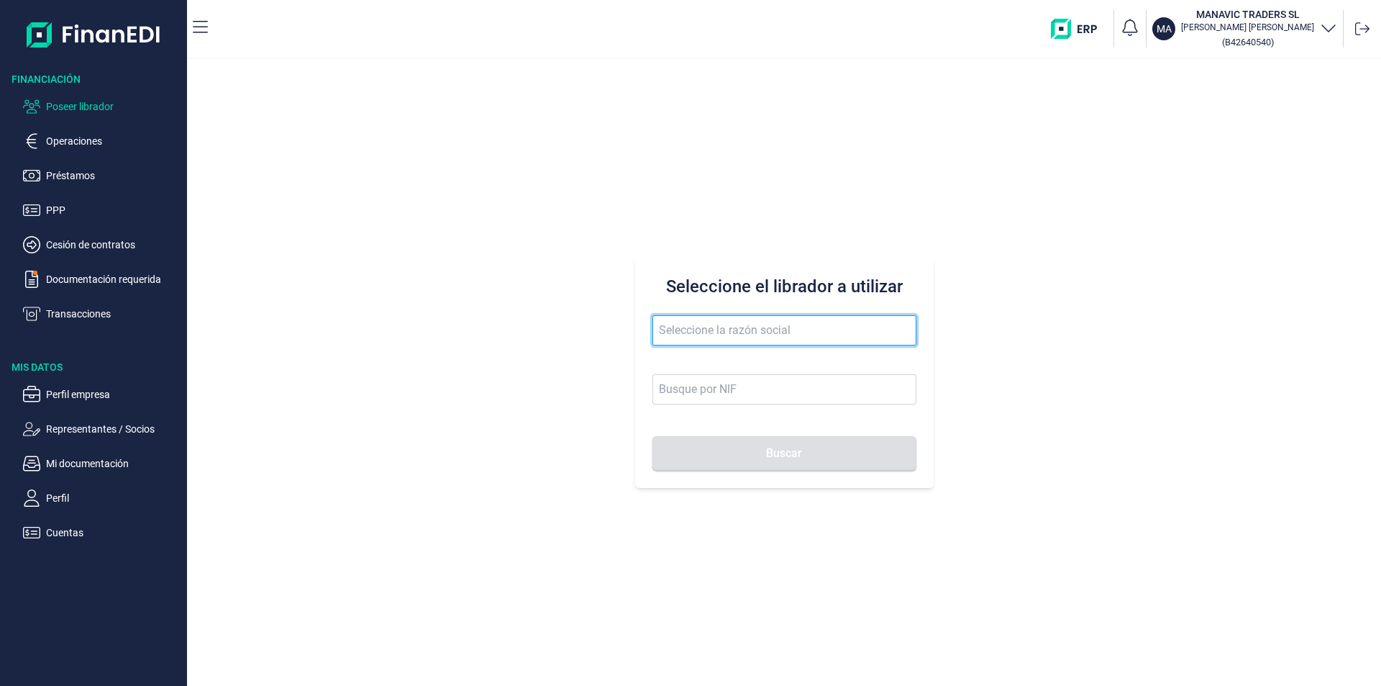
click at [686, 327] on input "text" at bounding box center [784, 330] width 264 height 30
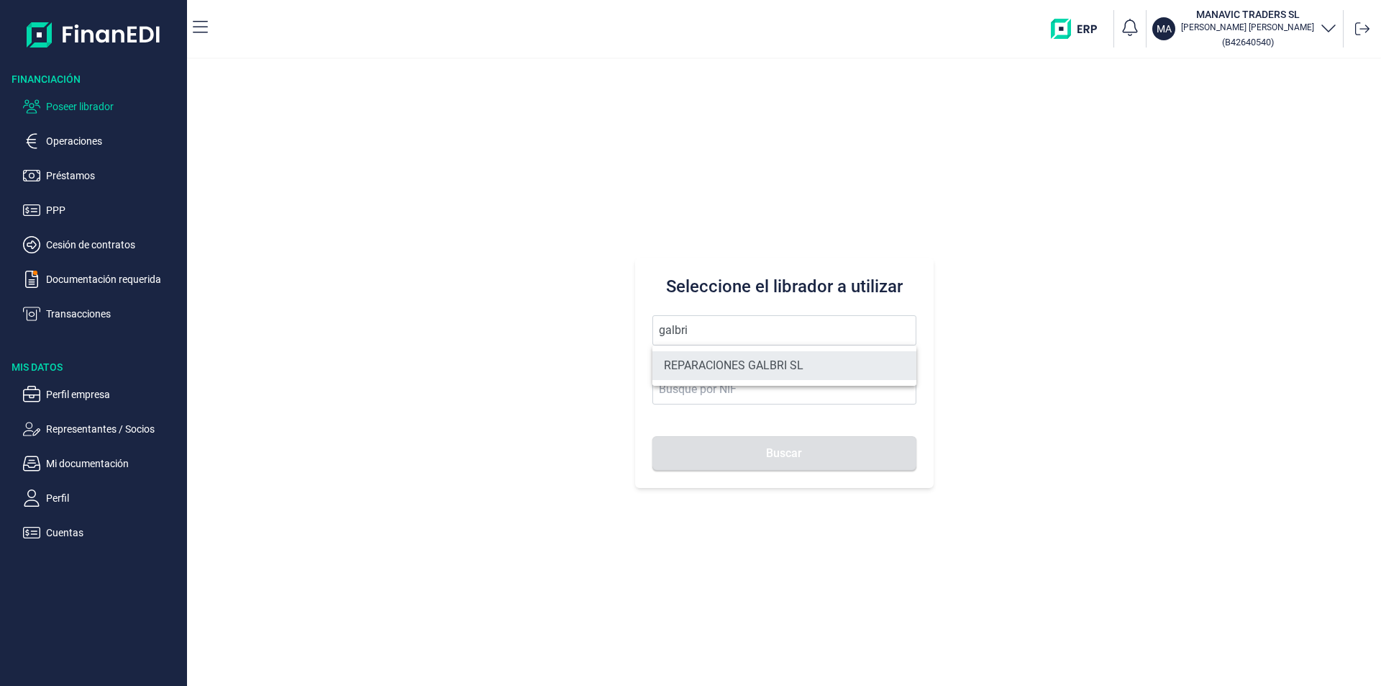
click at [714, 365] on li "REPARACIONES GALBRI SL" at bounding box center [784, 365] width 264 height 29
type input "REPARACIONES GALBRI SL"
type input "B70942362"
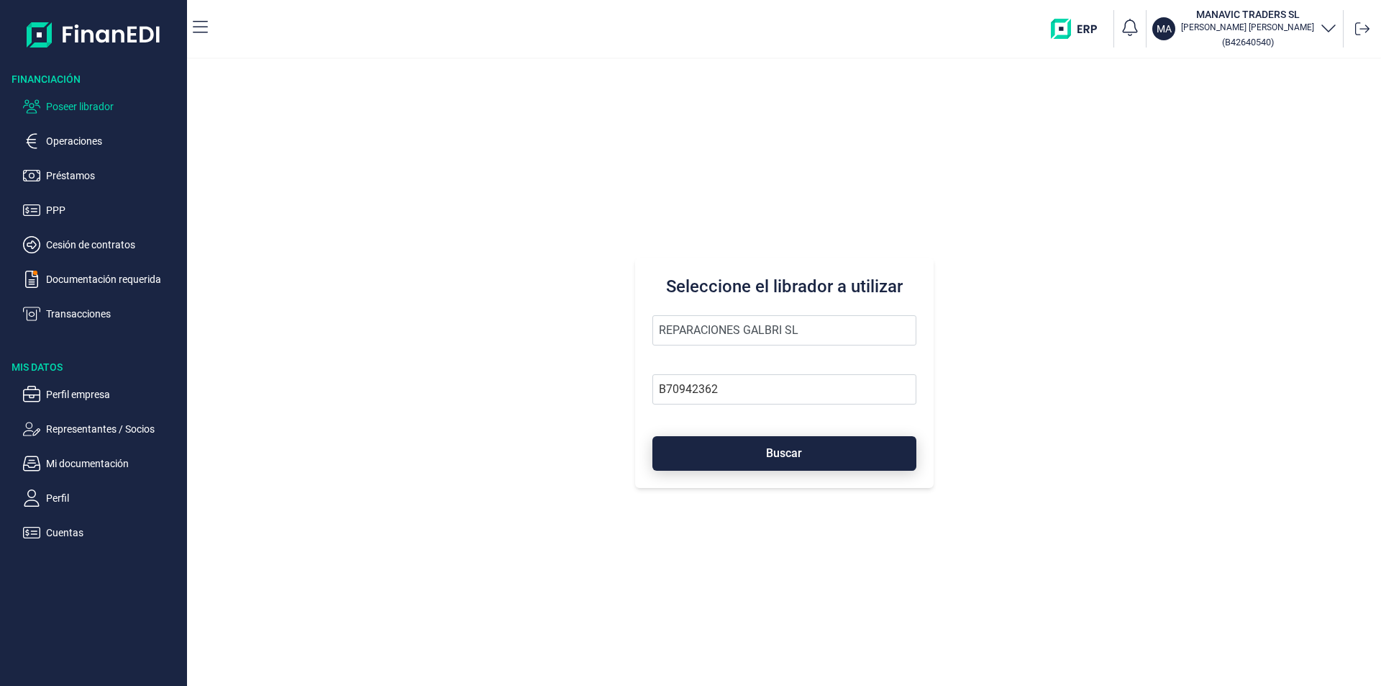
click at [757, 452] on button "Buscar" at bounding box center [784, 453] width 264 height 35
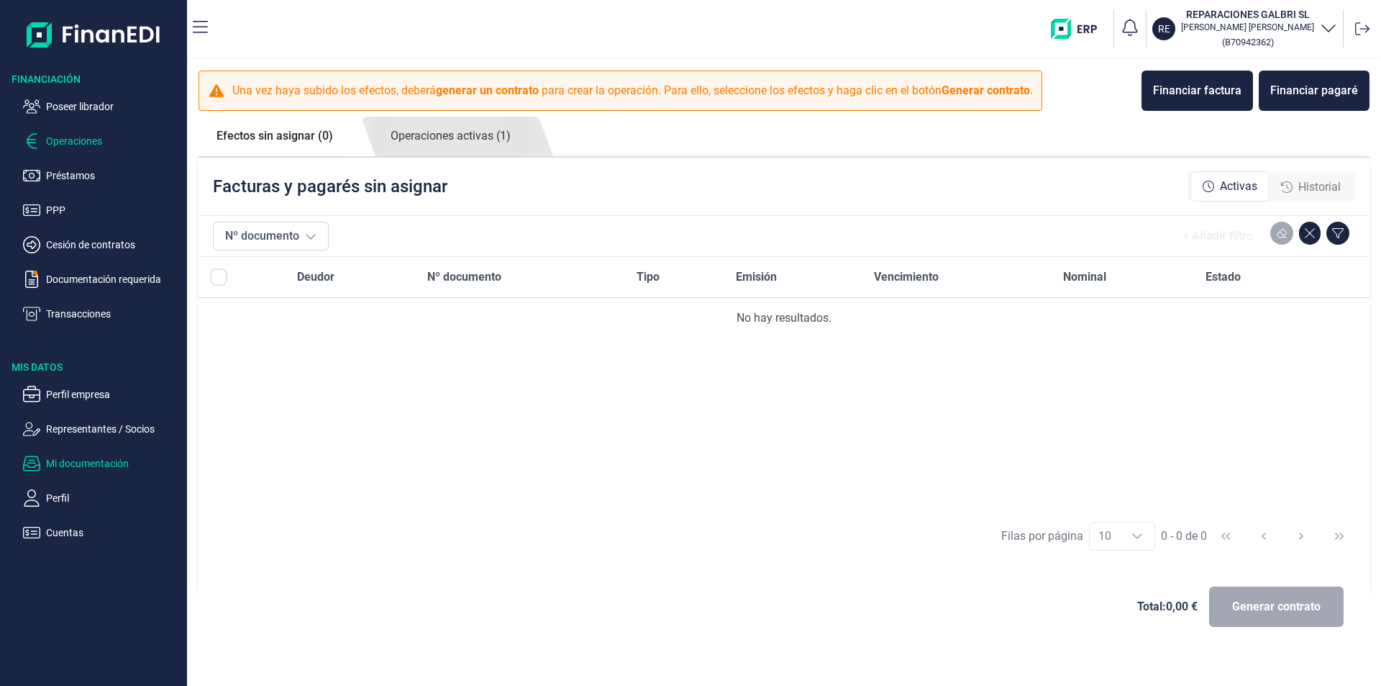
click at [95, 463] on p "Mi documentación" at bounding box center [113, 463] width 135 height 17
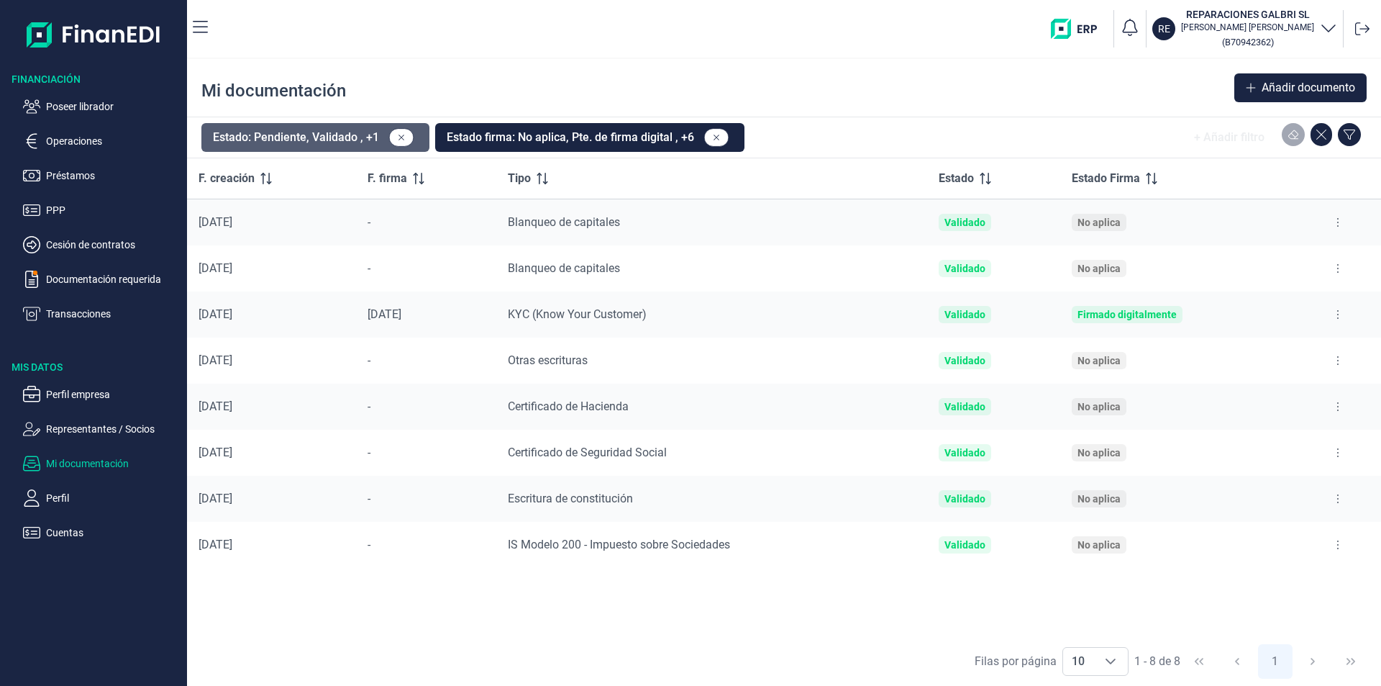
click at [327, 139] on button "Estado: Pendiente, Validado , +1" at bounding box center [315, 137] width 228 height 29
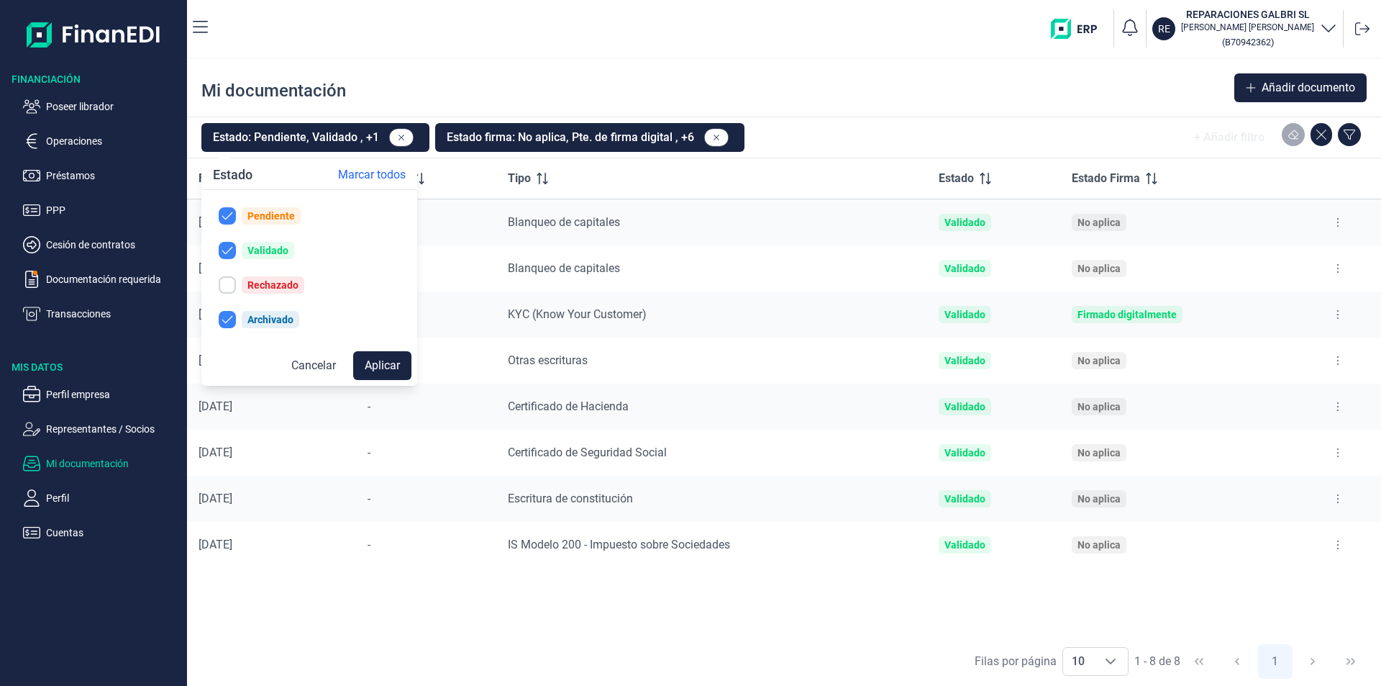
drag, startPoint x: 217, startPoint y: 283, endPoint x: 232, endPoint y: 290, distance: 16.4
click at [219, 283] on button "Rechazado" at bounding box center [309, 284] width 204 height 29
checkbox input "true"
click at [378, 371] on button "Aplicar" at bounding box center [382, 365] width 58 height 29
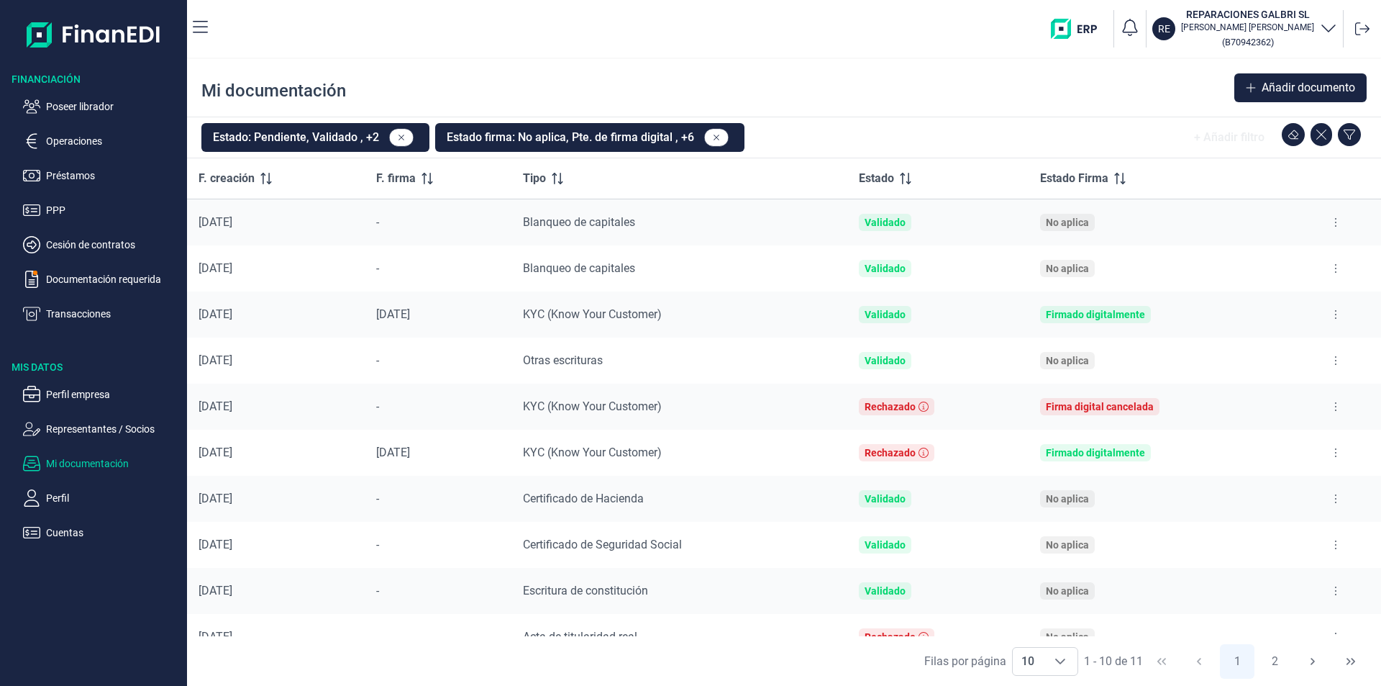
scroll to position [24, 0]
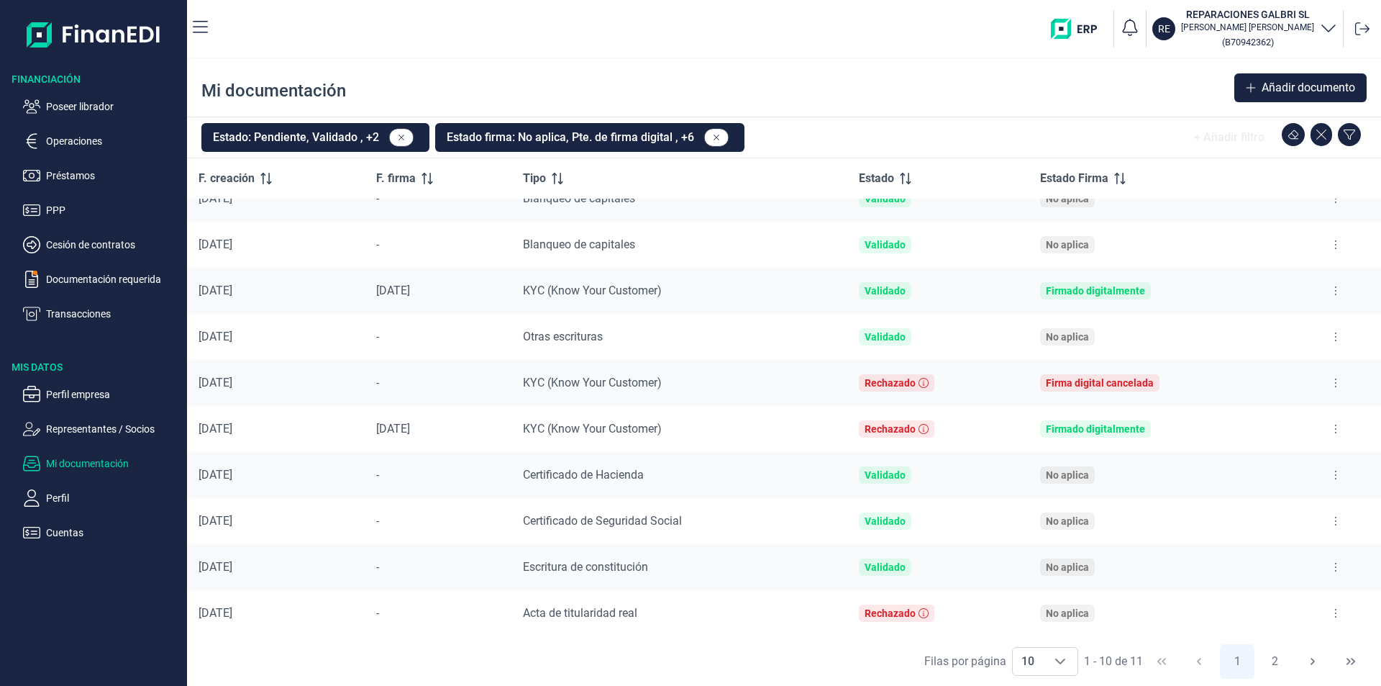
click at [1334, 614] on icon at bounding box center [1335, 613] width 3 height 12
click at [1253, 545] on span "Ver documento" at bounding box center [1242, 542] width 68 height 14
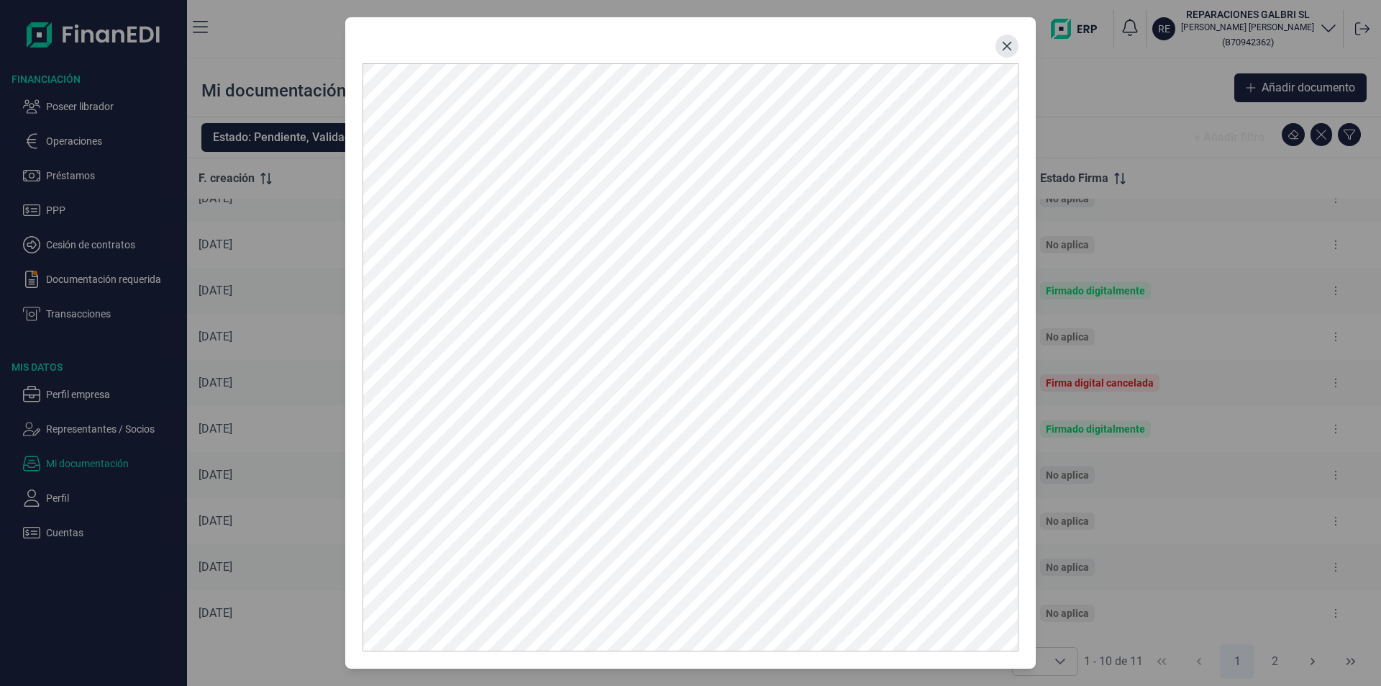
click at [1003, 46] on icon "Close" at bounding box center [1007, 46] width 12 height 12
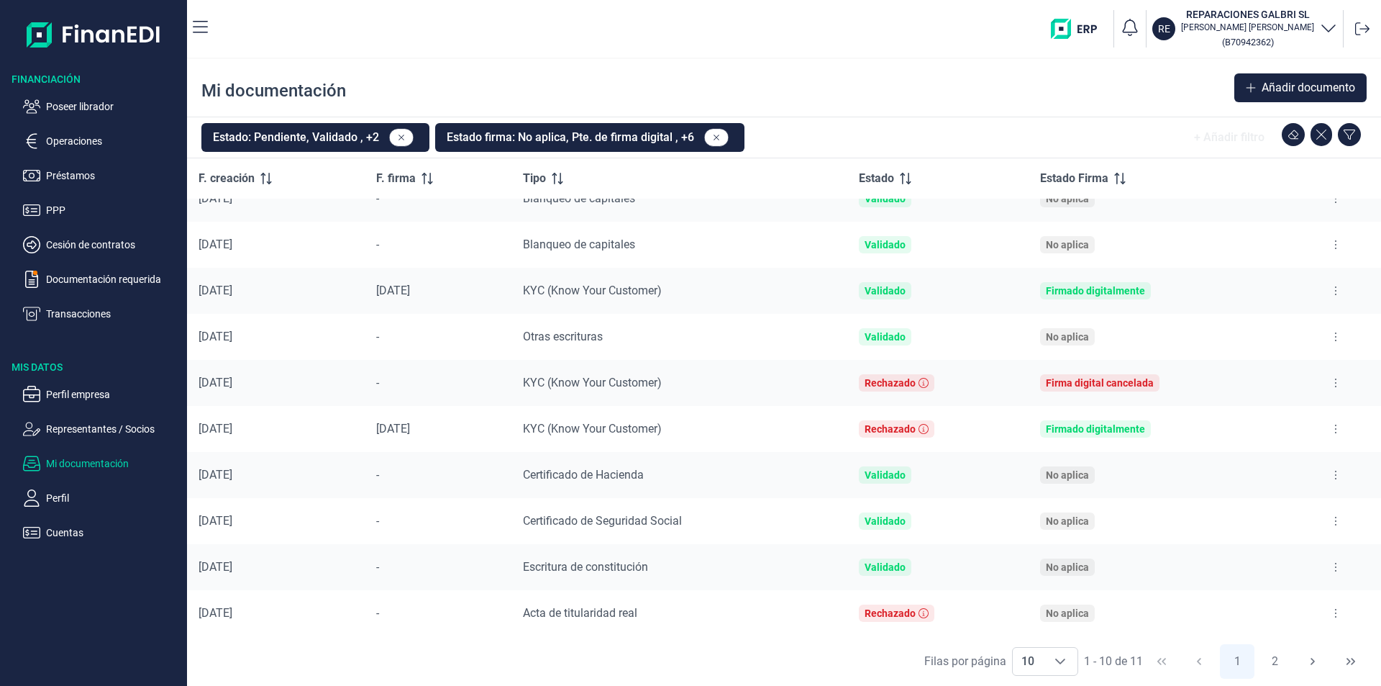
click at [1328, 336] on button at bounding box center [1336, 336] width 26 height 23
click at [1260, 372] on span "Ver documento" at bounding box center [1242, 372] width 68 height 14
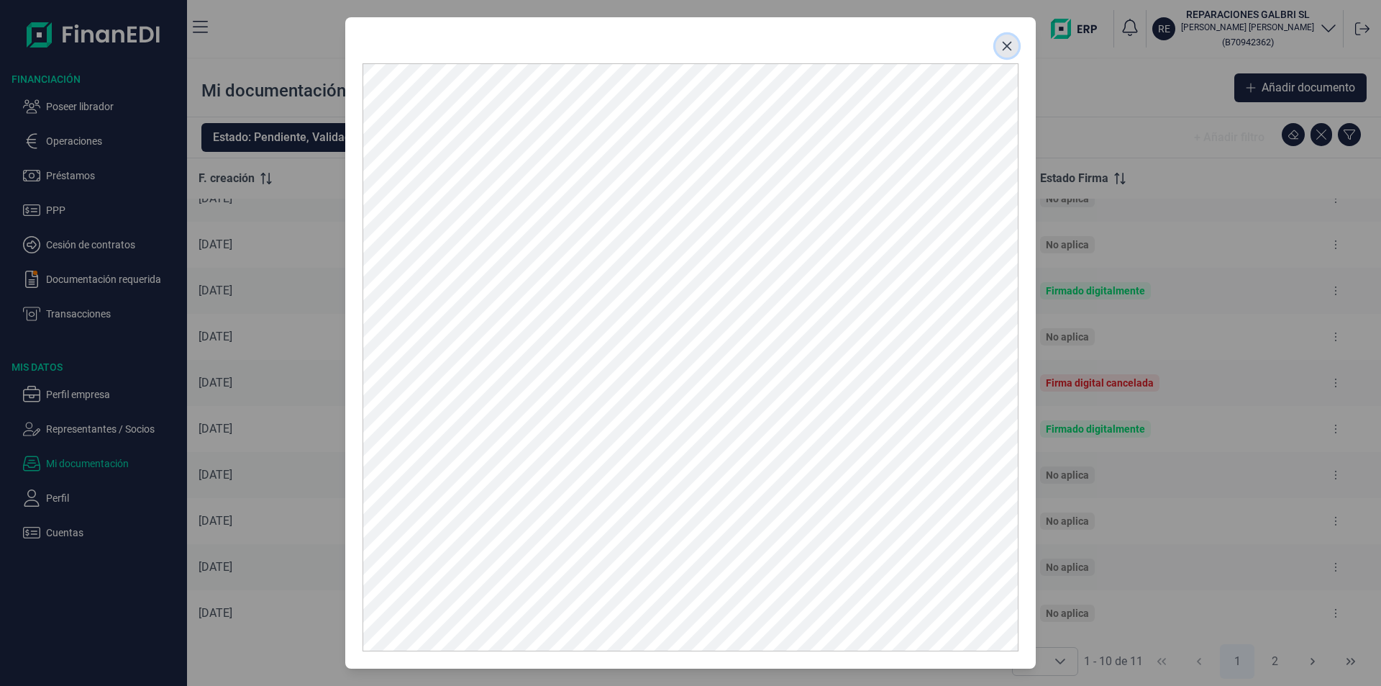
click at [1005, 39] on button "Close" at bounding box center [1007, 46] width 23 height 23
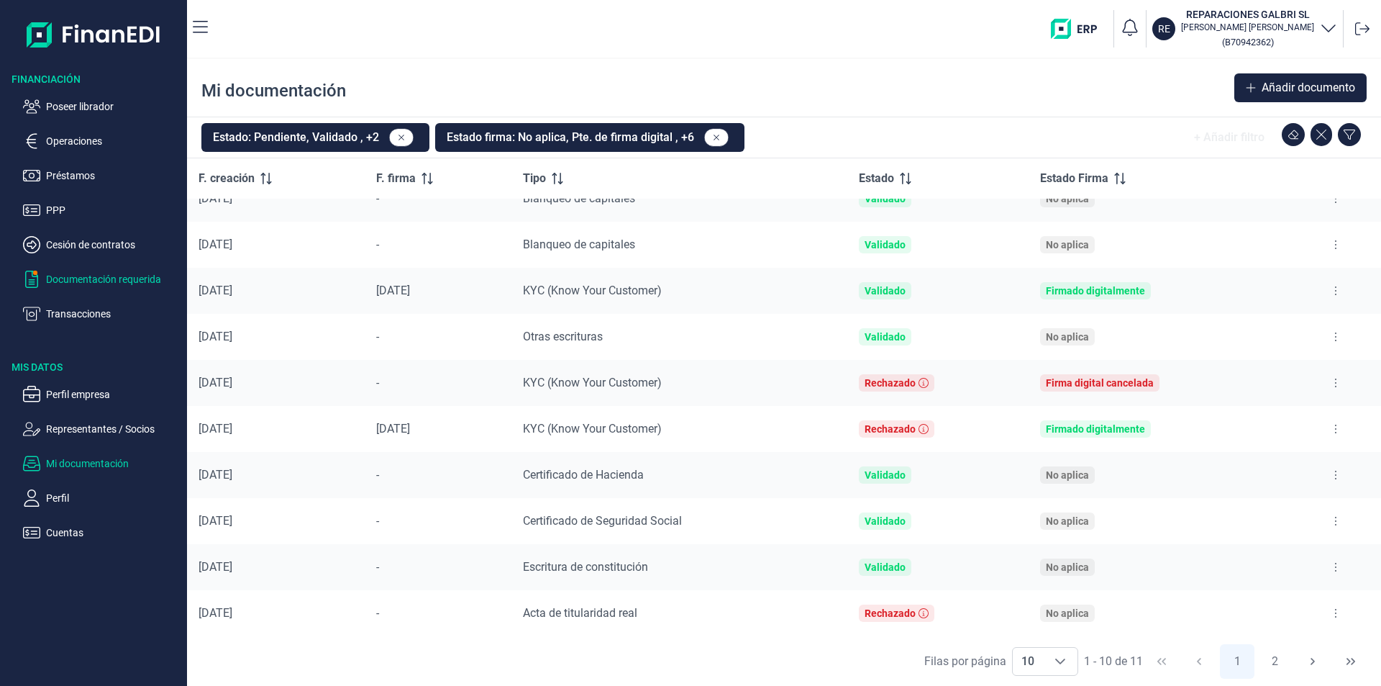
click at [119, 278] on p "Documentación requerida" at bounding box center [113, 278] width 135 height 17
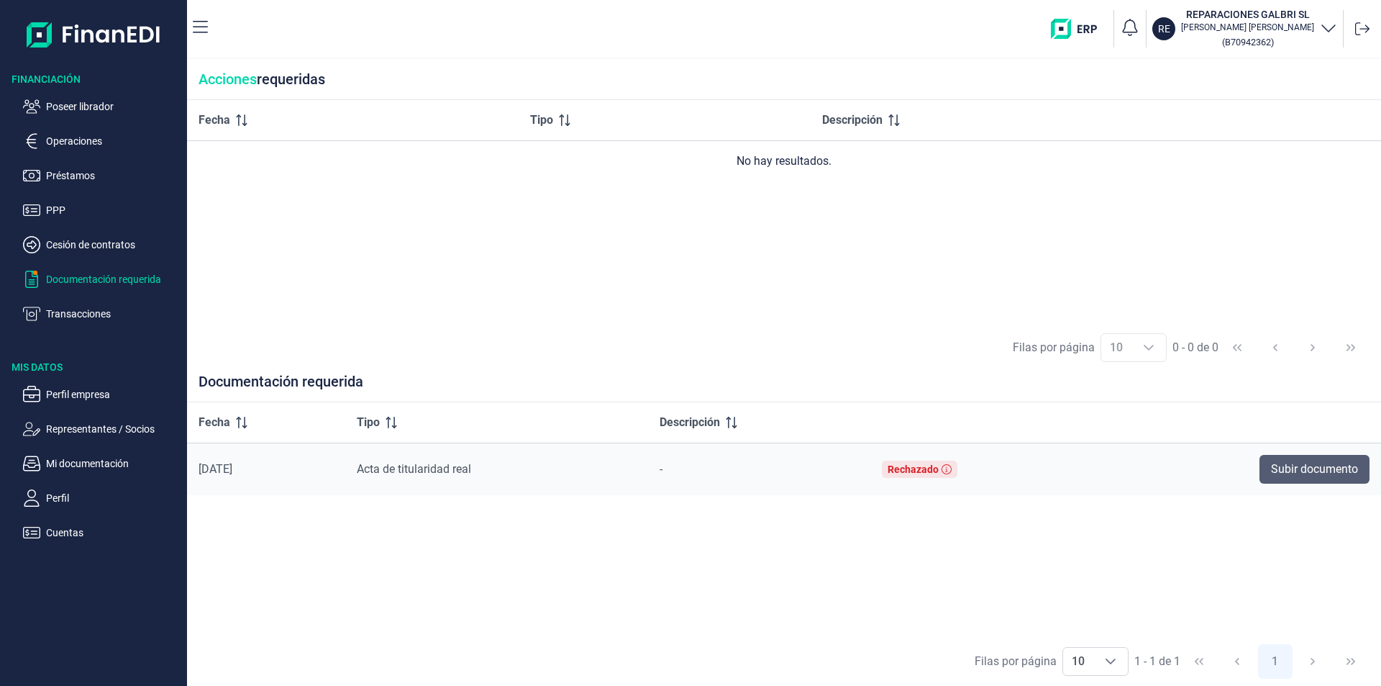
click at [1324, 472] on span "Subir documento" at bounding box center [1314, 468] width 87 height 17
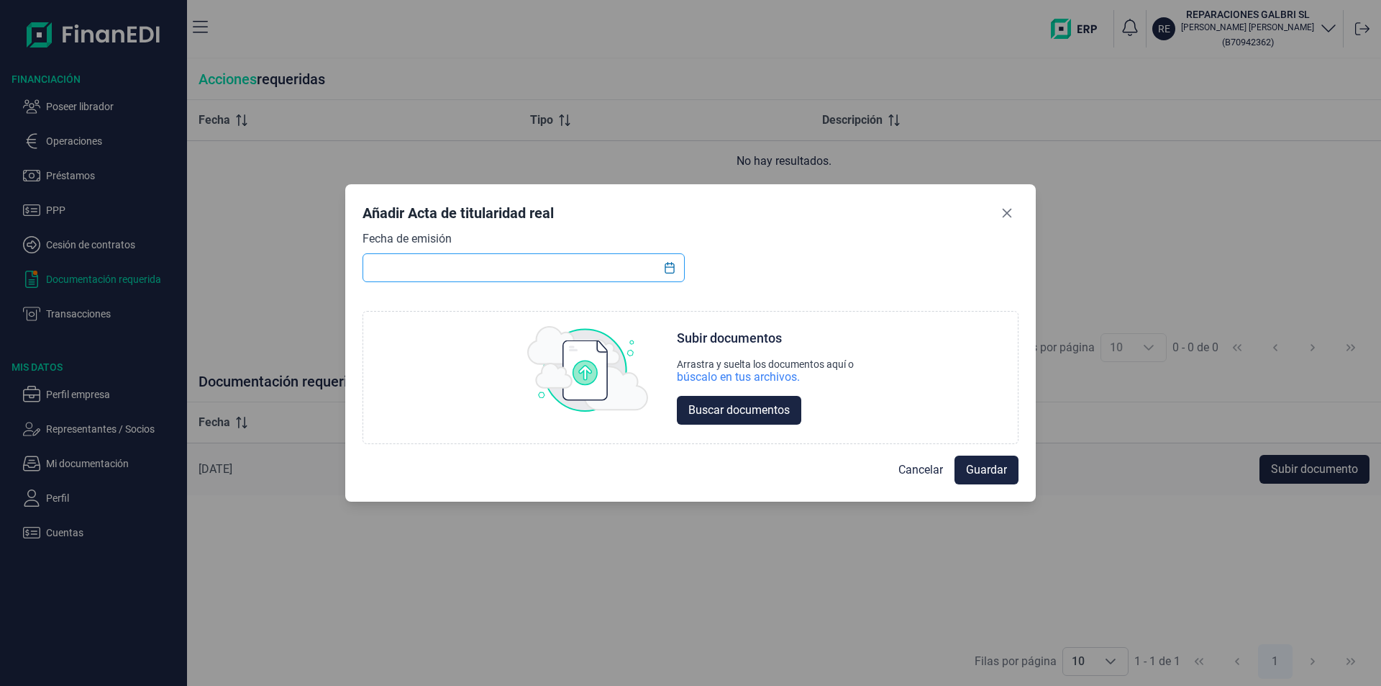
click at [377, 265] on input "text" at bounding box center [524, 267] width 322 height 29
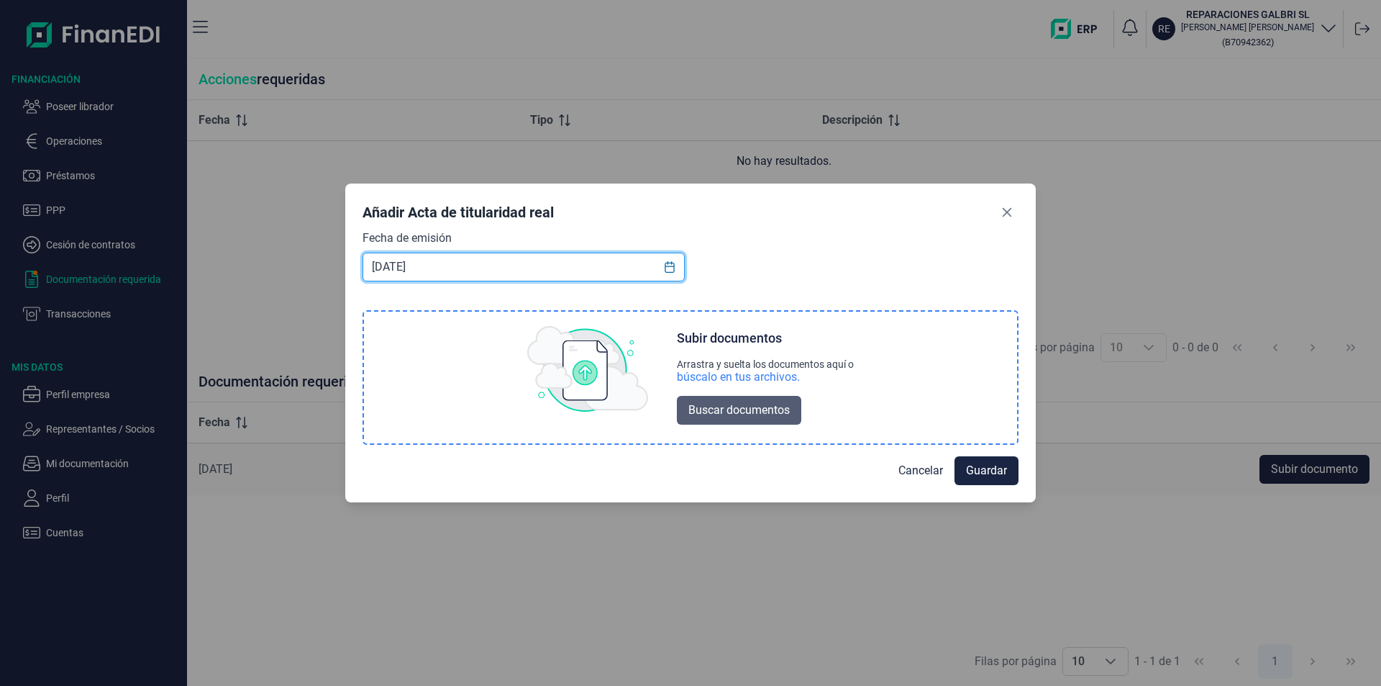
type input "23/08/2023"
click at [765, 410] on span "Buscar documentos" at bounding box center [738, 409] width 101 height 17
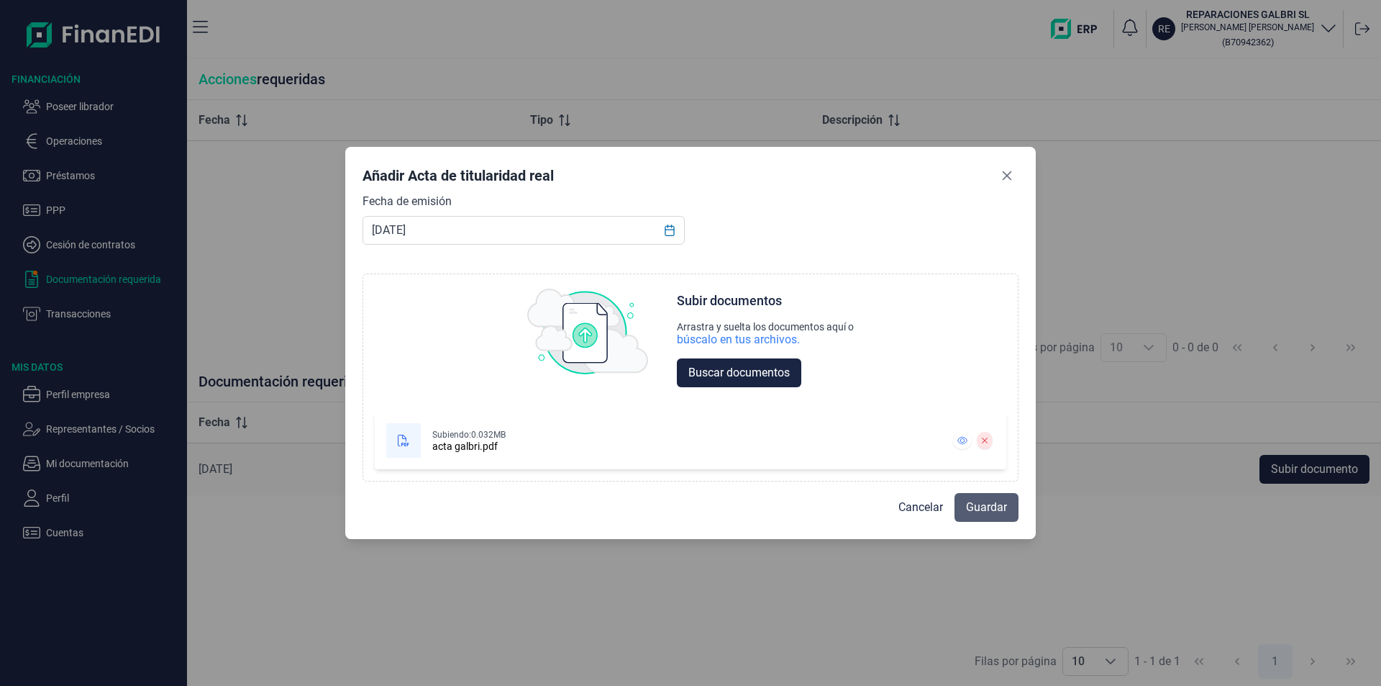
click at [983, 503] on span "Guardar" at bounding box center [986, 506] width 41 height 17
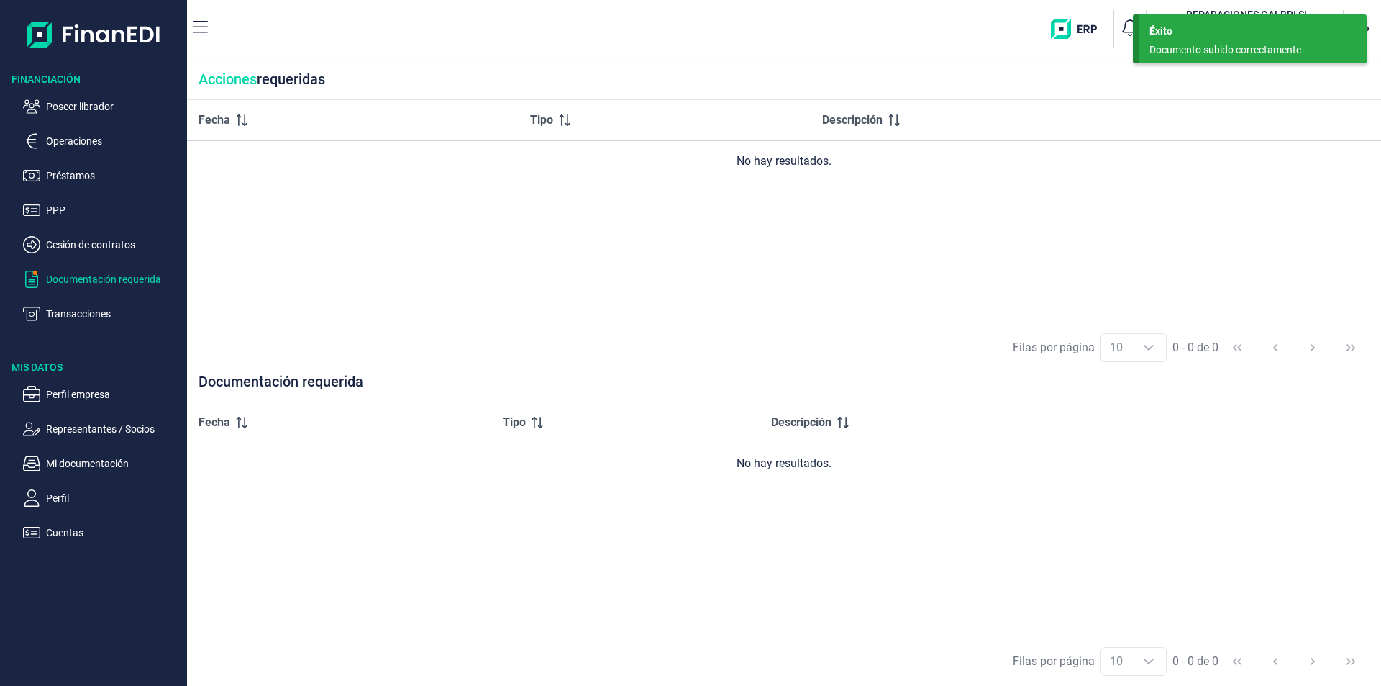
click at [1203, 47] on div "Documento subido correctamente" at bounding box center [1247, 49] width 196 height 15
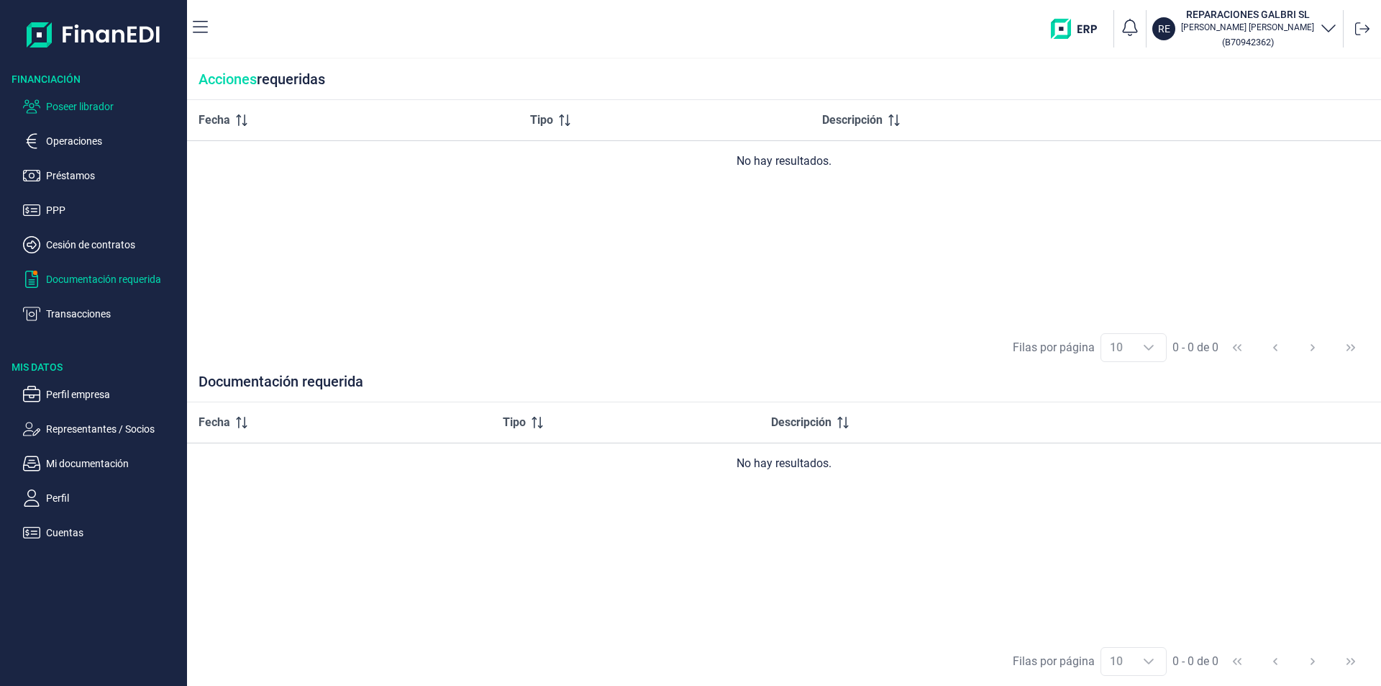
click at [106, 106] on p "Poseer librador" at bounding box center [113, 106] width 135 height 17
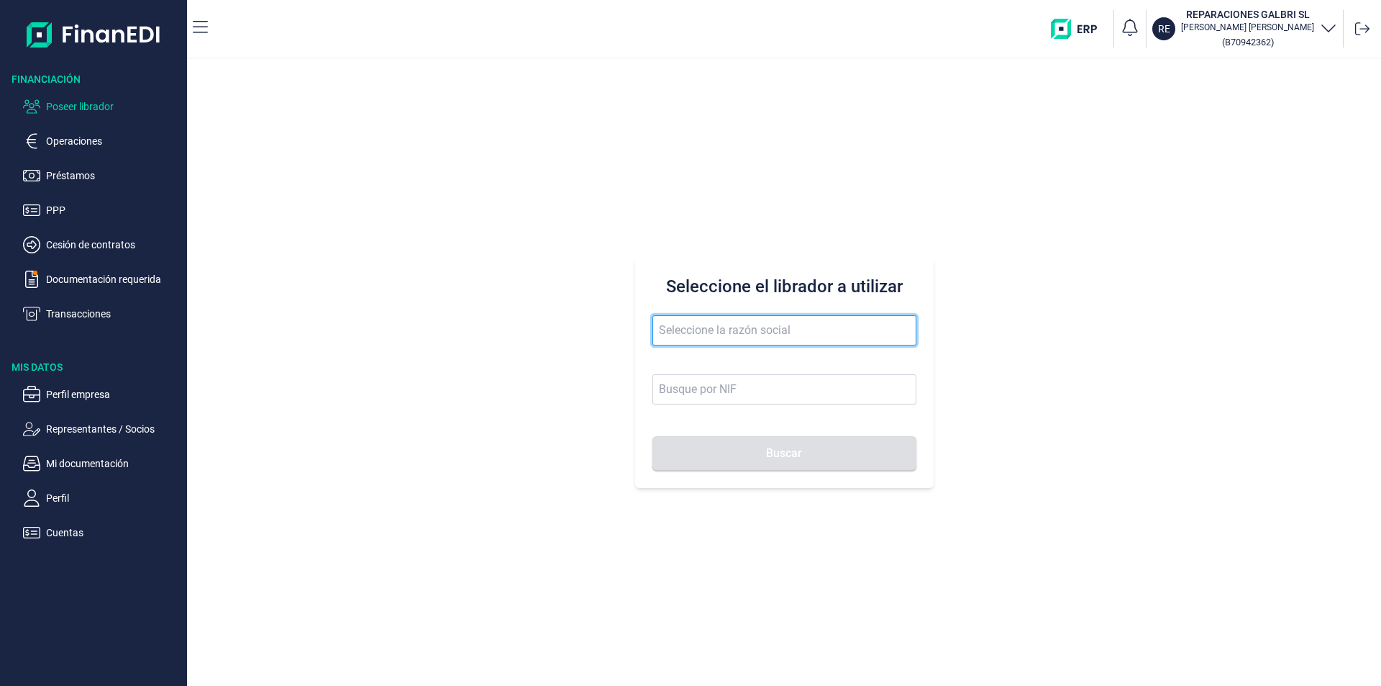
click at [694, 324] on input "text" at bounding box center [784, 330] width 264 height 30
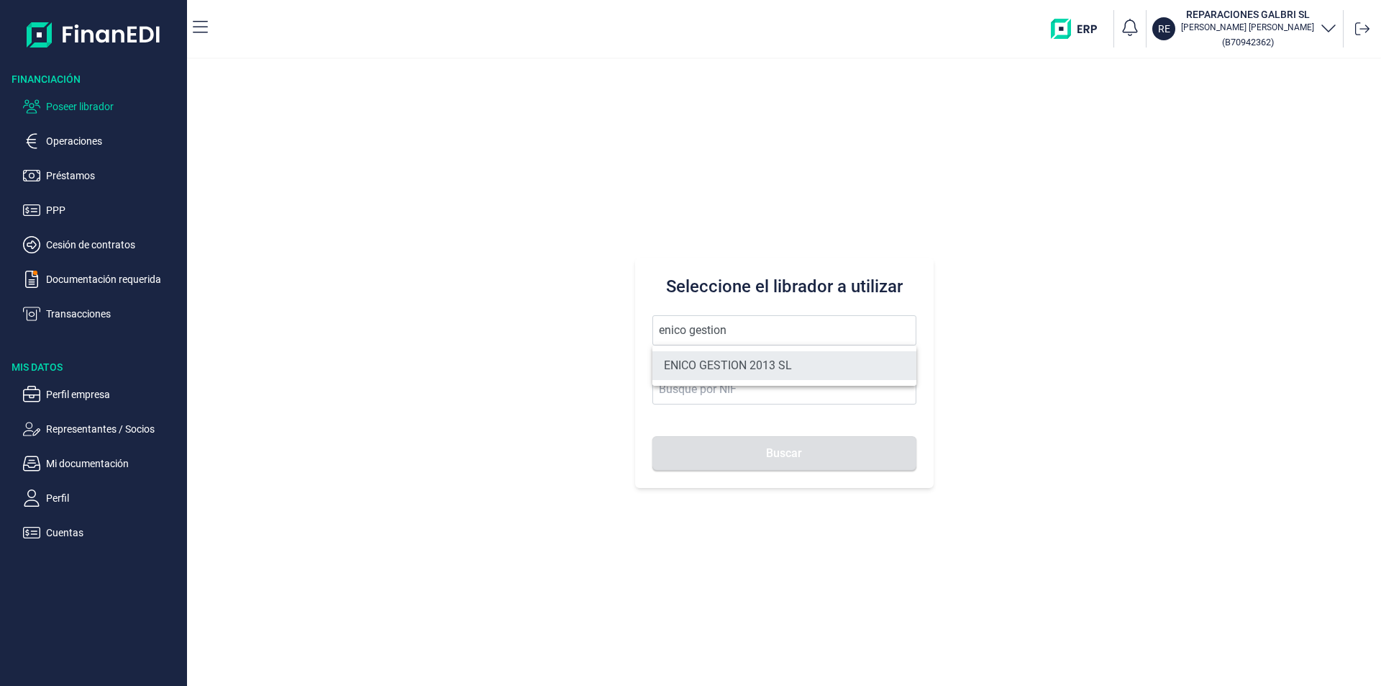
click at [742, 368] on li "ENICO GESTION 2013 SL" at bounding box center [784, 365] width 264 height 29
type input "ENICO GESTION 2013 SL"
type input "B23727506"
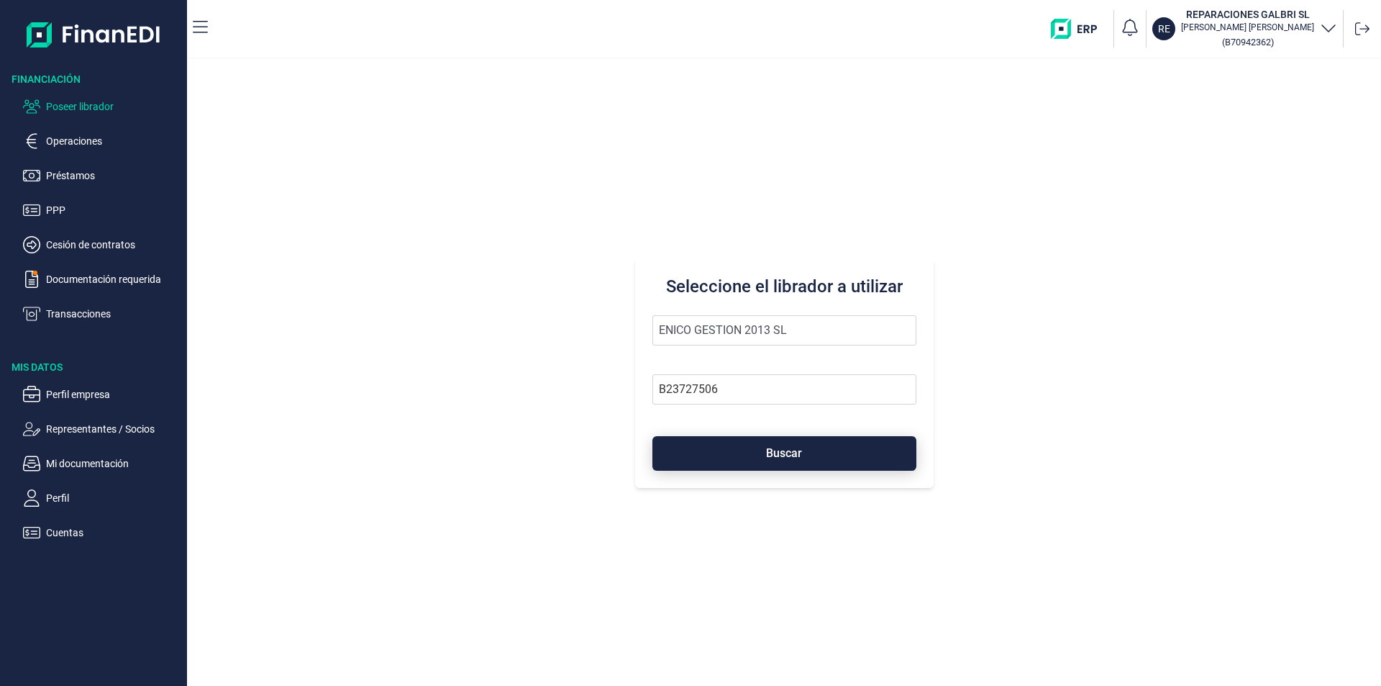
click at [765, 463] on button "Buscar" at bounding box center [784, 453] width 264 height 35
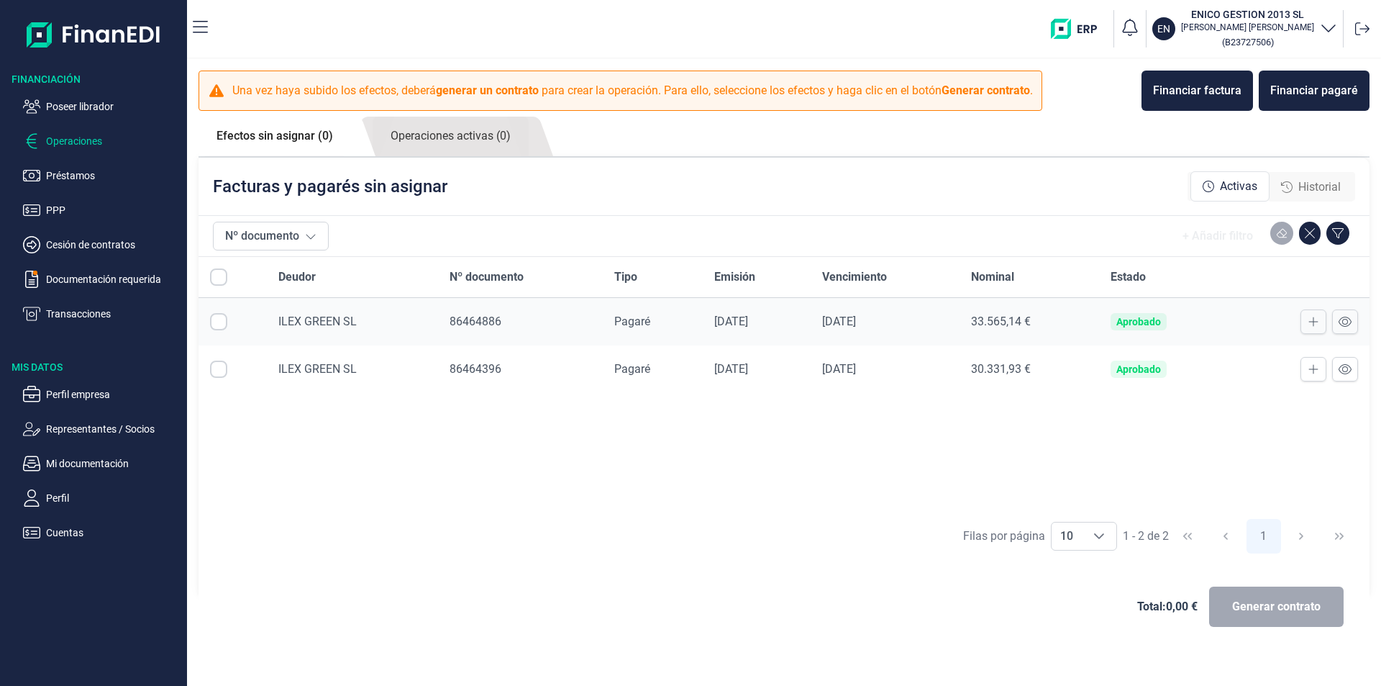
checkbox input "true"
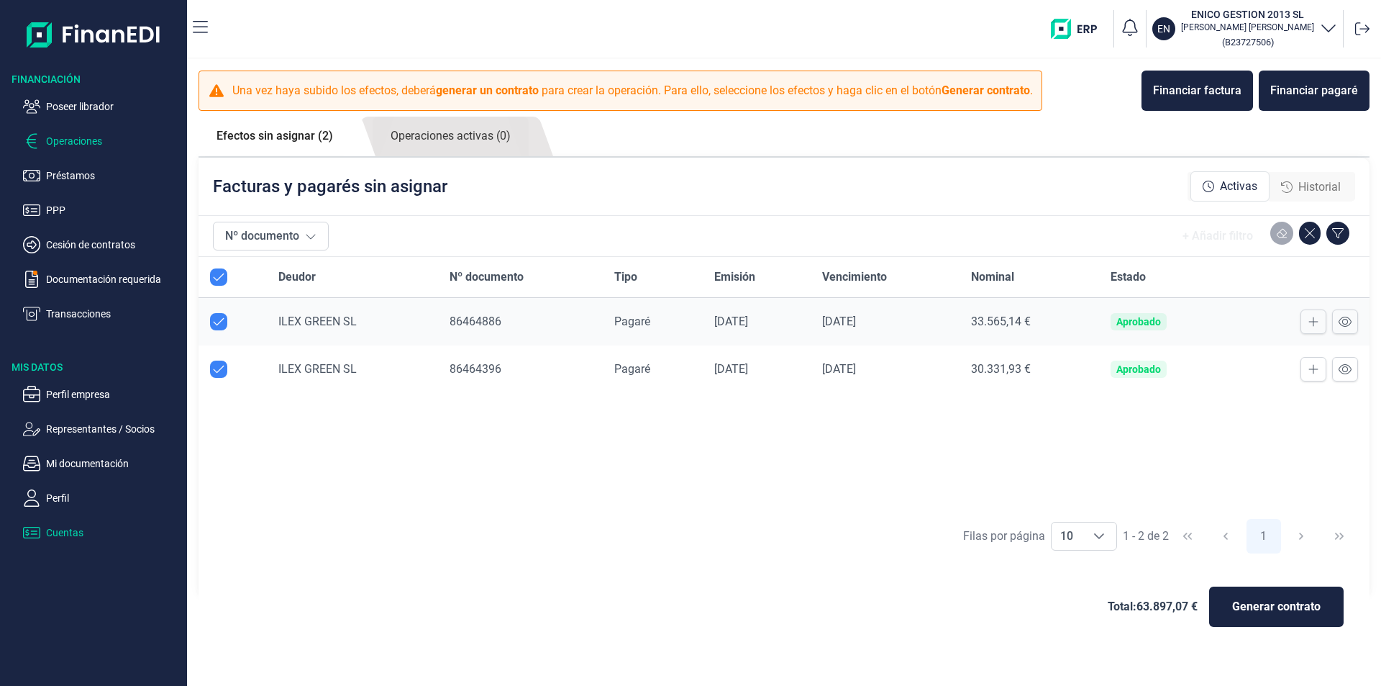
click at [68, 537] on p "Cuentas" at bounding box center [113, 532] width 135 height 17
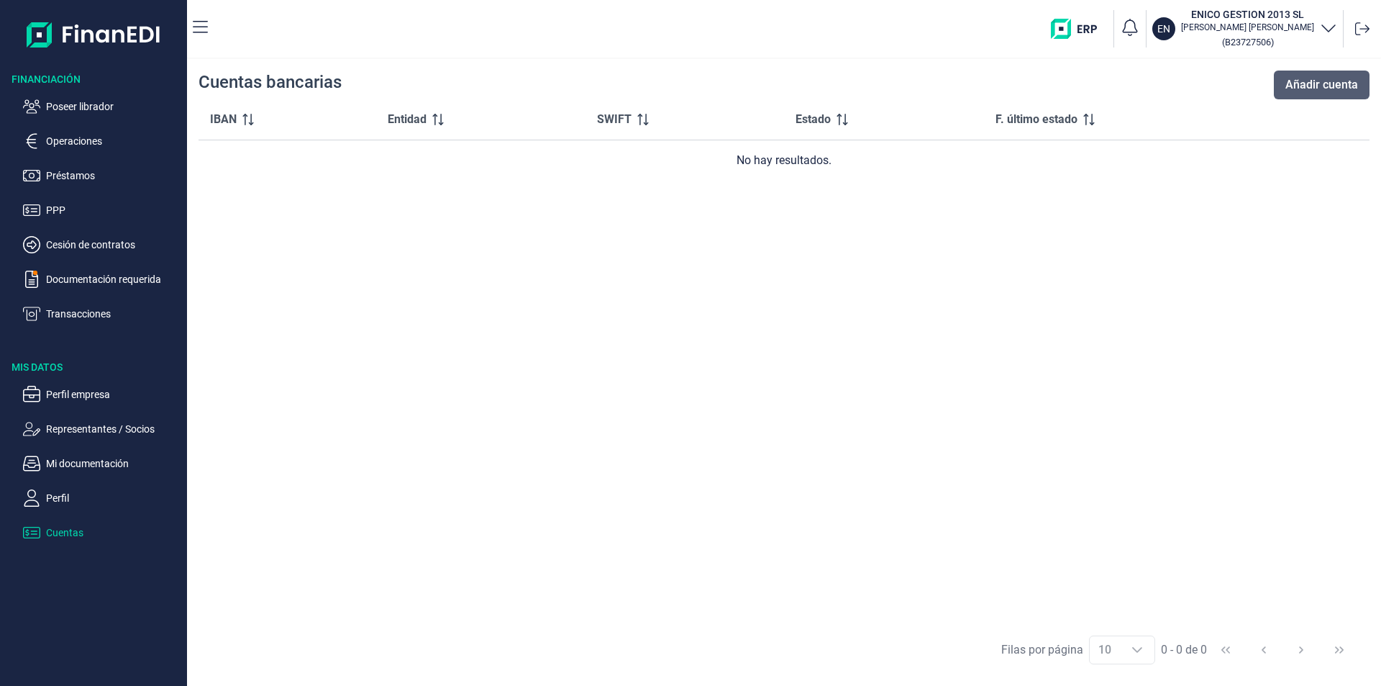
click at [1303, 79] on span "Añadir cuenta" at bounding box center [1321, 84] width 73 height 17
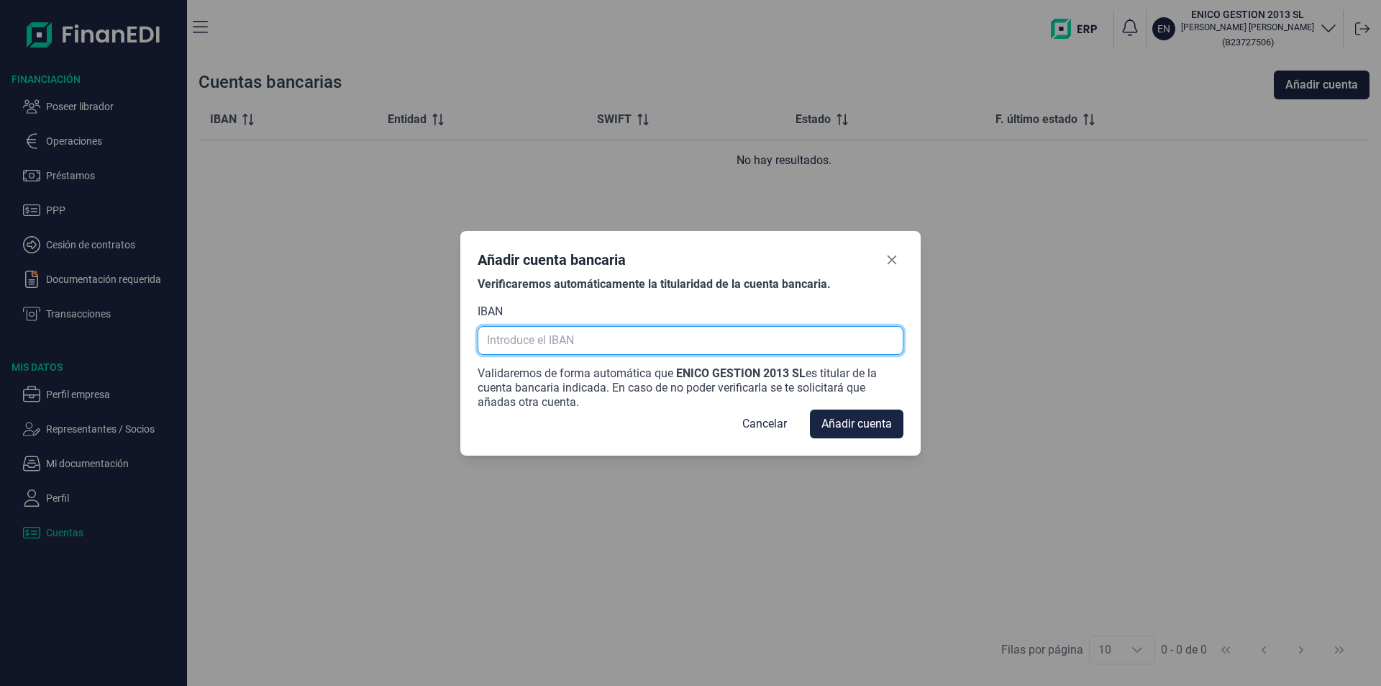
click at [511, 345] on input "text" at bounding box center [691, 340] width 426 height 29
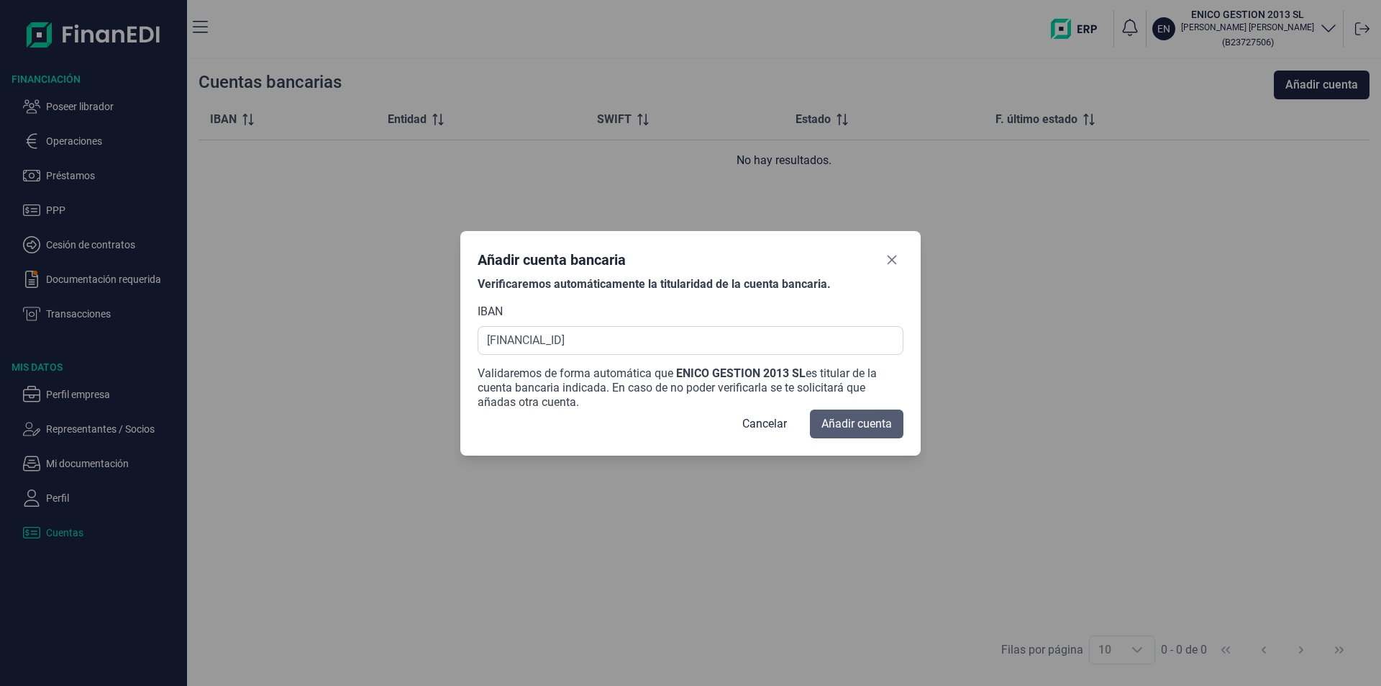
type input "ES73 0182 6839 1202 0159 6751"
click at [843, 423] on span "Añadir cuenta" at bounding box center [856, 423] width 70 height 17
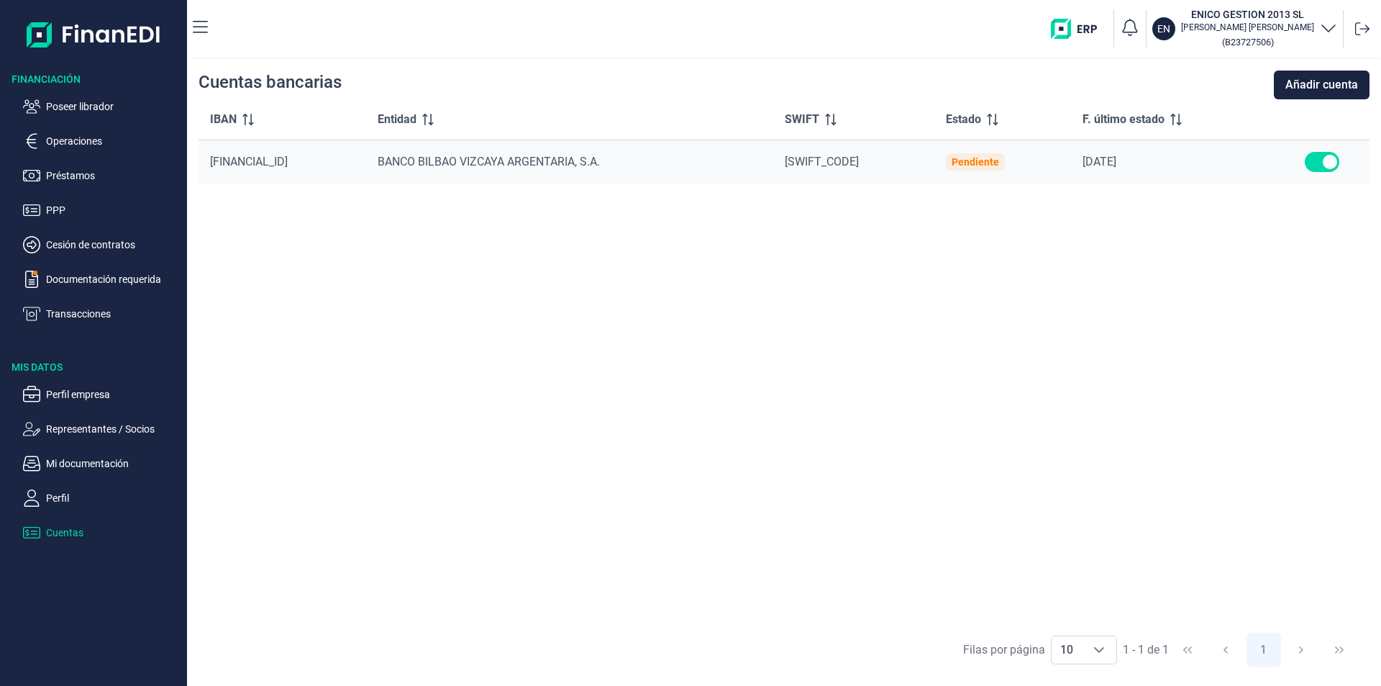
click at [719, 355] on div "IBAN Entidad SWIFT Estado F. último estado ES73 0182 6839 1202 0159 6751 BANCO …" at bounding box center [784, 361] width 1171 height 525
click at [111, 425] on p "Representantes / Socios" at bounding box center [113, 428] width 135 height 17
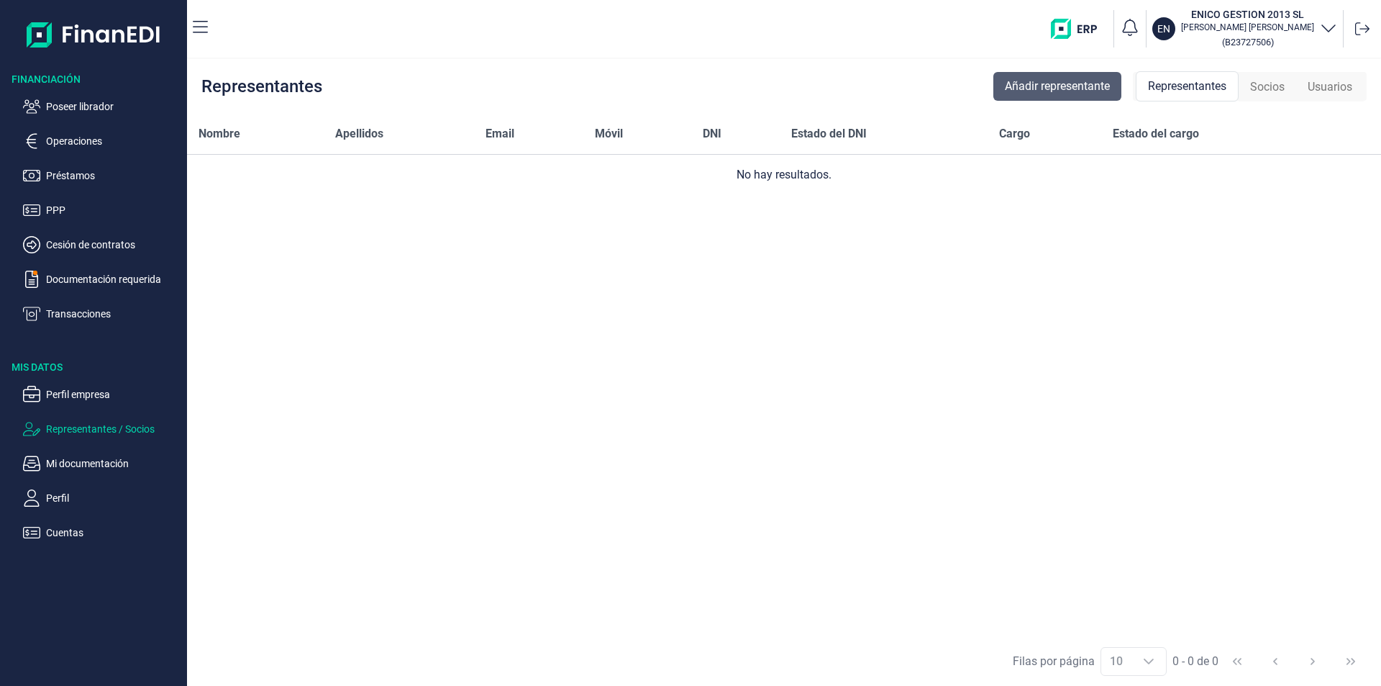
click at [1098, 82] on span "Añadir representante" at bounding box center [1057, 86] width 105 height 17
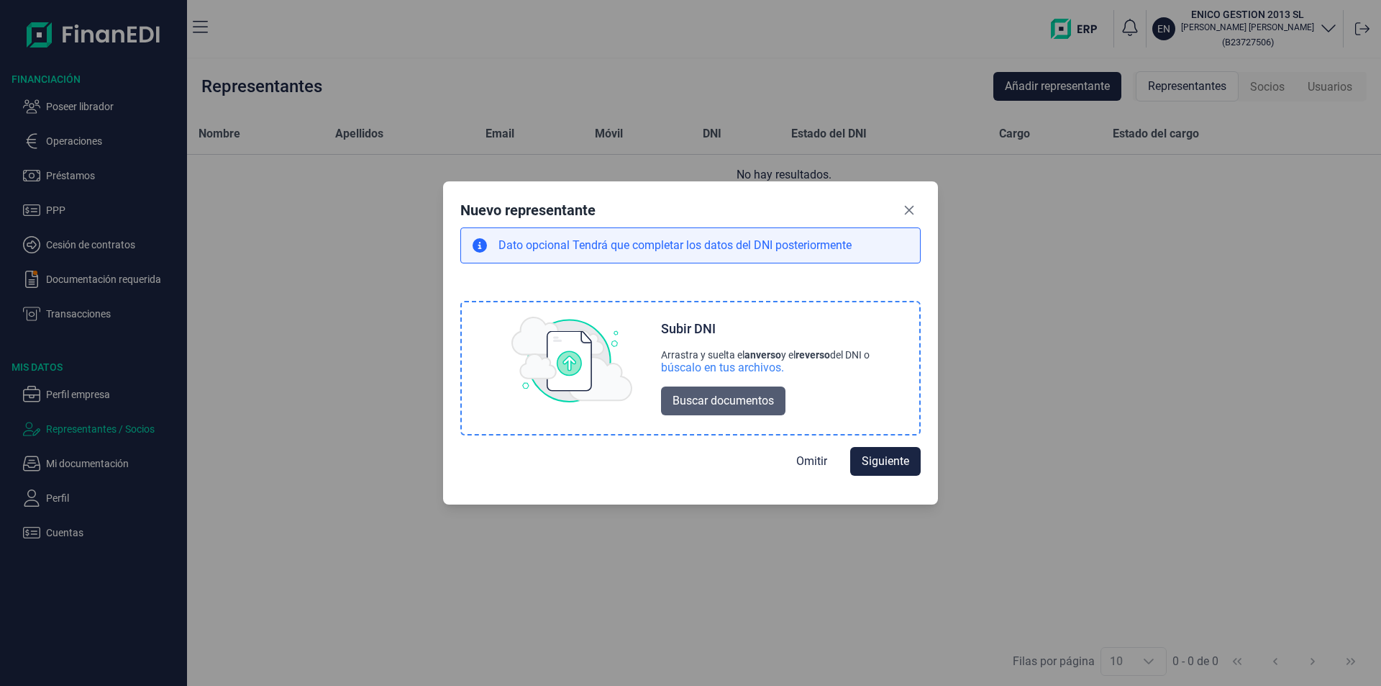
click at [705, 405] on span "Buscar documentos" at bounding box center [723, 400] width 101 height 17
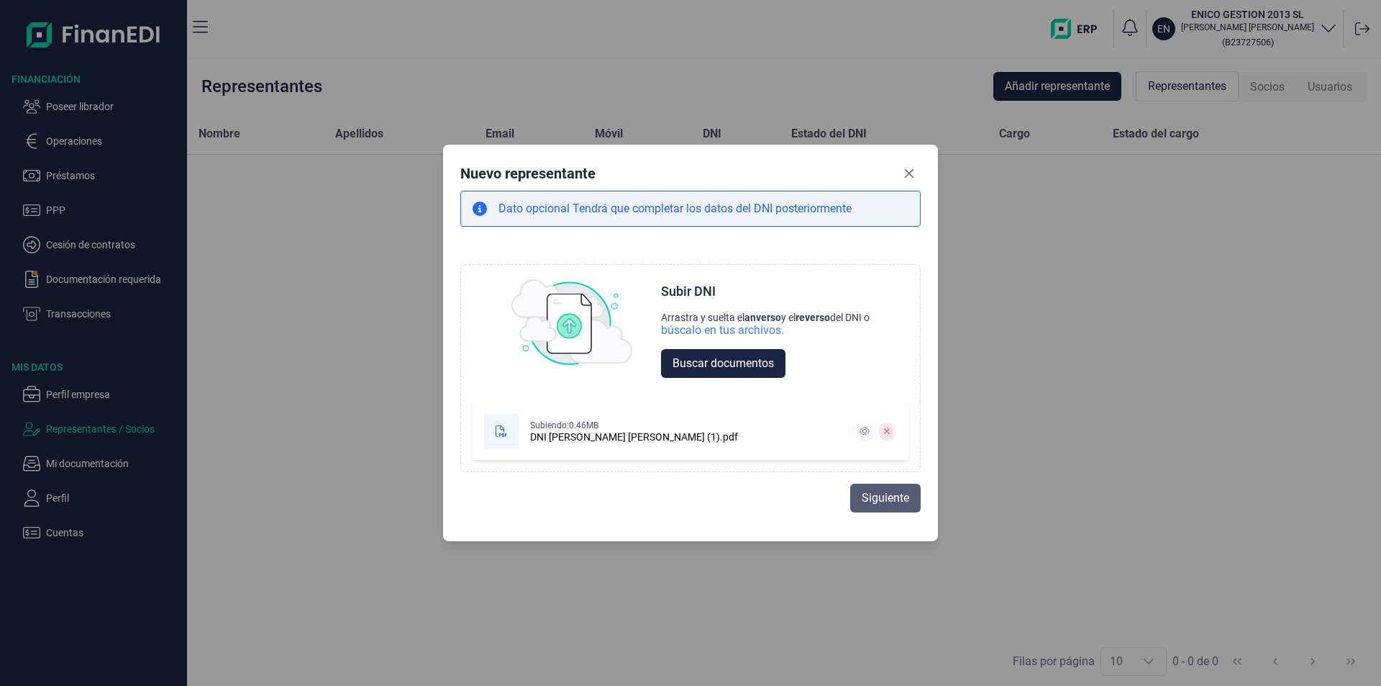
click at [880, 497] on span "Siguiente" at bounding box center [885, 497] width 47 height 17
select select "ES"
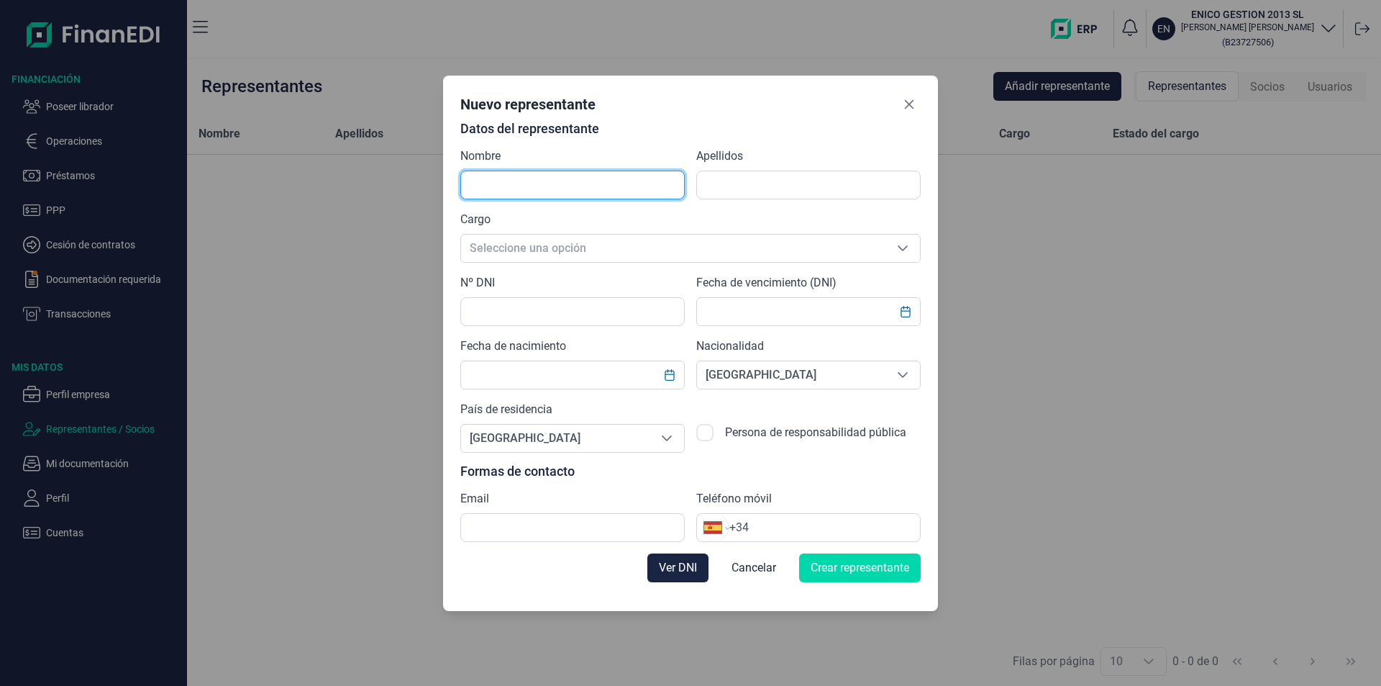
click at [511, 183] on input "text" at bounding box center [572, 184] width 224 height 29
type input "e"
type input "ENRIQUE ANTONIO"
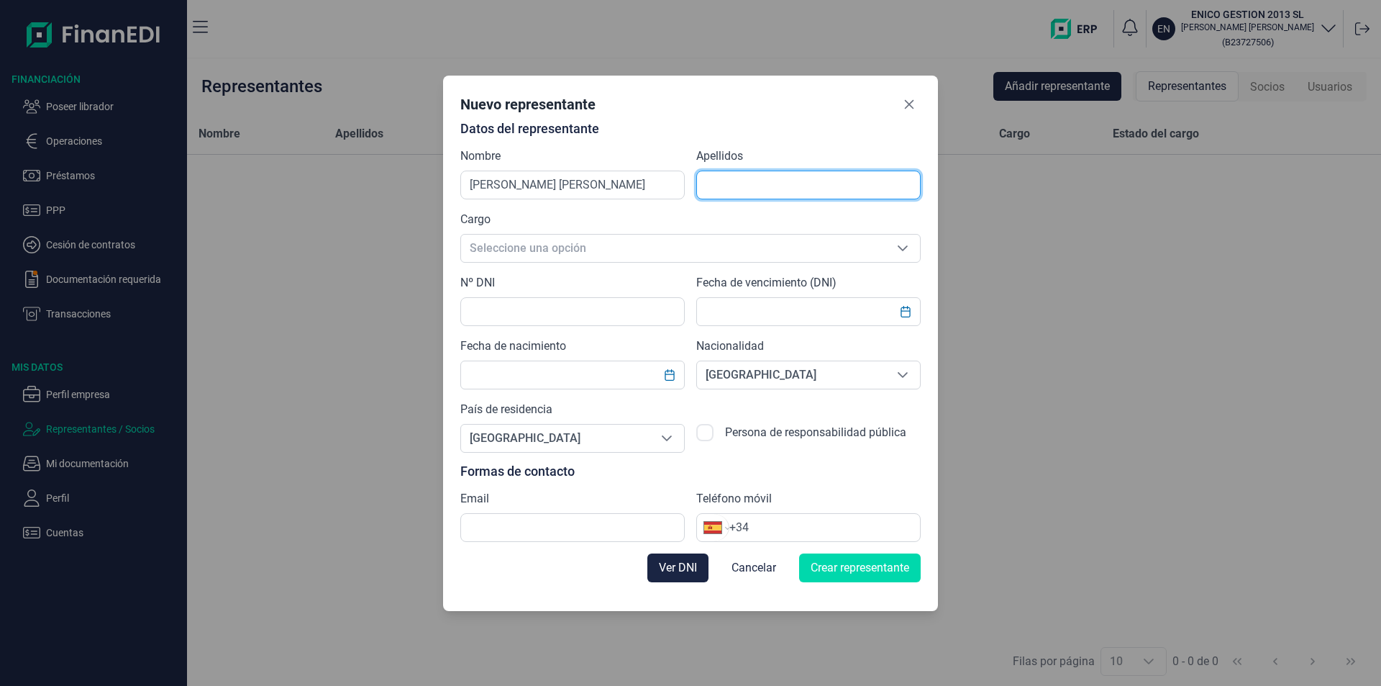
click at [727, 182] on input "text" at bounding box center [808, 184] width 224 height 29
type input "FIGUEROA MEZQUITA"
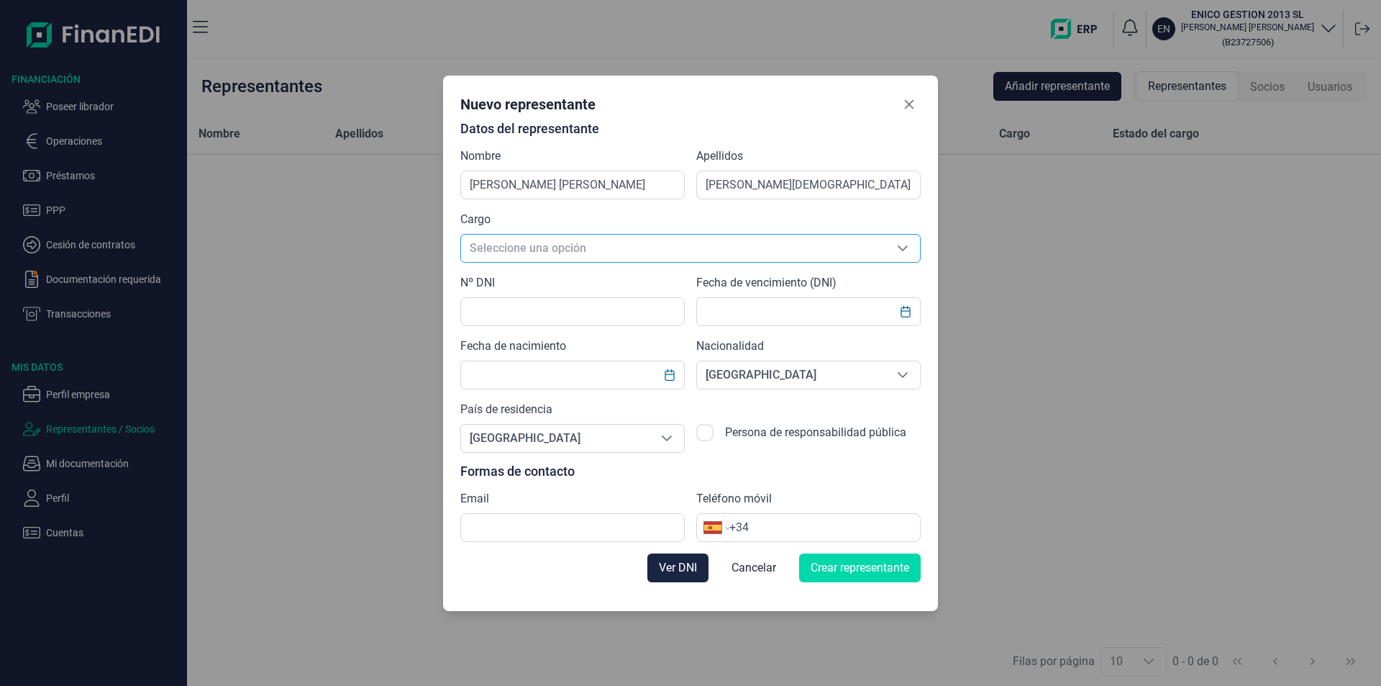
click at [535, 247] on span "Seleccione una opción" at bounding box center [673, 247] width 424 height 27
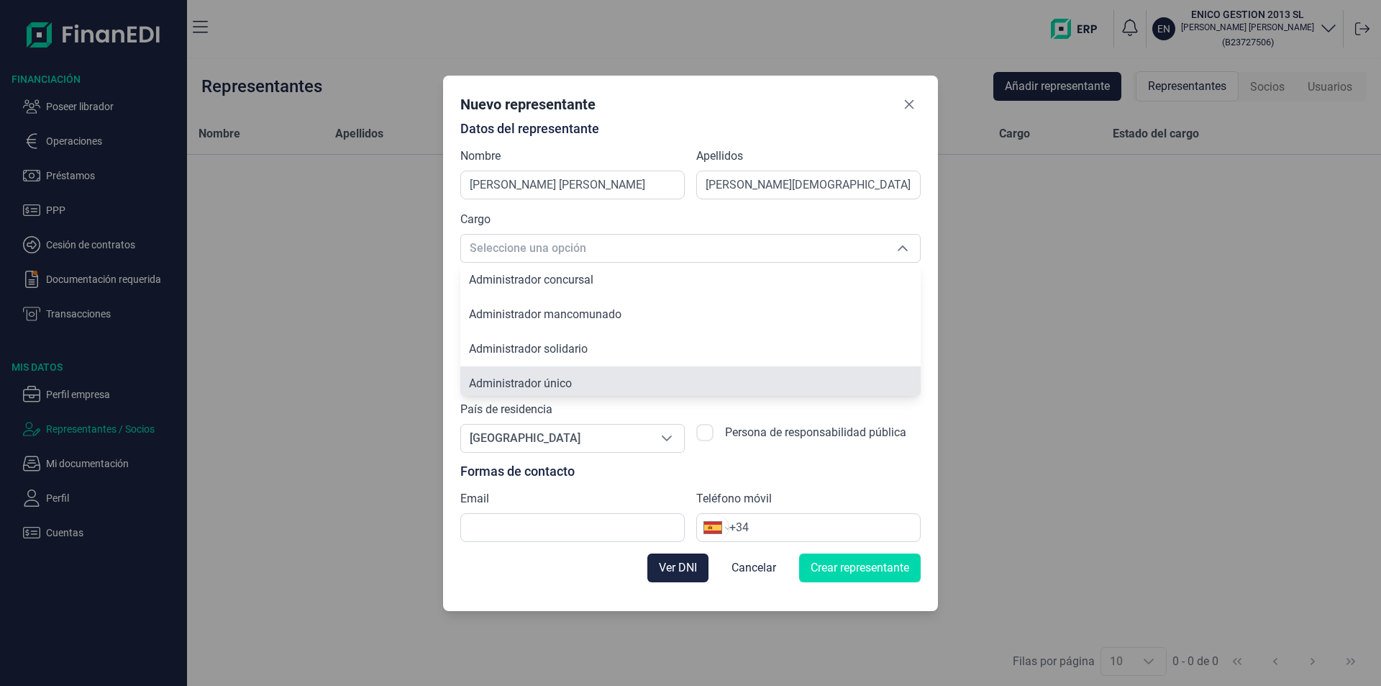
scroll to position [5, 0]
click at [556, 384] on span "Administrador único" at bounding box center [520, 378] width 103 height 14
type input "Administrador único"
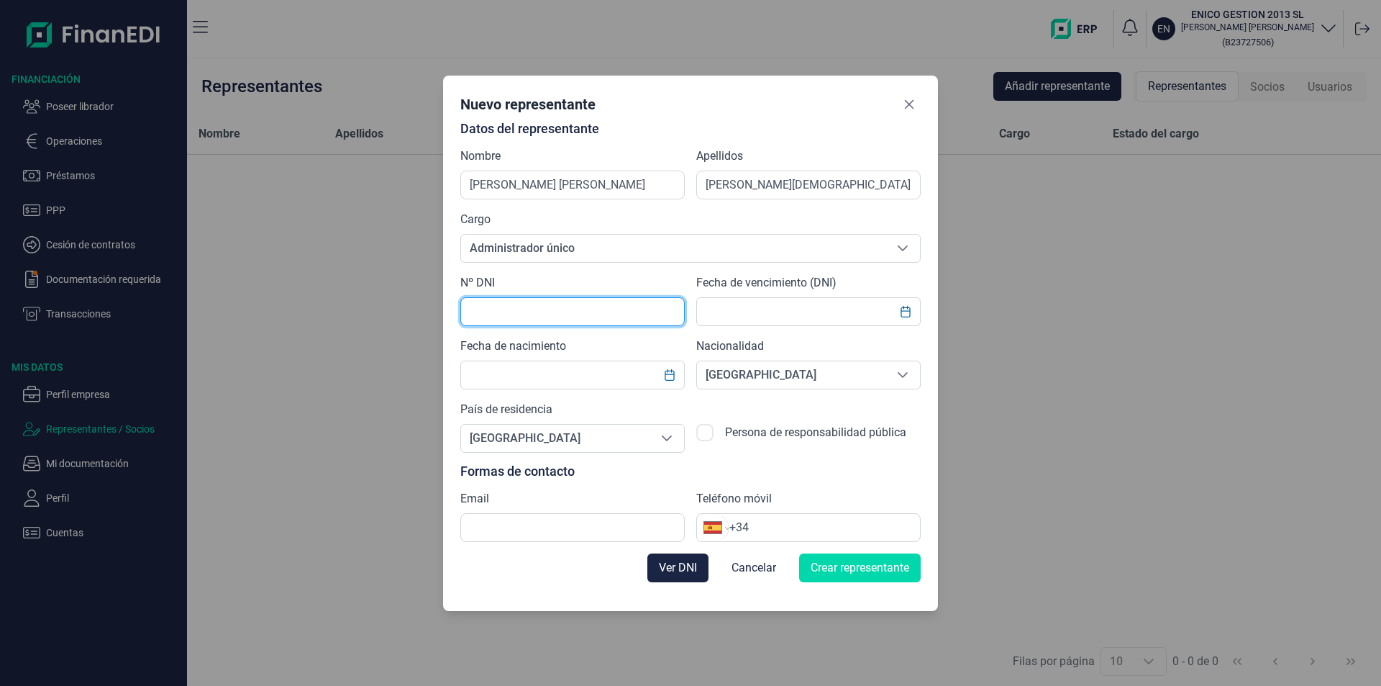
click at [492, 310] on input "text" at bounding box center [572, 311] width 224 height 29
type input "52542350T"
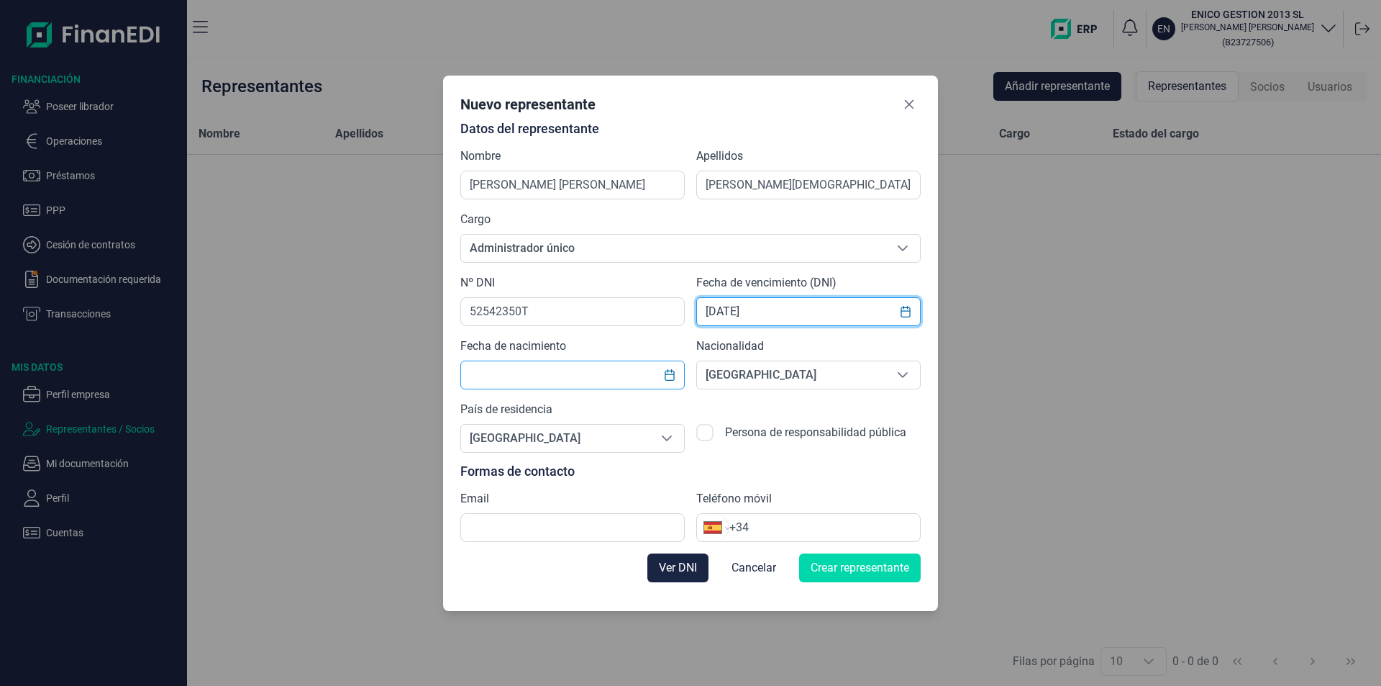
type input "20/01/2031"
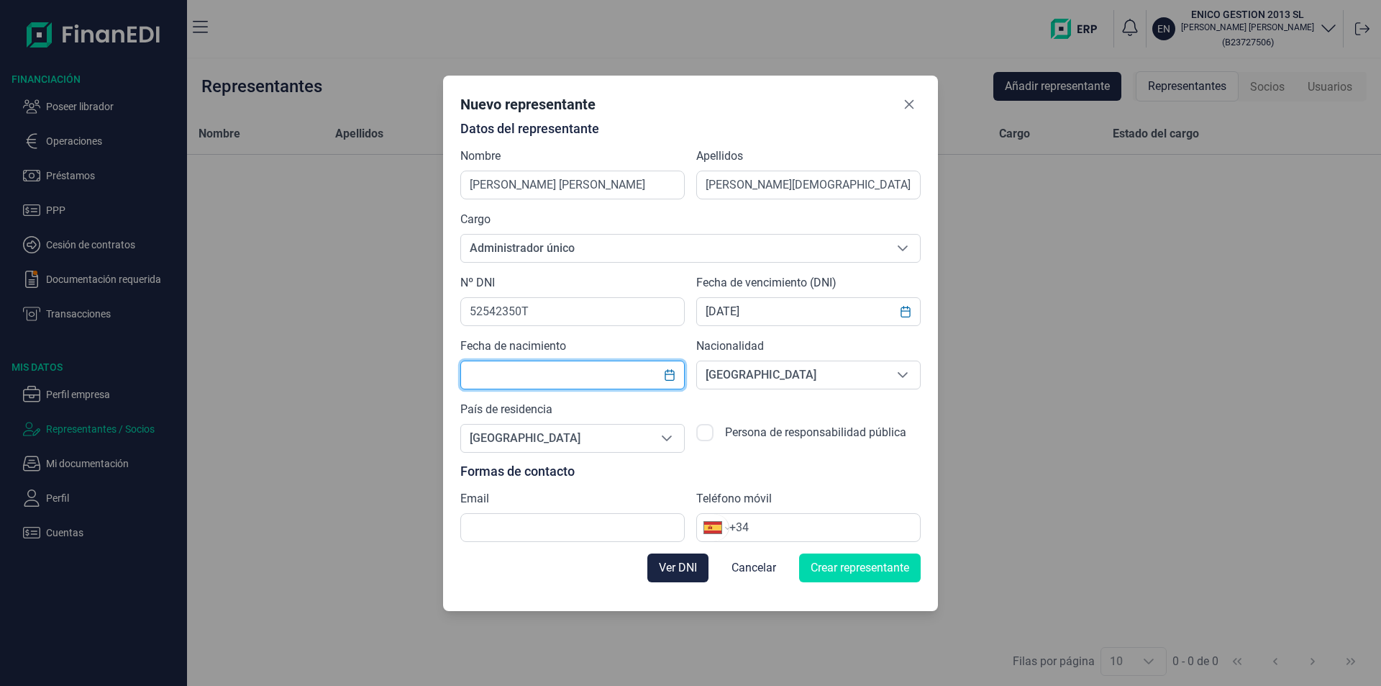
click at [534, 375] on input "text" at bounding box center [572, 374] width 224 height 29
click at [488, 370] on input "text" at bounding box center [572, 374] width 224 height 29
type input "04/09/1964"
click at [489, 532] on input "text" at bounding box center [572, 527] width 224 height 29
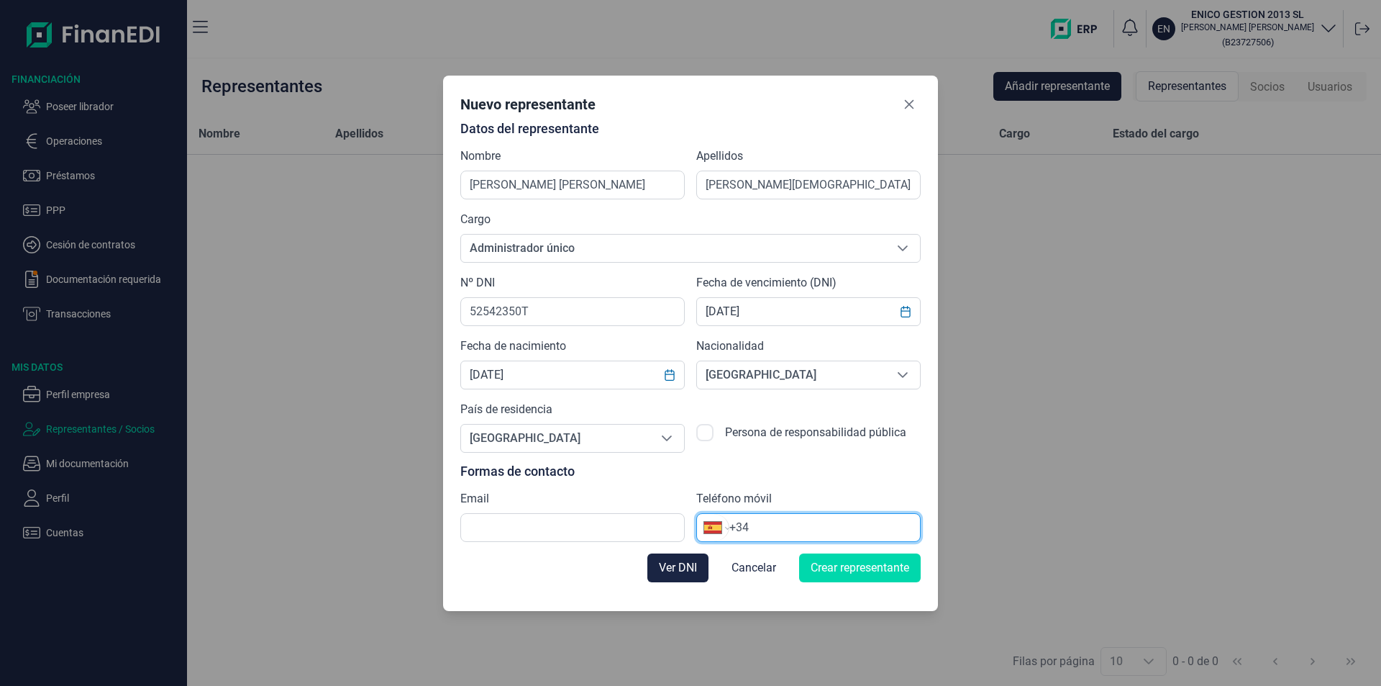
click at [761, 529] on input "+34" at bounding box center [824, 527] width 191 height 17
type input "+34"
click at [838, 570] on span "Crear representante" at bounding box center [860, 567] width 99 height 17
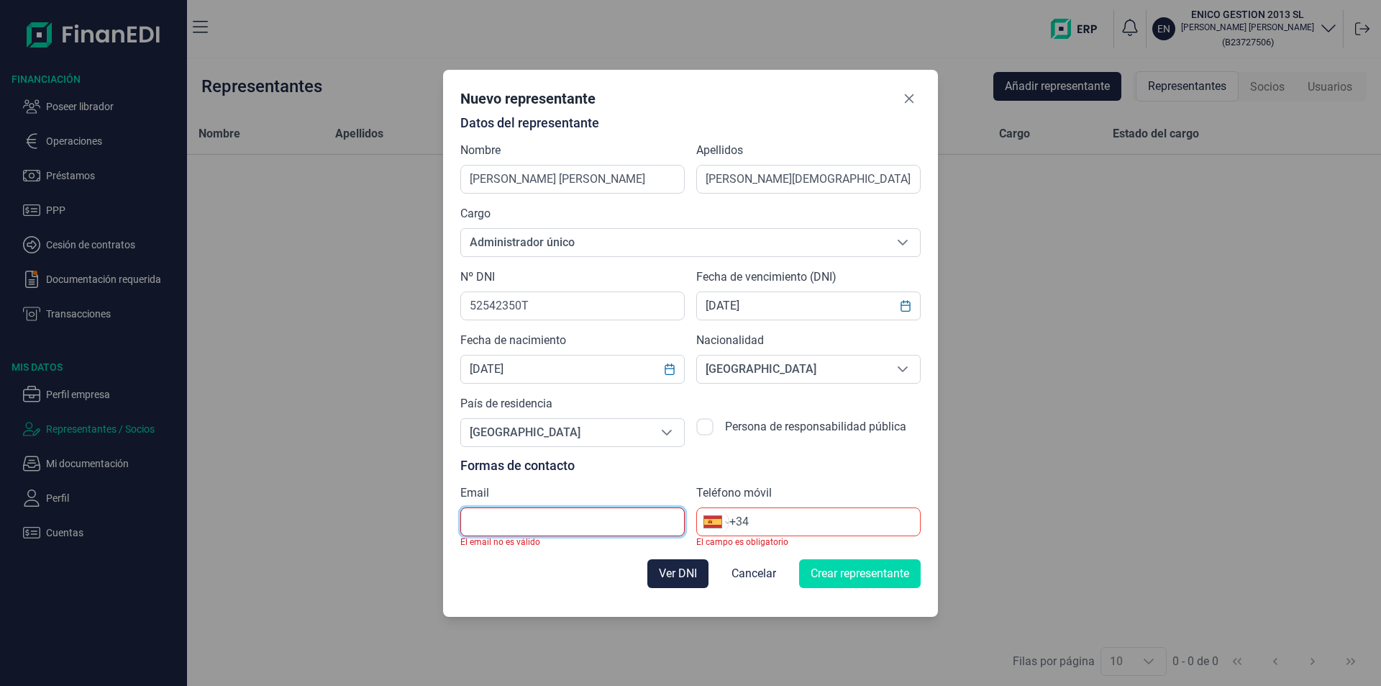
click at [529, 511] on input "text" at bounding box center [572, 521] width 224 height 29
click at [914, 98] on icon "Close" at bounding box center [909, 99] width 12 height 12
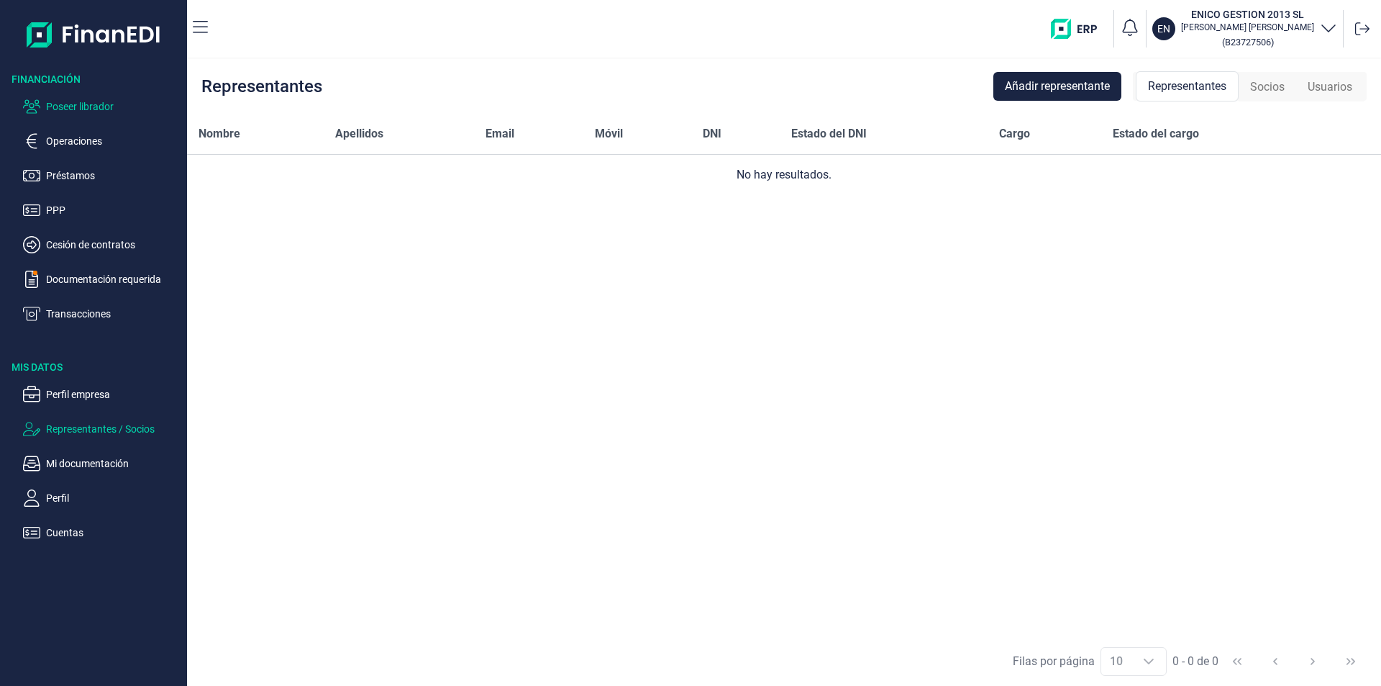
click at [97, 102] on p "Poseer librador" at bounding box center [113, 106] width 135 height 17
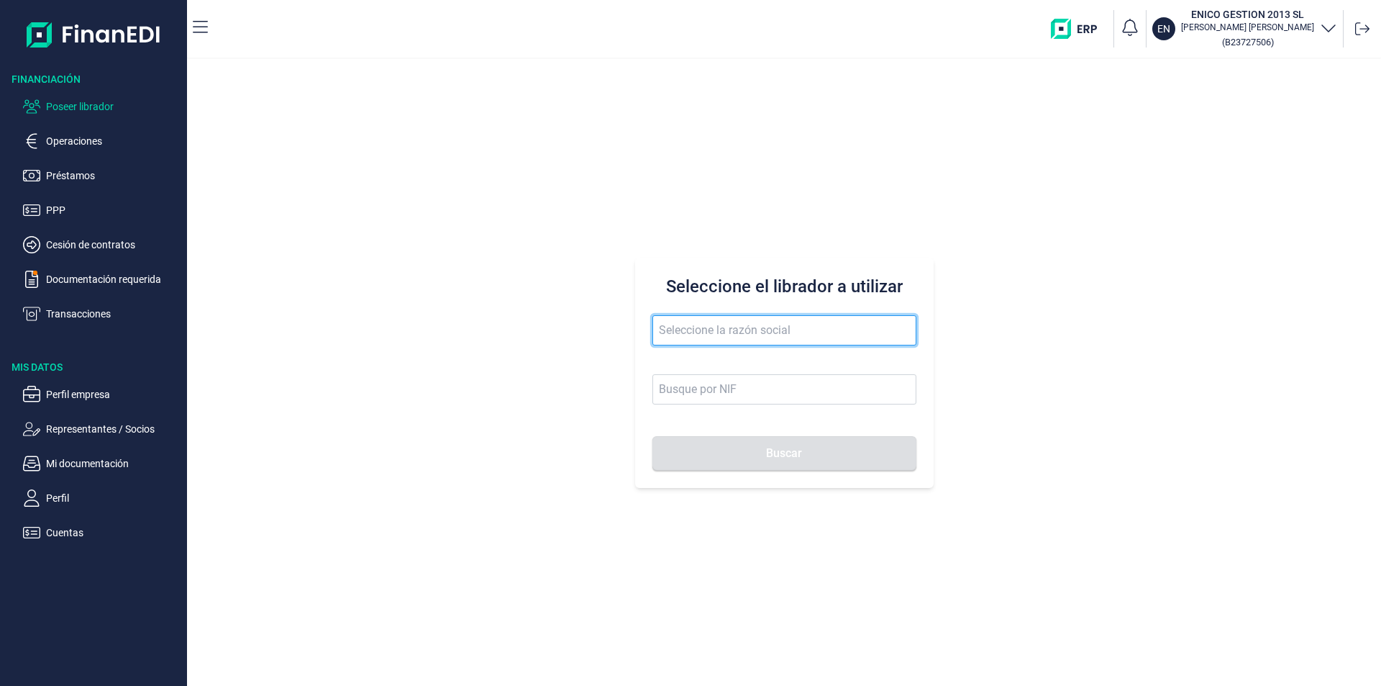
click at [682, 331] on input "text" at bounding box center [784, 330] width 264 height 30
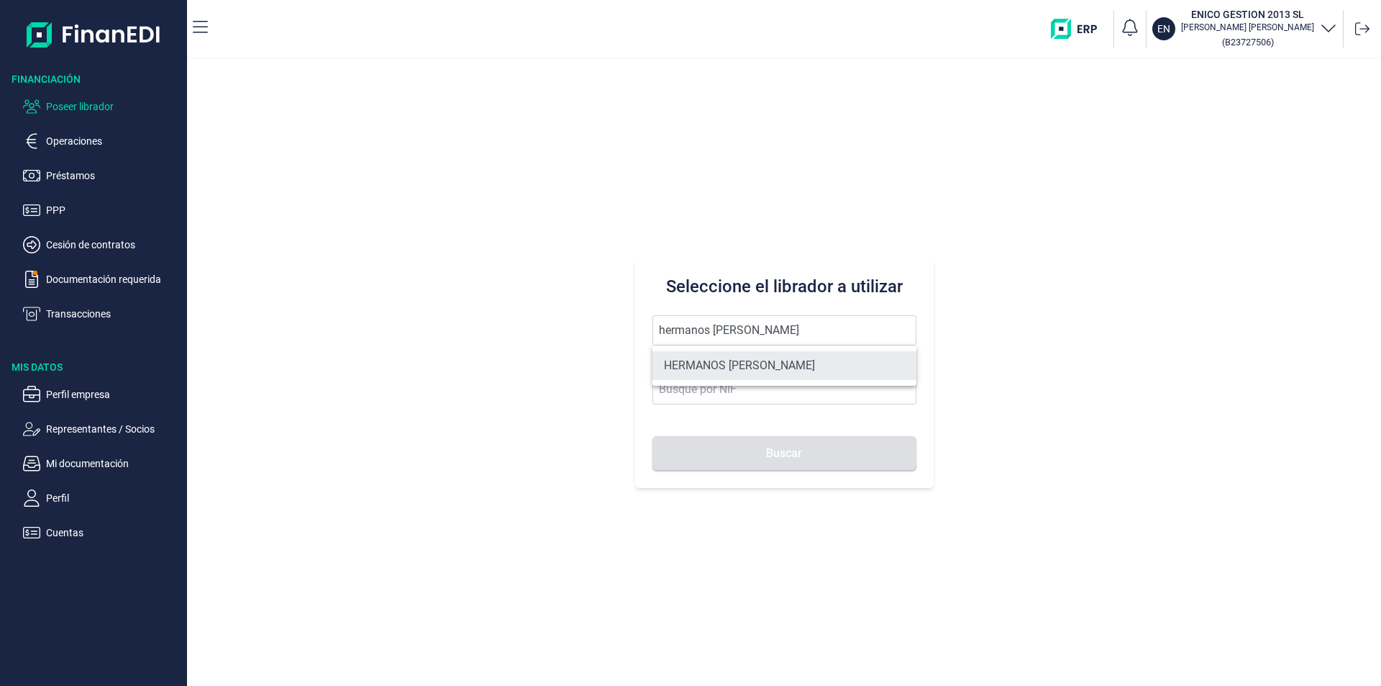
click at [734, 365] on li "HERMANOS FENOLL FERRANDEZ SL" at bounding box center [784, 365] width 264 height 29
type input "HERMANOS FENOLL FERRANDEZ SL"
type input "B10846954"
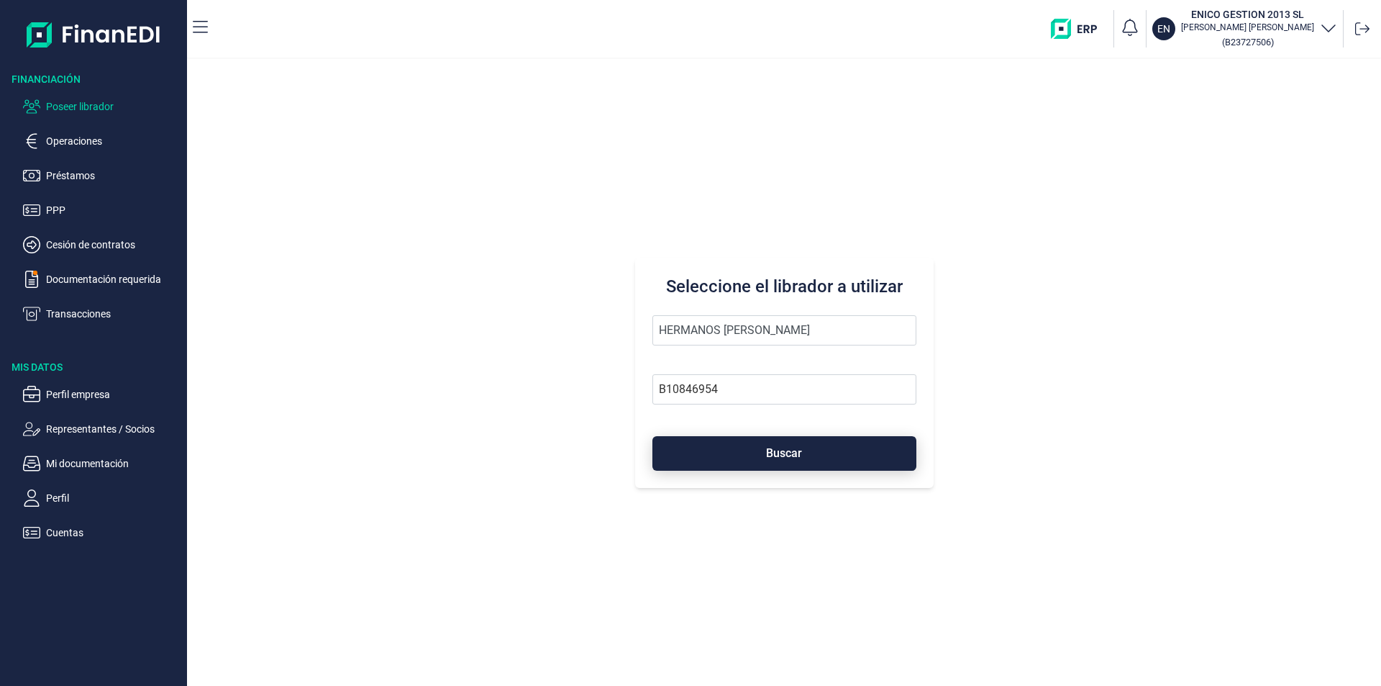
click at [770, 453] on span "Buscar" at bounding box center [784, 452] width 36 height 11
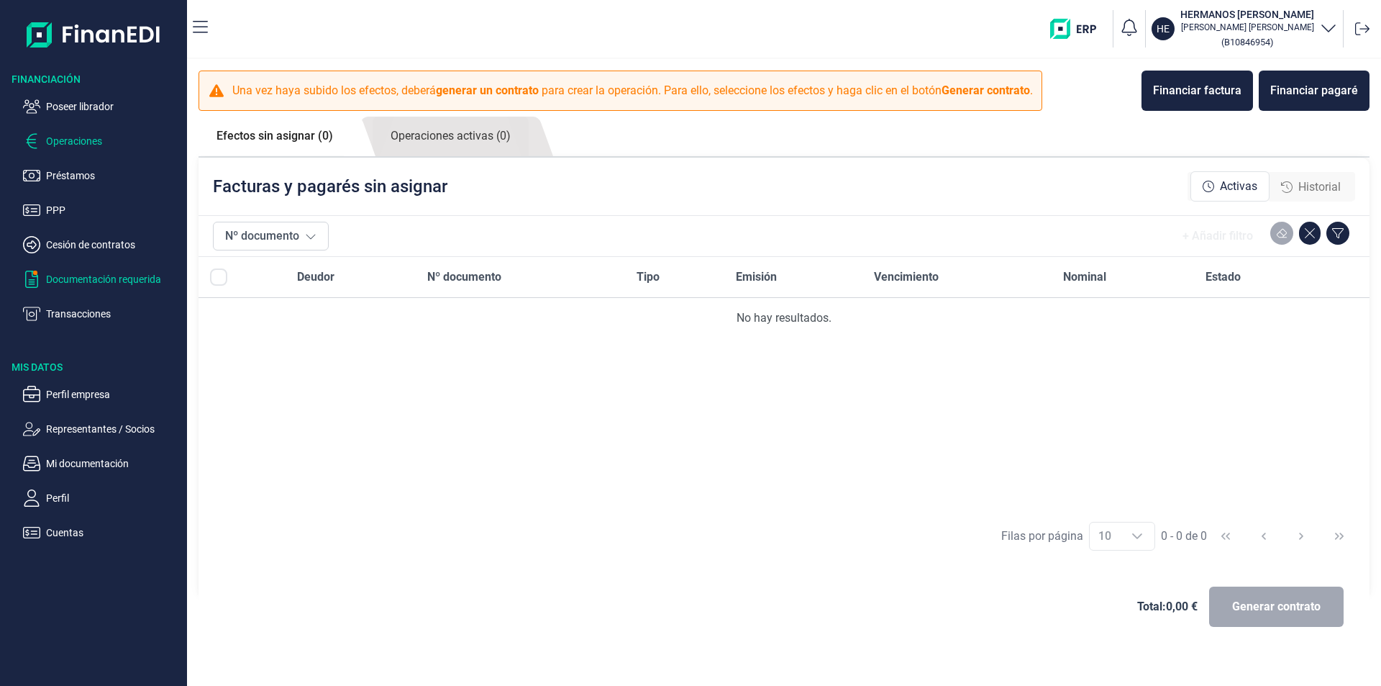
click at [101, 281] on p "Documentación requerida" at bounding box center [113, 278] width 135 height 17
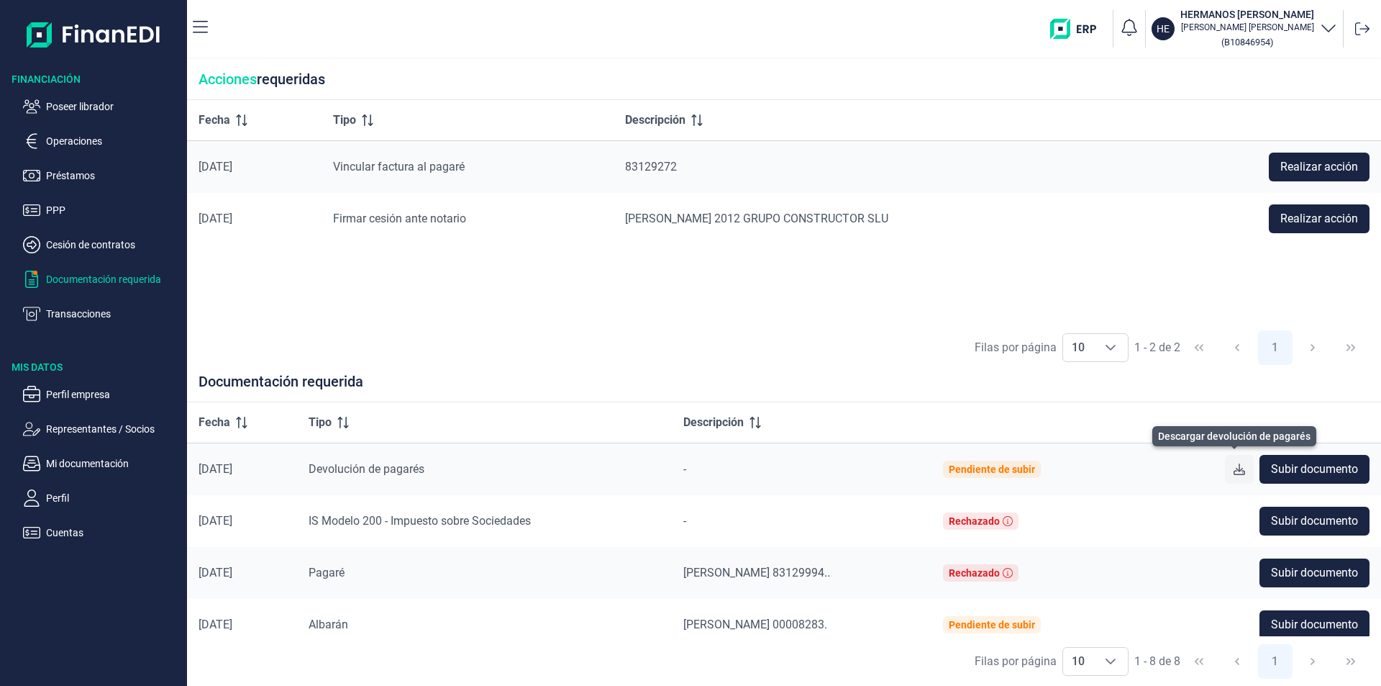
click at [1234, 468] on icon at bounding box center [1240, 469] width 12 height 12
click at [976, 186] on td "83129272" at bounding box center [882, 167] width 536 height 53
click at [1303, 462] on span "Subir documento" at bounding box center [1314, 468] width 87 height 17
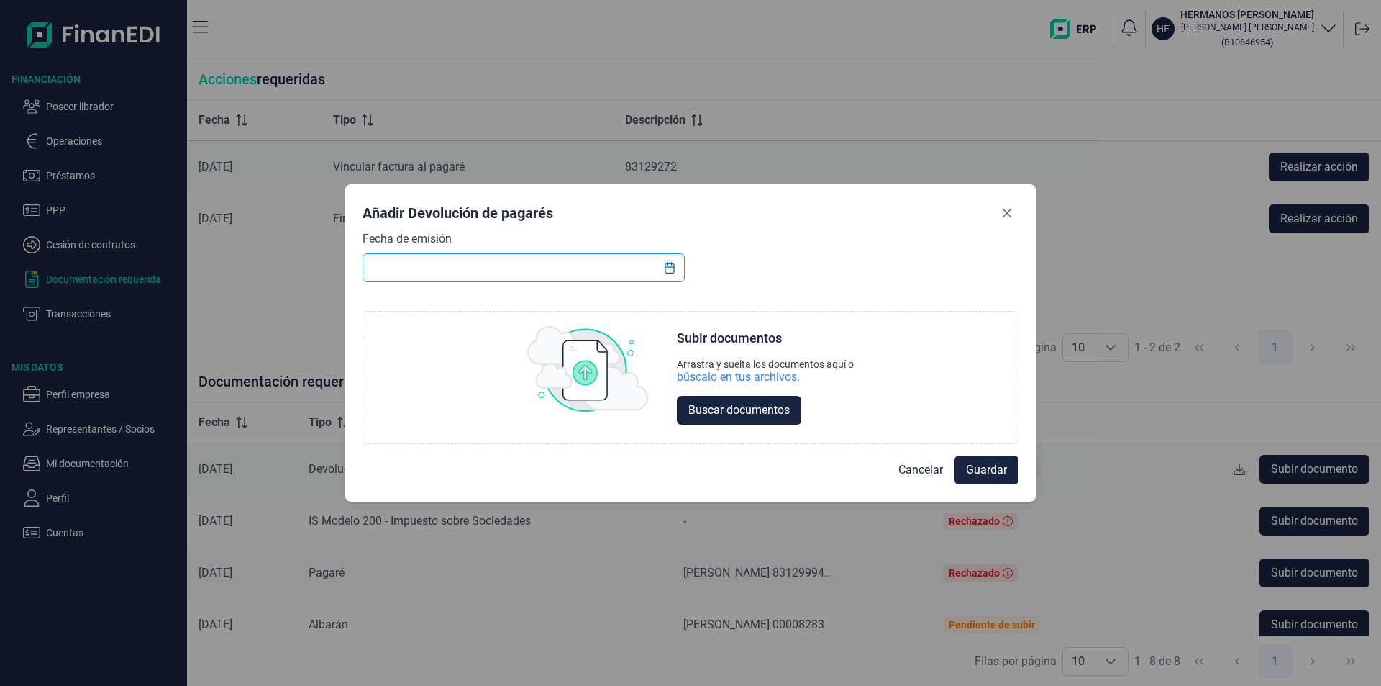
click at [377, 267] on input "text" at bounding box center [524, 267] width 322 height 29
type input "[DATE]"
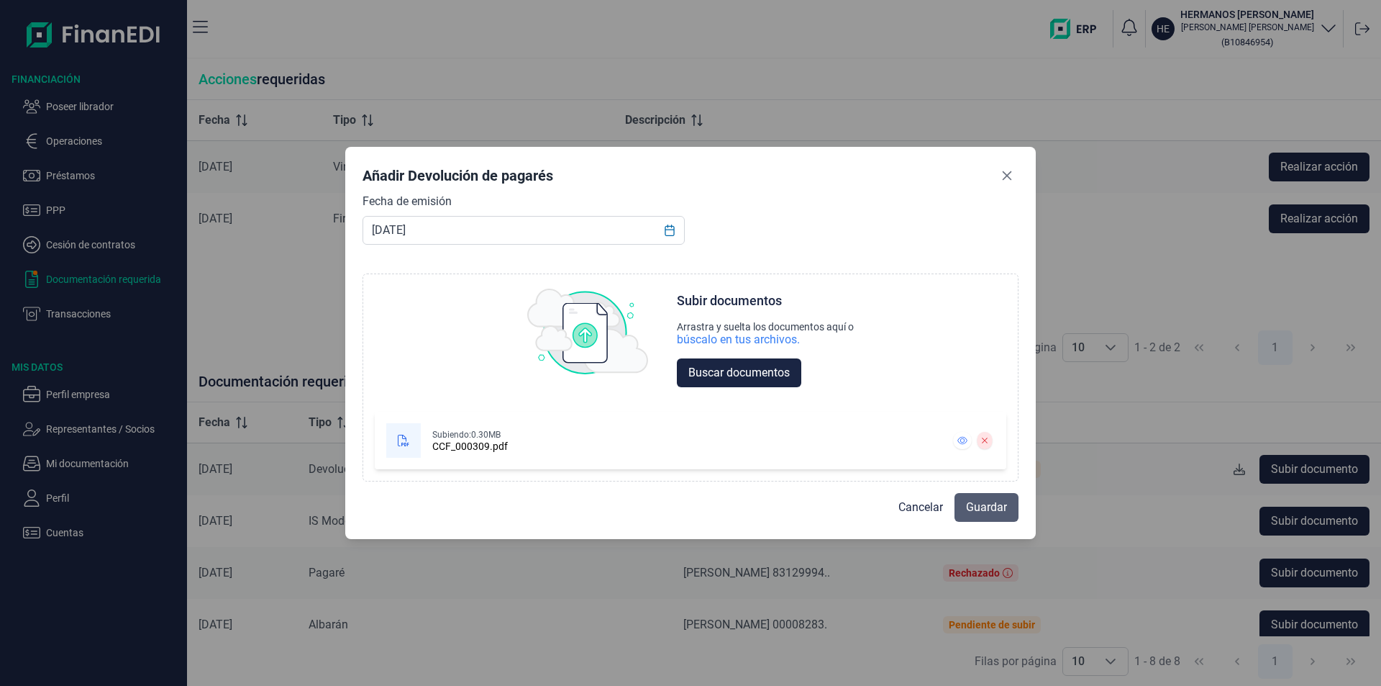
click at [985, 510] on span "Guardar" at bounding box center [986, 506] width 41 height 17
